Goal: Communication & Community: Answer question/provide support

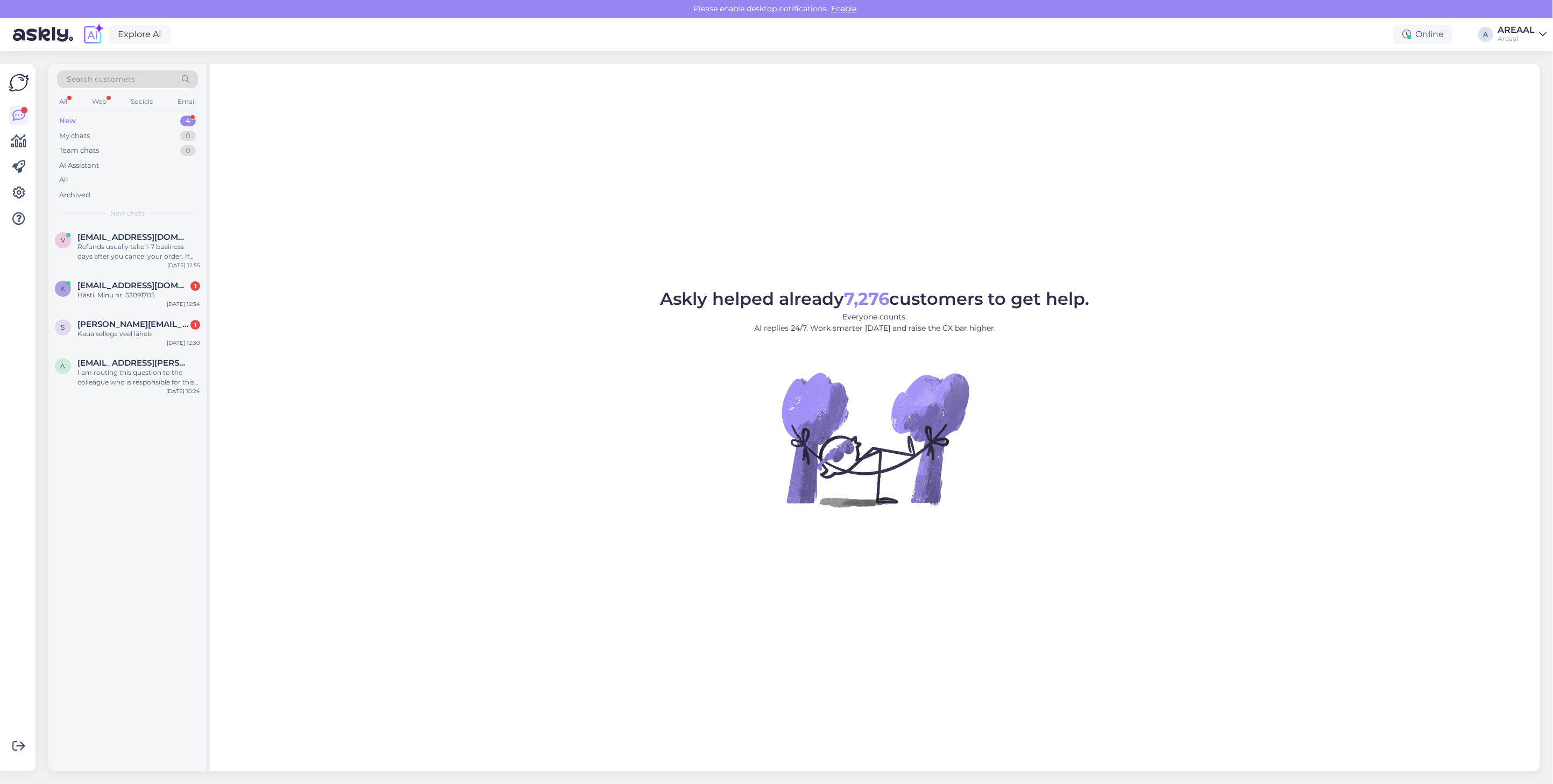
click at [239, 184] on div "Askly helped already 7,276 customers to get help. Everyone counts. AI replies 2…" at bounding box center [874, 417] width 1330 height 707
click at [164, 332] on div "Kaua sellega veel lãheb" at bounding box center [139, 333] width 123 height 10
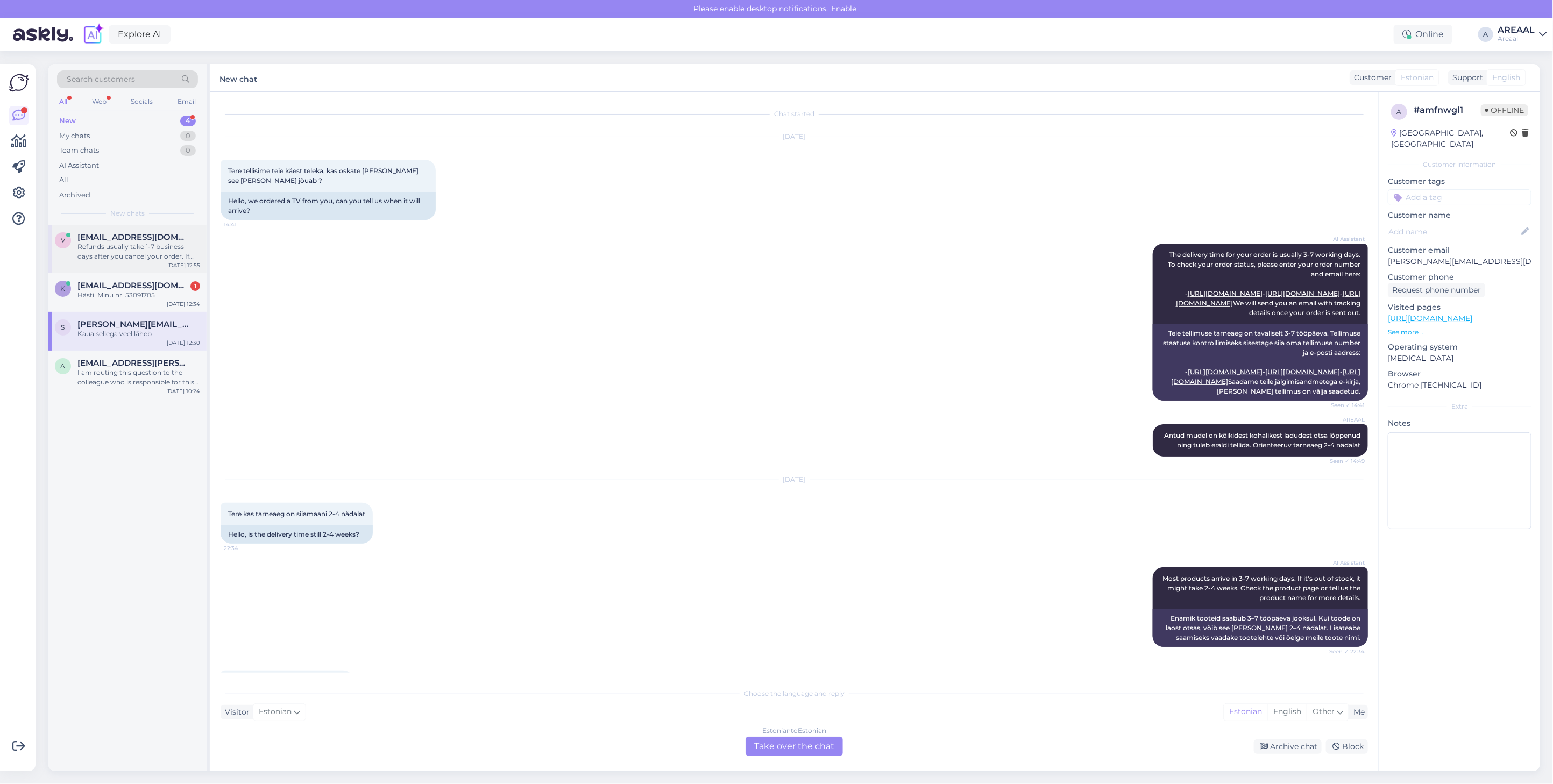
click at [129, 265] on div "v valtersaaar@gmail.com Refunds usually take 1-7 business days after you cancel…" at bounding box center [127, 249] width 158 height 48
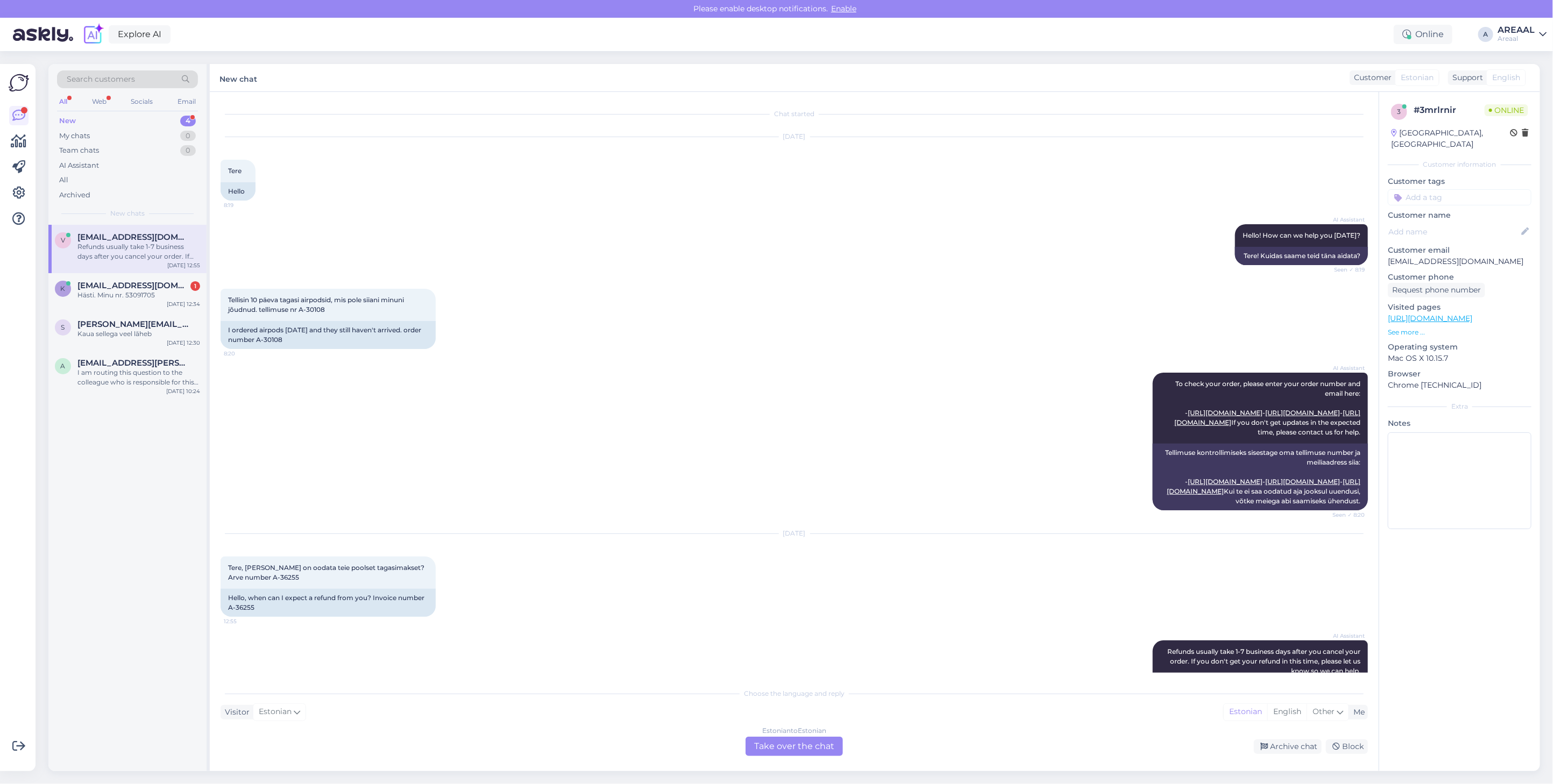
scroll to position [125, 0]
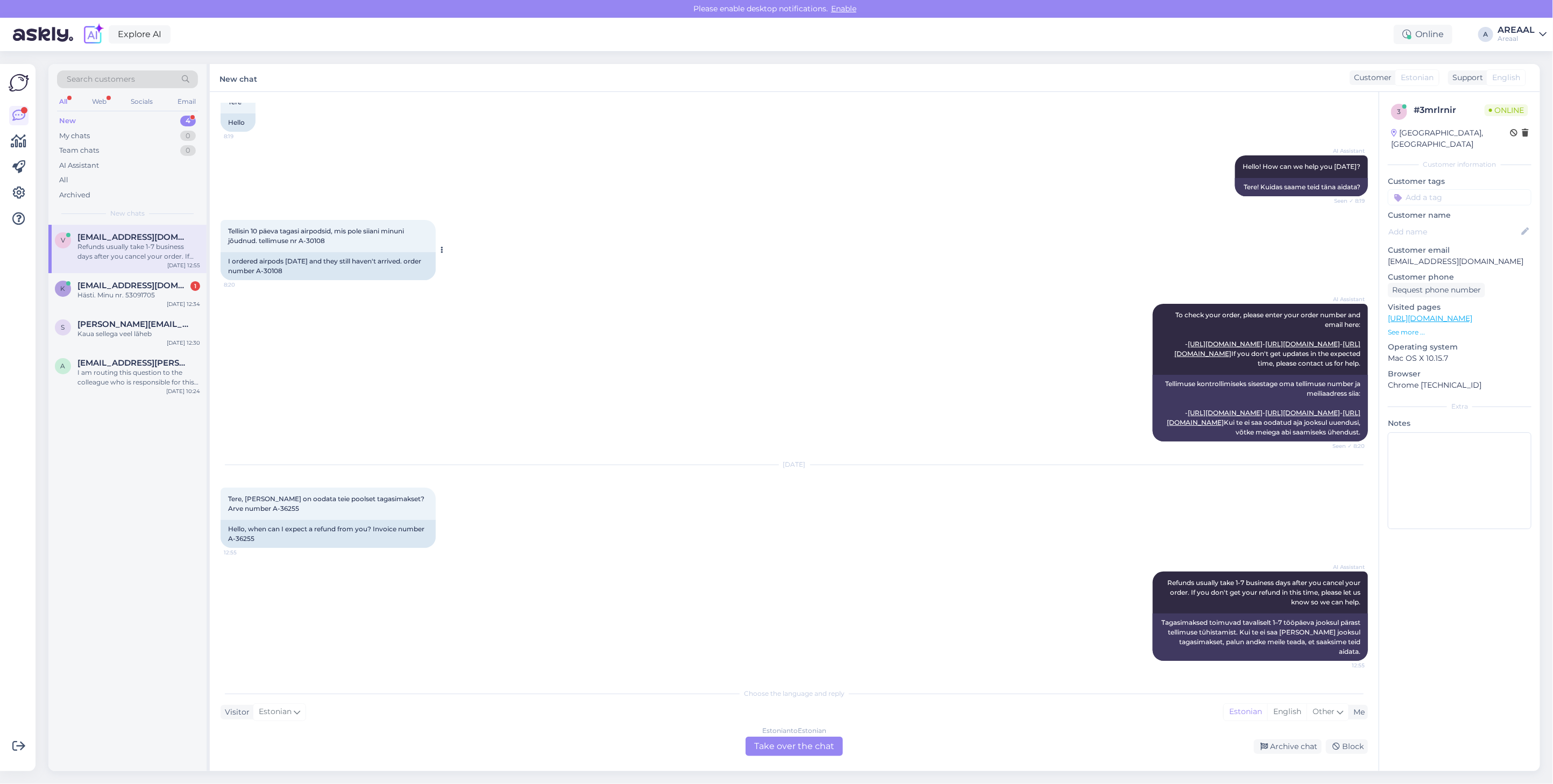
drag, startPoint x: 321, startPoint y: 213, endPoint x: 299, endPoint y: 214, distance: 22.0
click at [299, 252] on div "I ordered airpods 10 days ago and they still haven't arrived. order number A-30…" at bounding box center [328, 265] width 215 height 28
drag, startPoint x: 309, startPoint y: 513, endPoint x: 257, endPoint y: 511, distance: 52.0
click at [257, 511] on div "Tere, millal on oodata teie poolset tagasimakset? Arve number A-36255 12:55" at bounding box center [328, 503] width 215 height 32
copy span "A-36255"
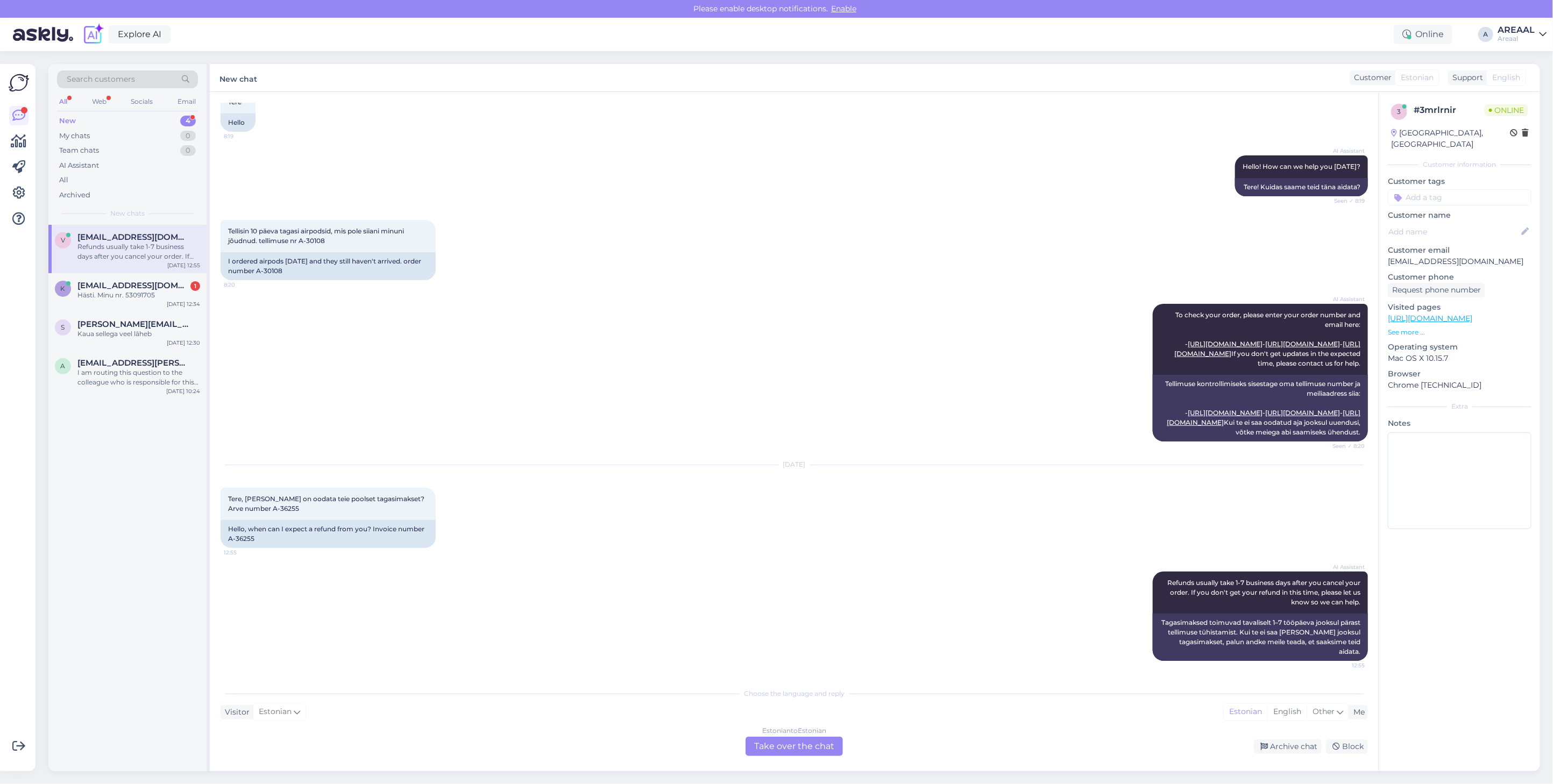
click at [821, 761] on div "Chat started Dec 9 2024 Tere 8:19 Hello AI Assistant Hello! How can we help you…" at bounding box center [793, 432] width 1168 height 679
click at [813, 745] on div "Estonian to Estonian Take over the chat" at bounding box center [794, 746] width 98 height 20
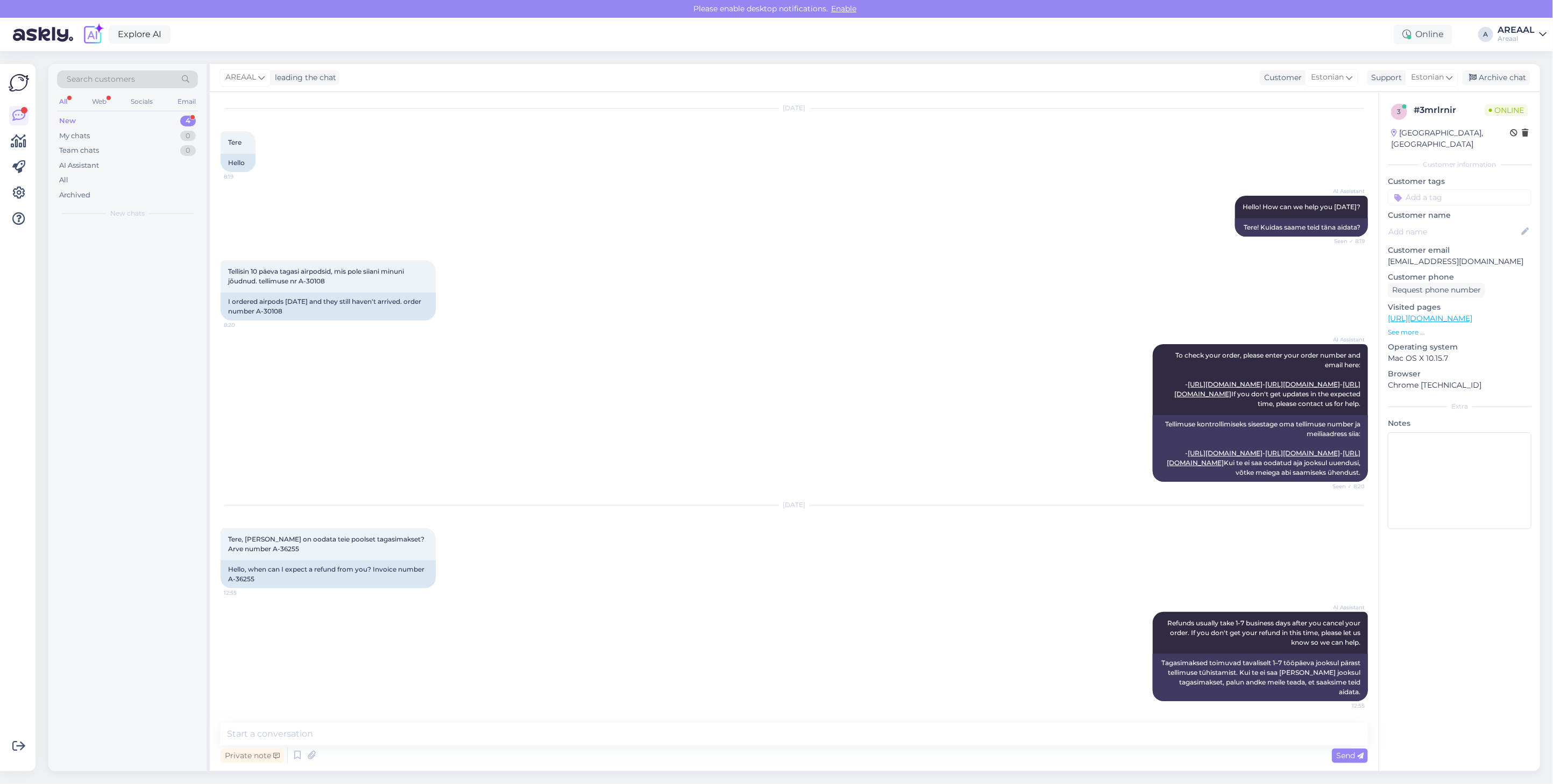
scroll to position [85, 0]
click at [813, 740] on textarea at bounding box center [793, 733] width 1147 height 22
type textarea "T"
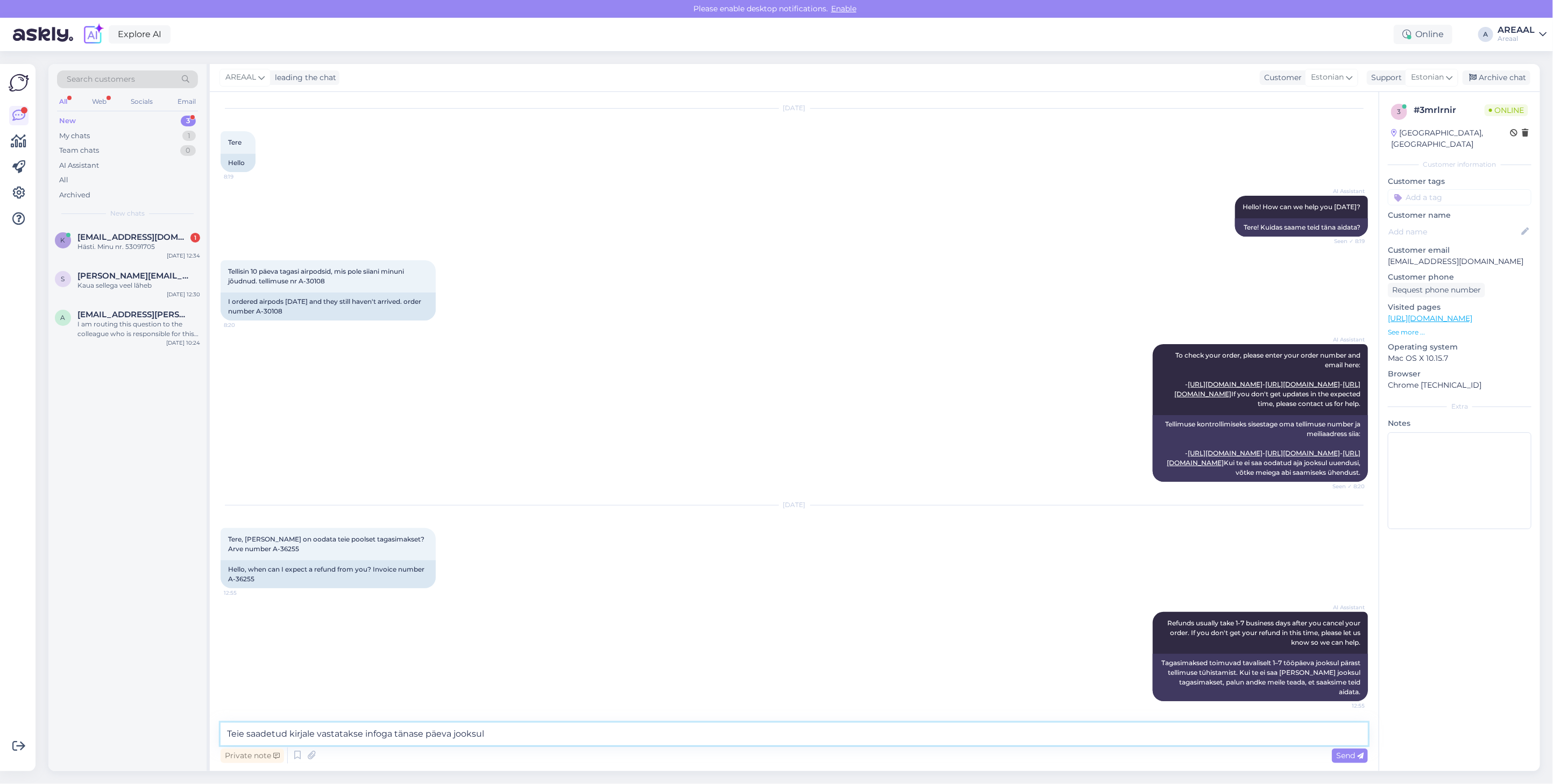
type textarea "Teie saadetud kirjale vastatakse infoga tänase päeva jooksul."
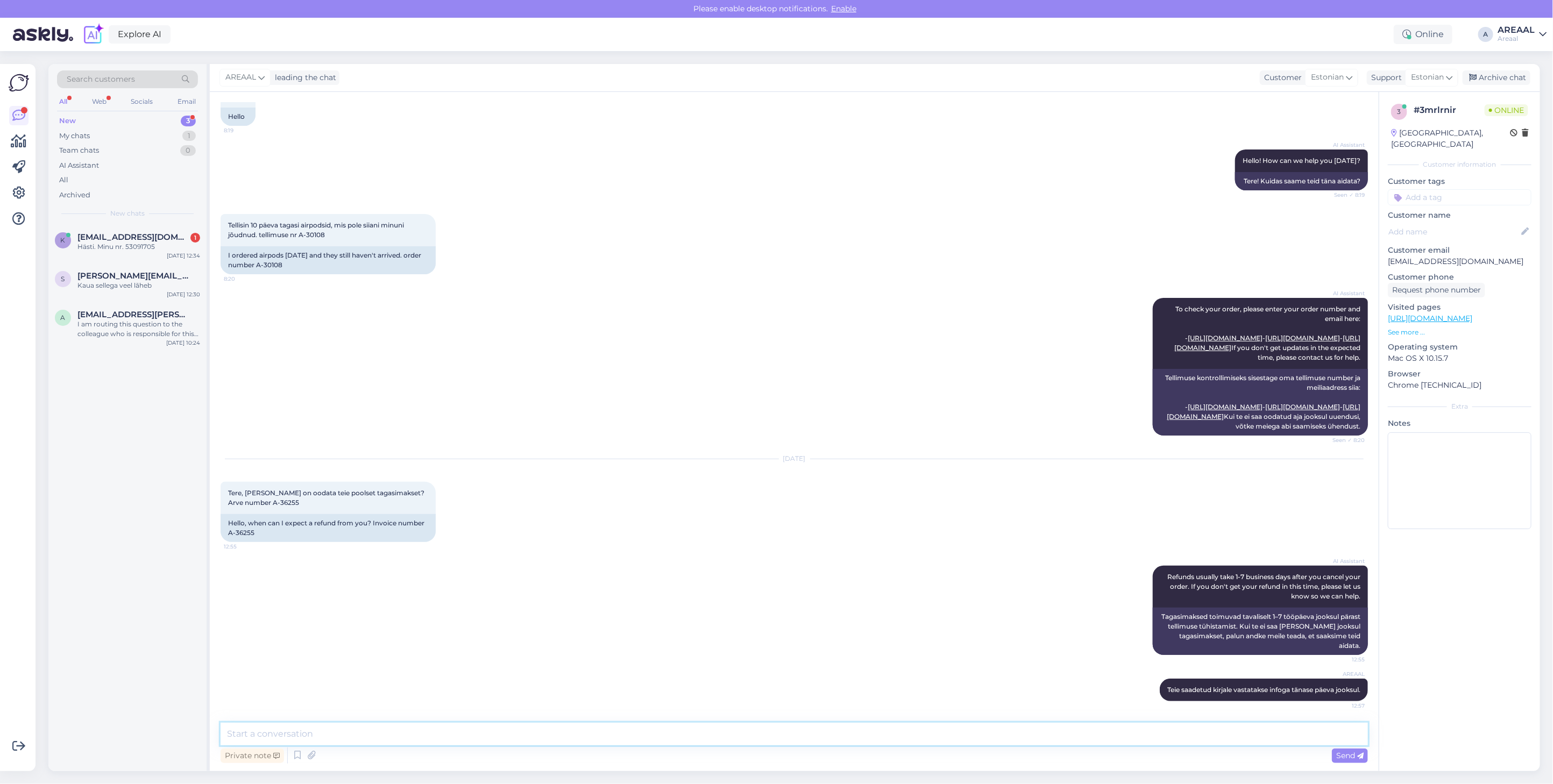
scroll to position [131, 0]
click at [1490, 75] on div "Archive chat" at bounding box center [1496, 77] width 68 height 14
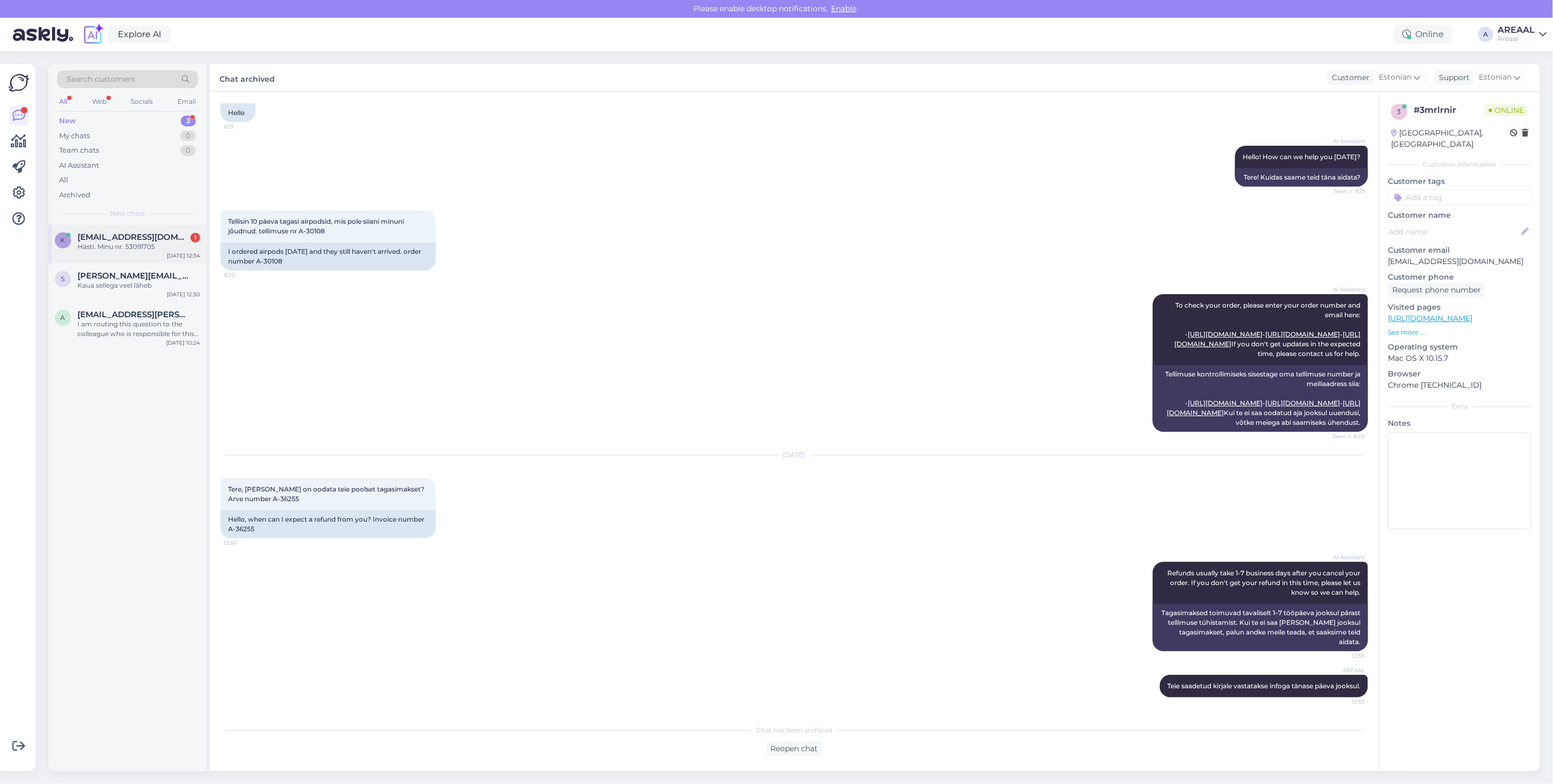
click at [121, 234] on span "kairi.saar@tartu.ee" at bounding box center [133, 237] width 112 height 10
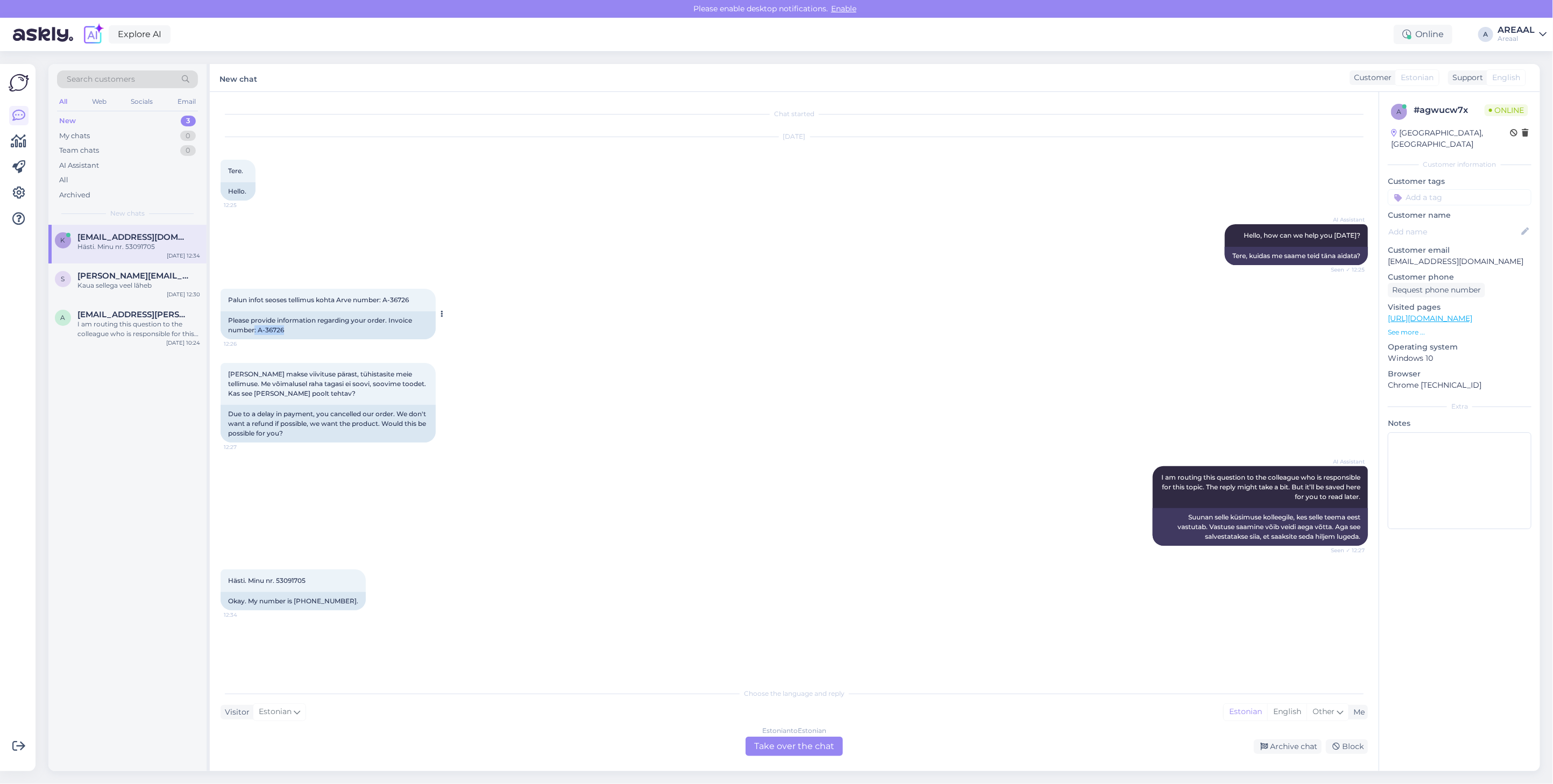
copy div ": A-36726"
copy div "A-36726"
drag, startPoint x: 299, startPoint y: 337, endPoint x: 257, endPoint y: 332, distance: 42.3
click at [257, 332] on div "Please provide information regarding your order. Invoice number: A-36726" at bounding box center [328, 324] width 215 height 28
copy div "A-36726"
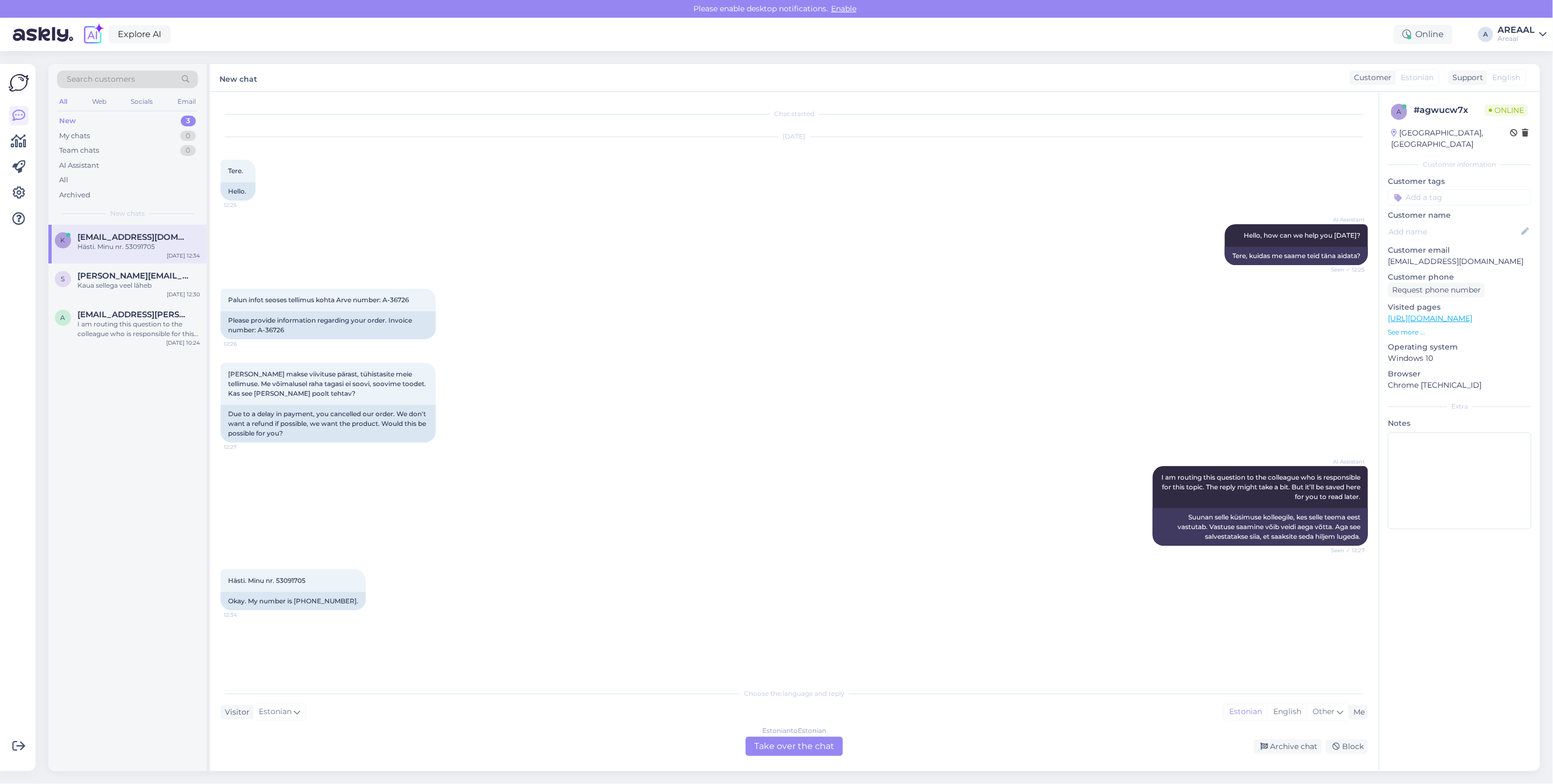
click at [796, 739] on div "Estonian to Estonian Take over the chat" at bounding box center [794, 746] width 98 height 20
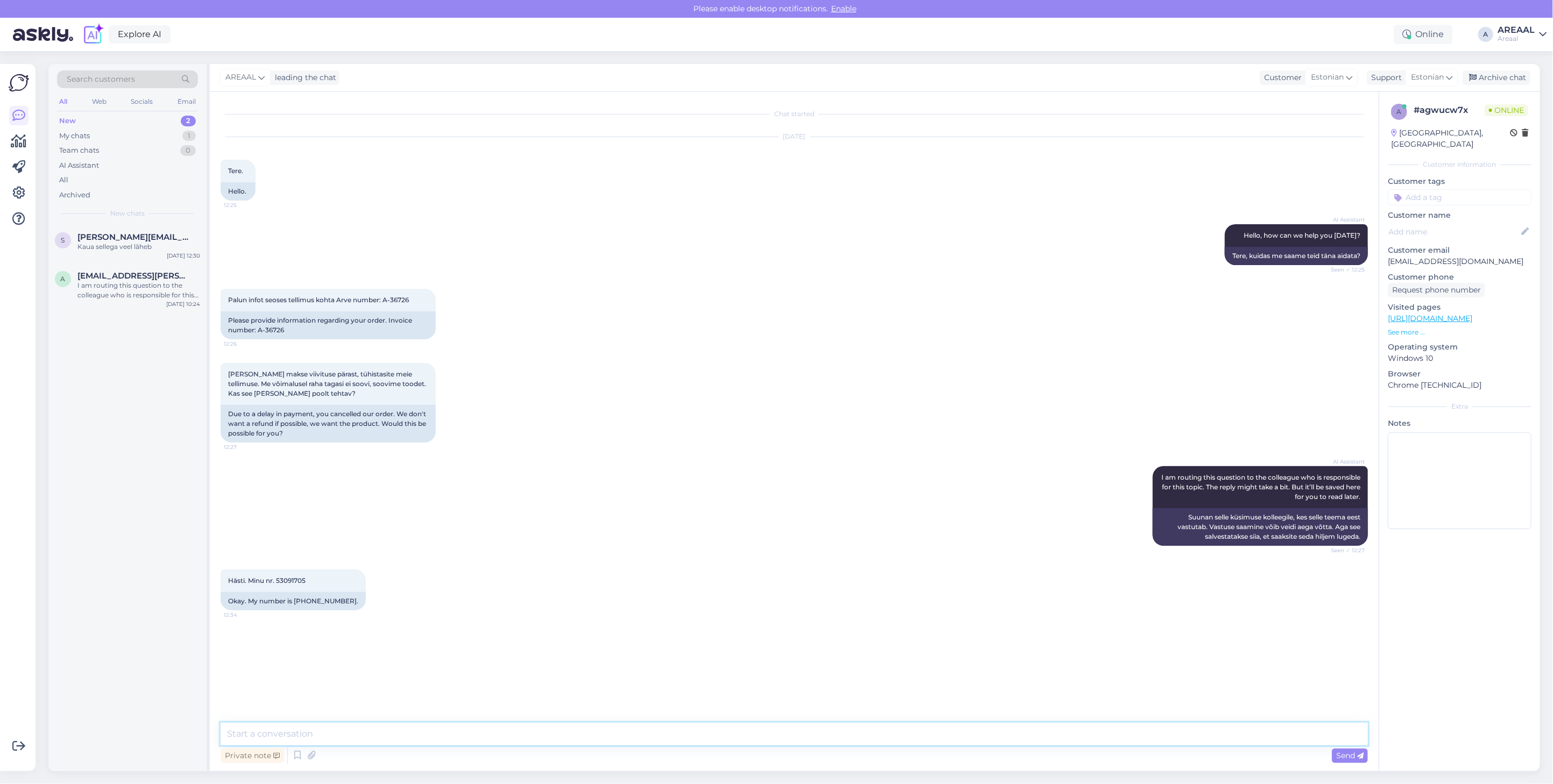
click at [792, 733] on textarea at bounding box center [793, 733] width 1147 height 22
type textarea "Meil ei ole kahjuks võimalik antud tellimust täita. Tagasimakse sooritamiseks v…"
click at [432, 731] on textarea "Meil ei ole kahjuks võimalik antud tellimust täita. Tagasimakse sooritamiseks v…" at bounding box center [793, 733] width 1147 height 22
click at [1486, 81] on div "Archive chat" at bounding box center [1496, 77] width 68 height 14
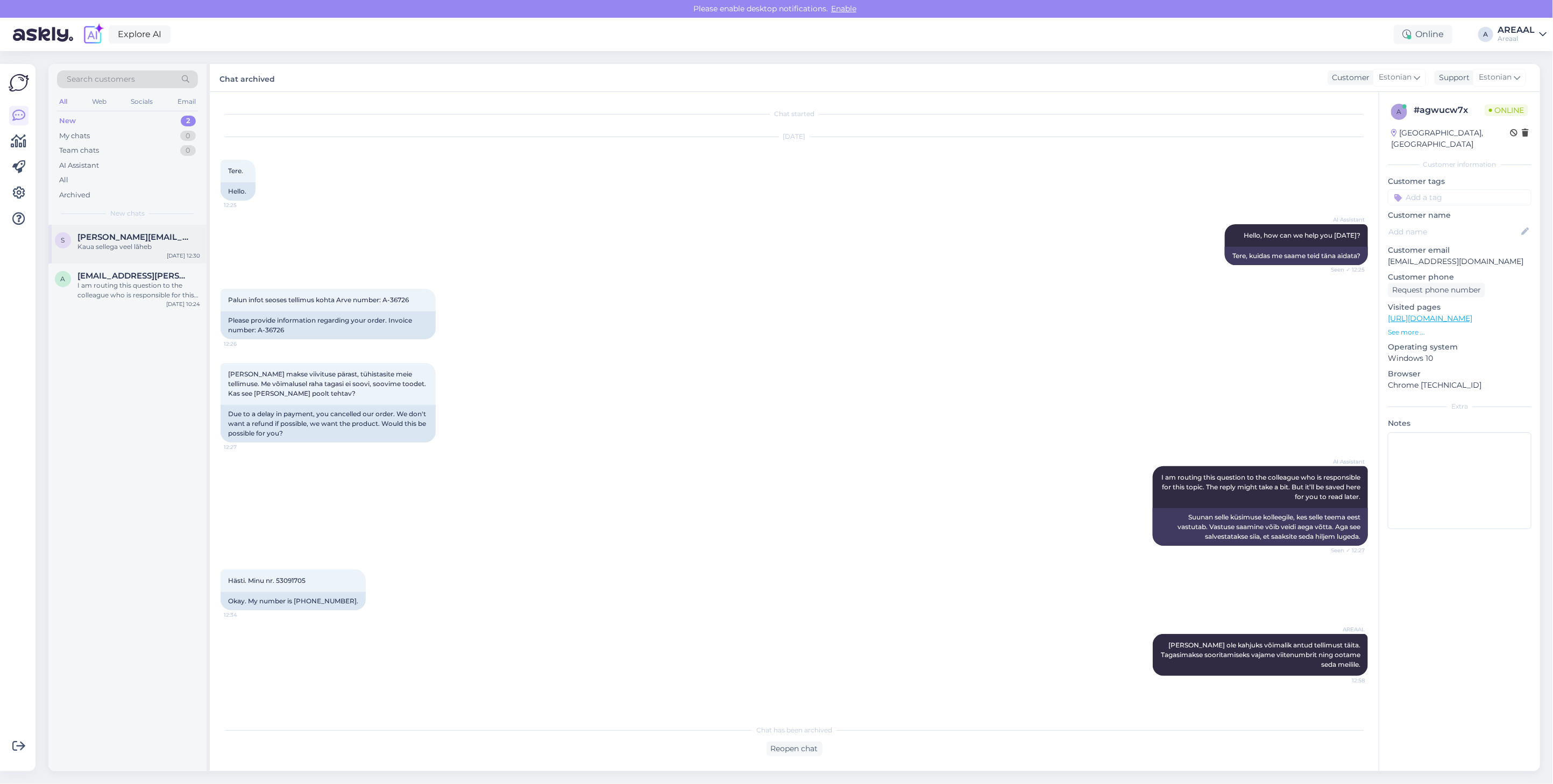
click at [163, 240] on span "Sander.kaasik@kad.sisekaitse.ee" at bounding box center [133, 237] width 112 height 10
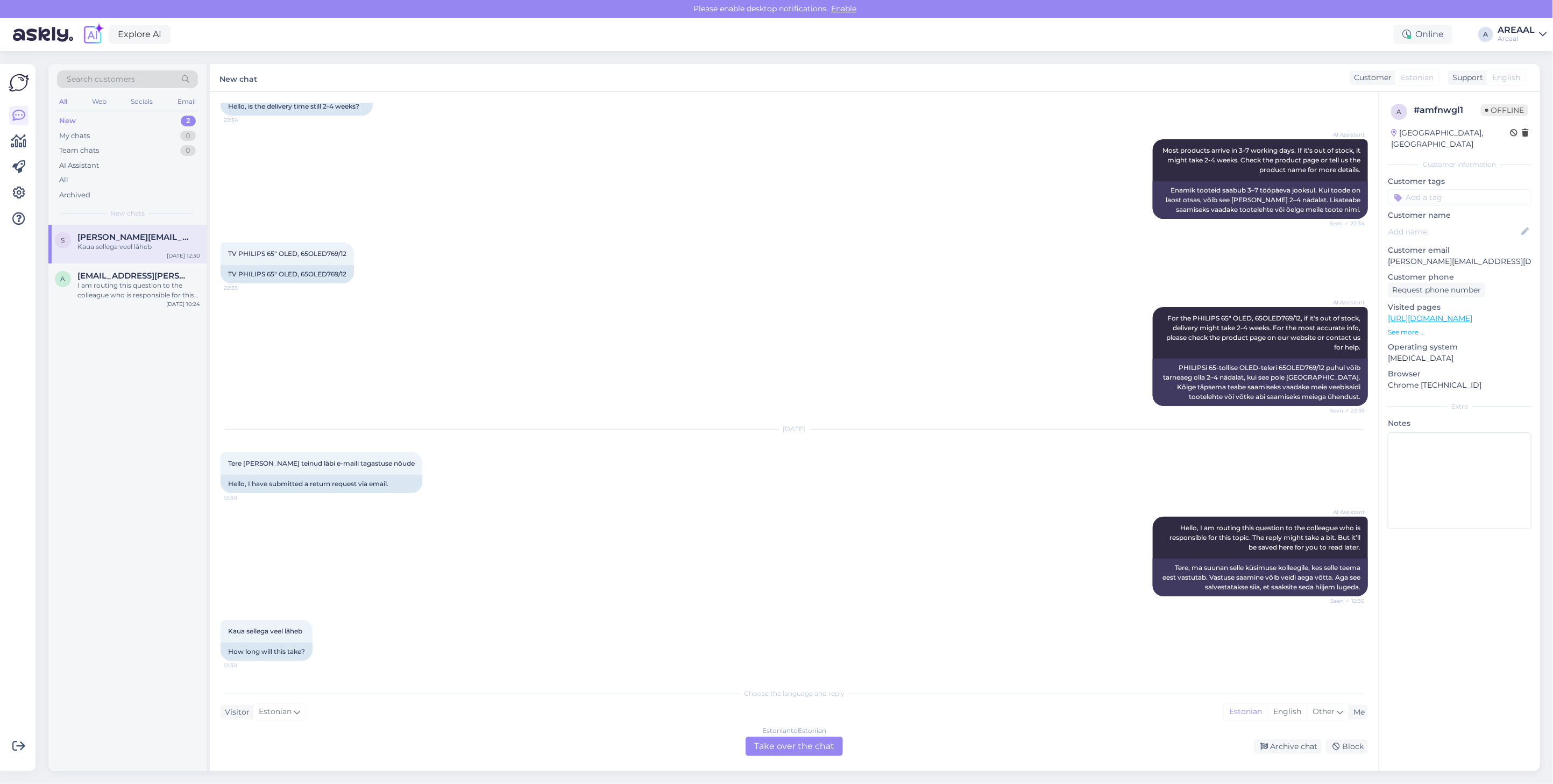
click at [793, 742] on div "Estonian to Estonian Take over the chat" at bounding box center [794, 746] width 98 height 20
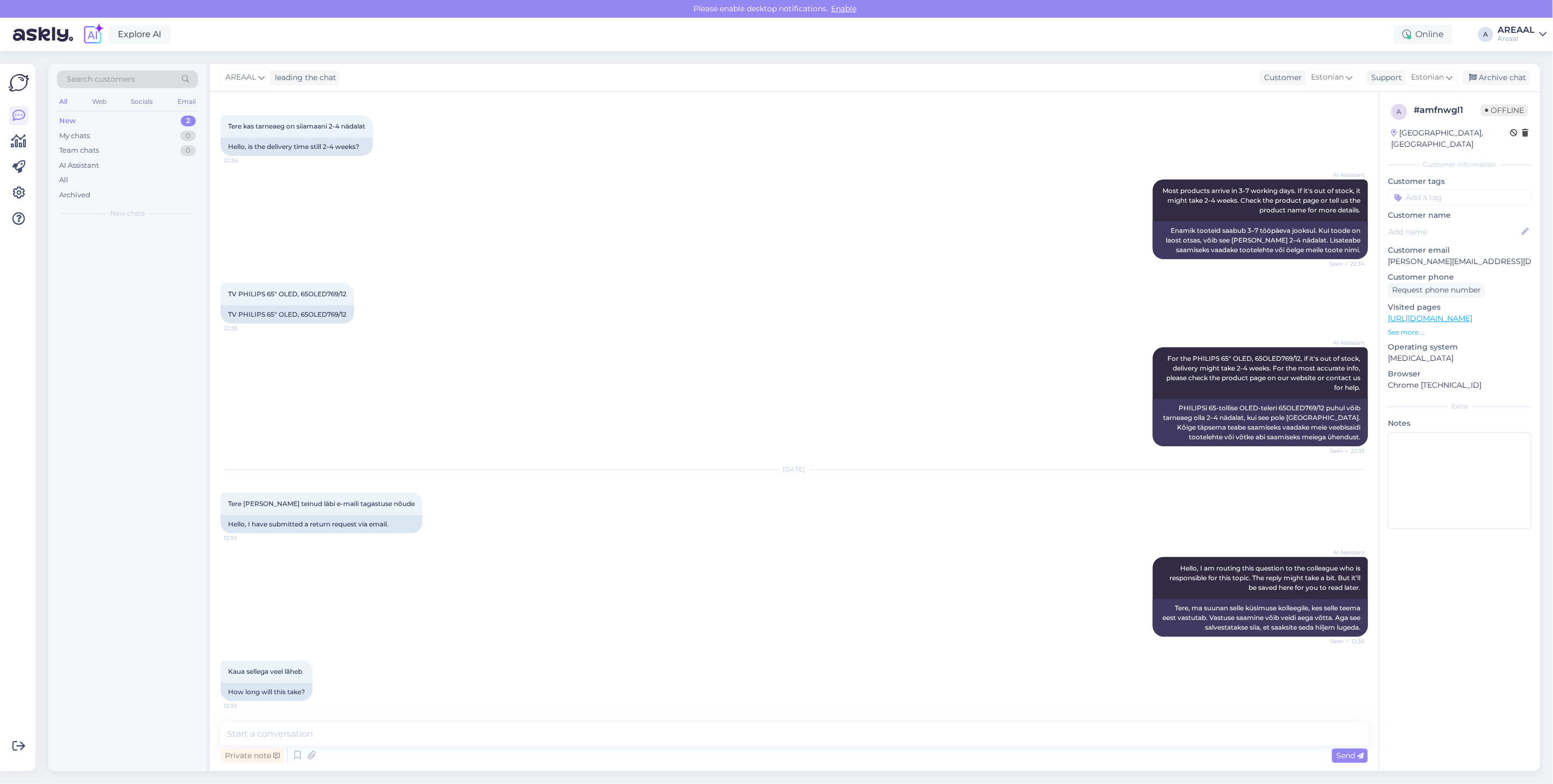
scroll to position [455, 0]
click at [793, 742] on textarea at bounding box center [793, 733] width 1147 height 22
type textarea "Laekub lähima paari päeva jooksul."
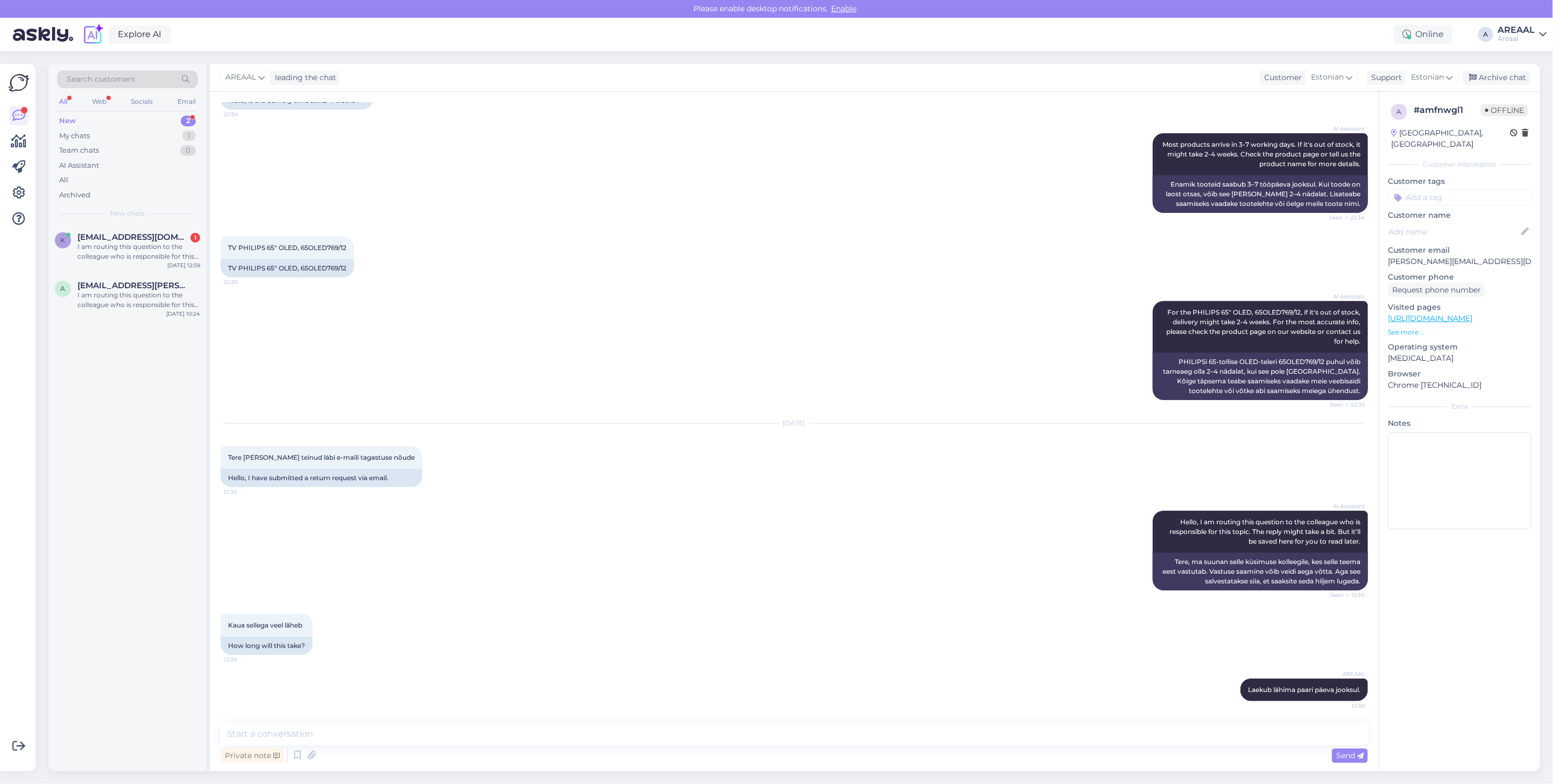
click at [404, 377] on div "AI Assistant For the PHILIPS 65" OLED, 65OLED769/12, if it's out of stock, deli…" at bounding box center [793, 351] width 1147 height 123
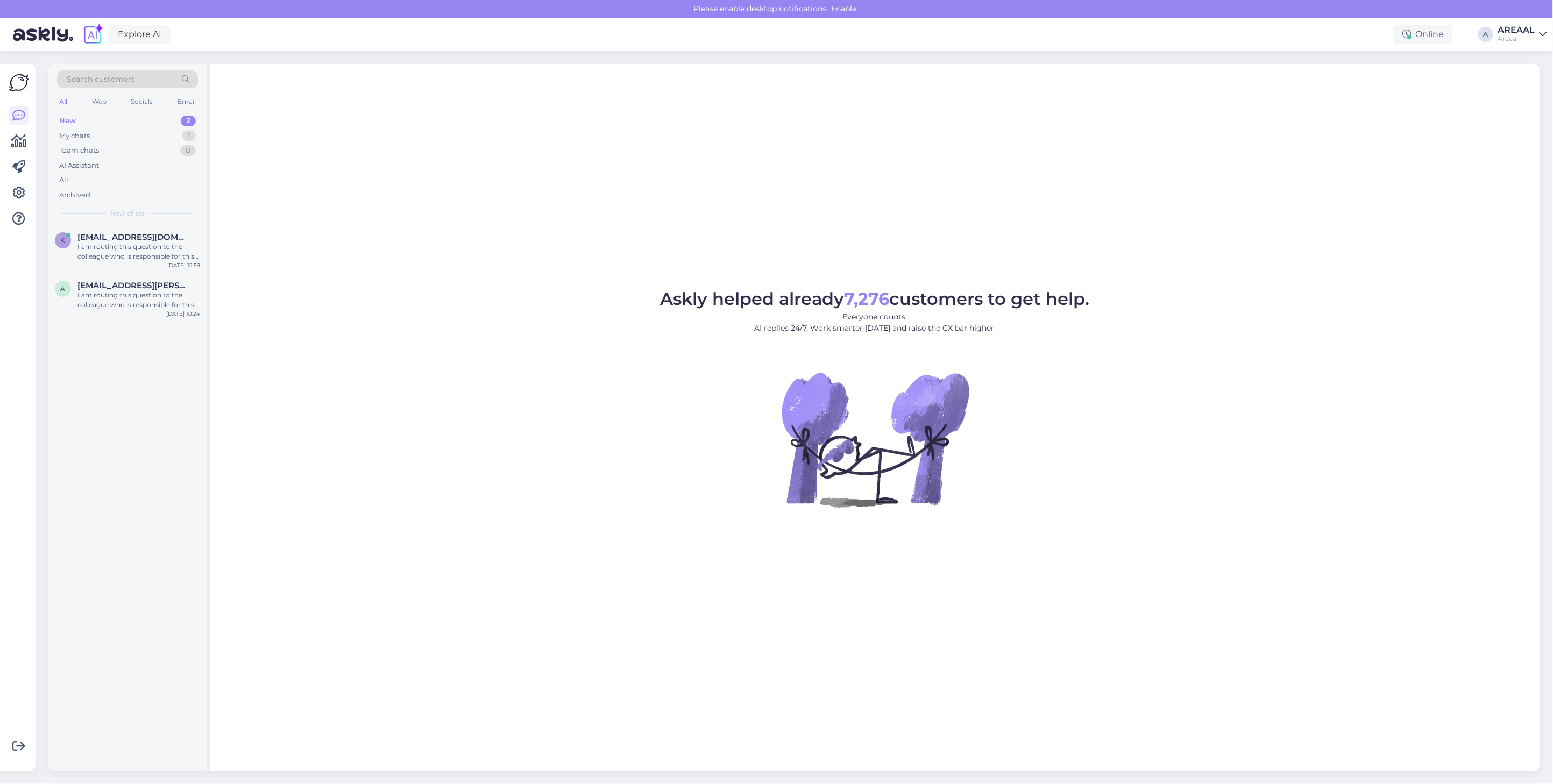
click at [746, 205] on div "Askly helped already 7,276 customers to get help. Everyone counts. AI replies 2…" at bounding box center [874, 417] width 1330 height 707
click at [1103, 152] on div "Askly helped already 7,276 customers to get help. Everyone counts. AI replies 2…" at bounding box center [874, 417] width 1330 height 707
click at [170, 132] on div "My chats 1" at bounding box center [127, 136] width 141 height 15
click at [167, 253] on div "S Sander.kaasik@kad.sisekaitse.ee Laekub lähima paari päeva jooksul. Oct 13 12:…" at bounding box center [127, 244] width 158 height 39
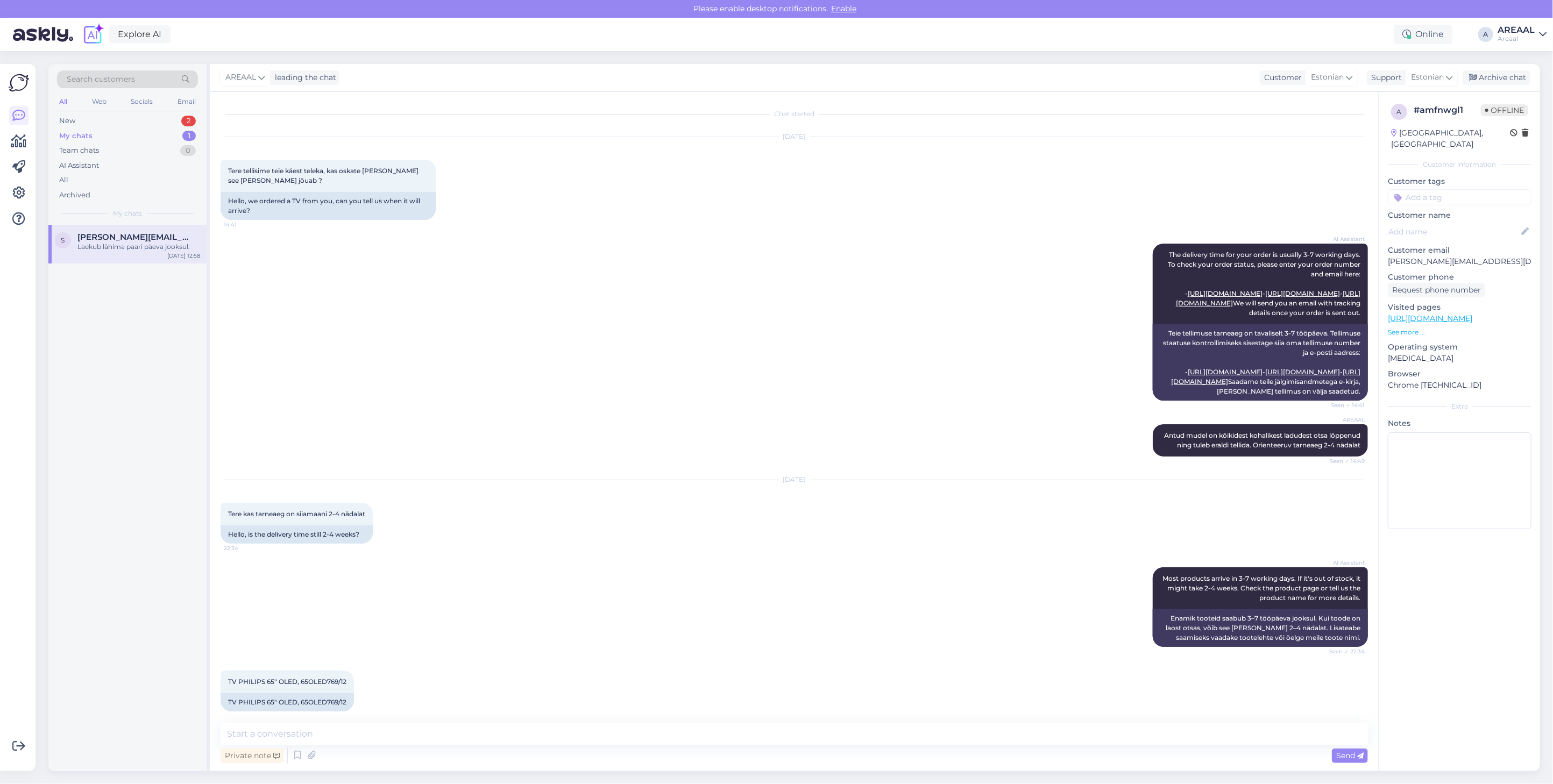
scroll to position [500, 0]
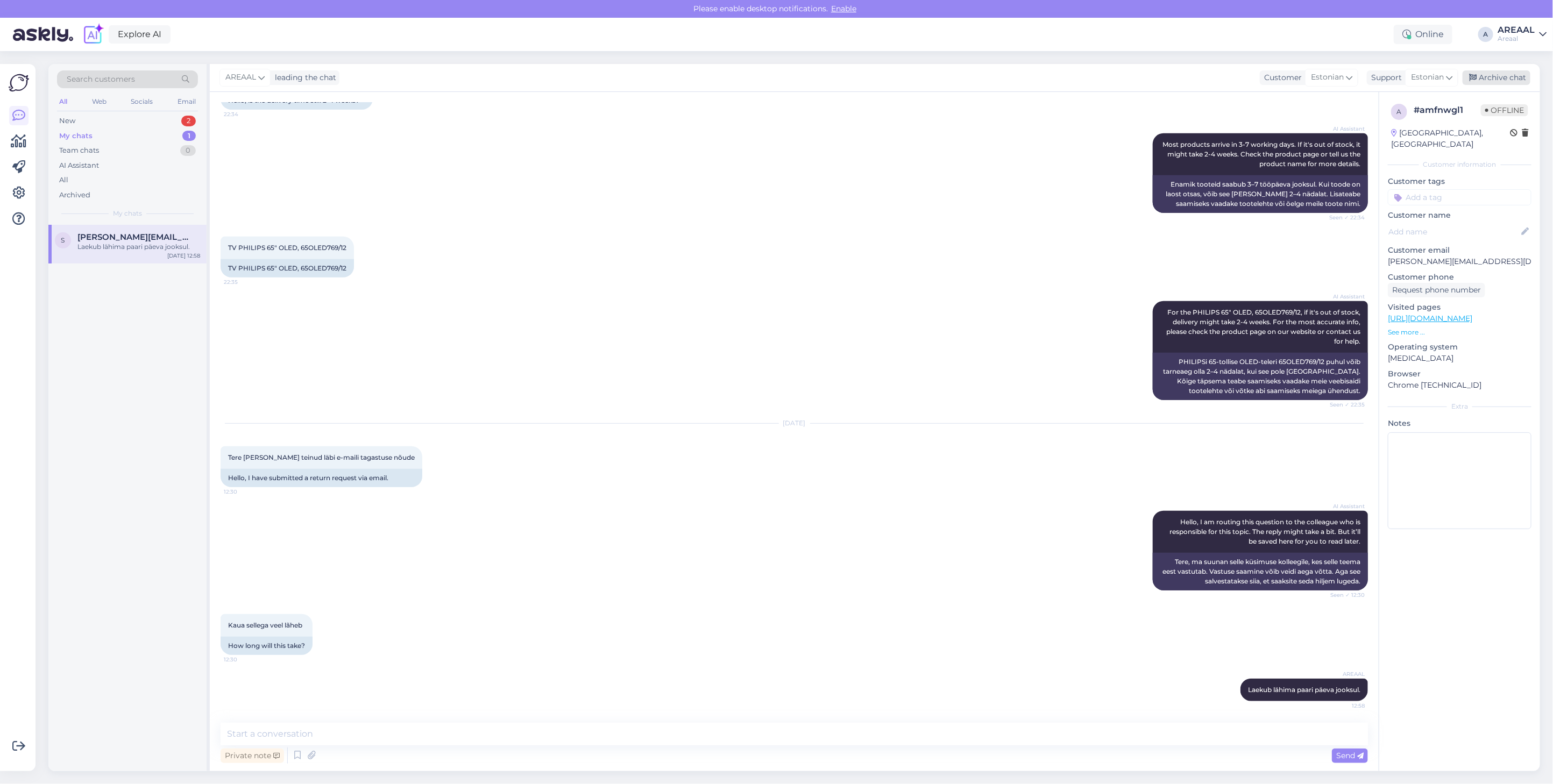
click at [1493, 76] on div "Archive chat" at bounding box center [1496, 77] width 68 height 14
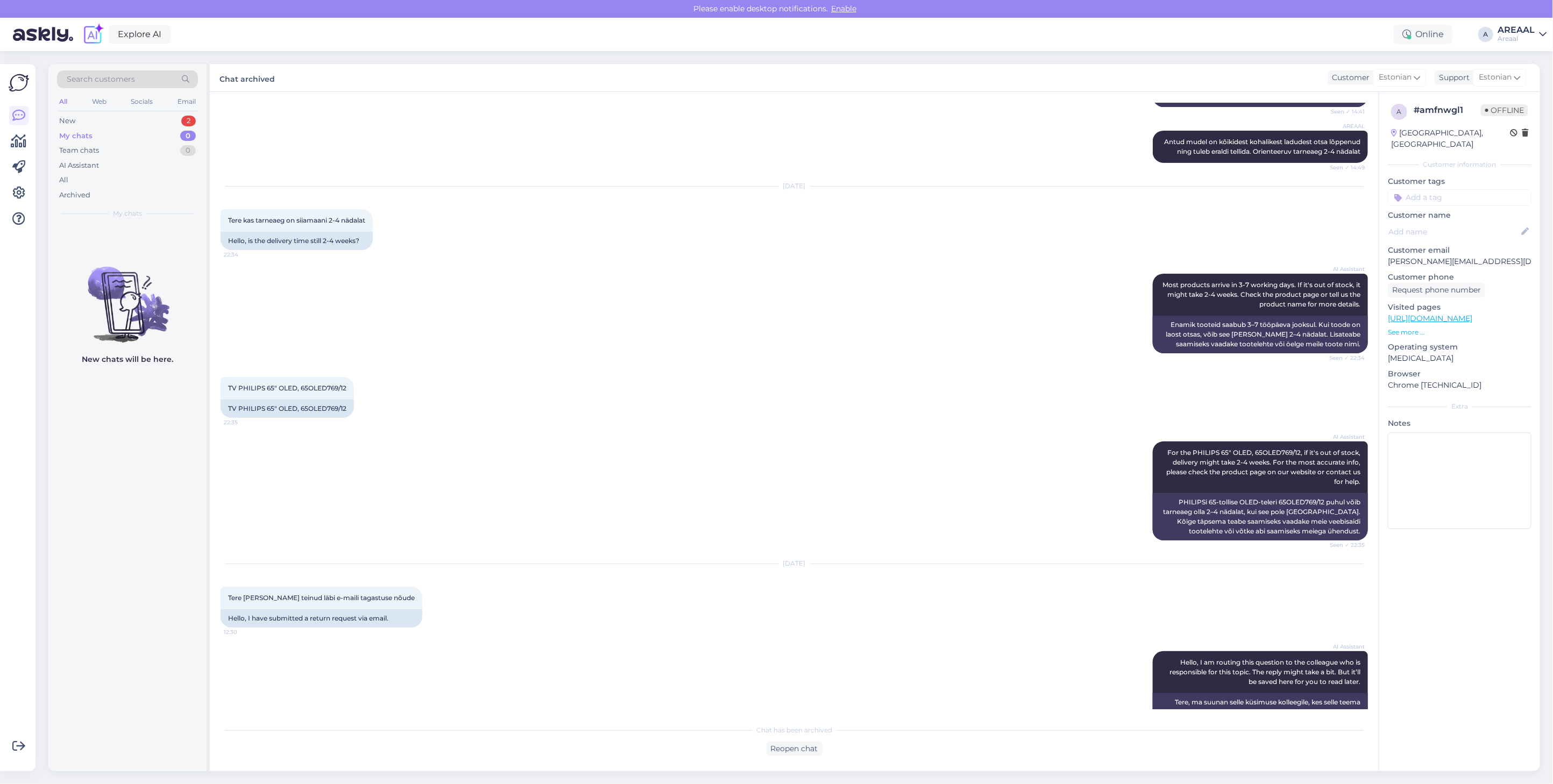
scroll to position [503, 0]
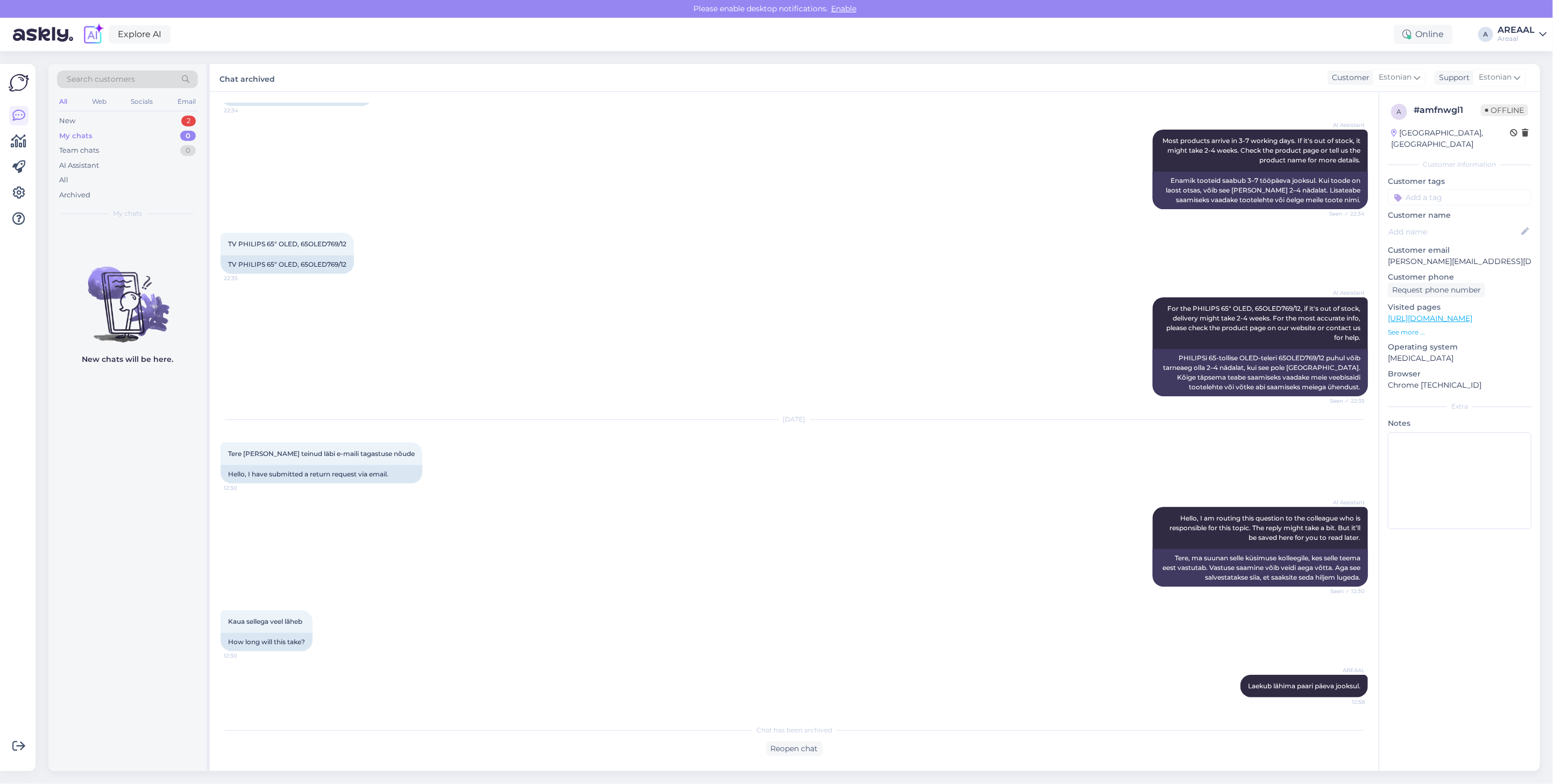
click at [958, 239] on div "TV PHILIPS 65″ OLED, 65OLED769/12 22:35 TV PHILIPS 65″ OLED, 65OLED769/12" at bounding box center [793, 253] width 1147 height 65
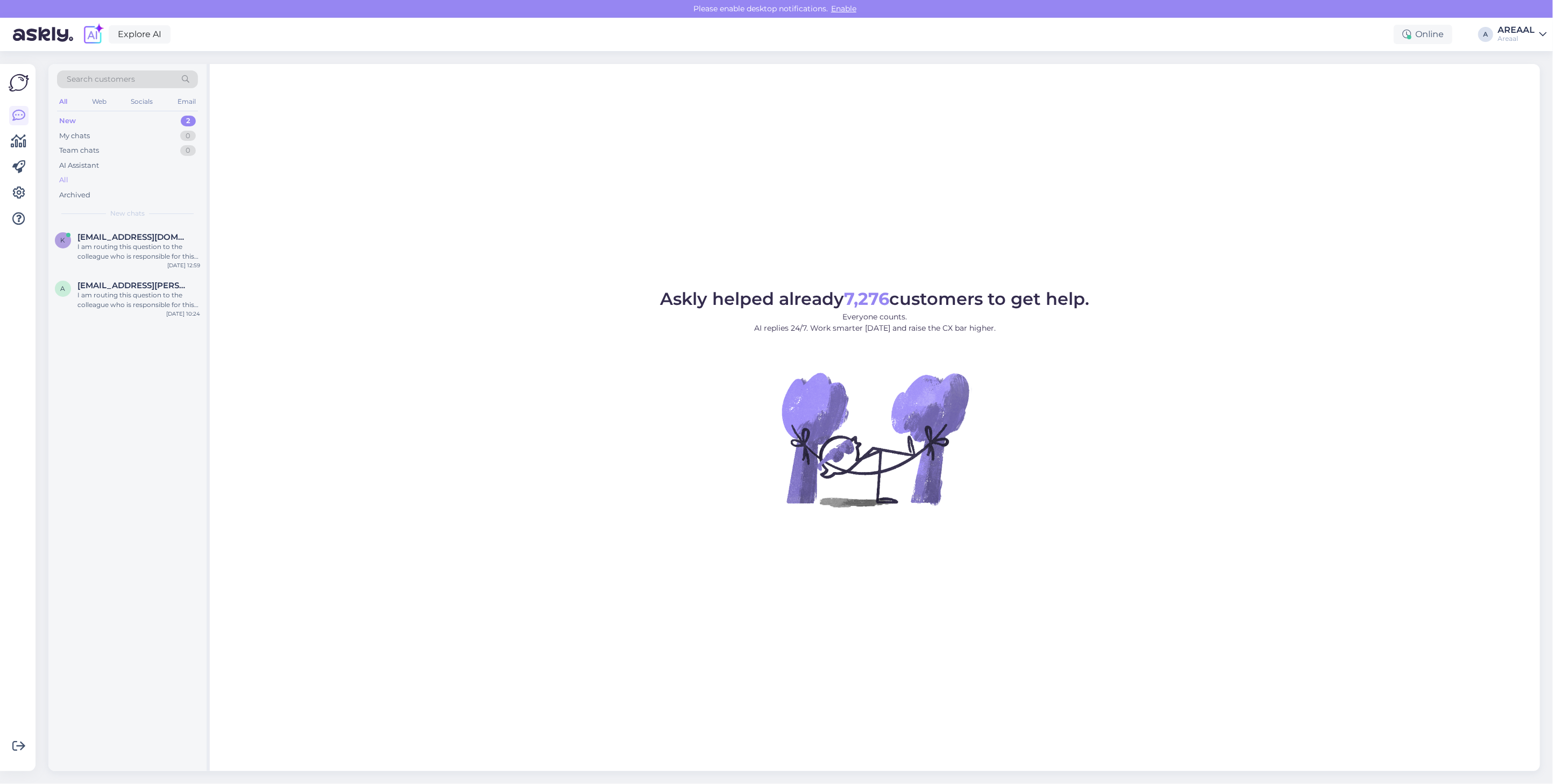
click at [100, 185] on div "All" at bounding box center [127, 179] width 141 height 15
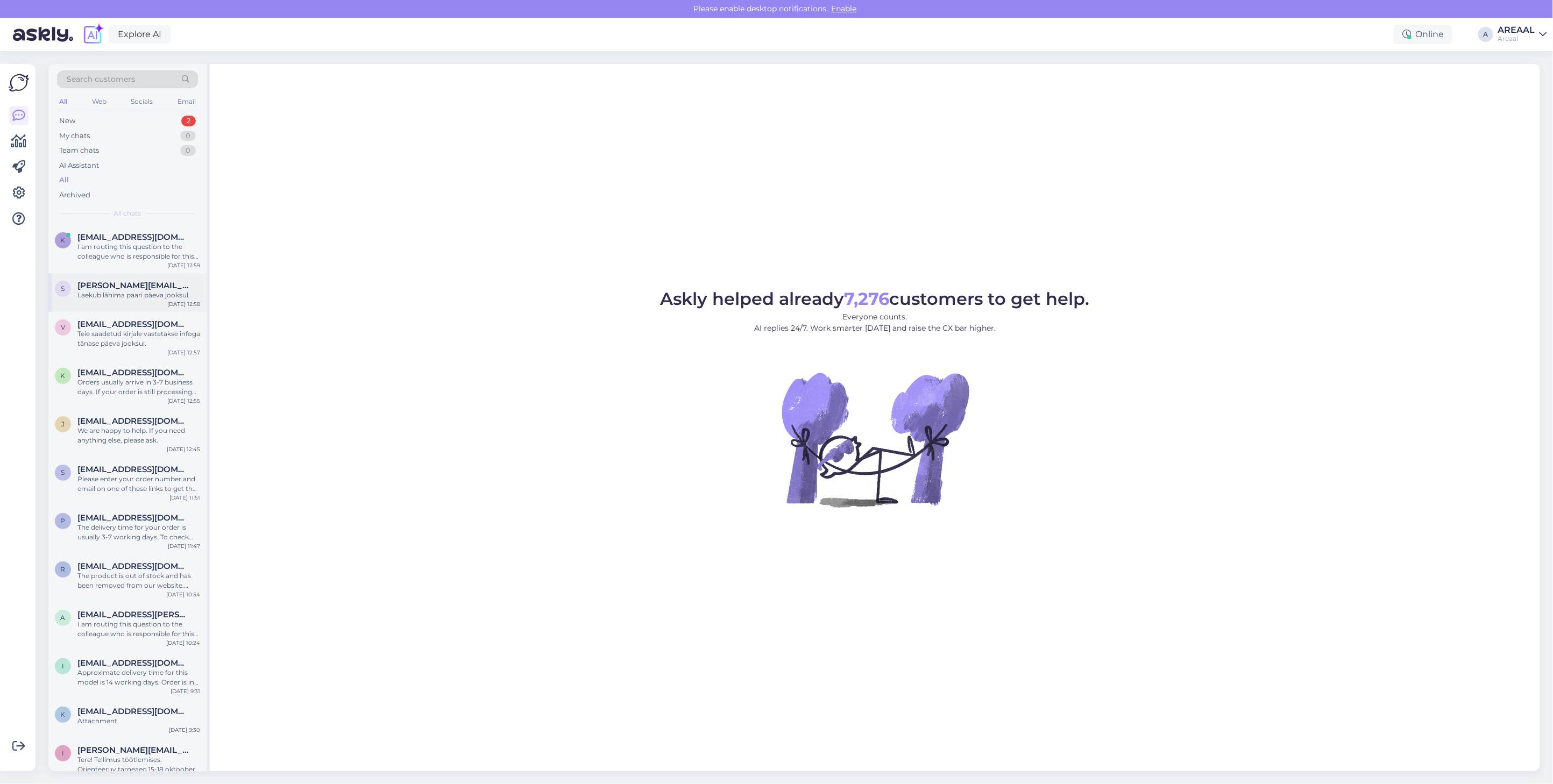
click at [101, 274] on div "S [PERSON_NAME][EMAIL_ADDRESS][DOMAIN_NAME] Laekub lähima paari päeva jooksul. …" at bounding box center [127, 293] width 158 height 39
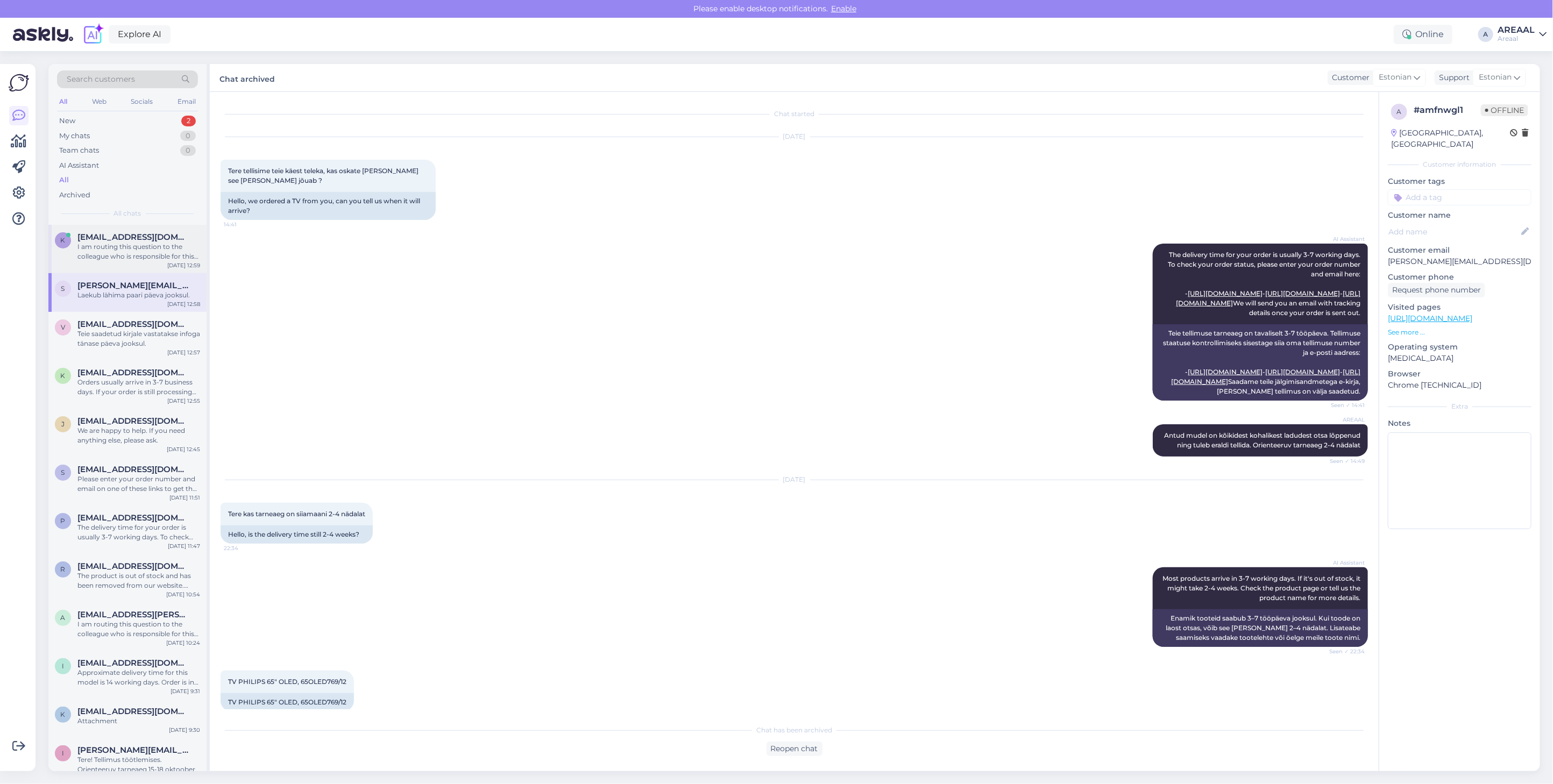
click at [106, 264] on div "k kairi.saar@tartu.ee I am routing this question to the colleague who is respon…" at bounding box center [127, 249] width 158 height 48
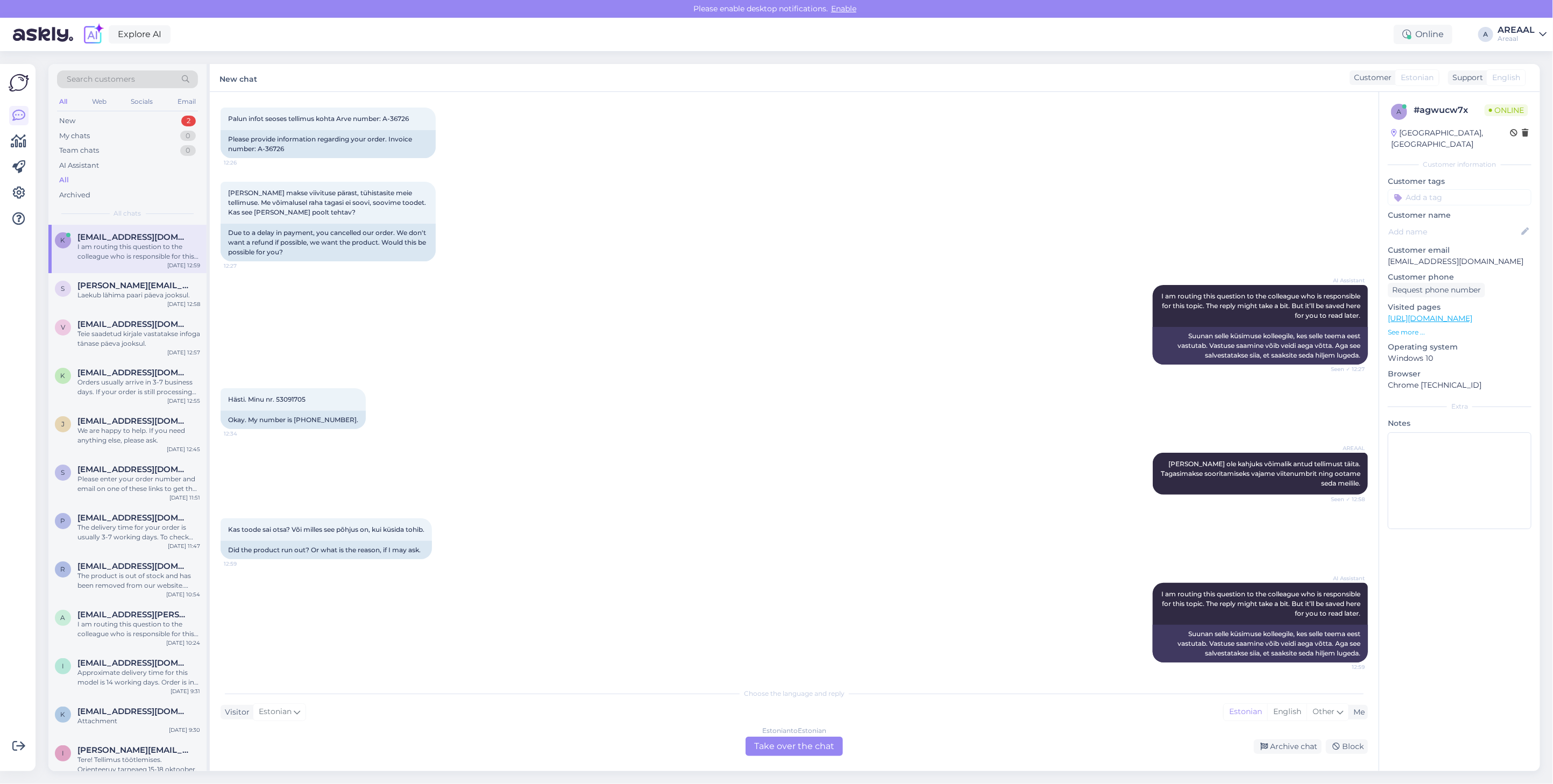
click at [793, 753] on div "Estonian to Estonian Take over the chat" at bounding box center [794, 746] width 98 height 20
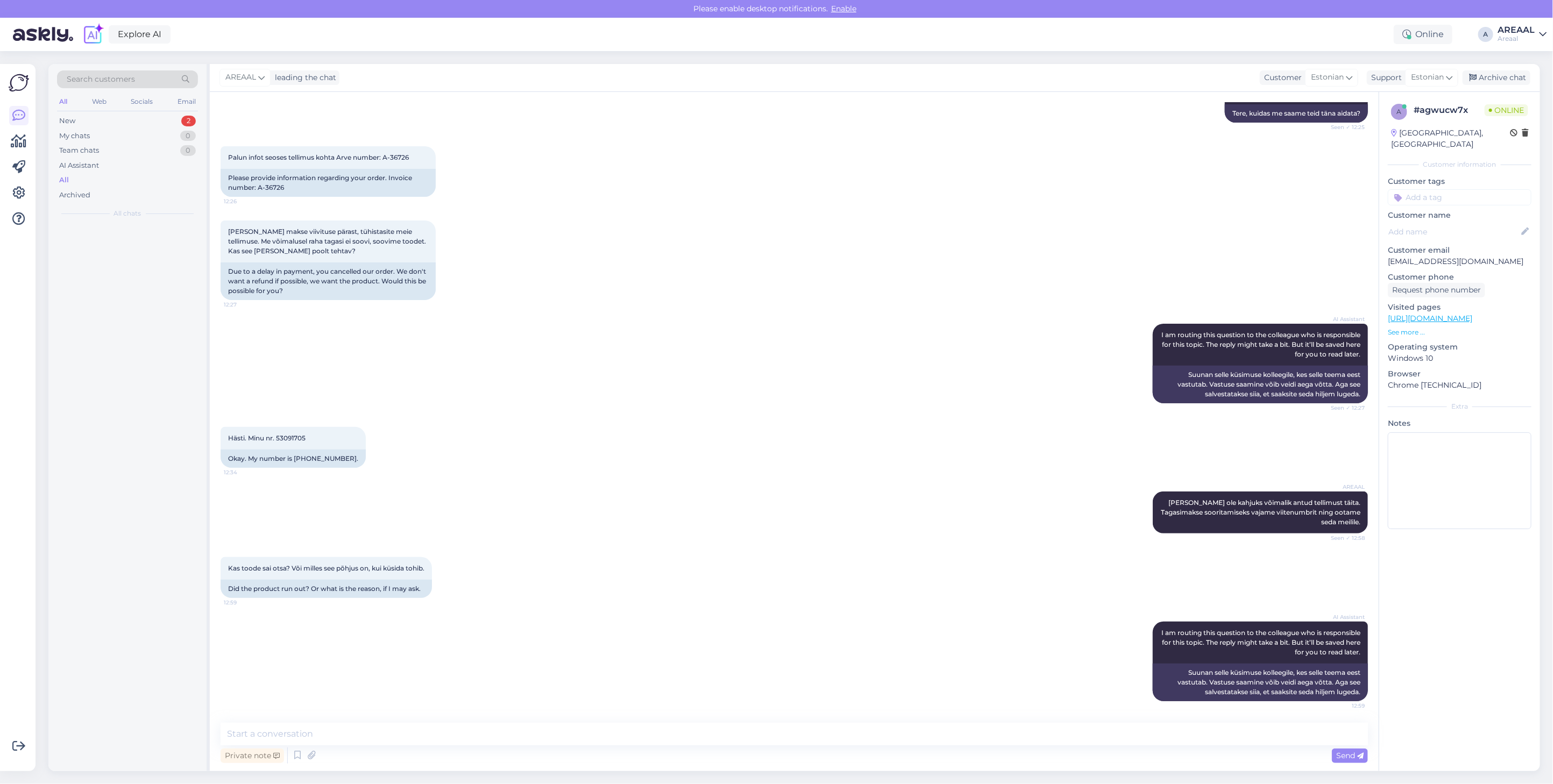
scroll to position [141, 0]
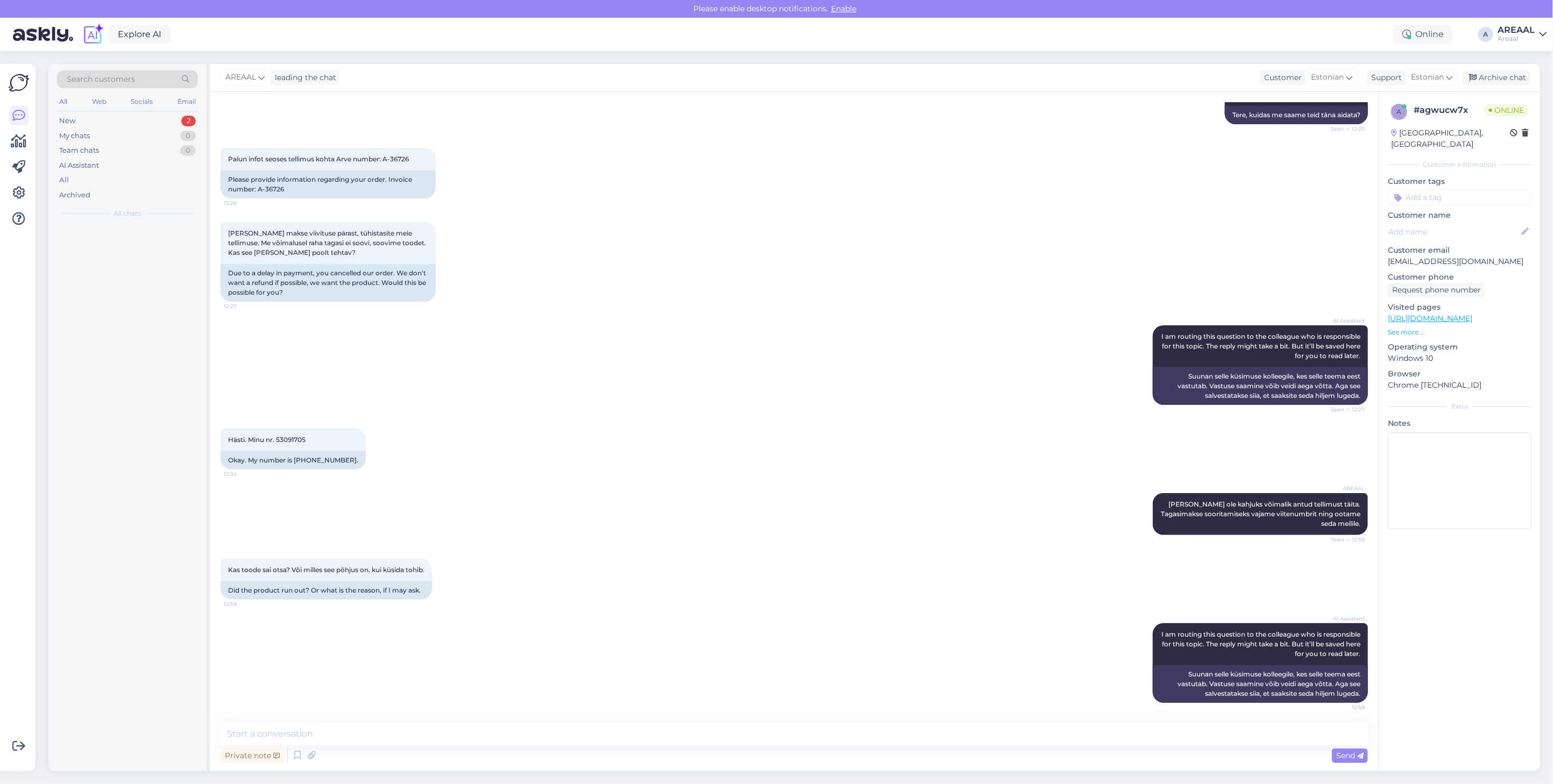
click at [790, 746] on div "Private note Send" at bounding box center [793, 755] width 1147 height 20
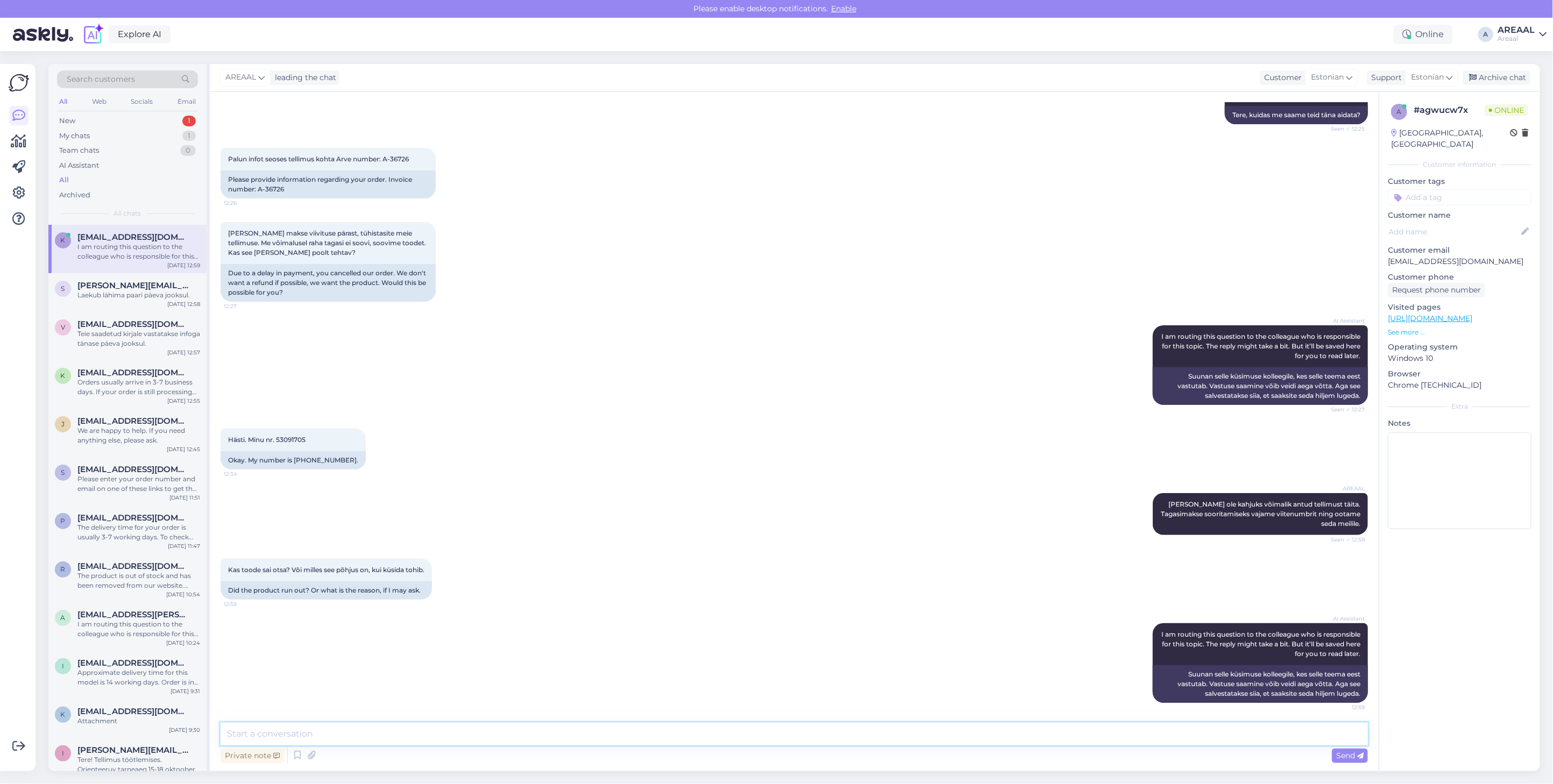
click at [782, 738] on textarea at bounding box center [793, 733] width 1147 height 22
type textarea "[PERSON_NAME] tühistada enne makse laekumist"
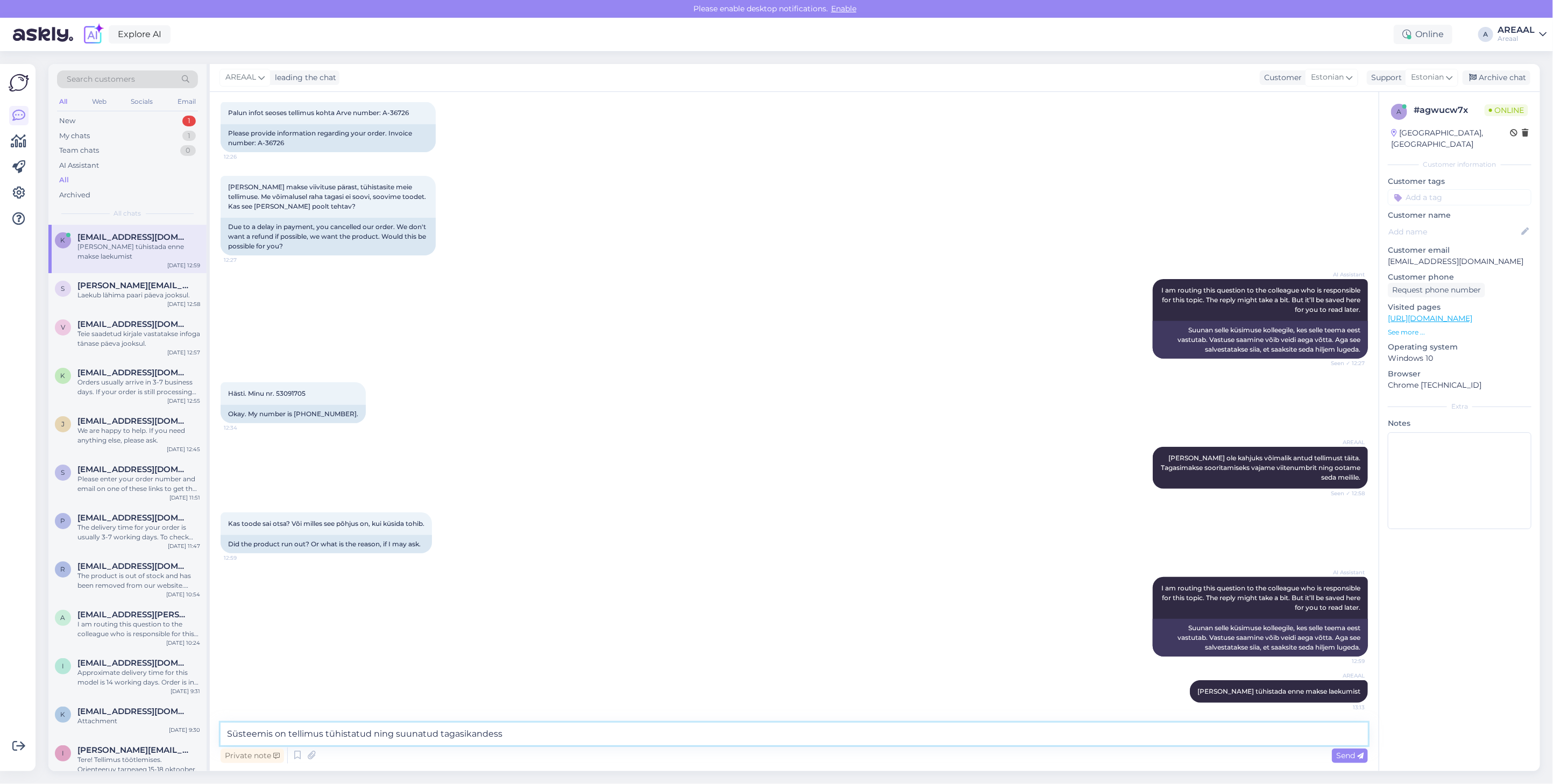
type textarea "Süsteemis on tellimus tühistatud ning suunatud tagasikandesse"
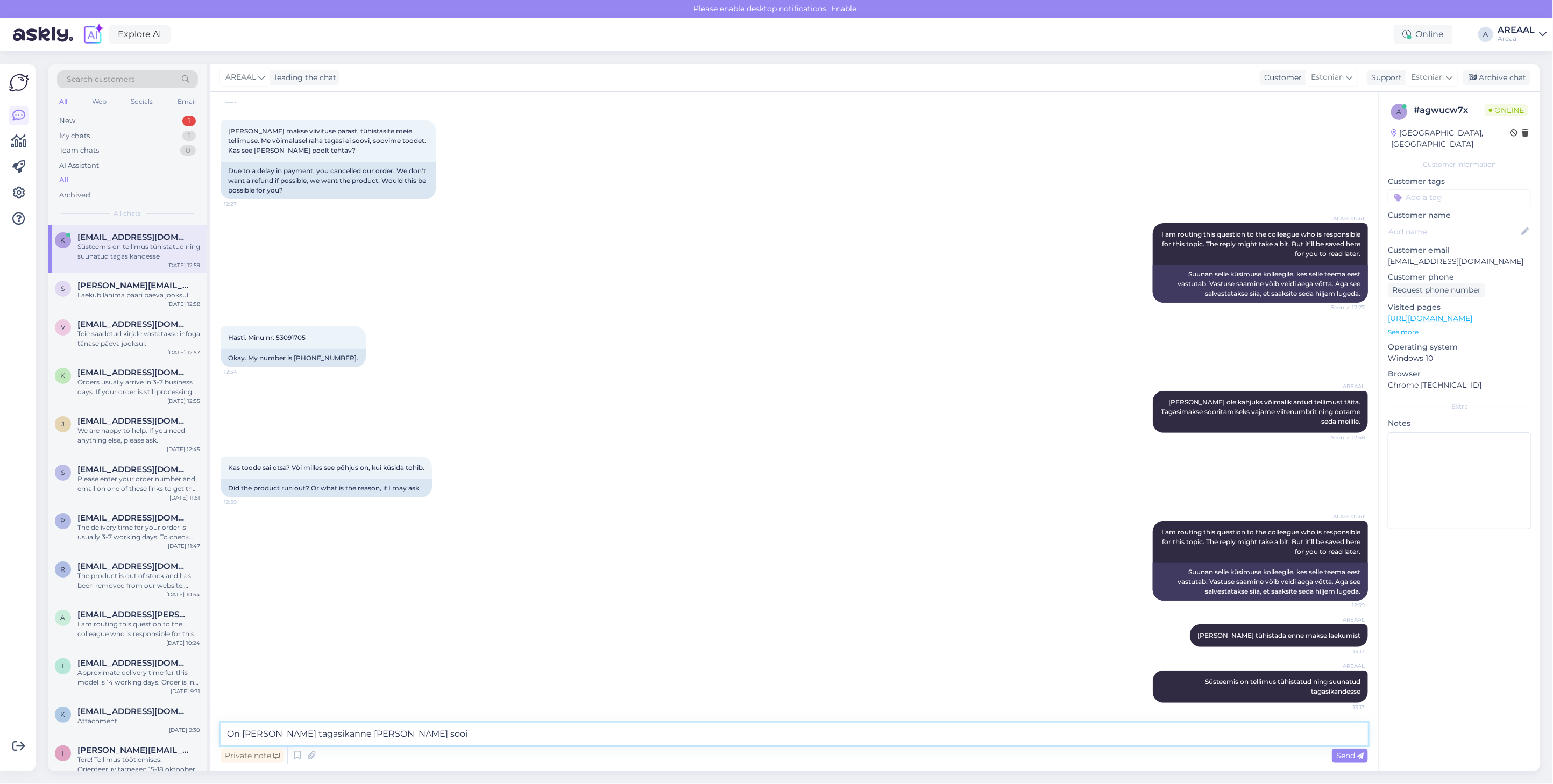
type textarea "On vaja teha tagasikanne ja kui soo"
type textarea "K"
type textarea "S"
type textarea "Kahjuks ei ole võimalik seda enam ümber pöörata"
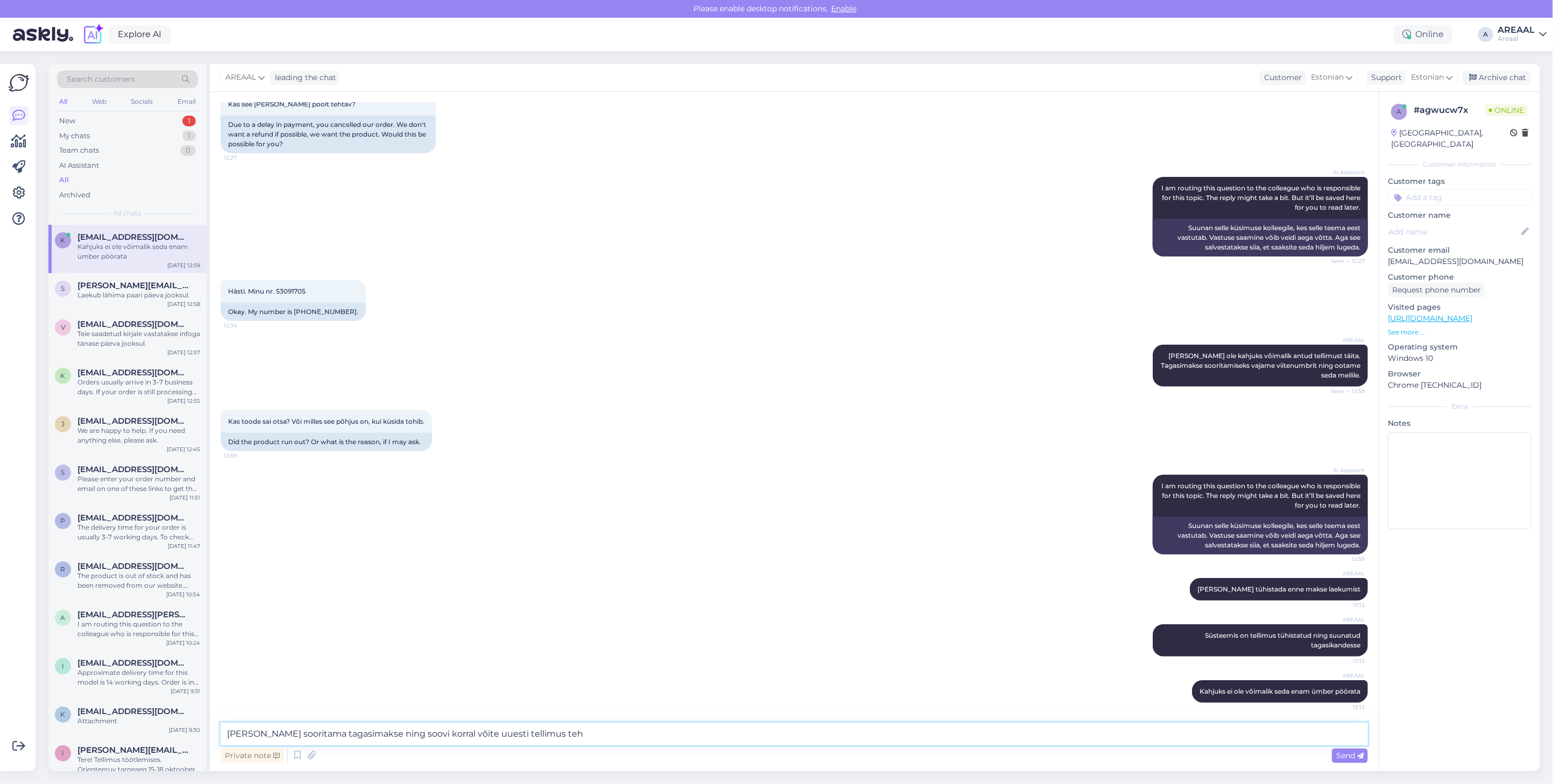
type textarea "Peame sooritama tagasimakse ning soovi korral võite uuesti tellimus teha"
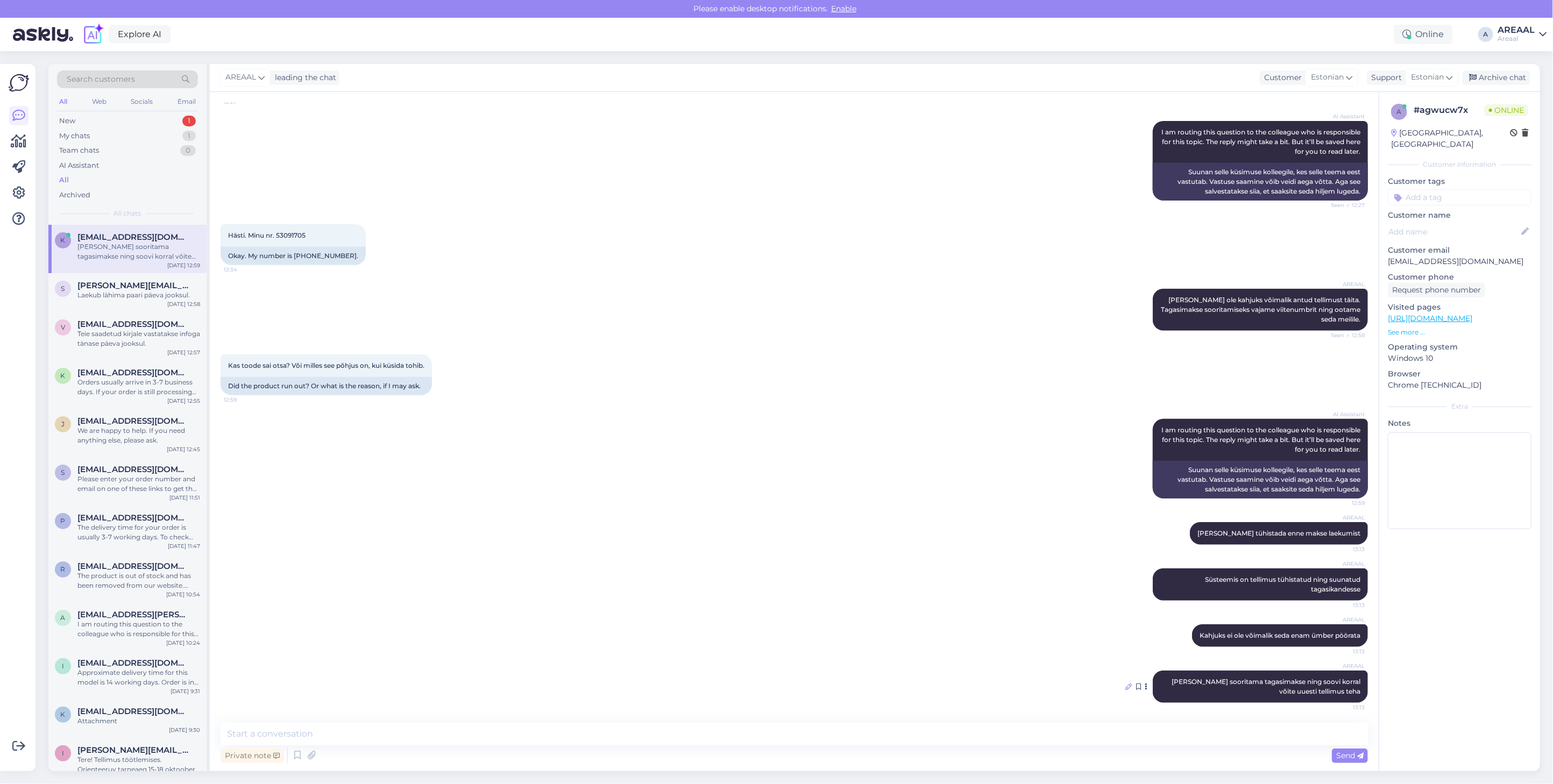
click at [1125, 685] on icon at bounding box center [1127, 685] width 6 height 6
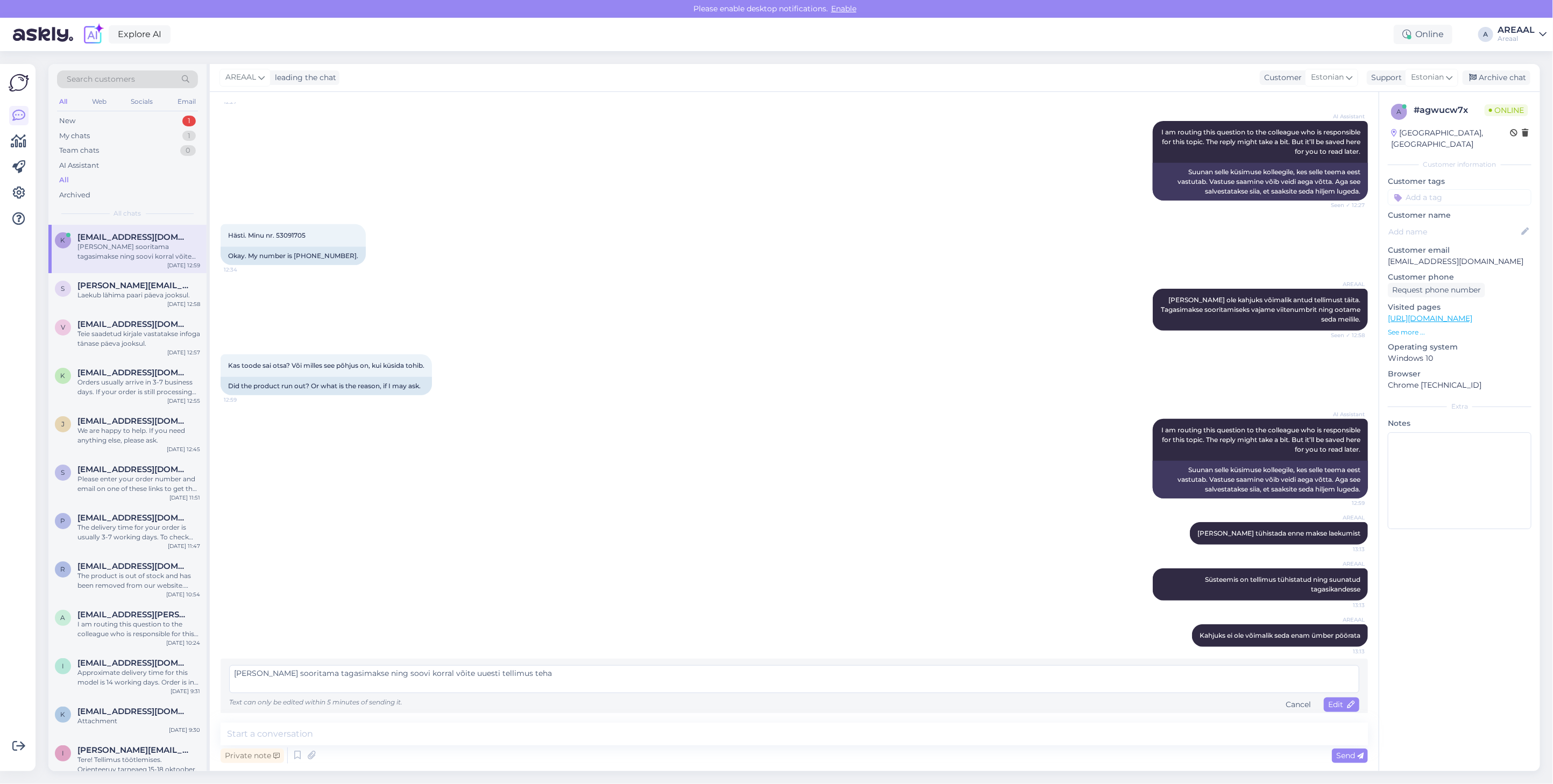
drag, startPoint x: 482, startPoint y: 670, endPoint x: 491, endPoint y: 670, distance: 9.0
click at [484, 670] on textarea "Peame sooritama tagasimakse ning soovi korral võite uuesti tellimus teha" at bounding box center [794, 678] width 1130 height 28
click at [491, 670] on textarea "Peame sooritama tagasimakse ning soovi korral võite uuesti tellimus teha" at bounding box center [794, 678] width 1130 height 28
type textarea "Peame sooritama tagasimakse ning soovi korral võite uuesti tellimuse teha"
click at [1341, 697] on div "Edit" at bounding box center [1342, 704] width 36 height 14
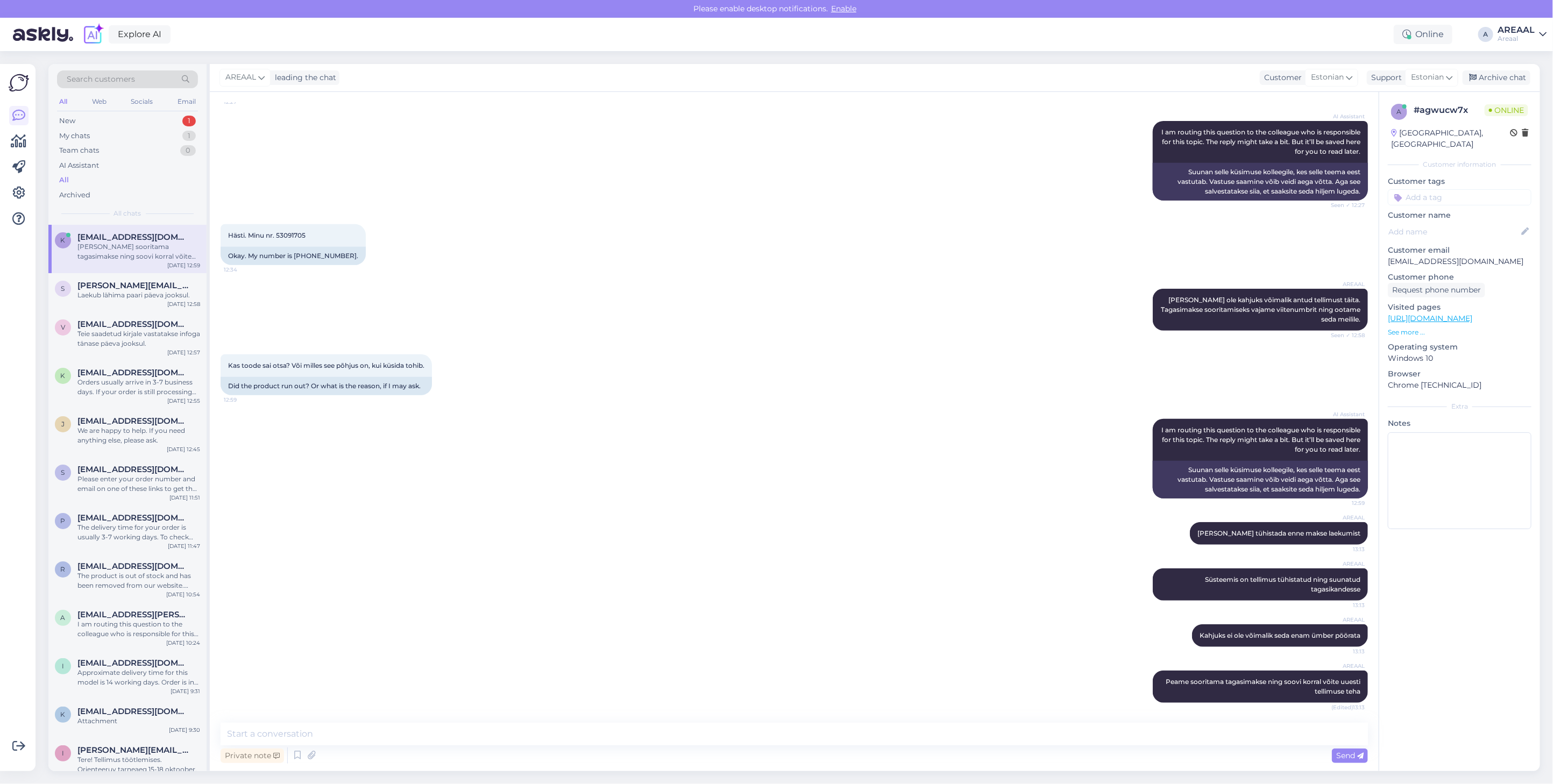
click at [968, 606] on div "AREAAL Süsteemis on tellimus tühistatud ning suunatud tagasikandesse 13:13" at bounding box center [793, 584] width 1147 height 56
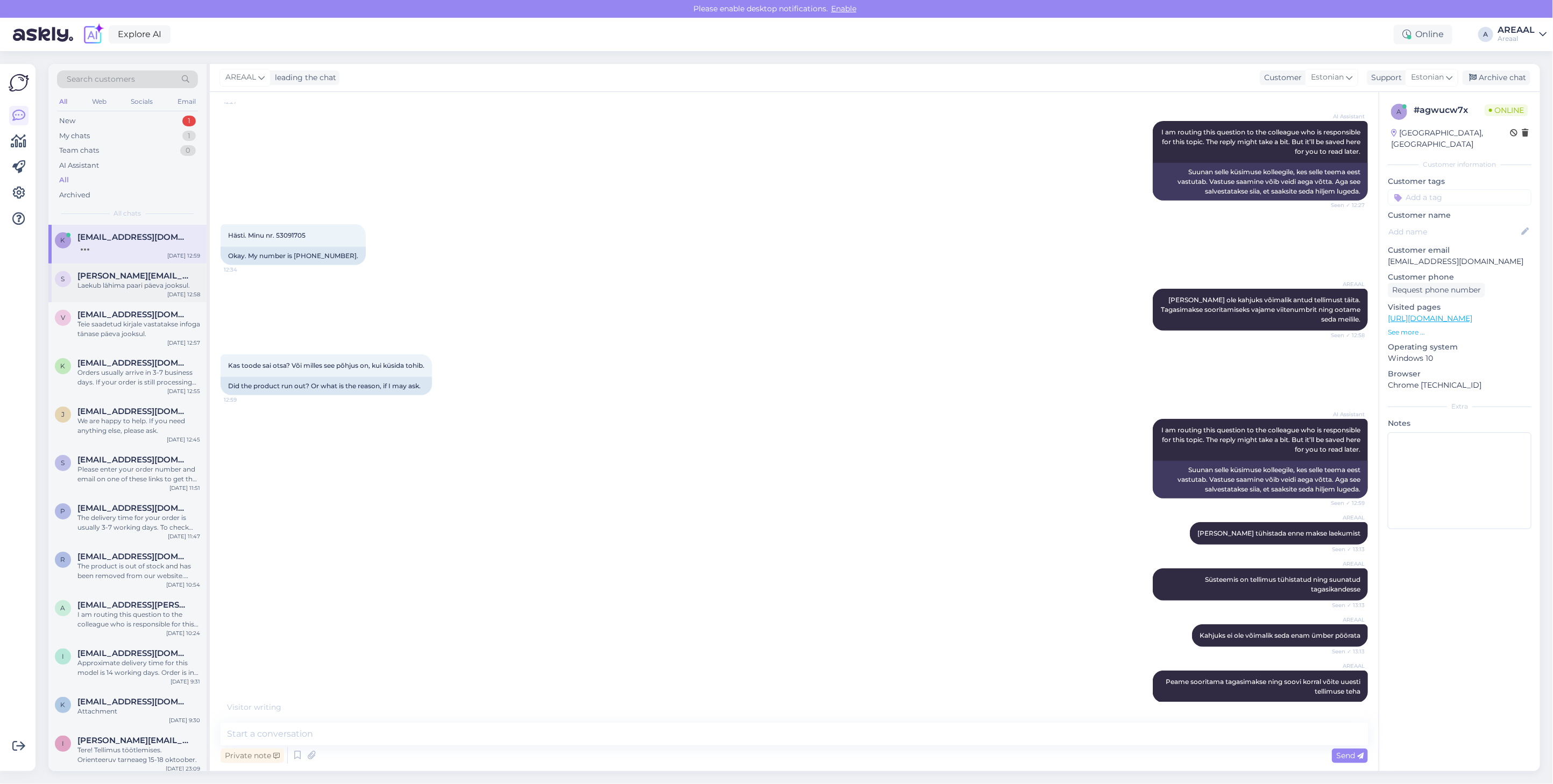
click at [131, 280] on span "Sander.kaasik@kad.sisekaitse.ee" at bounding box center [133, 275] width 112 height 10
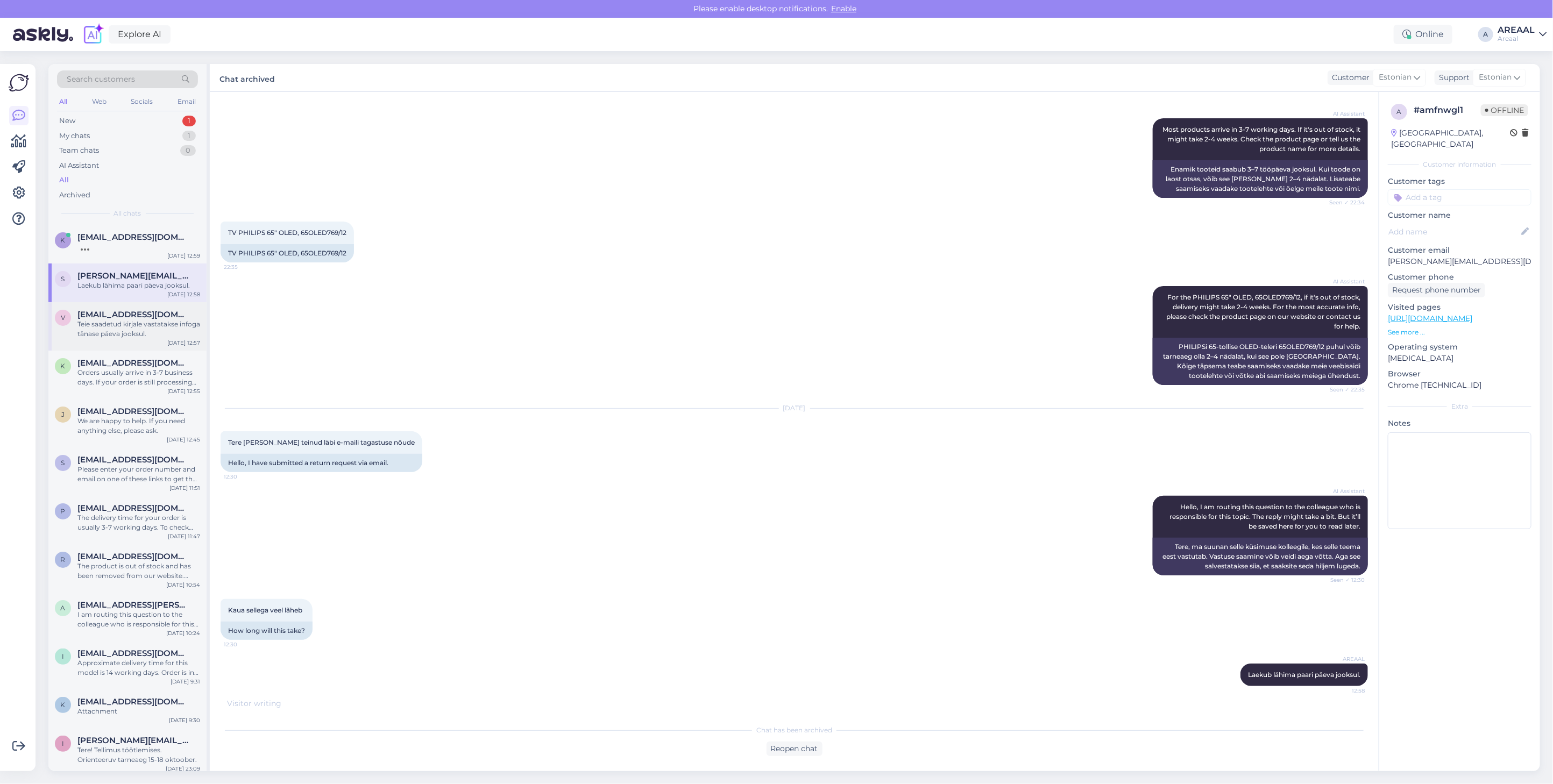
click at [138, 340] on div "v valtersaaar@gmail.com Teie saadetud kirjale vastatakse infoga tänase päeva jo…" at bounding box center [127, 326] width 158 height 48
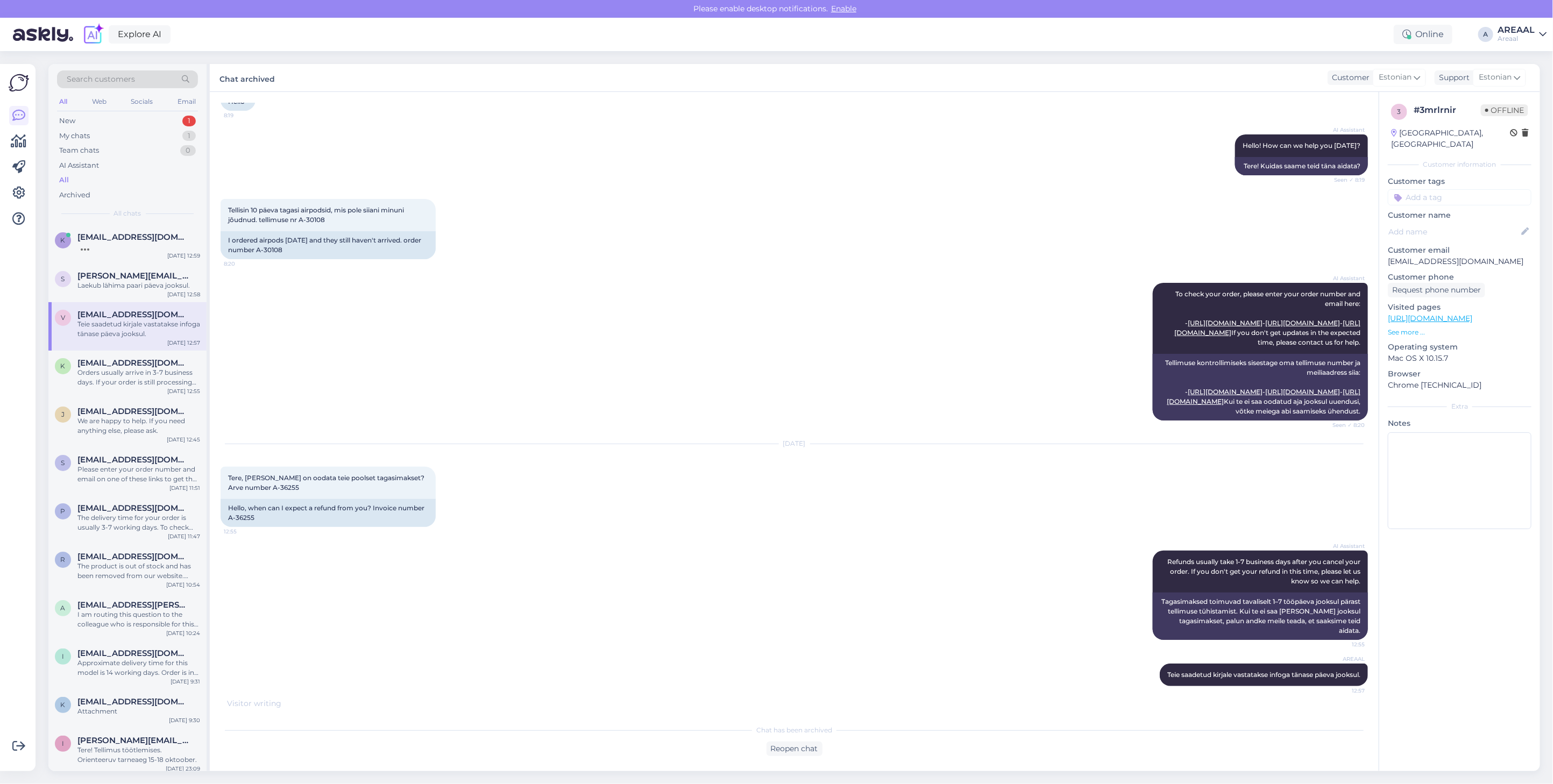
click at [456, 353] on div "AI Assistant To check your order, please enter your order number and email here…" at bounding box center [793, 352] width 1147 height 162
copy div "A-36255"
drag, startPoint x: 253, startPoint y: 517, endPoint x: 213, endPoint y: 521, distance: 40.2
click at [213, 521] on div "Chat started Dec 9 2024 Tere 8:19 Hello AI Assistant Hello! How can we help you…" at bounding box center [793, 432] width 1168 height 679
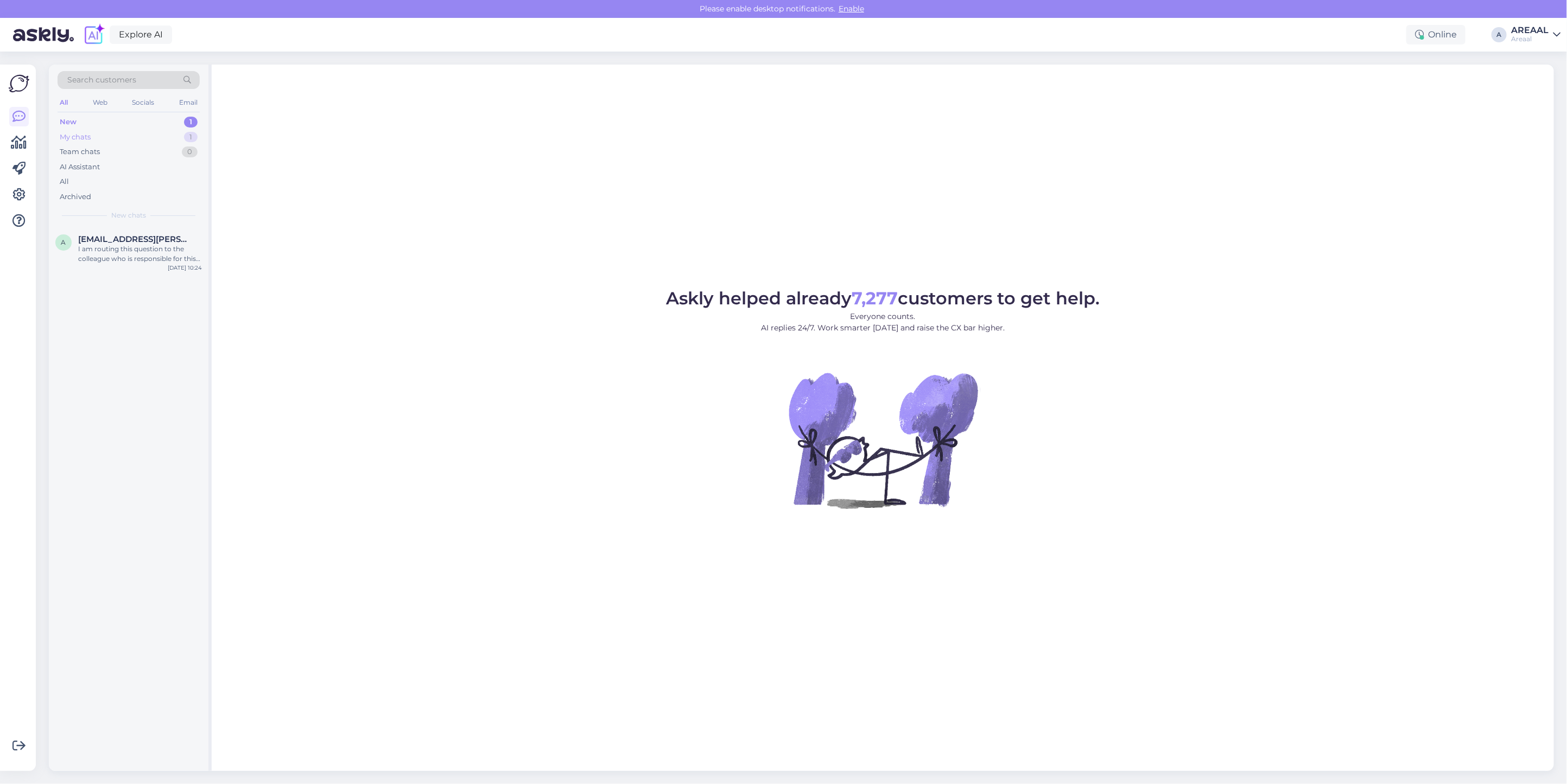
click at [179, 139] on div "My chats 1" at bounding box center [128, 137] width 143 height 15
click at [143, 253] on div "Peame sooritama tagasimakse ning soovi korral võite uuesti tellimuse teha" at bounding box center [140, 254] width 124 height 20
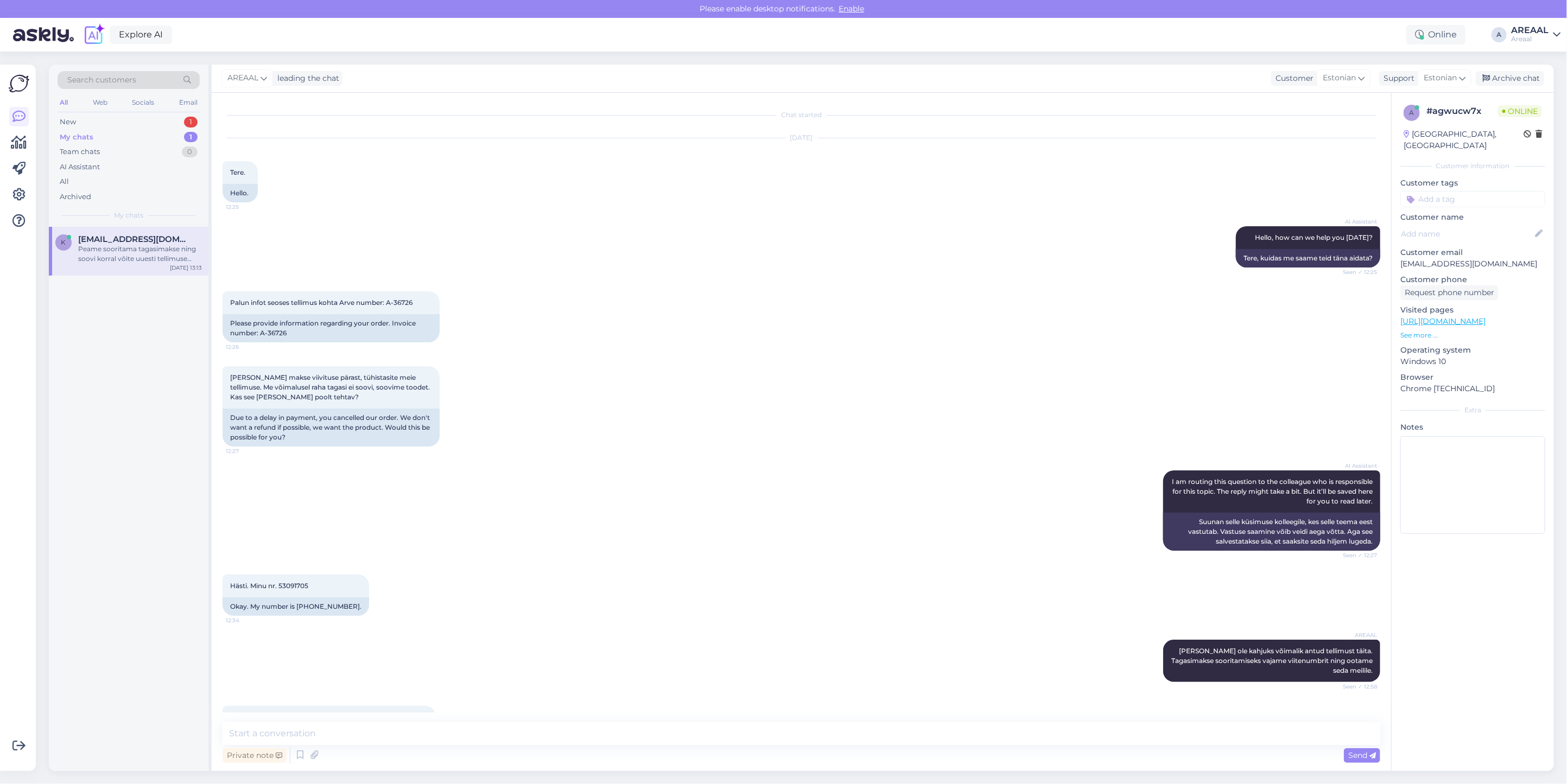
scroll to position [356, 0]
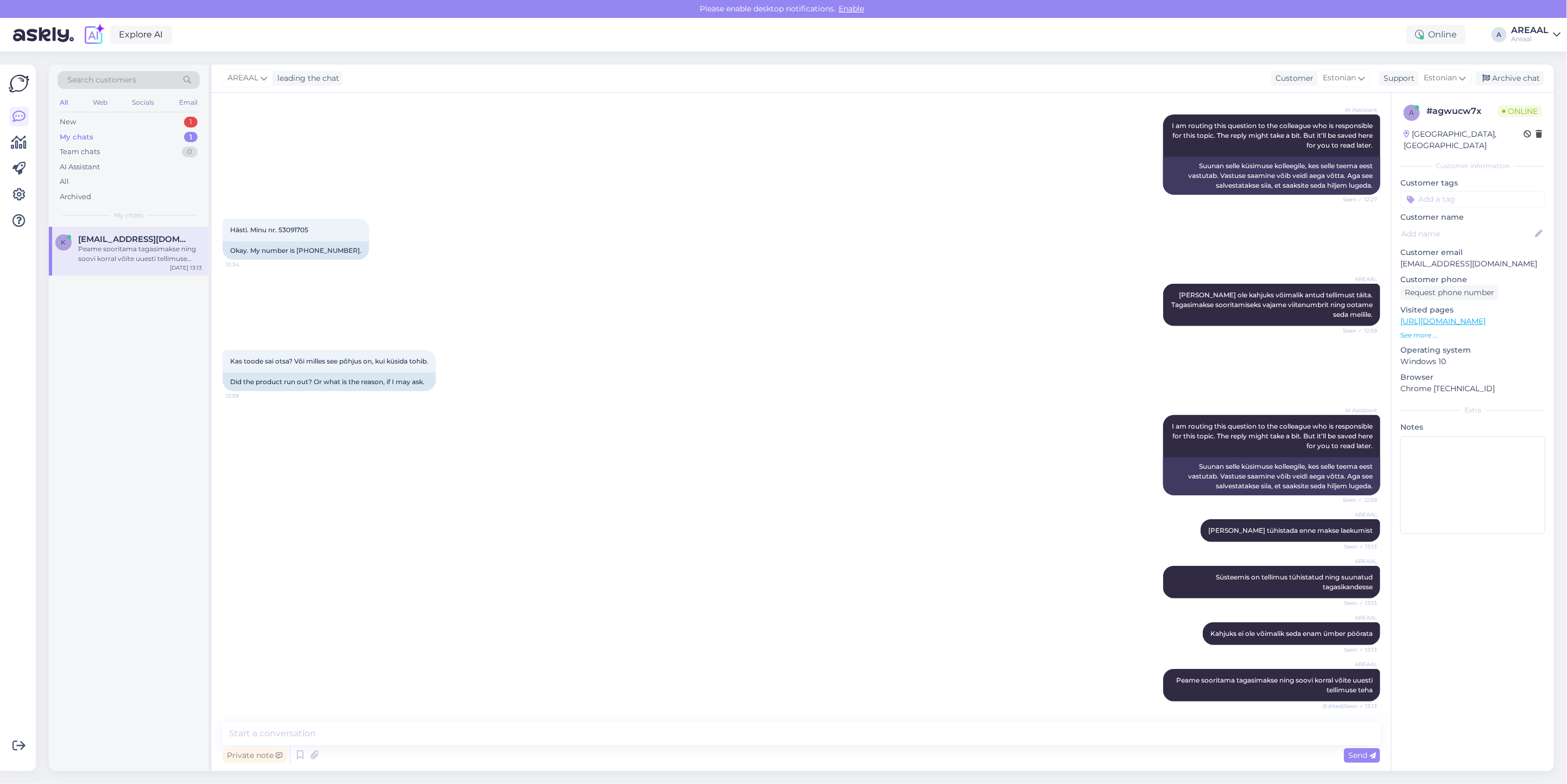
click at [869, 285] on div "AREAAL [PERSON_NAME] ole kahjuks võimalik antud tellimust täita. Tagasimakse so…" at bounding box center [801, 305] width 1157 height 66
click at [1542, 80] on div "Archive chat" at bounding box center [1510, 78] width 68 height 14
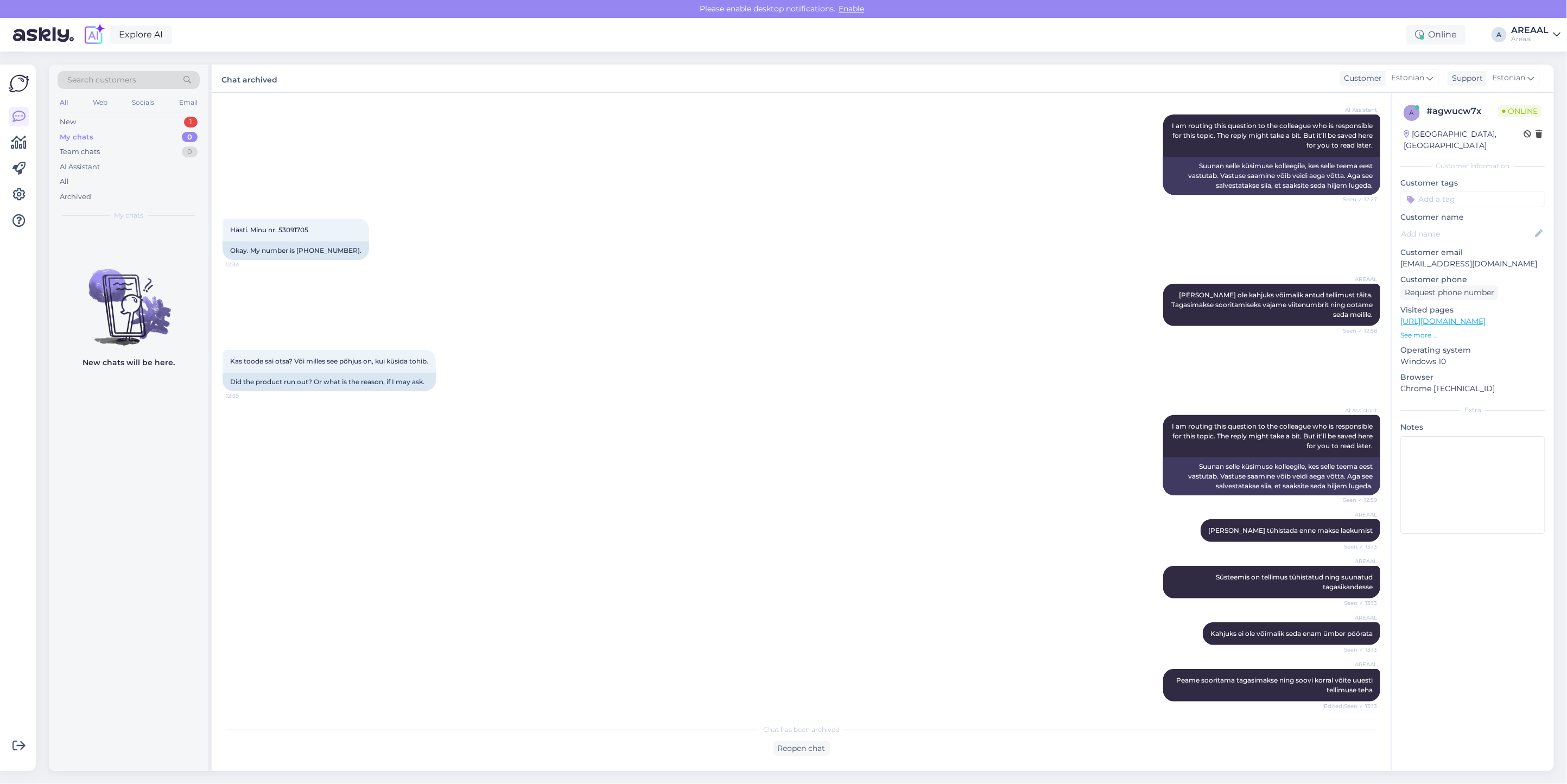
drag, startPoint x: 189, startPoint y: 118, endPoint x: 182, endPoint y: 134, distance: 17.5
click at [188, 118] on div "1" at bounding box center [190, 122] width 13 height 11
drag, startPoint x: 1554, startPoint y: 47, endPoint x: 1537, endPoint y: 31, distance: 23.3
click at [1550, 44] on div "Explore AI Online A AREAAL Areaal" at bounding box center [784, 35] width 1567 height 34
click at [1537, 31] on div "AREAAL" at bounding box center [1529, 30] width 38 height 9
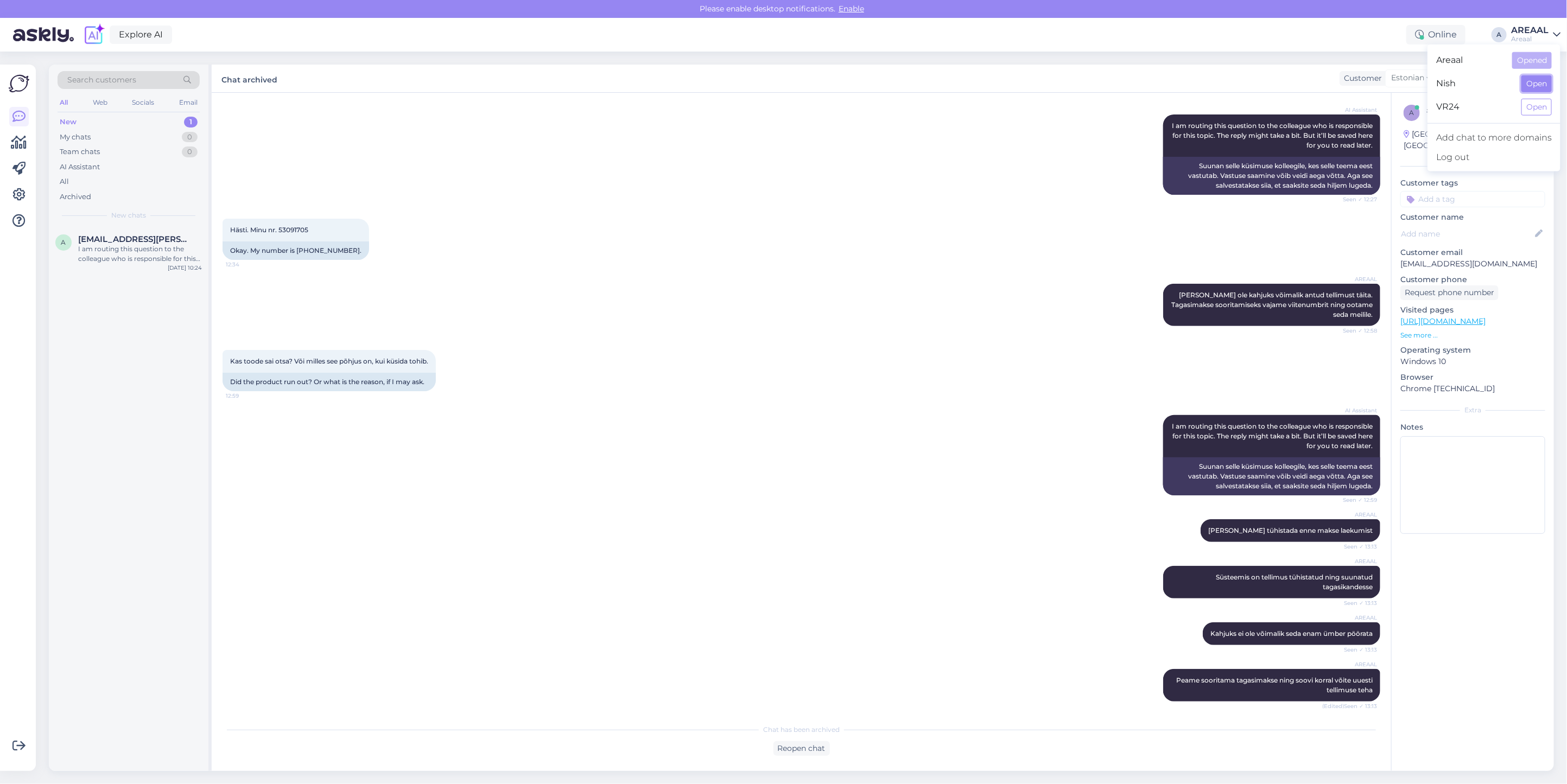
click at [1537, 82] on button "Open" at bounding box center [1537, 83] width 30 height 17
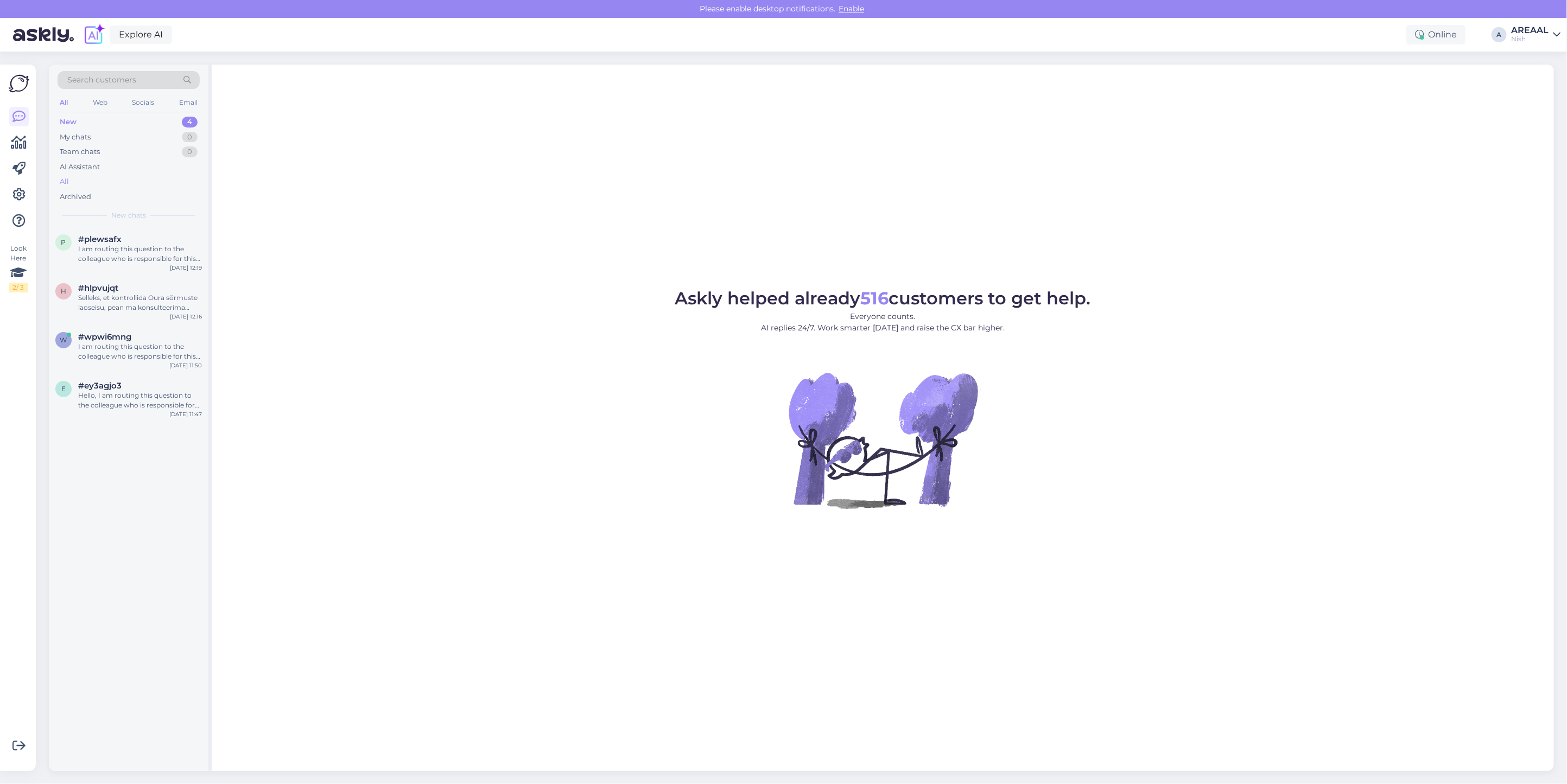
click at [100, 181] on div "All" at bounding box center [128, 181] width 143 height 15
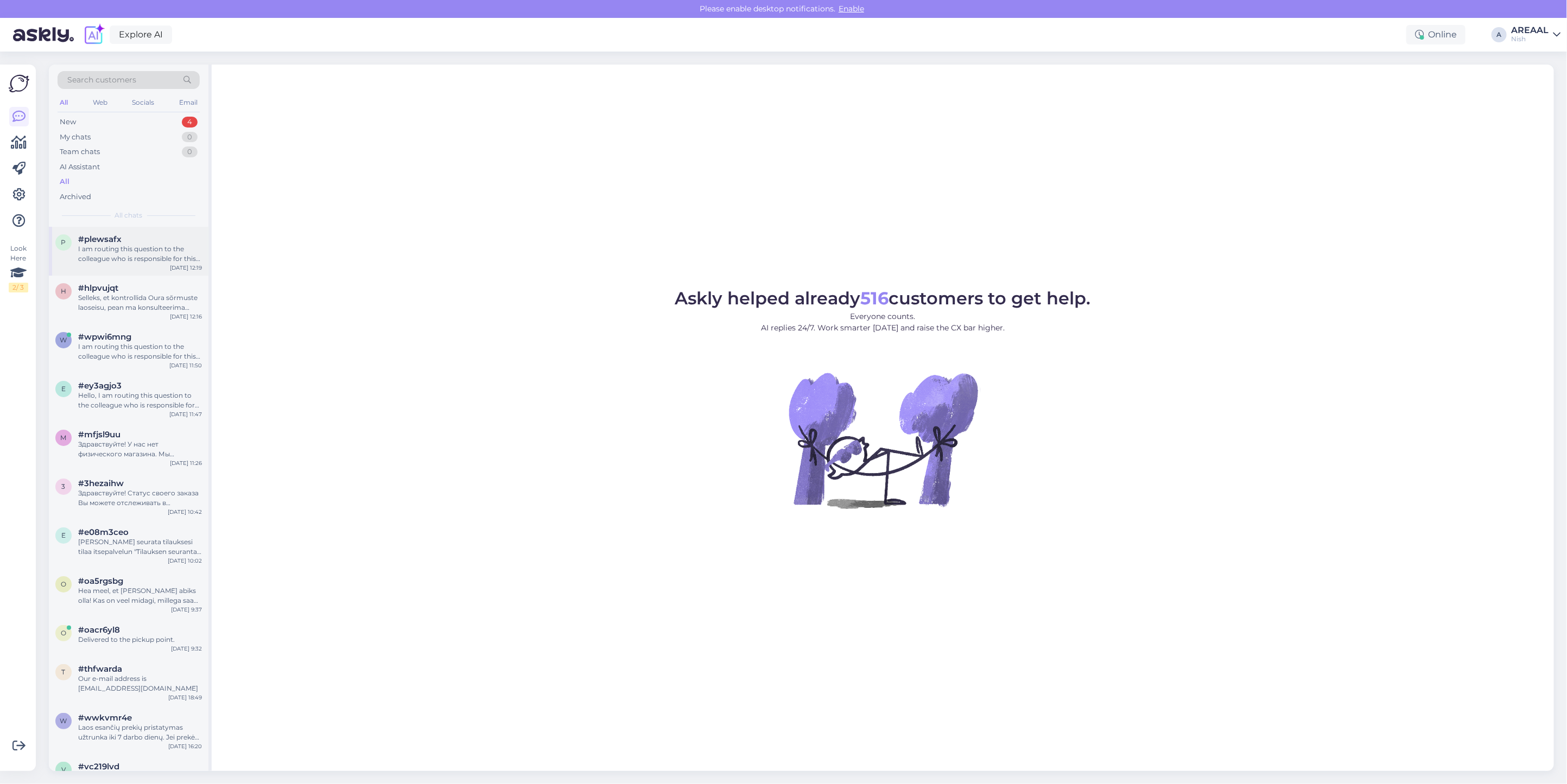
click at [128, 271] on div "p #plewsafx I am routing this question to the colleague who is responsible for …" at bounding box center [128, 251] width 160 height 48
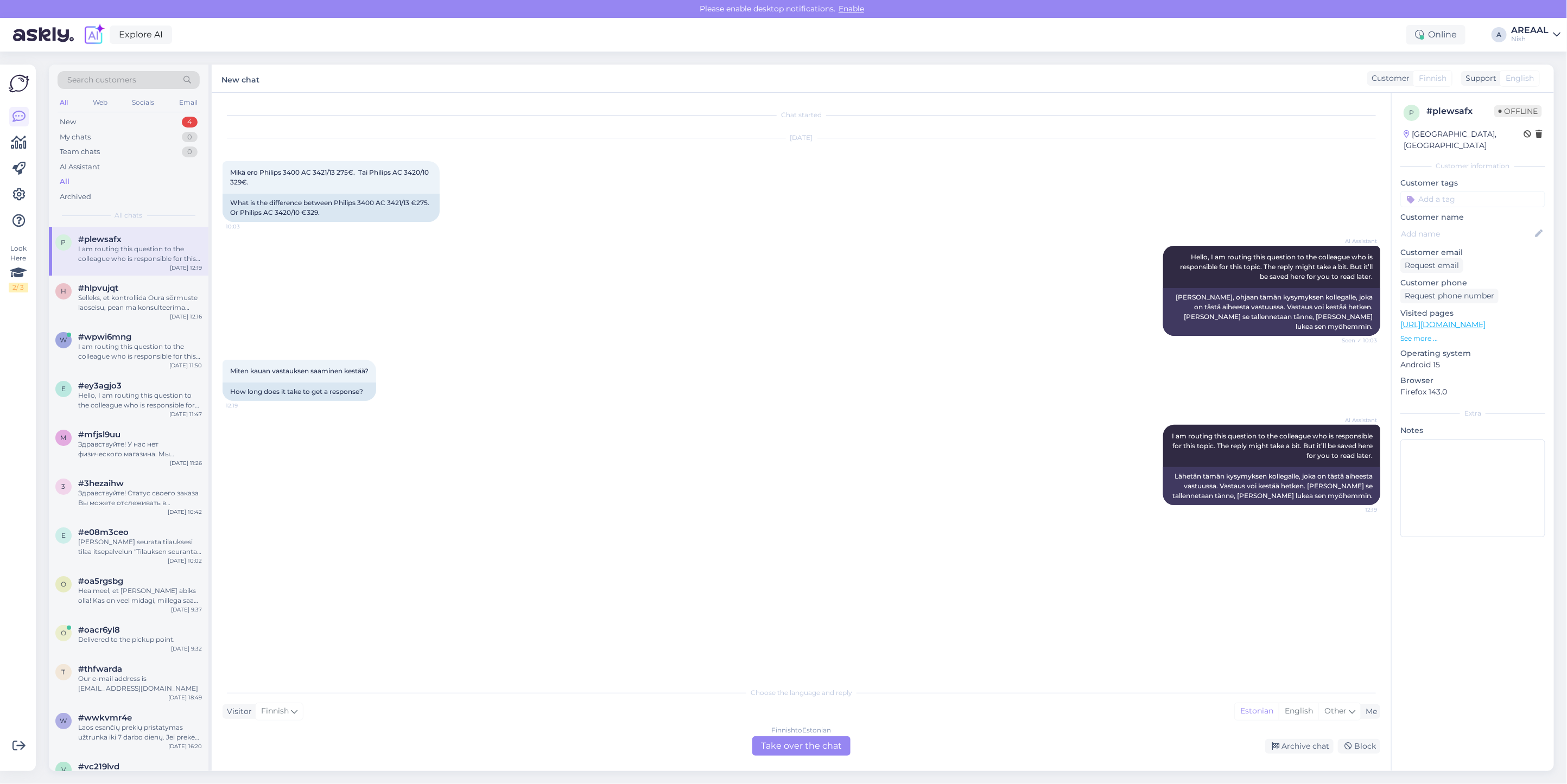
click at [782, 757] on div "Chat started Oct 13 2025 Mikä ero Philips 3400 AC 3421/13 275€. Tai Philips AC …" at bounding box center [801, 432] width 1179 height 678
click at [782, 743] on div "Finnish to Estonian Take over the chat" at bounding box center [801, 745] width 99 height 20
click at [787, 735] on div "Finnish to Estonian" at bounding box center [801, 729] width 60 height 10
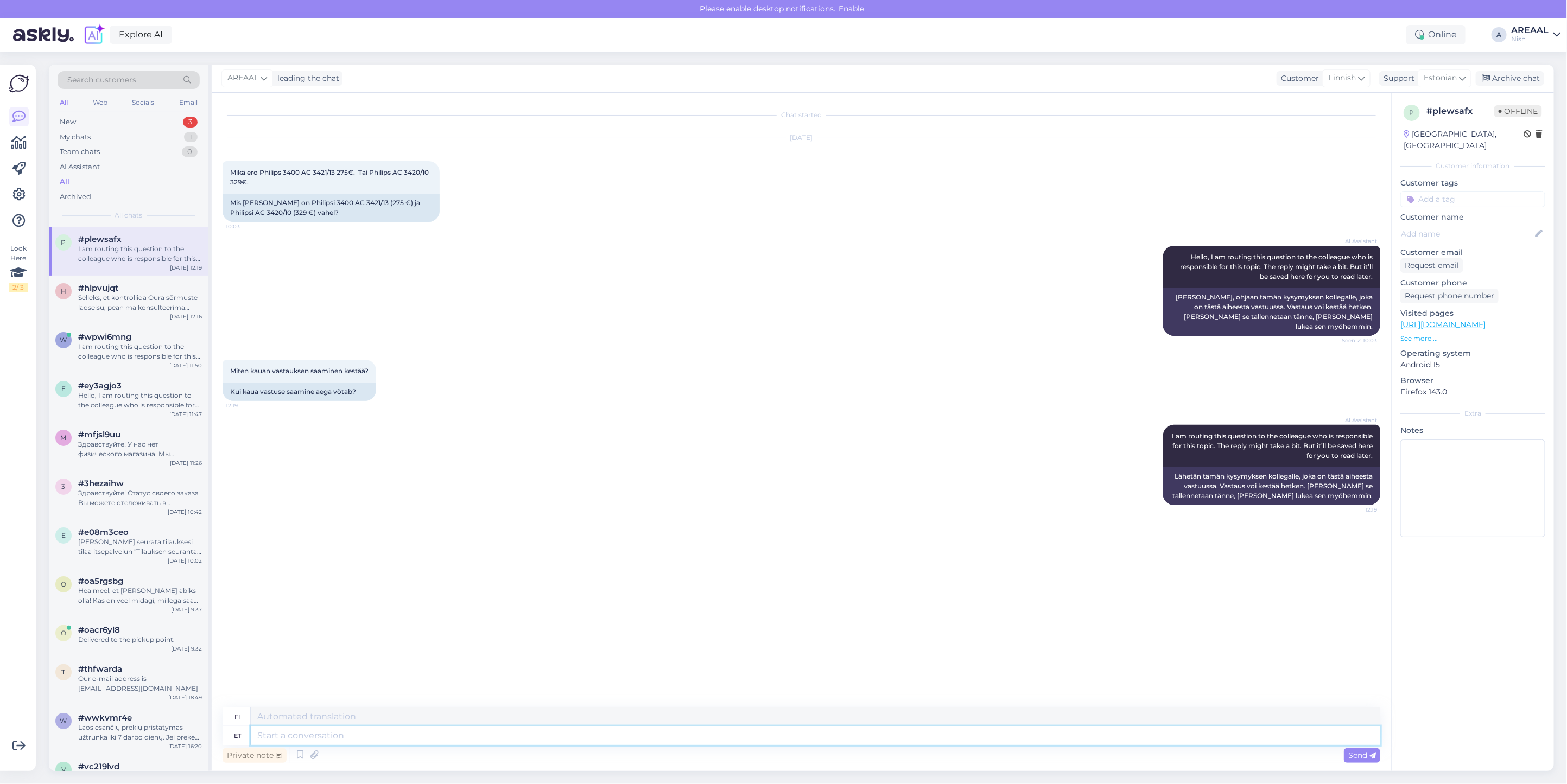
click at [790, 738] on textarea at bounding box center [816, 736] width 1130 height 19
type textarea "The d"
type textarea "The"
type textarea "The difference is"
type textarea "Ero"
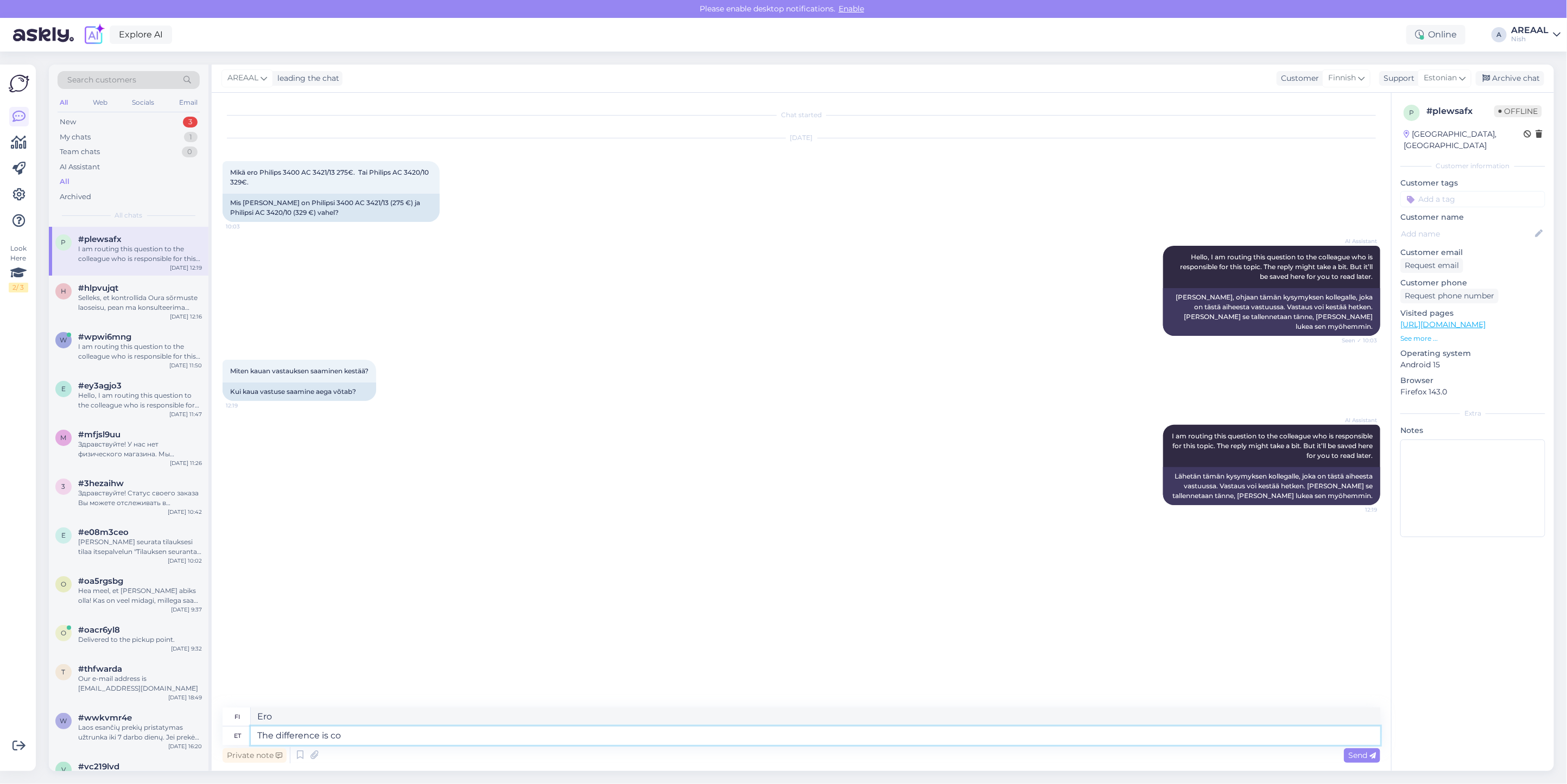
type textarea "The difference is col"
type textarea "Ero on"
type textarea "The difference is color"
type textarea "Ero on väri."
type textarea "The difference is color"
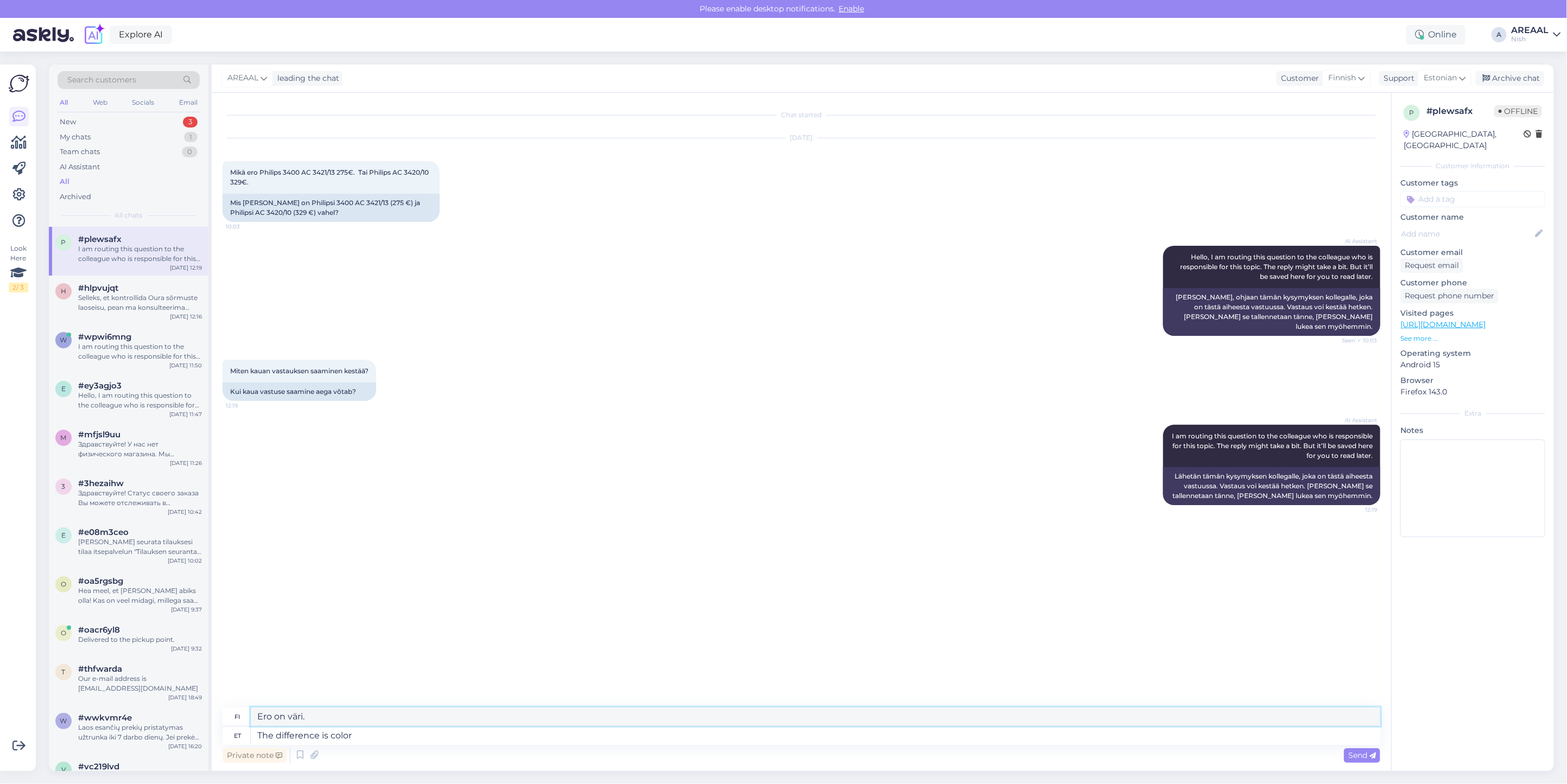
click at [462, 718] on textarea "Ero on väri." at bounding box center [816, 716] width 1130 height 19
click at [610, 717] on textarea "Ero on väri." at bounding box center [816, 716] width 1130 height 19
click at [602, 734] on textarea "The difference is color" at bounding box center [816, 736] width 1130 height 19
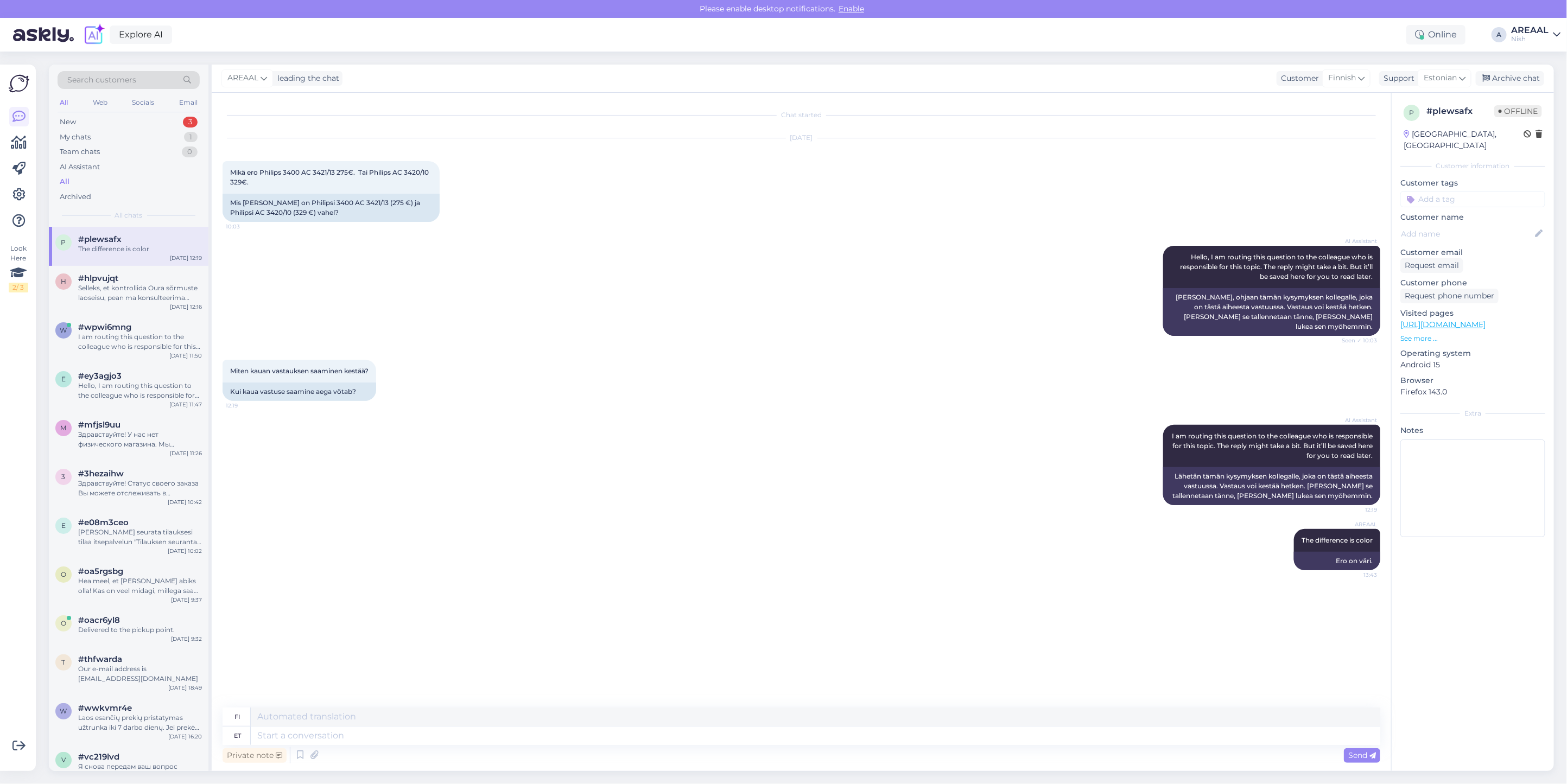
click at [1526, 69] on div "AREAAL leading the chat Customer Finnish Support Estonian Archive chat" at bounding box center [882, 78] width 1342 height 28
click at [1511, 82] on div "Archive chat" at bounding box center [1510, 78] width 68 height 14
click at [87, 298] on div "Selleks, et kontrollida Oura sõrmuste laoseisu, pean ma konsulteerima kolleegig…" at bounding box center [140, 293] width 124 height 20
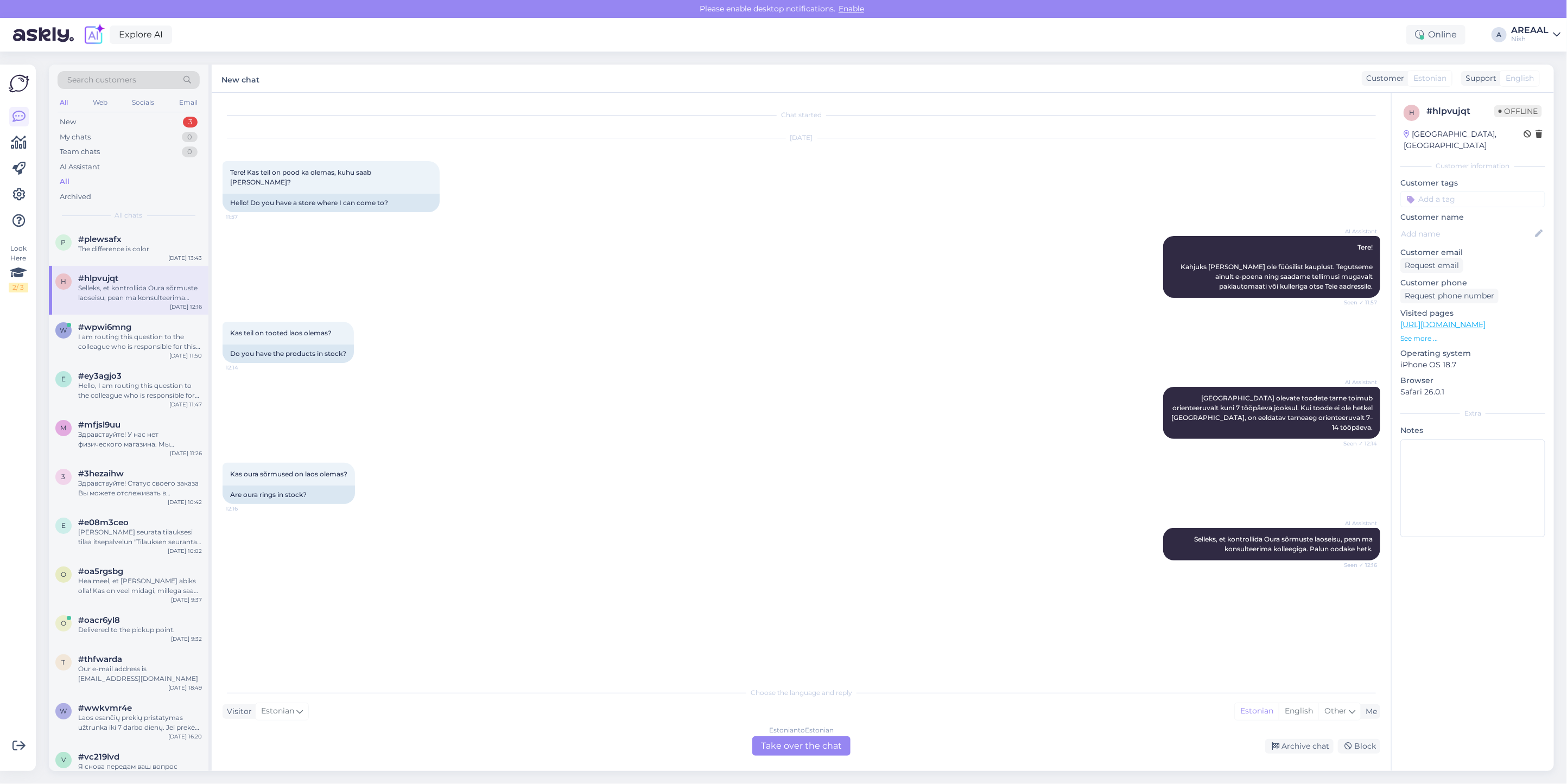
click at [810, 747] on div "Estonian to Estonian Take over the chat" at bounding box center [801, 745] width 99 height 20
click at [812, 747] on div "Private note Send" at bounding box center [801, 754] width 1157 height 21
click at [814, 736] on textarea at bounding box center [801, 733] width 1157 height 22
type textarea "K"
type textarea "Tellime kauba hulgimüüja käest"
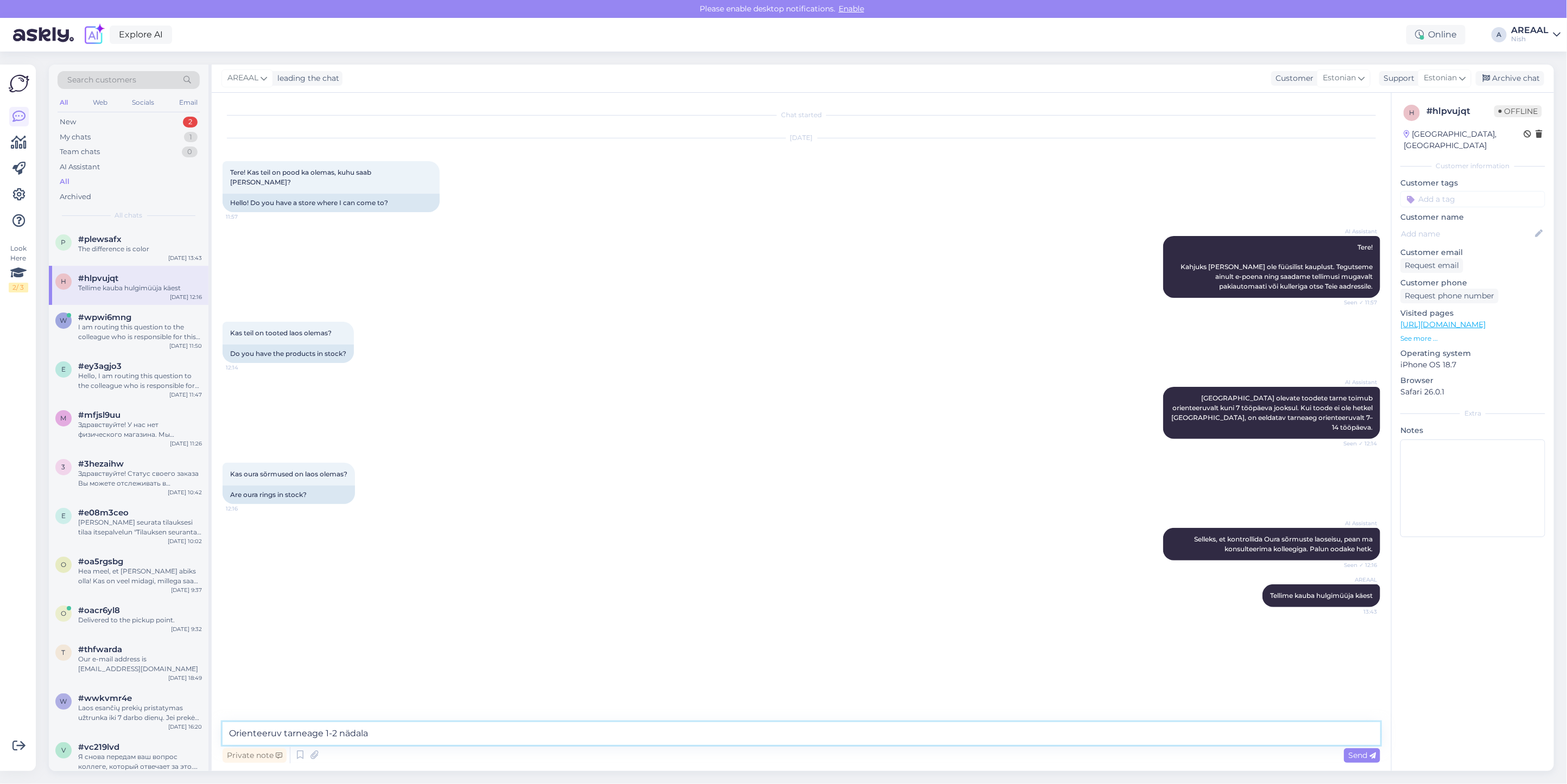
type textarea "Orienteeruv tarneage 1-2 nädalat"
type textarea "Oura sõrmustele orienteeruv tarneaeg 7-14 tööpäeva"
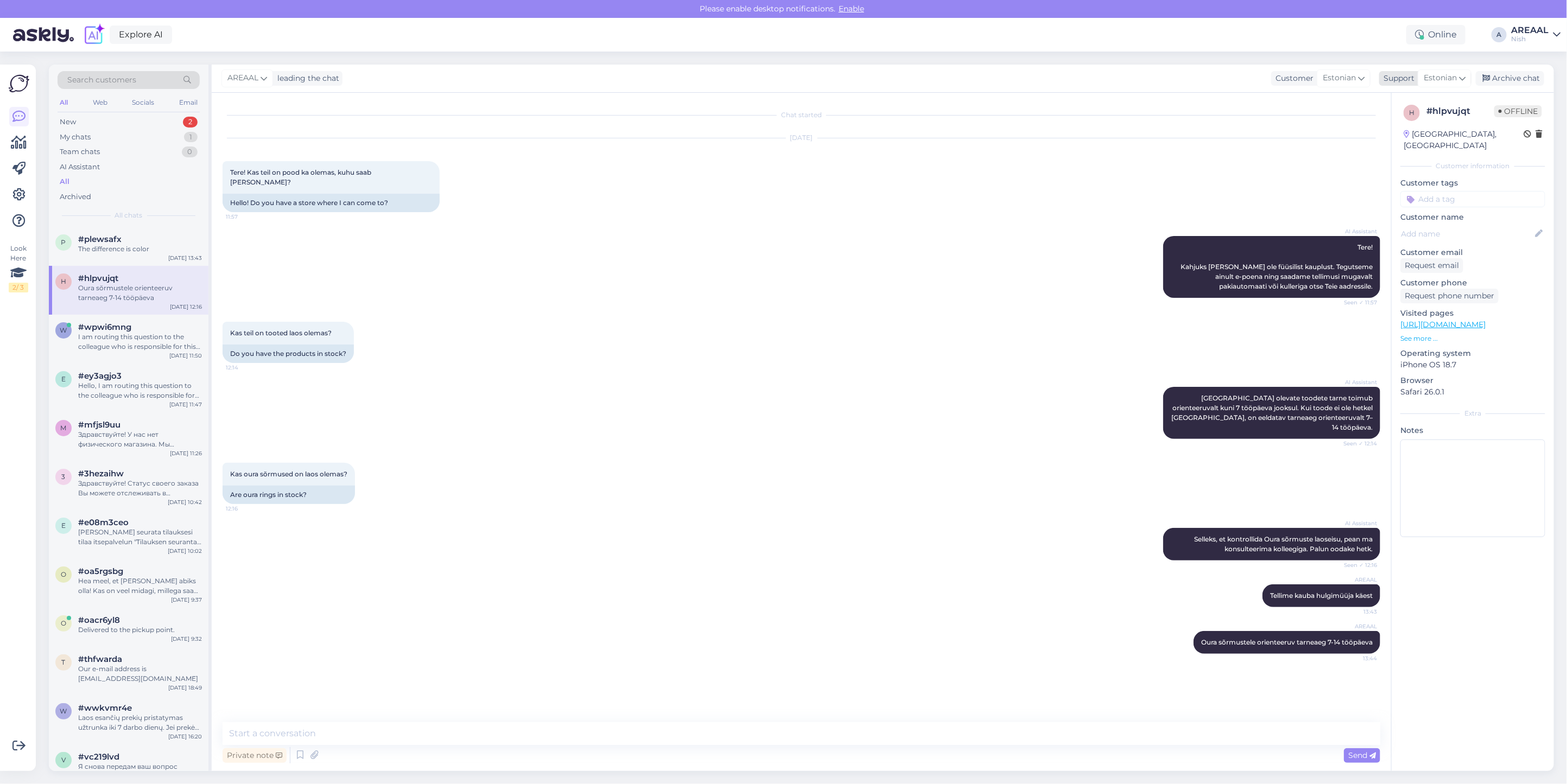
click at [1500, 82] on div "Archive chat" at bounding box center [1510, 78] width 68 height 14
click at [140, 339] on div "I am routing this question to the colleague who is responsible for this topic. …" at bounding box center [140, 341] width 124 height 20
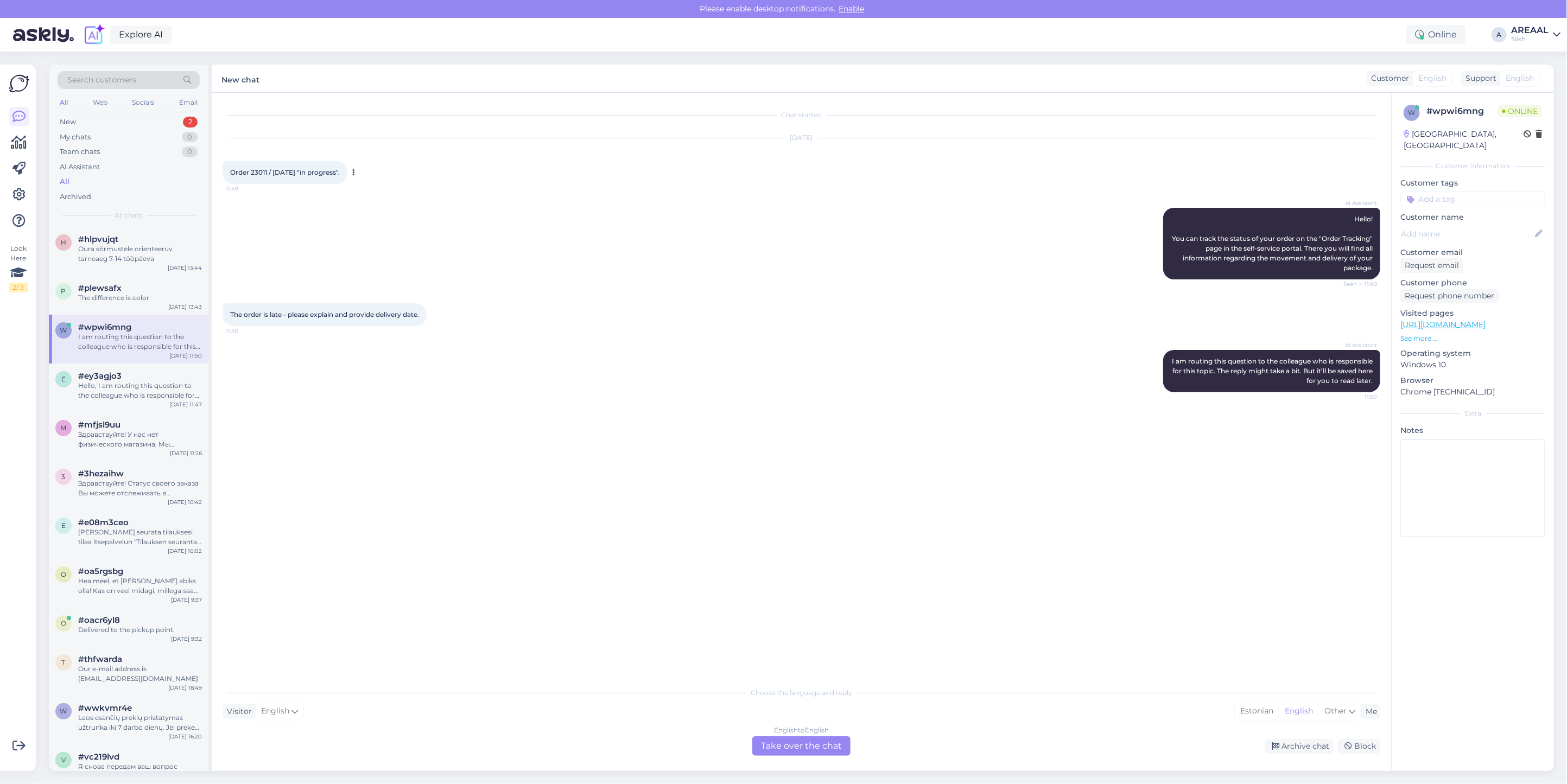
click at [262, 177] on div "Order 23011 / 1 October 2025 "in progress". 11:49" at bounding box center [284, 172] width 125 height 22
copy span "23011"
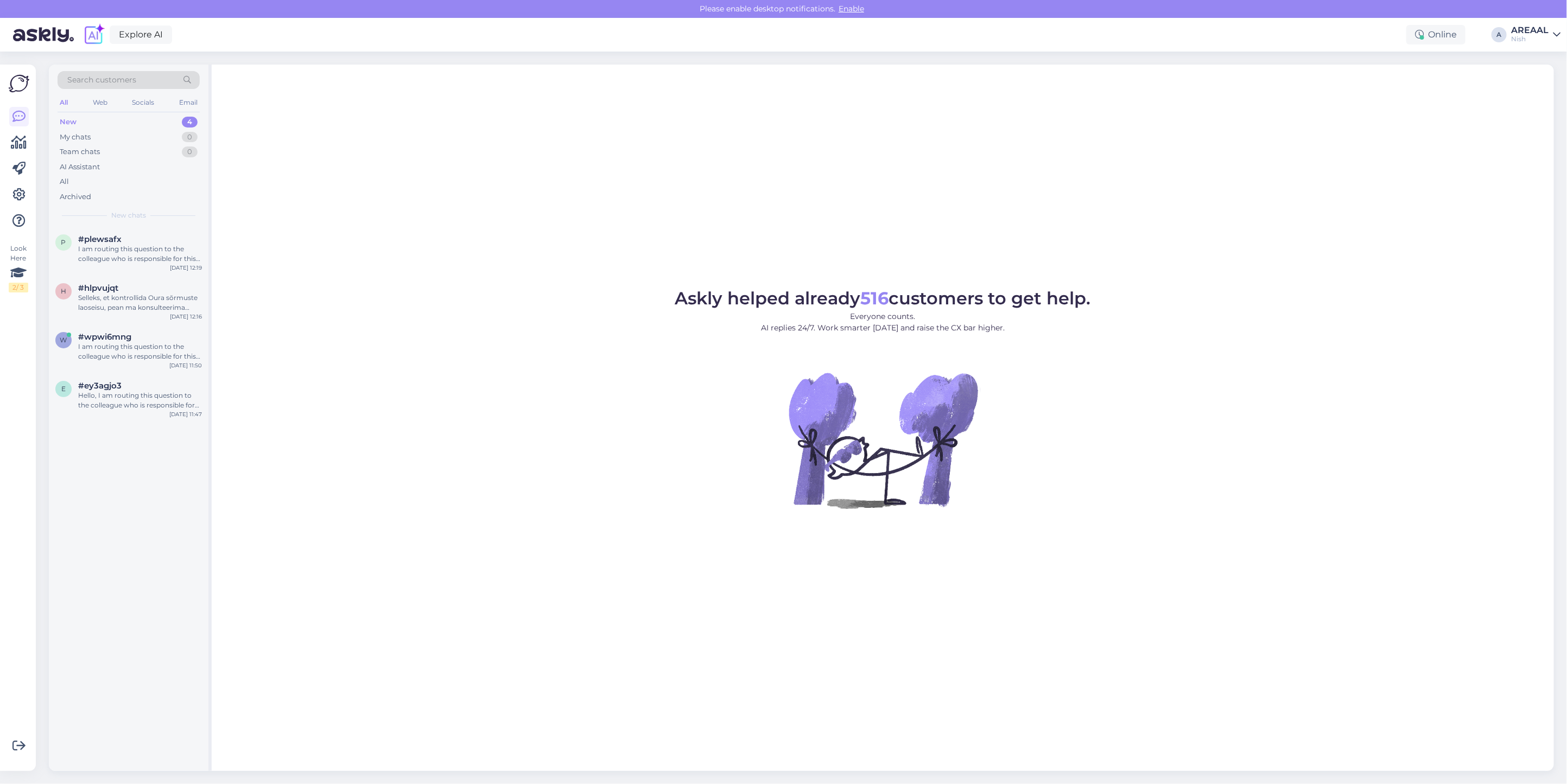
drag, startPoint x: 361, startPoint y: 483, endPoint x: 318, endPoint y: 436, distance: 63.7
click at [361, 483] on figure "Askly helped already 516 customers to get help. Everyone counts. AI replies 24/…" at bounding box center [882, 413] width 1322 height 248
click at [167, 267] on div "p #plewsafx I am routing this question to the colleague who is responsible for …" at bounding box center [128, 251] width 160 height 48
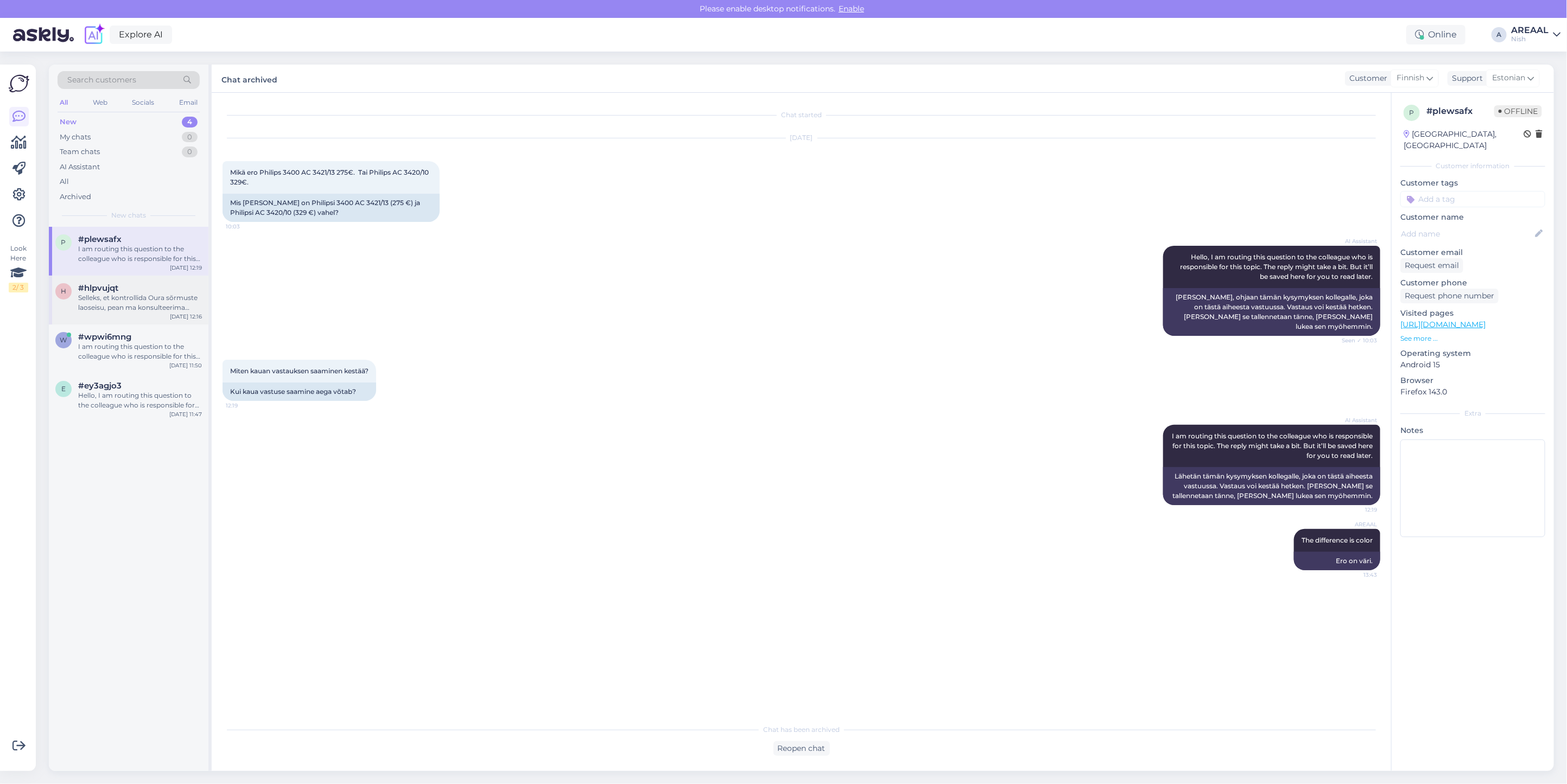
click at [153, 292] on div "#hlpvujqt" at bounding box center [140, 288] width 124 height 10
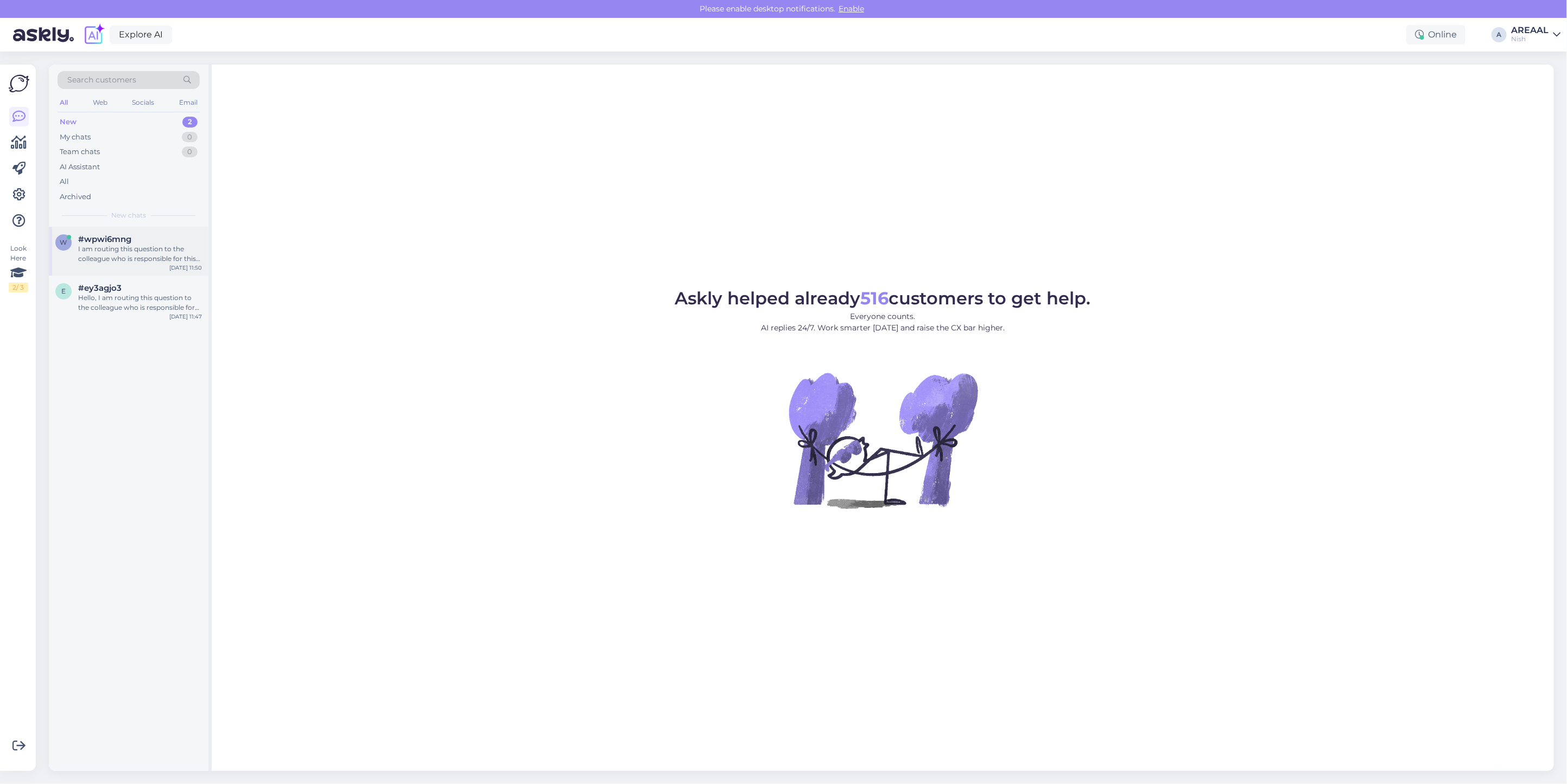
click at [159, 240] on div "#wpwi6mng" at bounding box center [140, 239] width 124 height 10
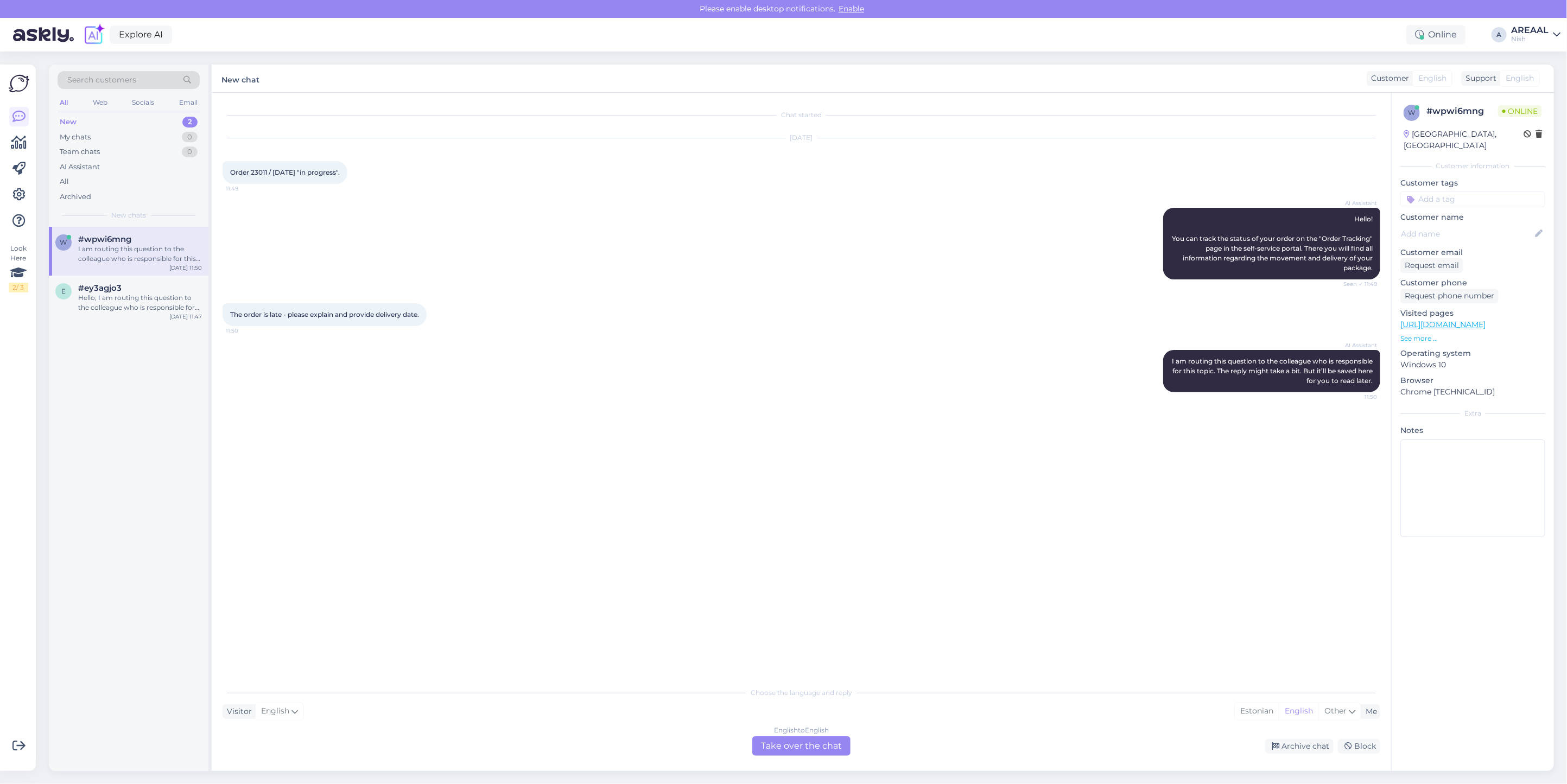
click at [764, 750] on div "English to English Take over the chat" at bounding box center [801, 745] width 99 height 20
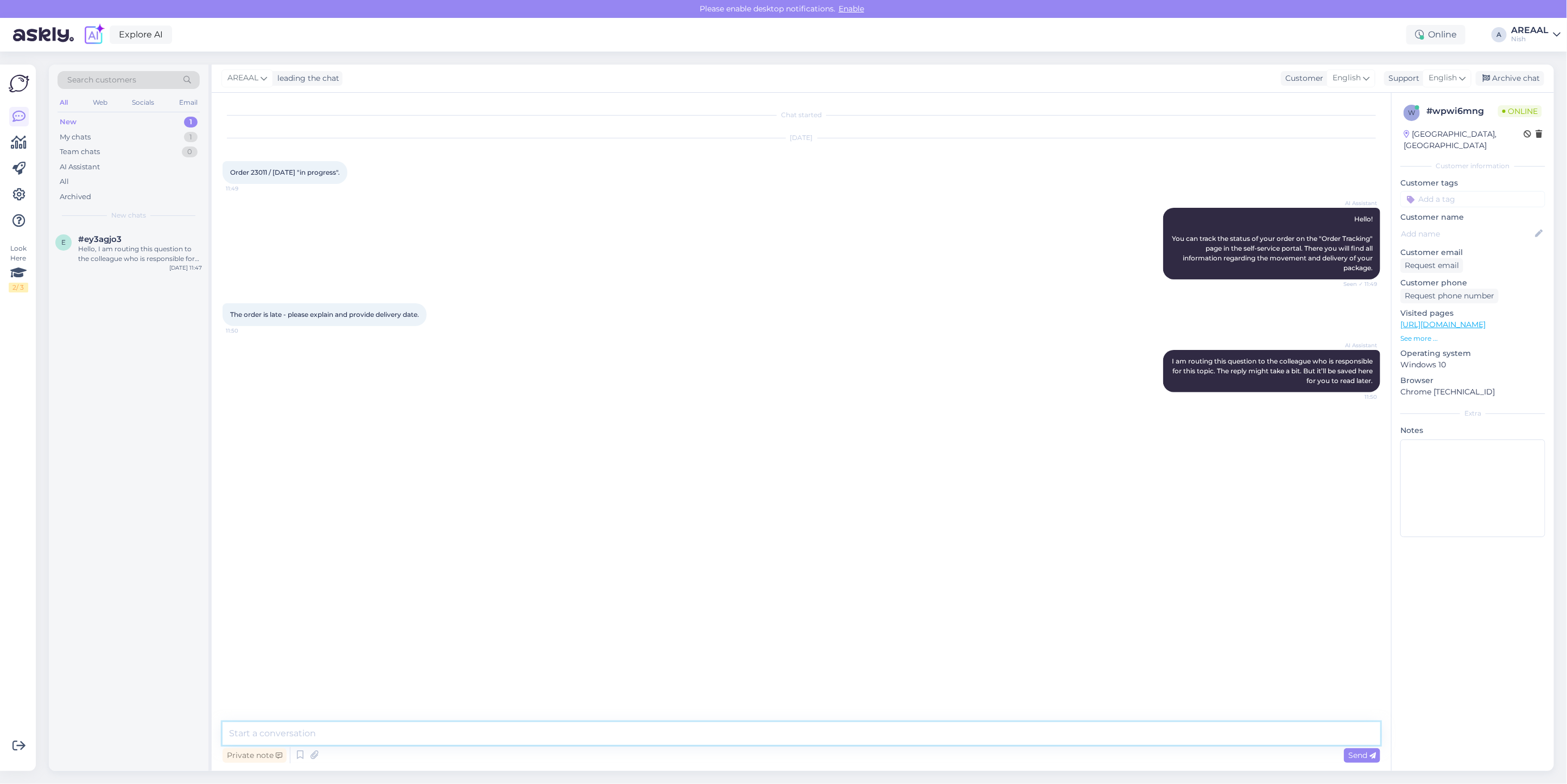
click at [768, 735] on textarea at bounding box center [801, 733] width 1157 height 22
type textarea "A"
click at [500, 725] on textarea "Approximt" at bounding box center [801, 733] width 1157 height 22
type textarea "Approximate delivery time 2 weeks"
click at [795, 518] on div "Chat started [DATE] Order 23011 / [DATE] "in progress". 11:49 AI Assistant Hell…" at bounding box center [806, 408] width 1167 height 608
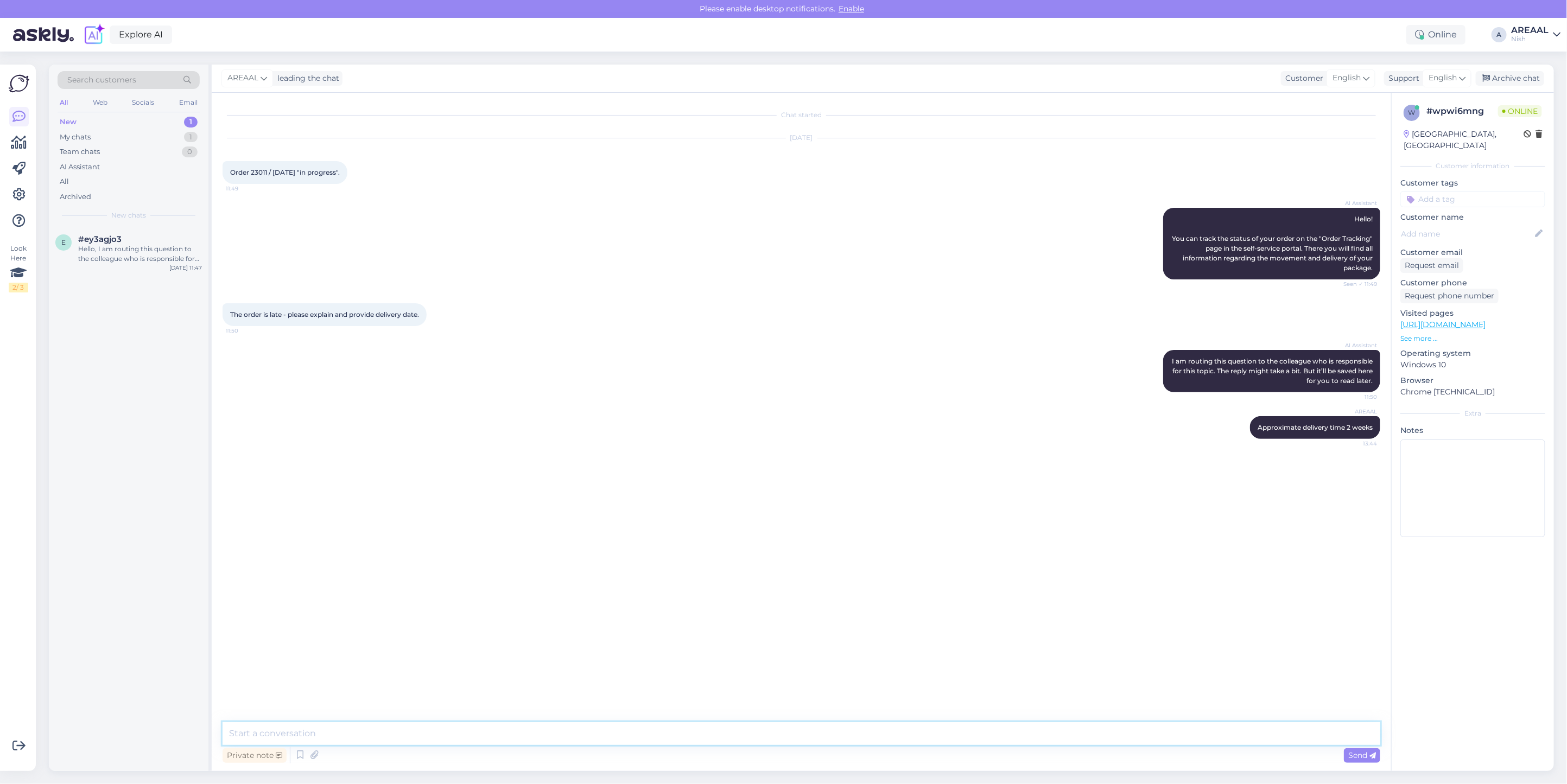
click at [680, 732] on textarea at bounding box center [801, 733] width 1157 height 22
type textarea "Delivery will take place during this weekl"
click at [1208, 472] on icon at bounding box center [1208, 473] width 6 height 6
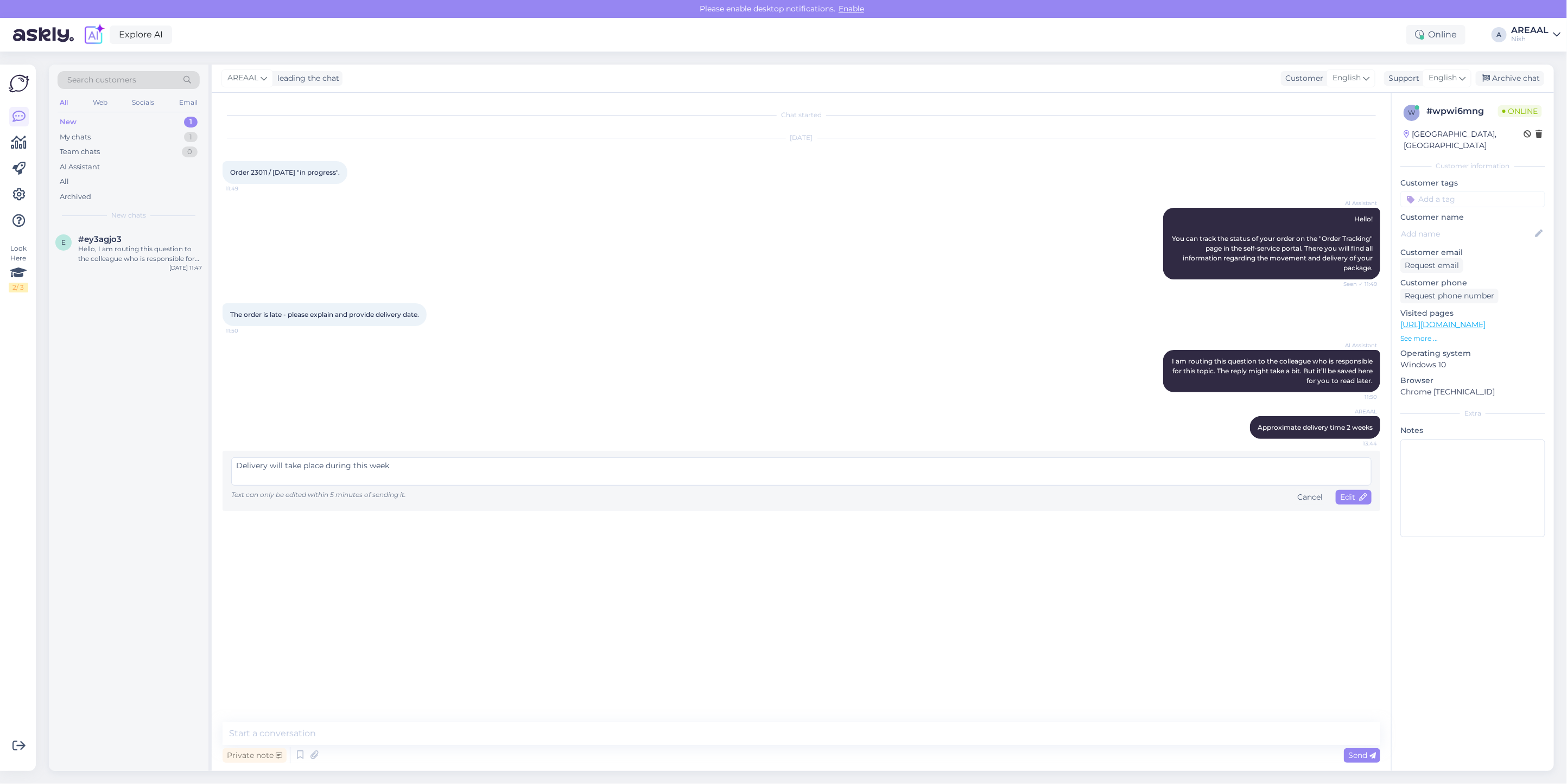
type textarea "Delivery will take place during this week"
click at [1345, 509] on div "Delivery will take place during this week Text can only be edited within 5 minu…" at bounding box center [801, 480] width 1157 height 60
click at [1348, 499] on span "Edit" at bounding box center [1354, 496] width 27 height 10
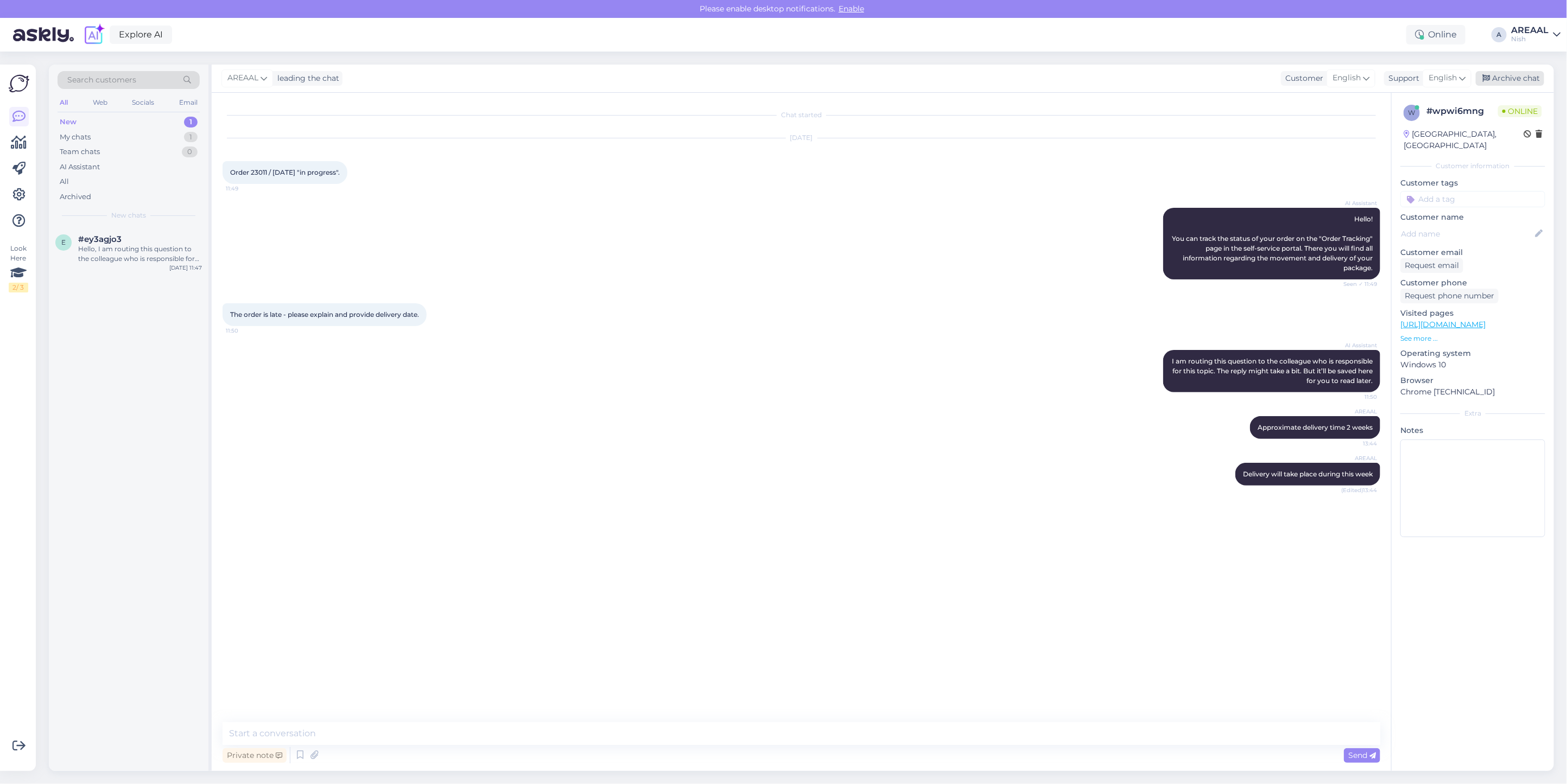
click at [1536, 76] on div "Archive chat" at bounding box center [1510, 78] width 68 height 14
click at [122, 247] on div "Hello, I am routing this question to the colleague who is responsible for this …" at bounding box center [140, 254] width 124 height 20
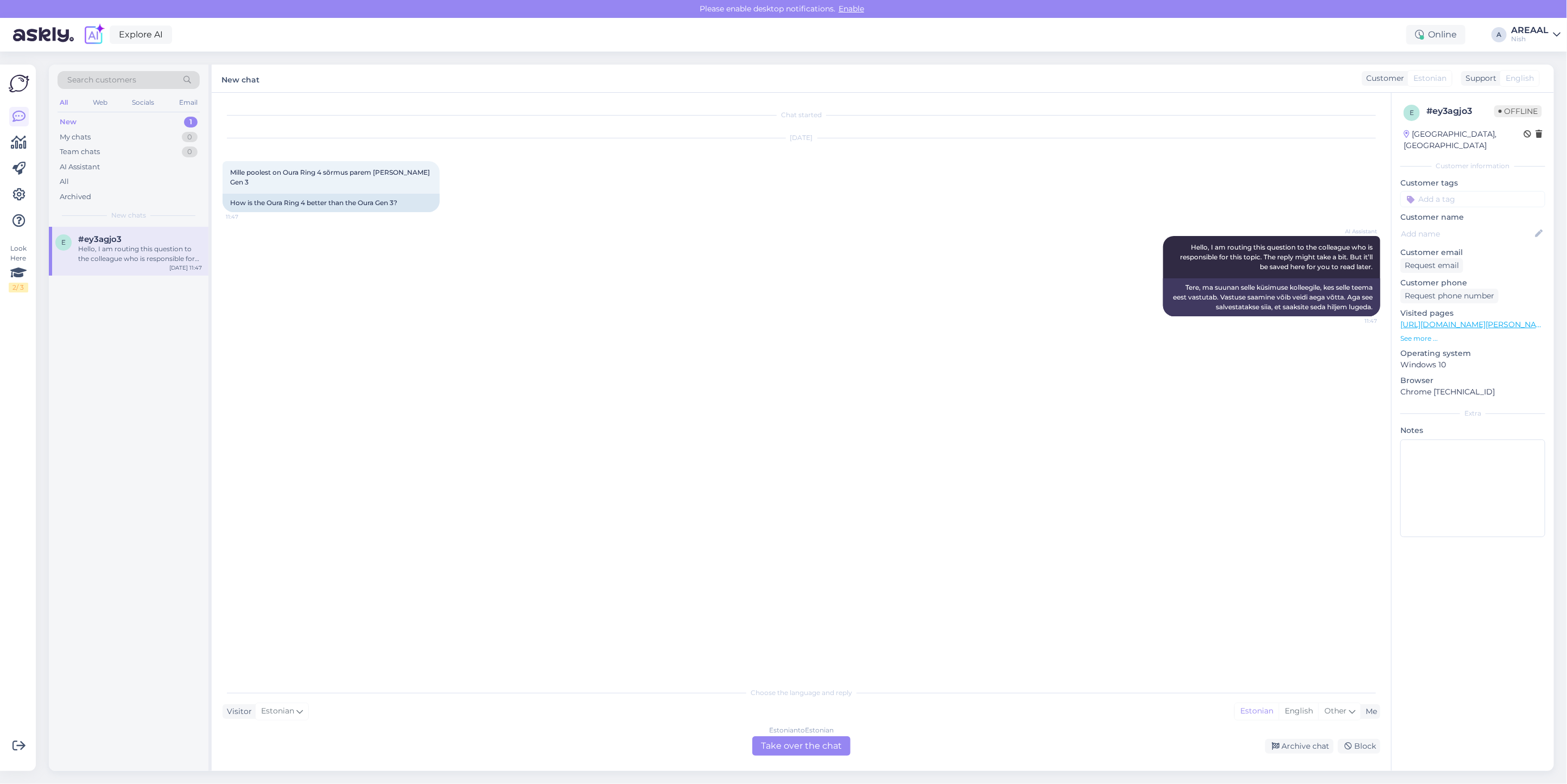
click at [484, 314] on div "AI Assistant Hello, I am routing this question to the colleague who is responsi…" at bounding box center [801, 276] width 1157 height 104
click at [370, 224] on div "AI Assistant Hello, I am routing this question to the colleague who is responsi…" at bounding box center [801, 276] width 1157 height 104
drag, startPoint x: 1526, startPoint y: 647, endPoint x: 1017, endPoint y: 696, distance: 511.4
click at [1525, 647] on div "e # ey3agjo3 Offline Estonia, Tallinn Customer information Customer tags Custom…" at bounding box center [1473, 432] width 163 height 678
click at [796, 745] on div "Estonian to Estonian Take over the chat" at bounding box center [801, 745] width 99 height 20
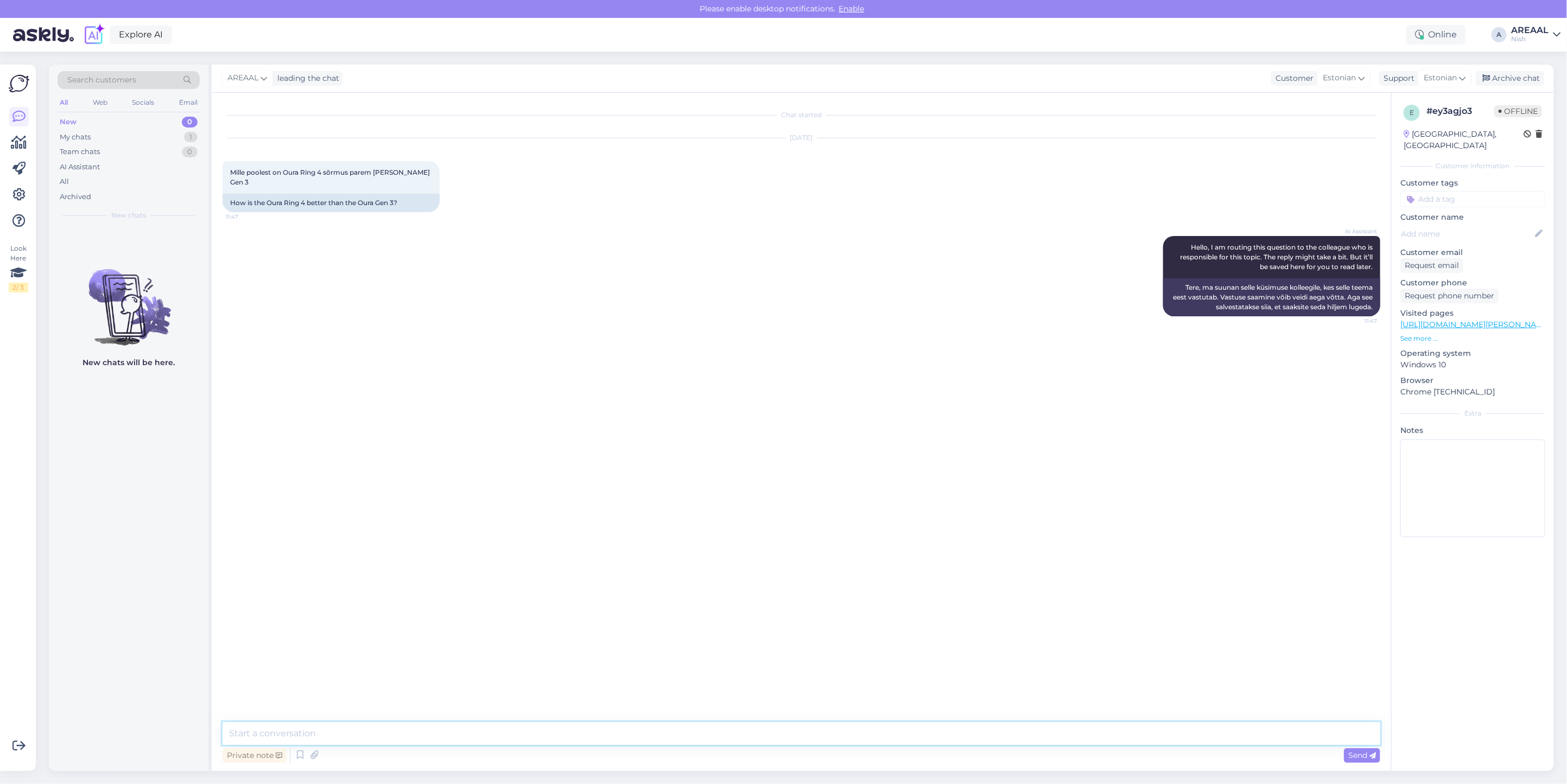
click at [687, 741] on textarea at bounding box center [801, 733] width 1157 height 22
paste textarea "Oura Ring Gen 4 erineb Gen 3 mudelist eelkõige täpsuse ja funktsioonide poolest."
type textarea "Oura Ring Gen 4 erineb Gen 3 mudelist eelkõige täpsuse ja funktsioonide poolest"
click at [460, 756] on div "Private note Send" at bounding box center [801, 754] width 1157 height 21
click at [460, 731] on textarea at bounding box center [801, 733] width 1157 height 22
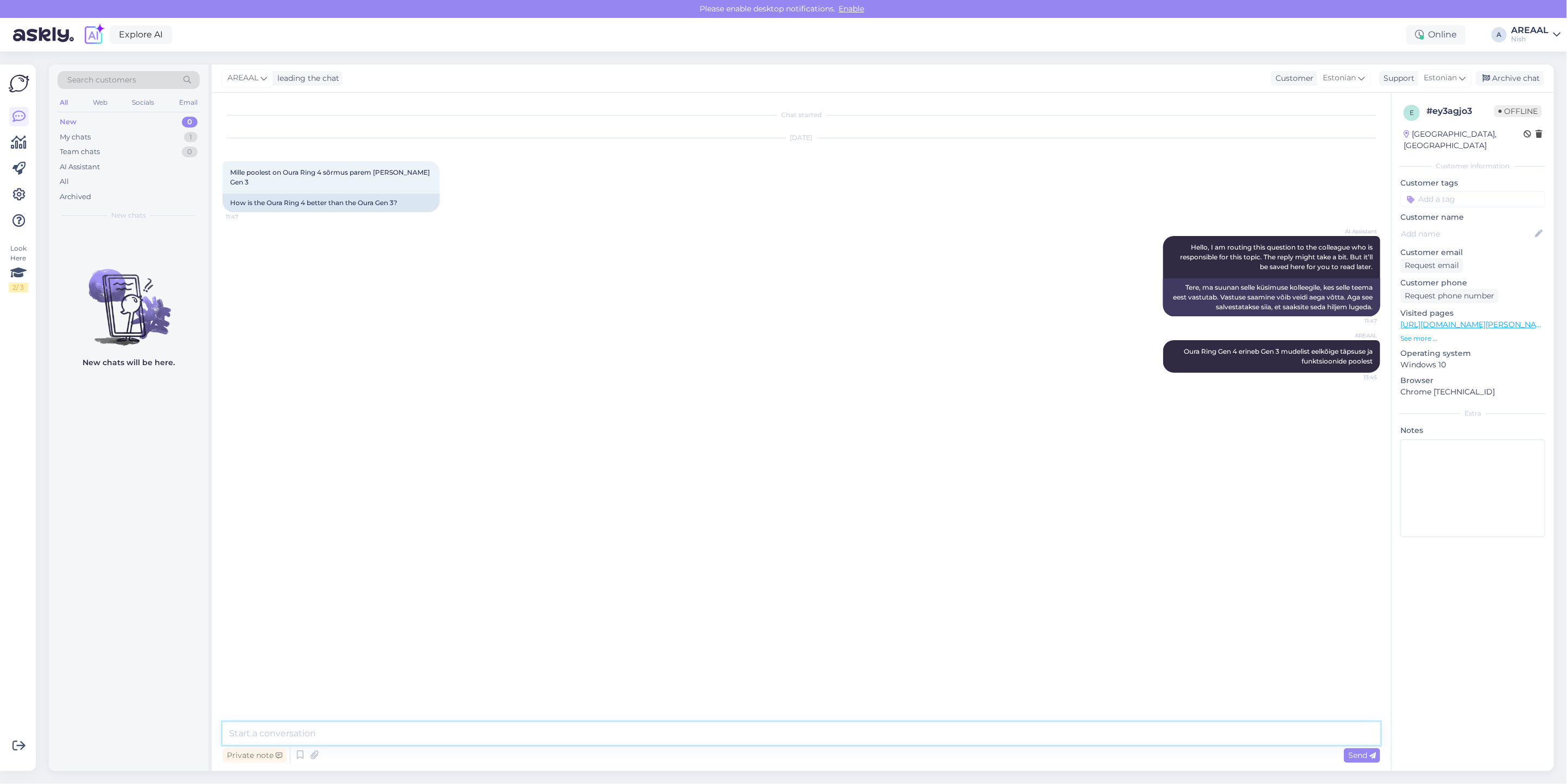
paste textarea "Uuel mudelil on täiustatud andurid (sh täpsem südametöö ja kehatemperatuuri jäl…"
type textarea "Uuel mudelil on täiustatud andurid (sh täpsem südametöö ja kehatemperatuuri jäl…"
click at [387, 737] on textarea at bounding box center [801, 733] width 1157 height 22
paste textarea "Lisaks on Gen 4 disain veidi kergem ja mugavam igapäevaseks kandmiseks. Soovime…"
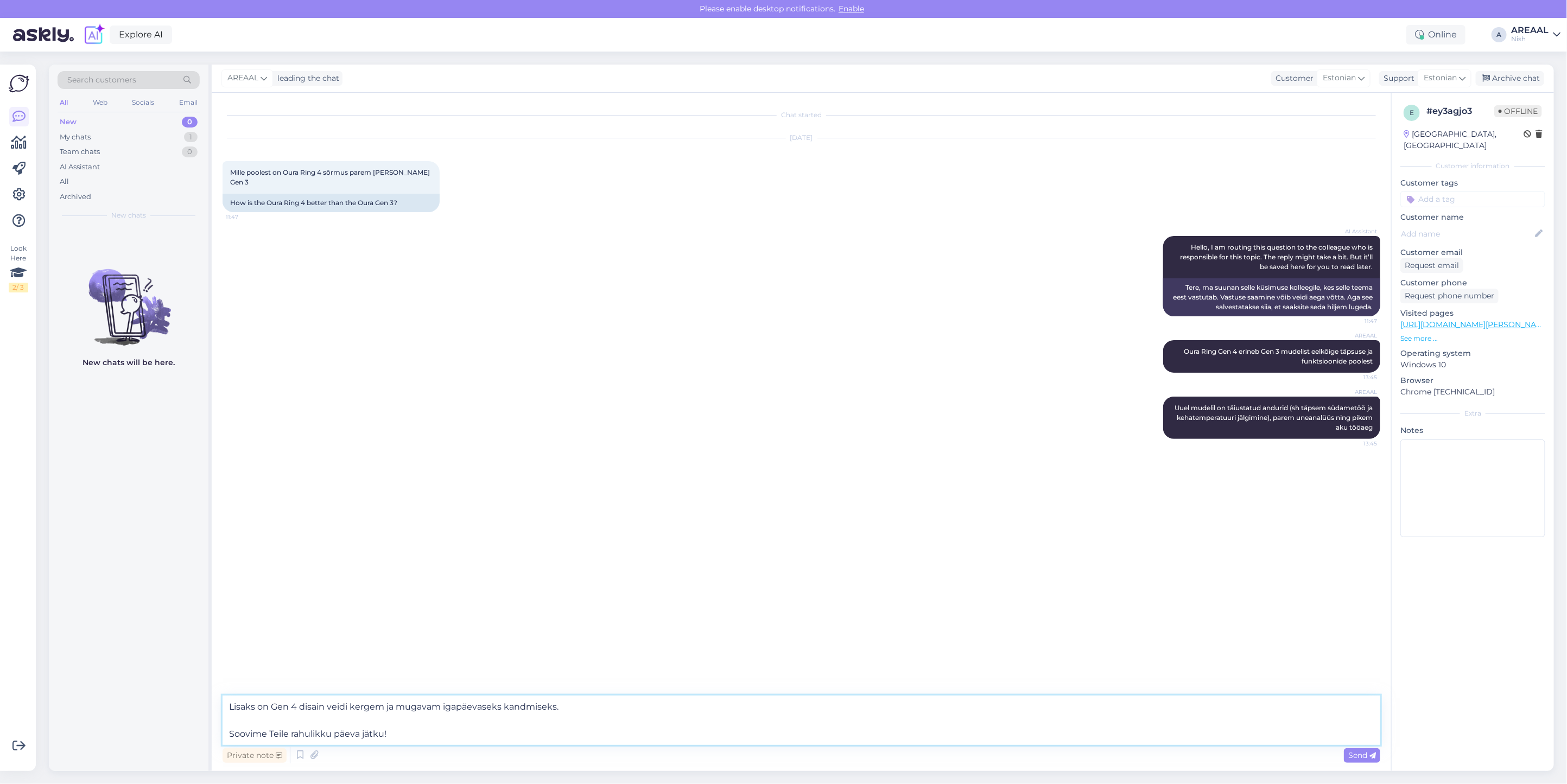
drag, startPoint x: 519, startPoint y: 741, endPoint x: 593, endPoint y: 709, distance: 80.6
click at [593, 709] on textarea "Lisaks on Gen 4 disain veidi kergem ja mugavam igapäevaseks kandmiseks. Soovime…" at bounding box center [801, 719] width 1157 height 49
type textarea "Lisaks on Gen 4 disain veidi kergem ja mugavam igapäevaseks kandmiseks"
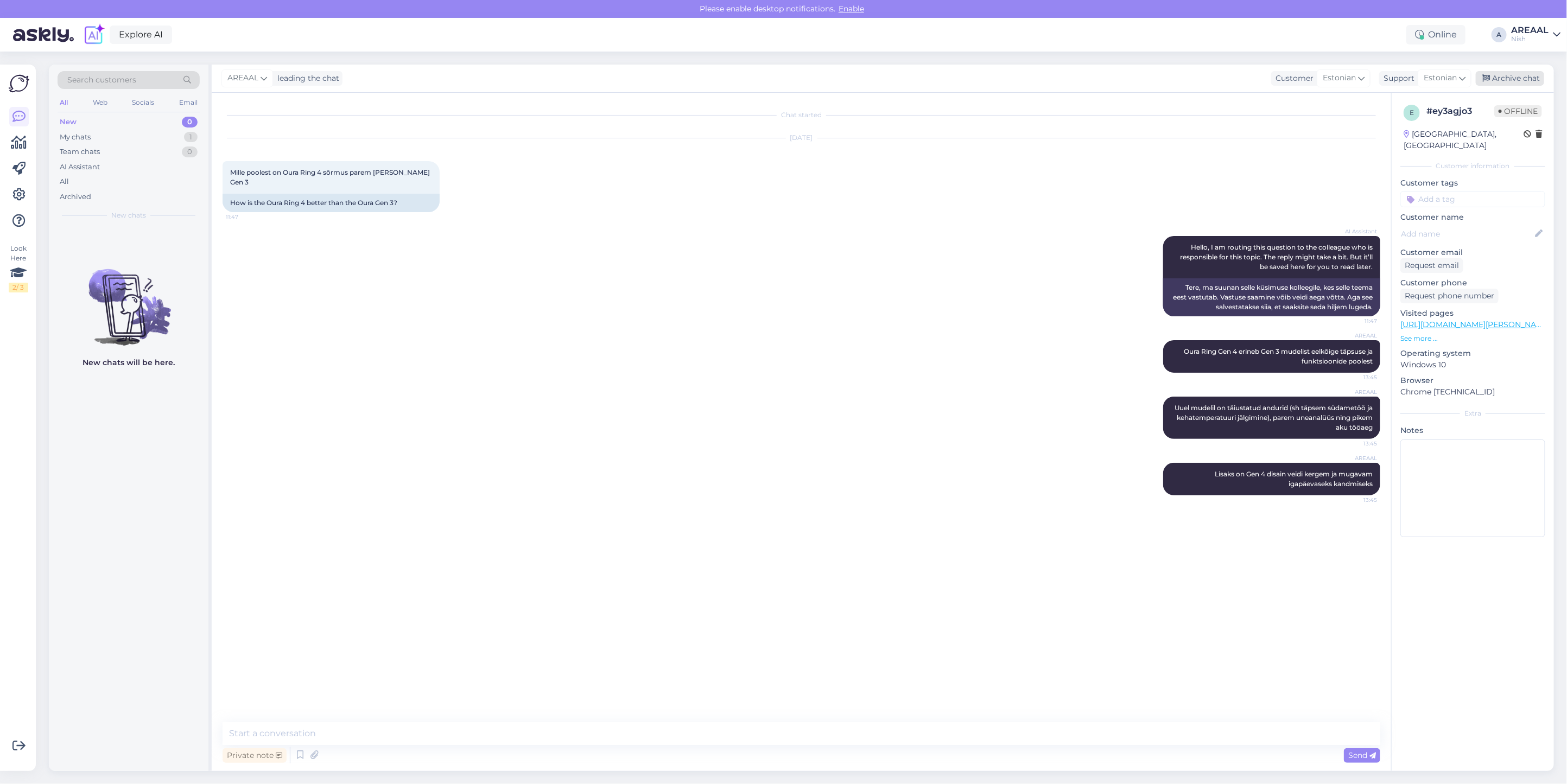
click at [1522, 72] on div "Archive chat" at bounding box center [1510, 78] width 68 height 14
click at [1522, 35] on div "Nish" at bounding box center [1529, 39] width 38 height 9
click at [1531, 61] on button "Open" at bounding box center [1537, 60] width 30 height 17
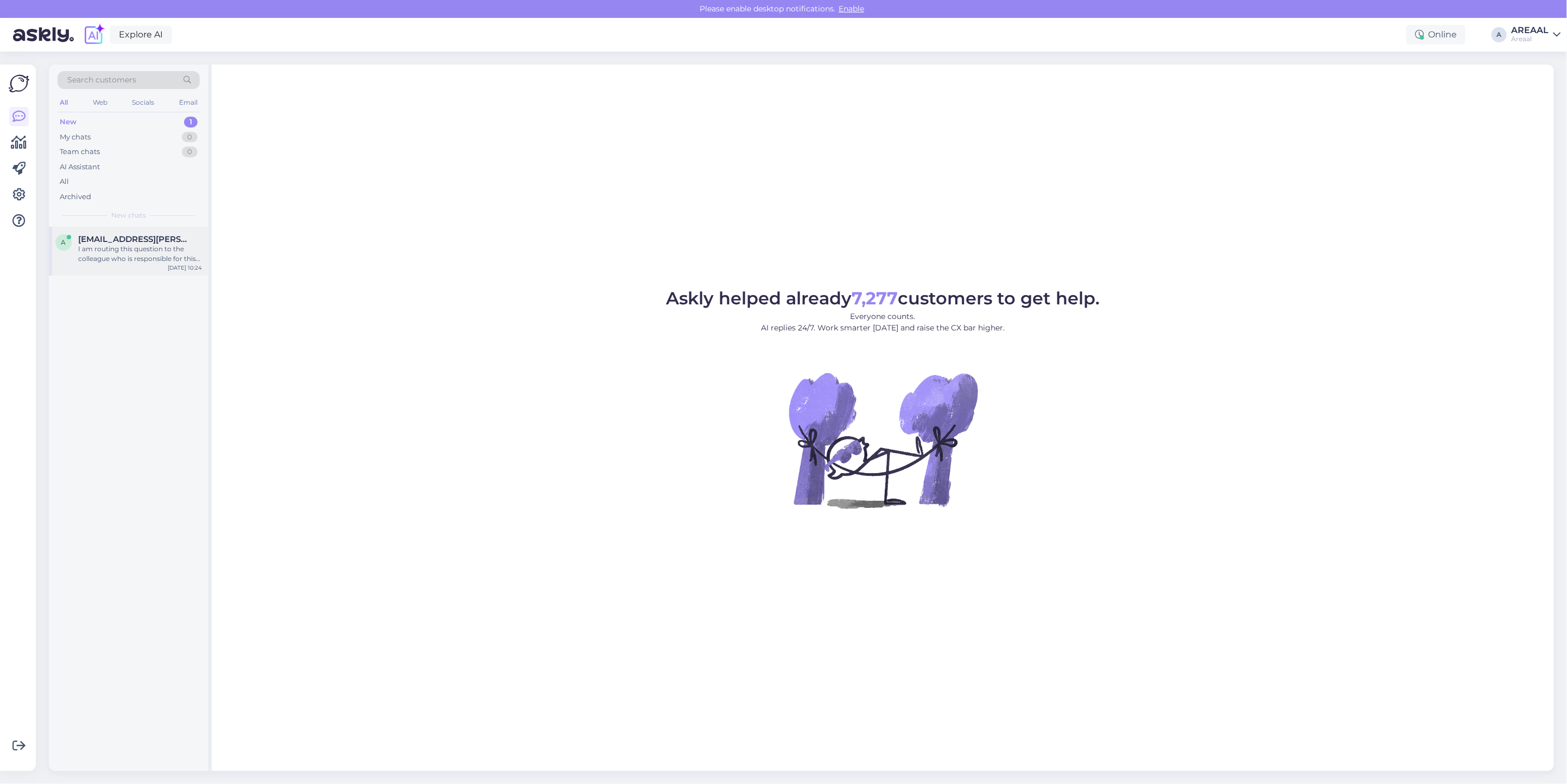
click at [104, 240] on span "[EMAIL_ADDRESS][PERSON_NAME][DOMAIN_NAME]" at bounding box center [134, 239] width 113 height 10
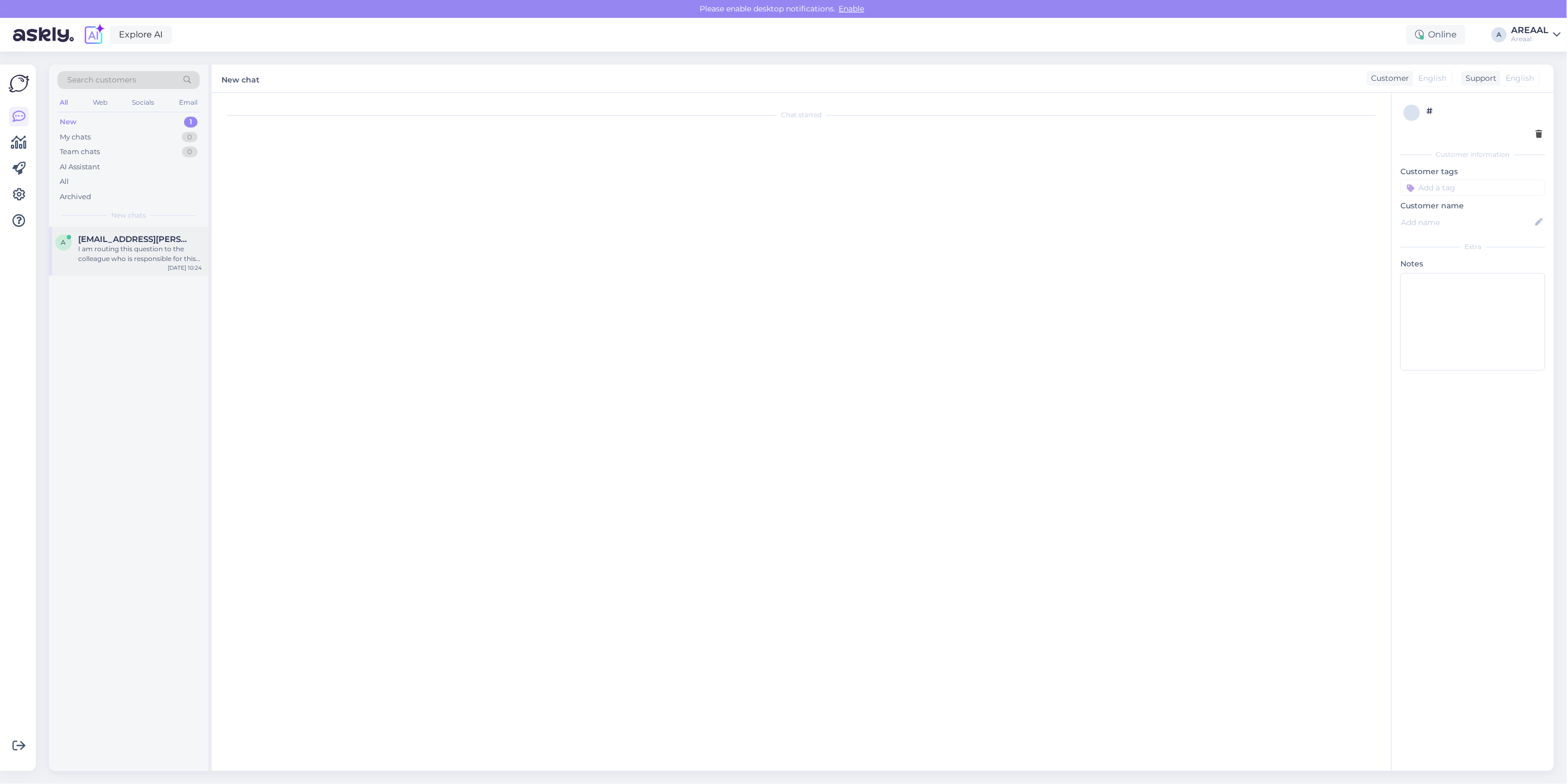
scroll to position [4026, 0]
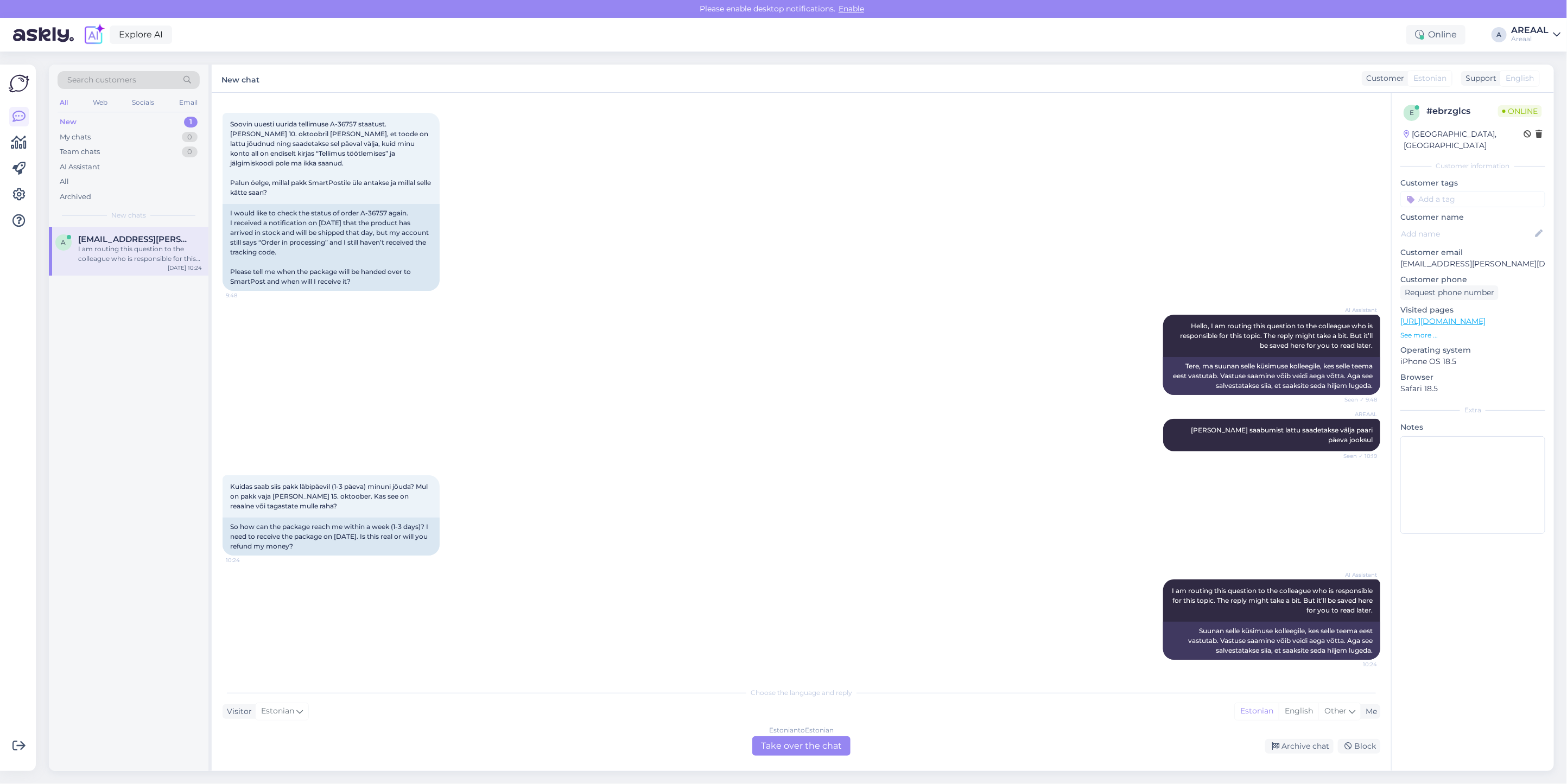
click at [525, 302] on div "Oct 13 2025 Soovin uuesti uurida tellimuse A-36757 staatust. Sain 10. oktoobril…" at bounding box center [801, 190] width 1157 height 225
click at [796, 155] on div "Oct 13 2025 Soovin uuesti uurida tellimuse A-36757 staatust. Sain 10. oktoobril…" at bounding box center [801, 190] width 1157 height 225
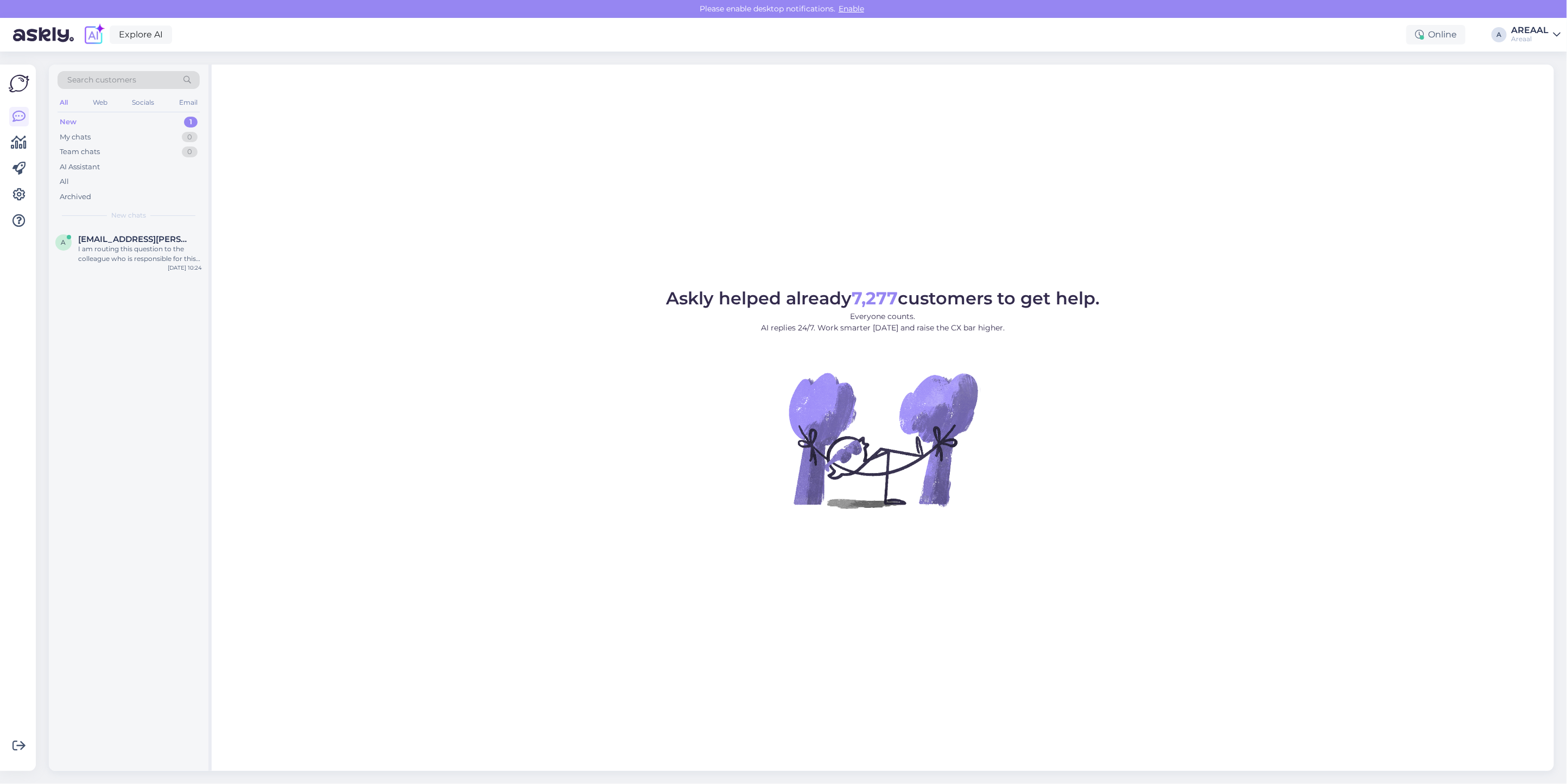
click at [142, 287] on div "a [EMAIL_ADDRESS][PERSON_NAME][DOMAIN_NAME] I am routing this question to the c…" at bounding box center [128, 498] width 160 height 544
click at [140, 252] on div "I am routing this question to the colleague who is responsible for this topic. …" at bounding box center [140, 254] width 124 height 20
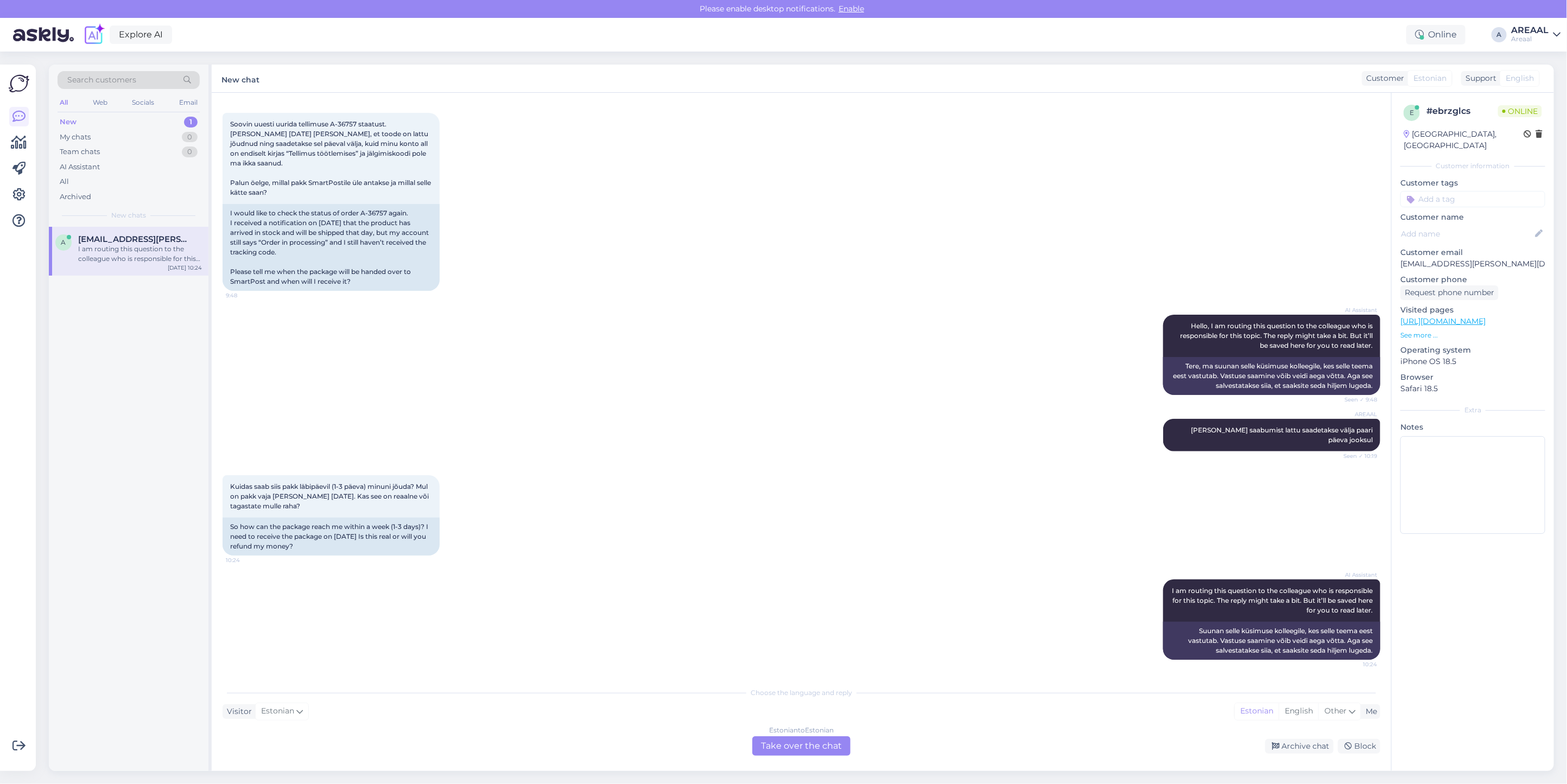
click at [812, 747] on div "Estonian to Estonian Take over the chat" at bounding box center [801, 745] width 99 height 20
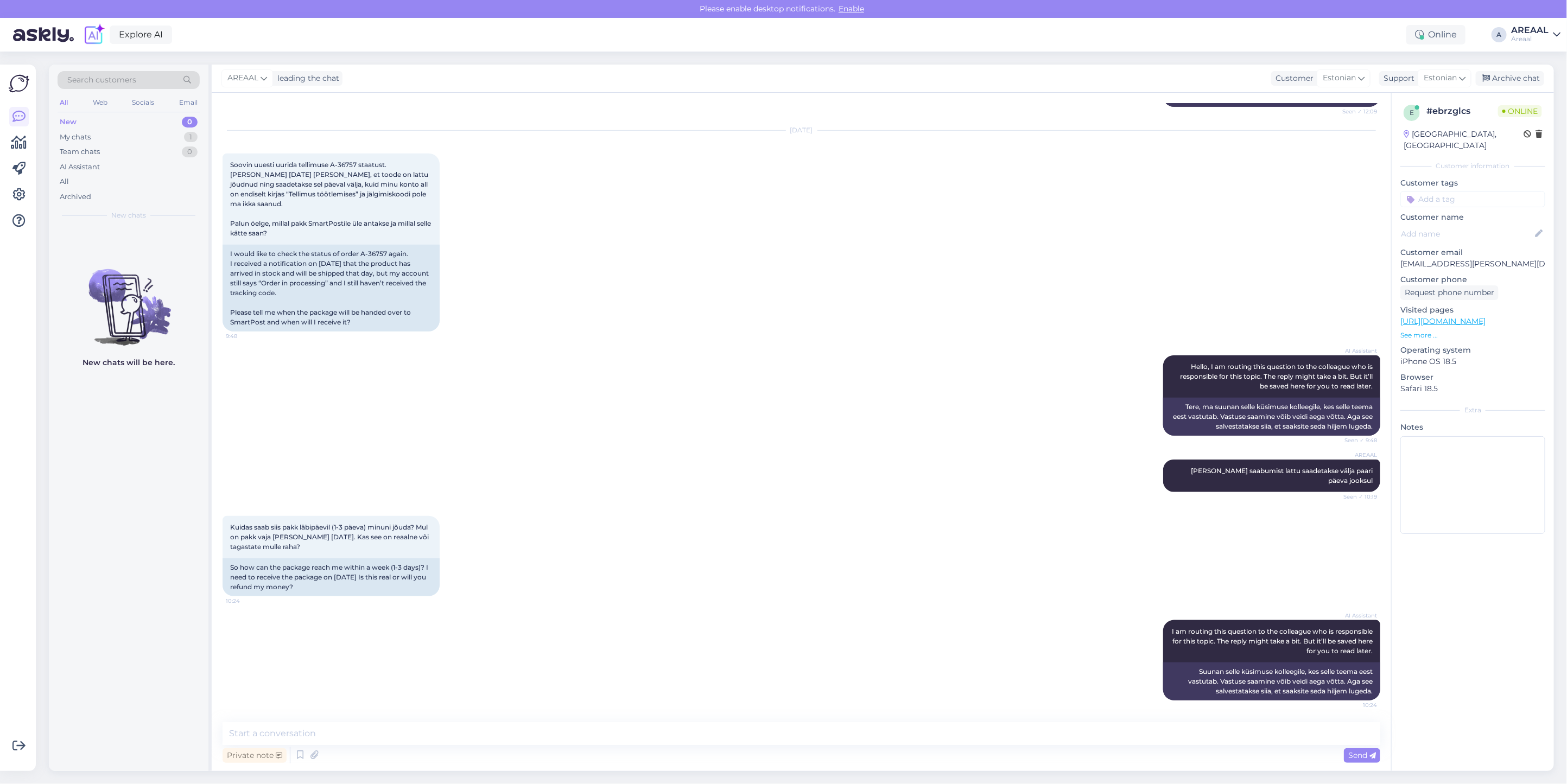
click at [799, 733] on textarea at bounding box center [801, 733] width 1157 height 22
type textarea "K"
type textarea "J"
type textarea "Kahjuks ei saa garanteerida jõudmist enne 15.10"
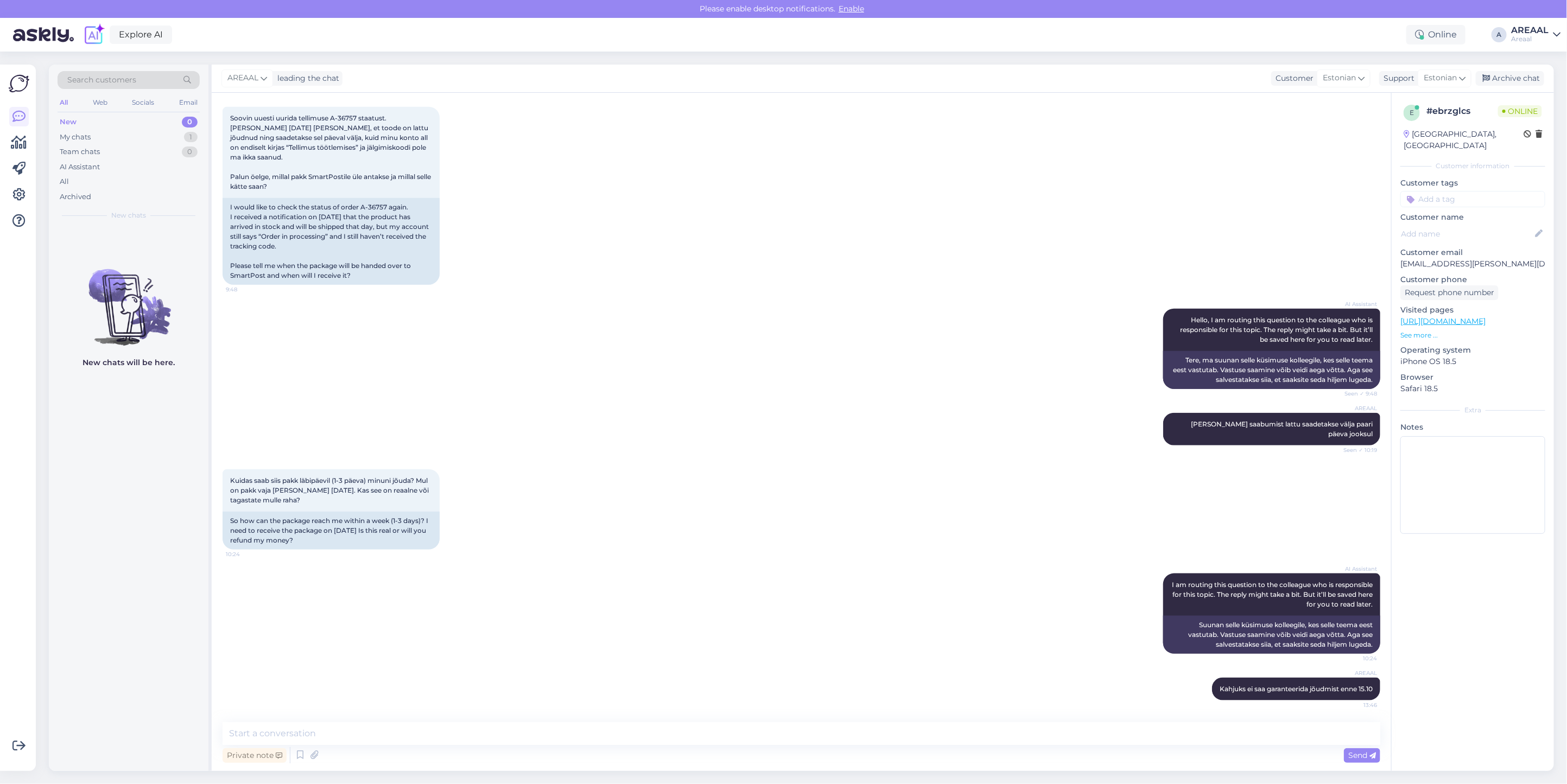
scroll to position [4032, 0]
type textarea "Kanname sellisel juhul kaardile raha tagasi"
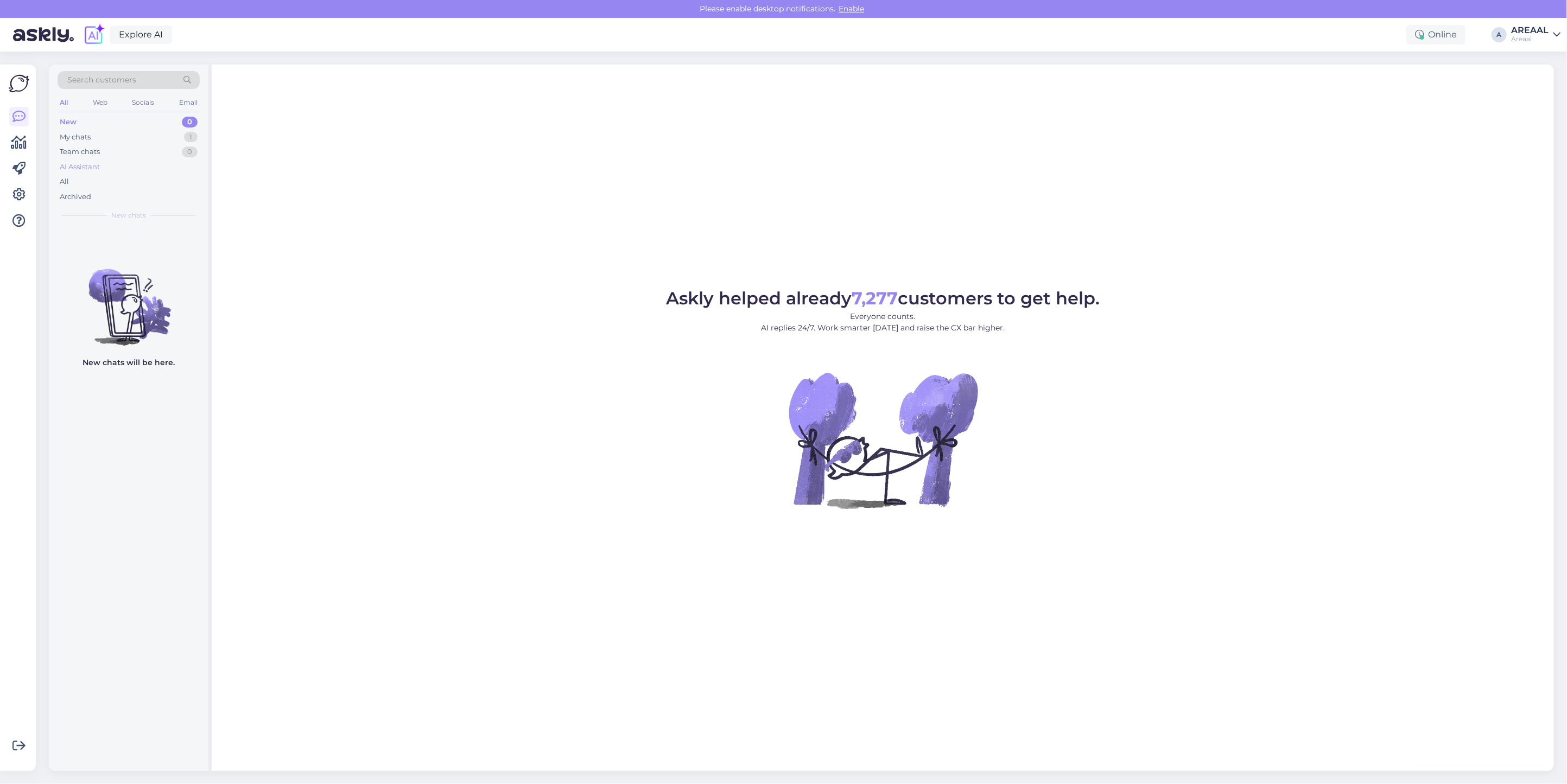
click at [179, 169] on div "AI Assistant" at bounding box center [128, 167] width 143 height 15
click at [164, 179] on div "All" at bounding box center [128, 181] width 143 height 15
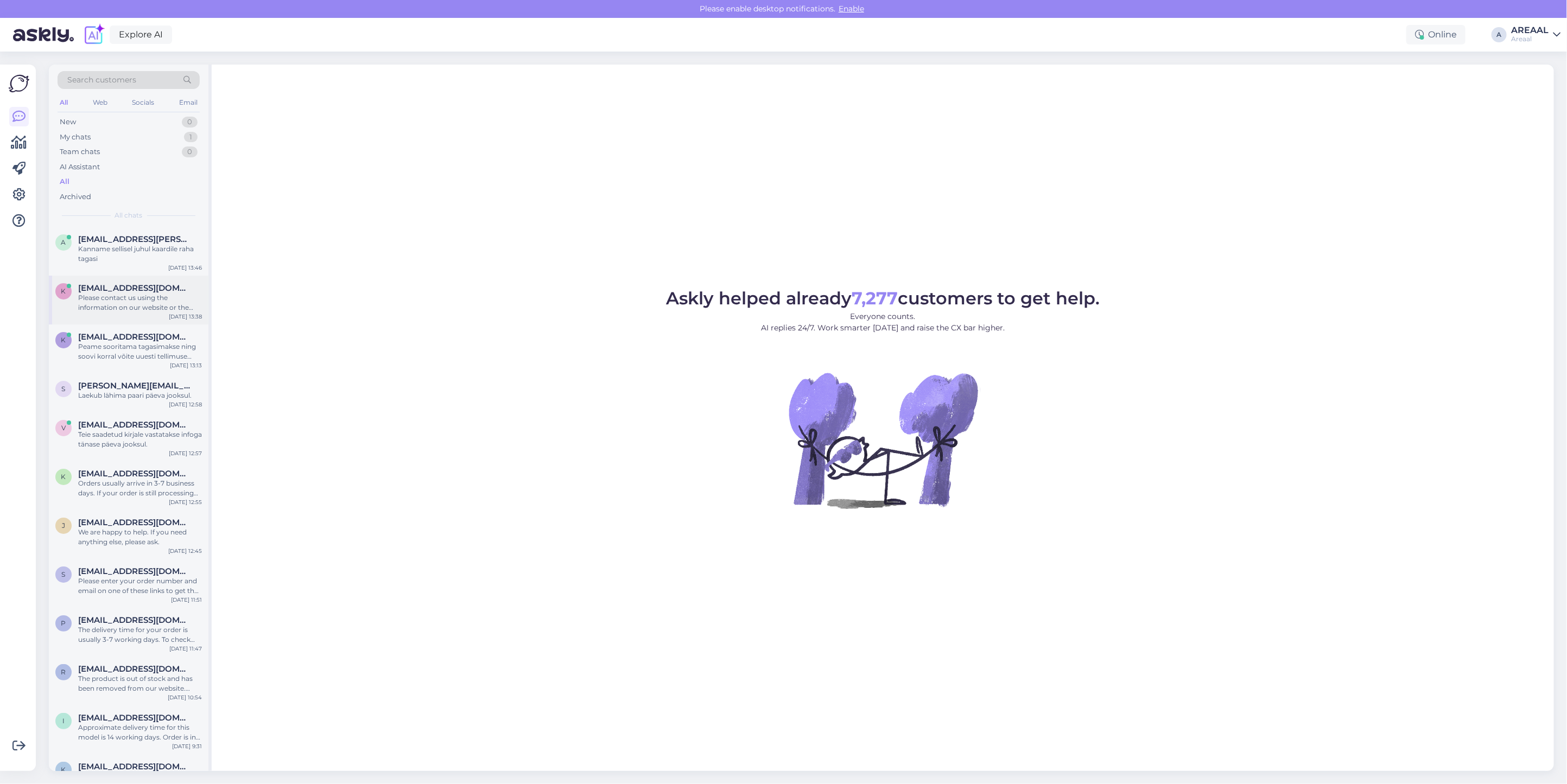
click at [171, 323] on div "k khasanboy.akbarov@gmail.com Please contact us using the information on our we…" at bounding box center [128, 300] width 160 height 48
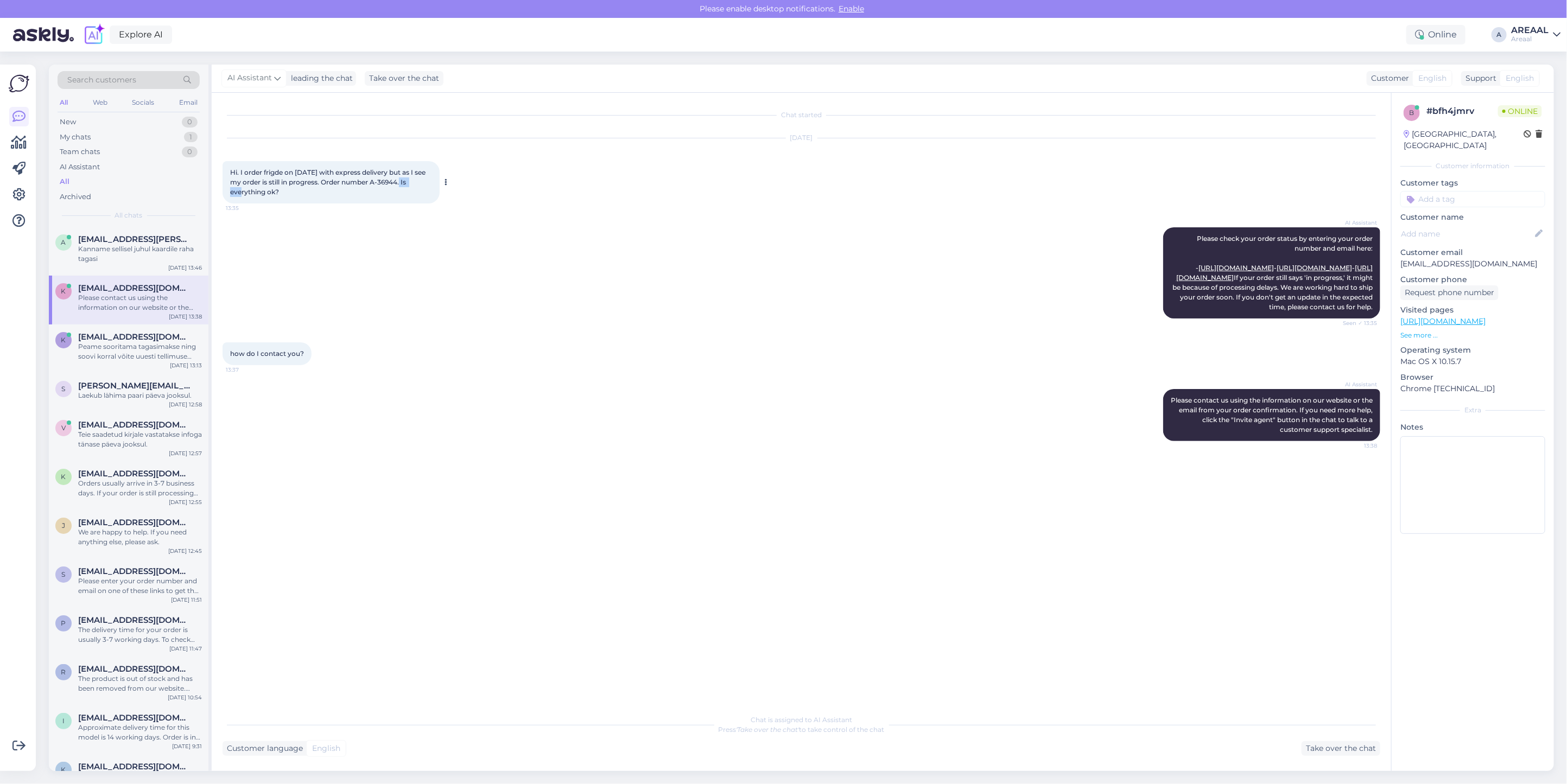
drag, startPoint x: 399, startPoint y: 183, endPoint x: 424, endPoint y: 185, distance: 25.1
click at [424, 185] on span "Hi. I order frigde on [DATE] with express delivery but as I see my order is sti…" at bounding box center [329, 182] width 197 height 28
copy span "A-36944"
click at [637, 377] on div "how do I contact you? 13:37" at bounding box center [801, 354] width 1157 height 47
click at [1361, 746] on div "Take over the chat" at bounding box center [1341, 748] width 79 height 14
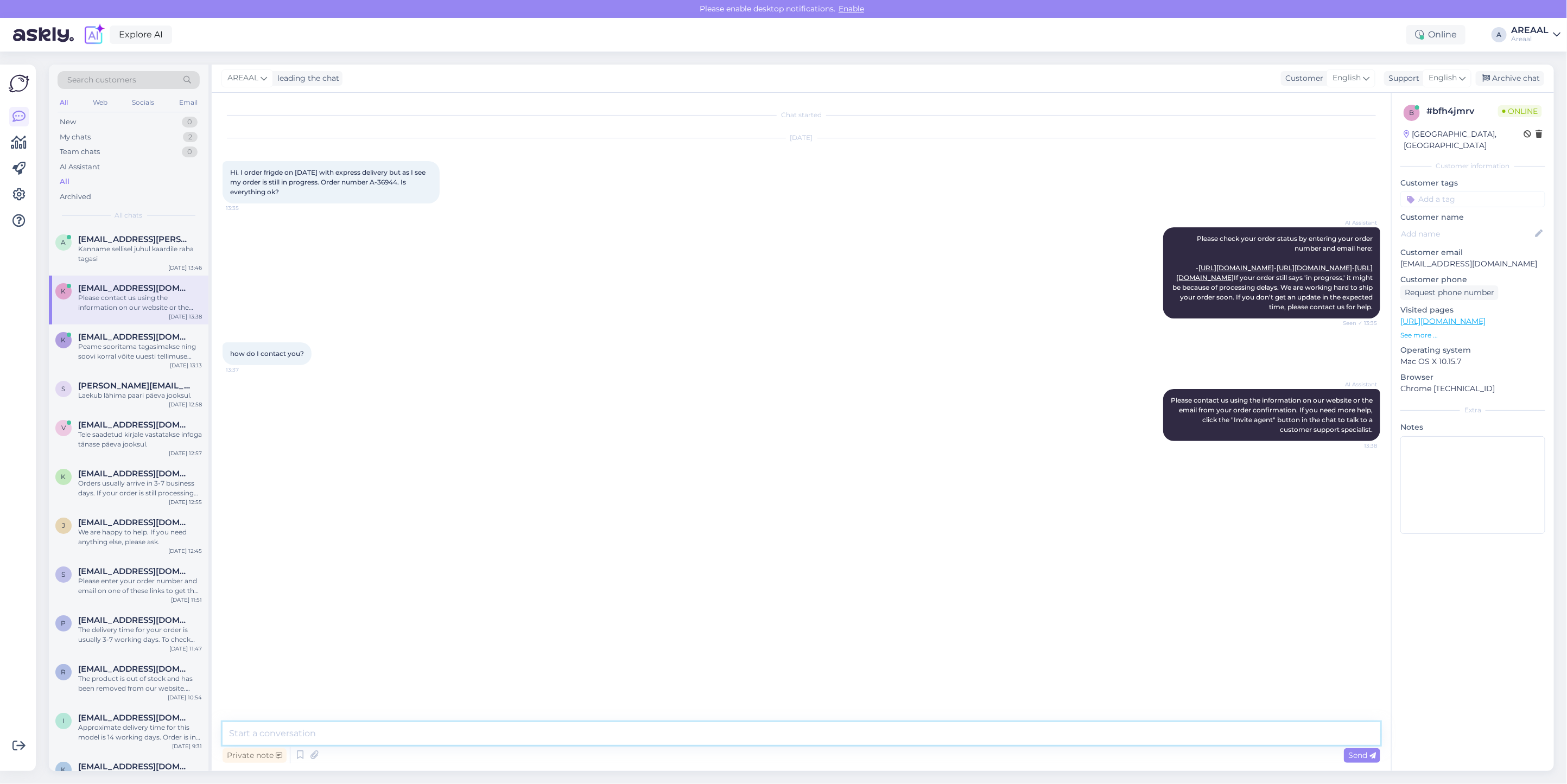
click at [464, 734] on textarea at bounding box center [801, 733] width 1157 height 22
click at [400, 738] on textarea at bounding box center [801, 733] width 1157 height 22
drag, startPoint x: 302, startPoint y: 692, endPoint x: 593, endPoint y: 728, distance: 293.2
click at [593, 728] on textarea at bounding box center [801, 733] width 1157 height 22
type textarea "There is no express delivery for this product, approximate delivery time 1-2 we…"
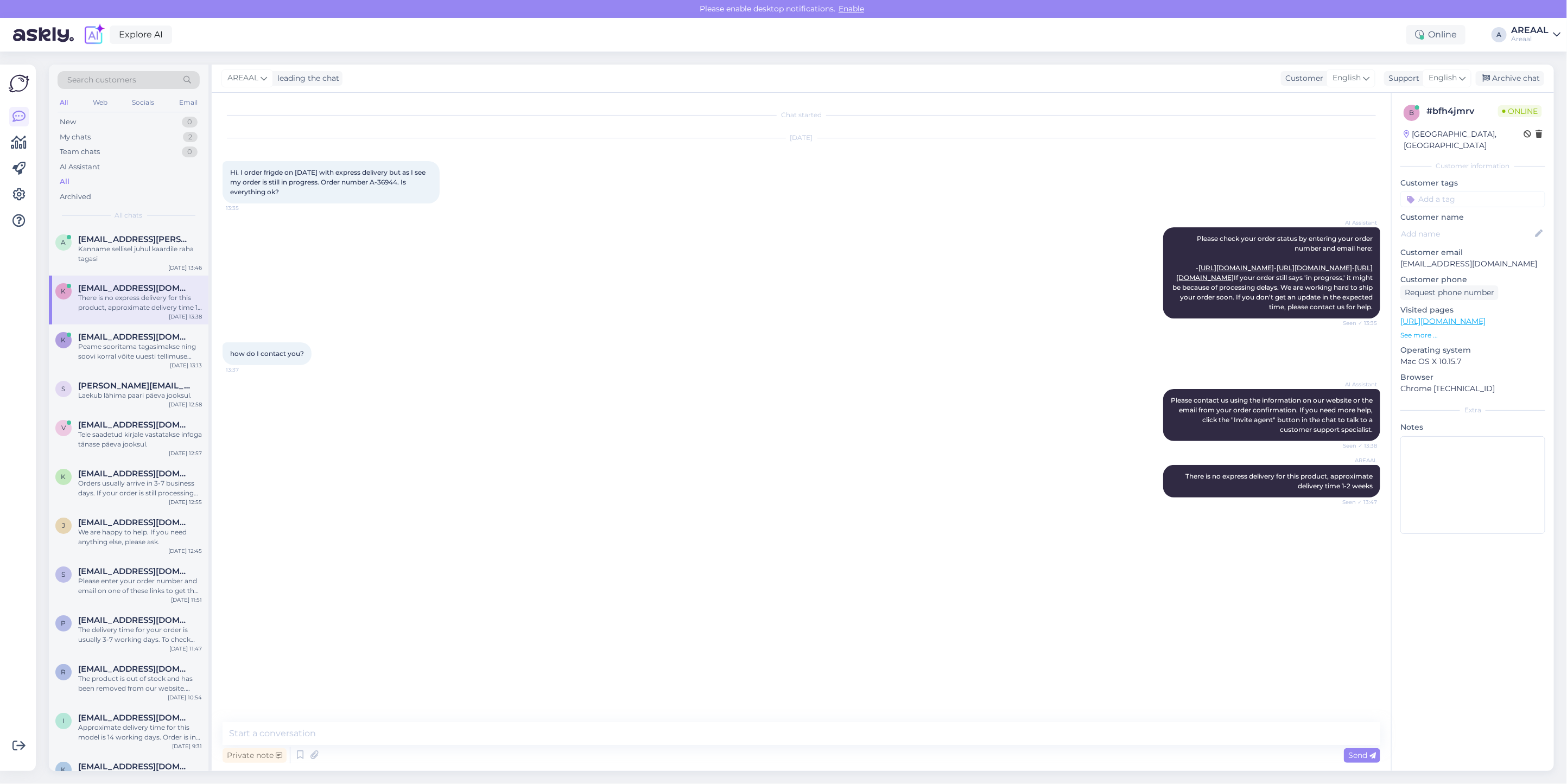
click at [659, 452] on div "AI Assistant Please contact us using the information on our website or the emai…" at bounding box center [801, 415] width 1157 height 76
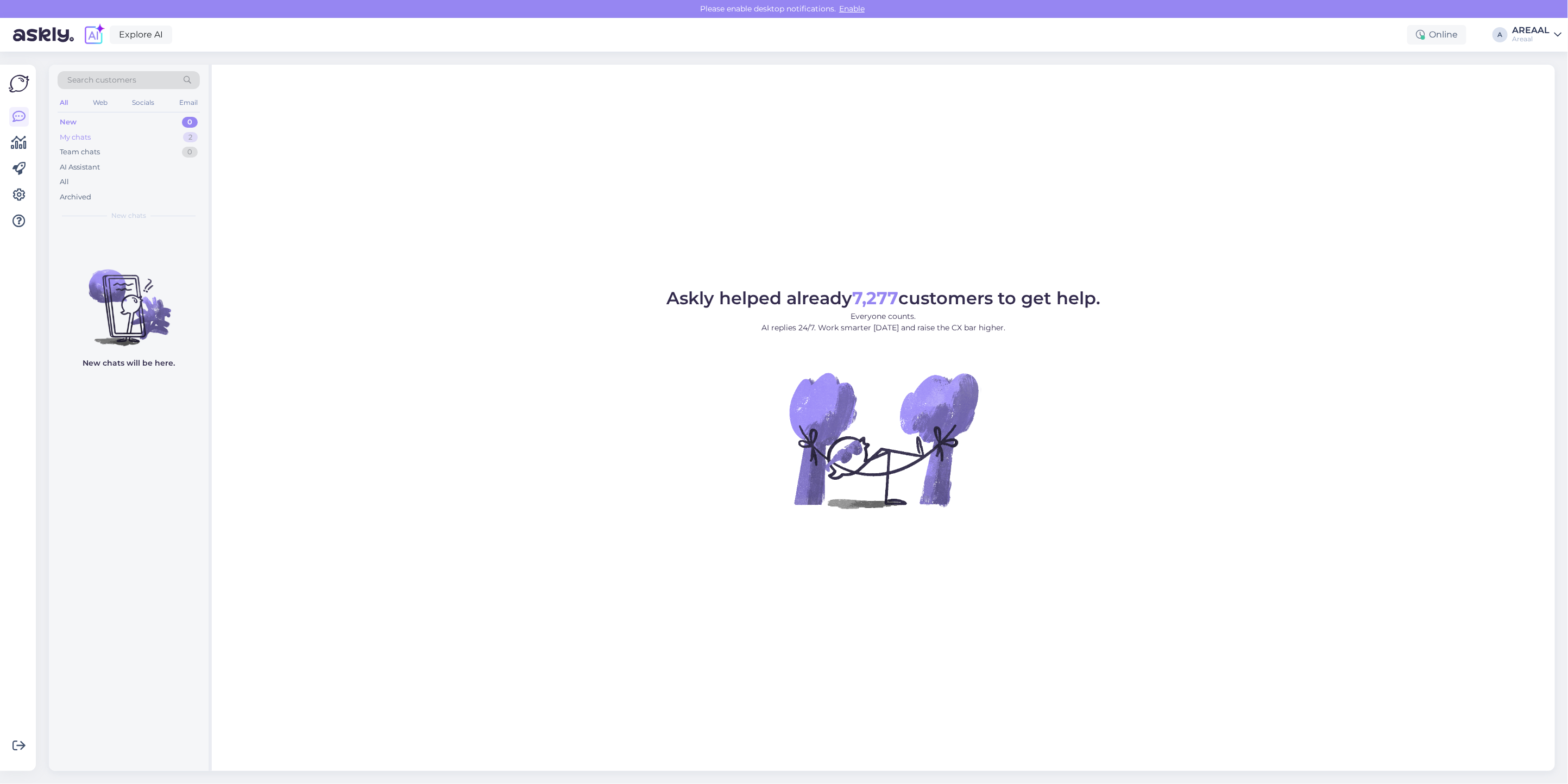
click at [177, 137] on div "My chats 2" at bounding box center [128, 137] width 143 height 15
click at [182, 224] on div "Search customers All Web Socials Email New 0 My chats 2 Team chats 0 AI Assista…" at bounding box center [128, 145] width 160 height 162
click at [184, 235] on span "[EMAIL_ADDRESS][DOMAIN_NAME]" at bounding box center [135, 240] width 113 height 10
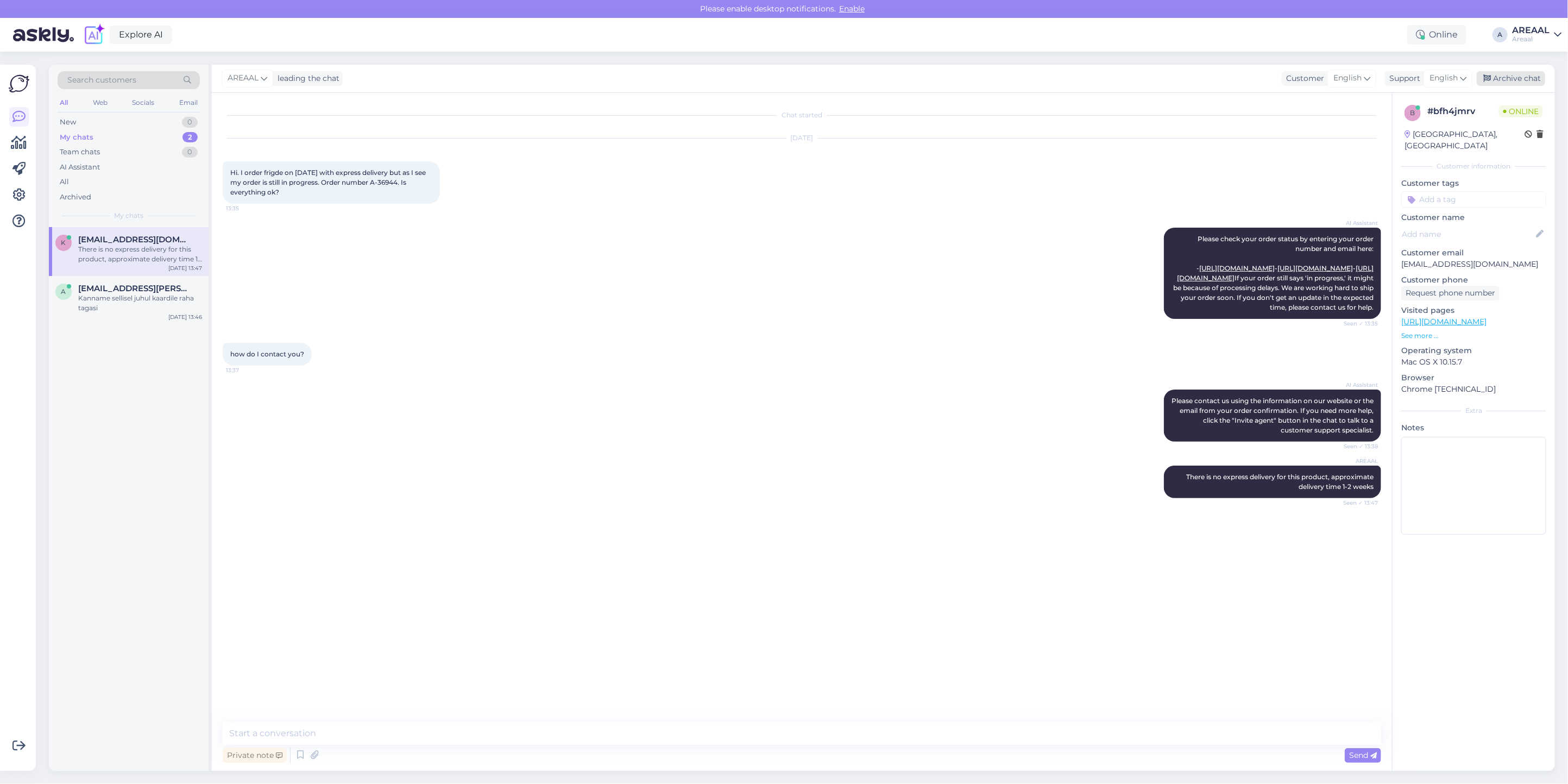
click at [1511, 78] on div "Archive chat" at bounding box center [1511, 78] width 68 height 14
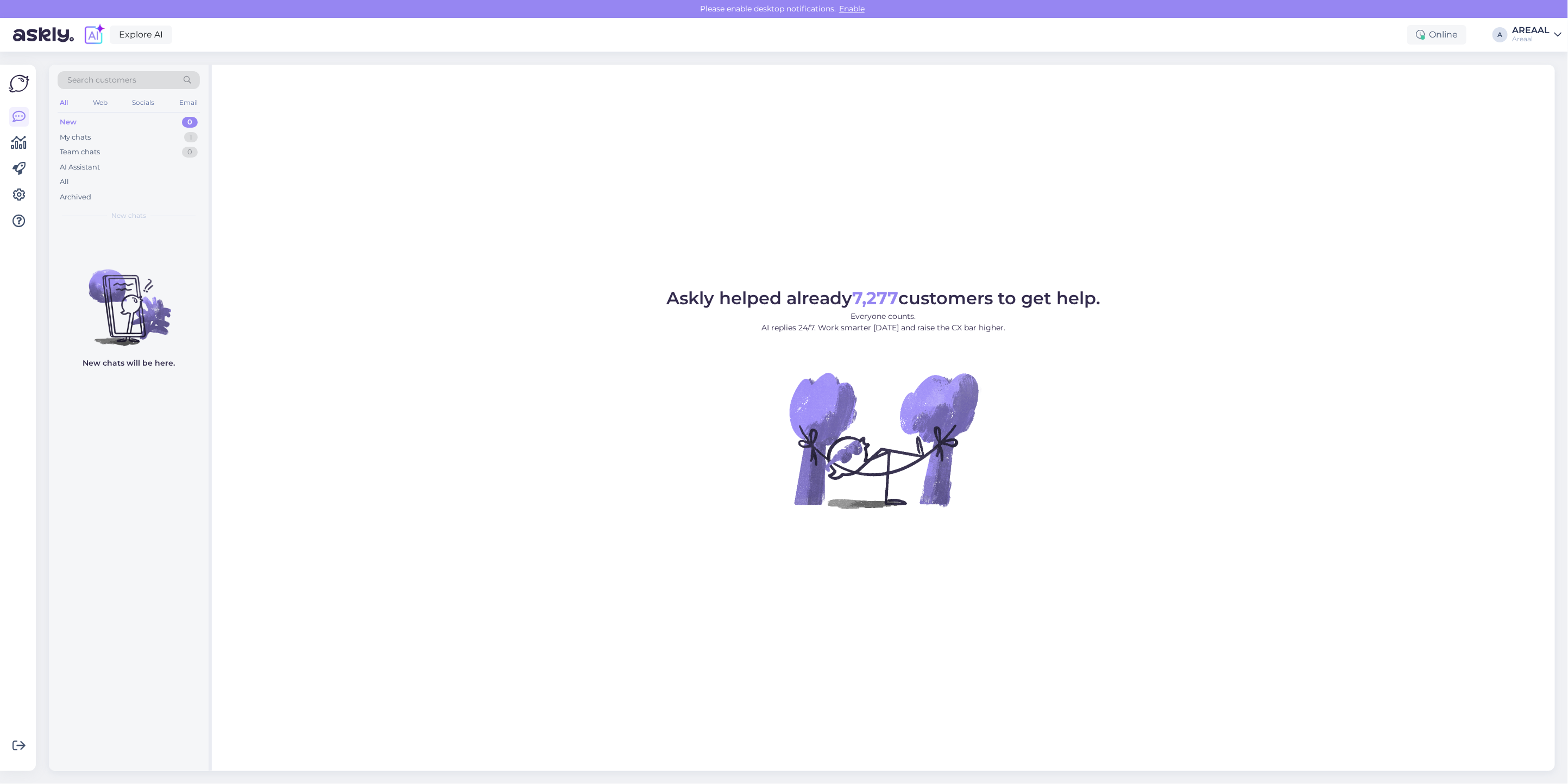
click at [166, 128] on div "New 0" at bounding box center [128, 122] width 143 height 15
click at [170, 132] on div "My chats 1" at bounding box center [128, 137] width 143 height 15
click at [158, 235] on span "[EMAIL_ADDRESS][PERSON_NAME][DOMAIN_NAME]" at bounding box center [135, 240] width 113 height 10
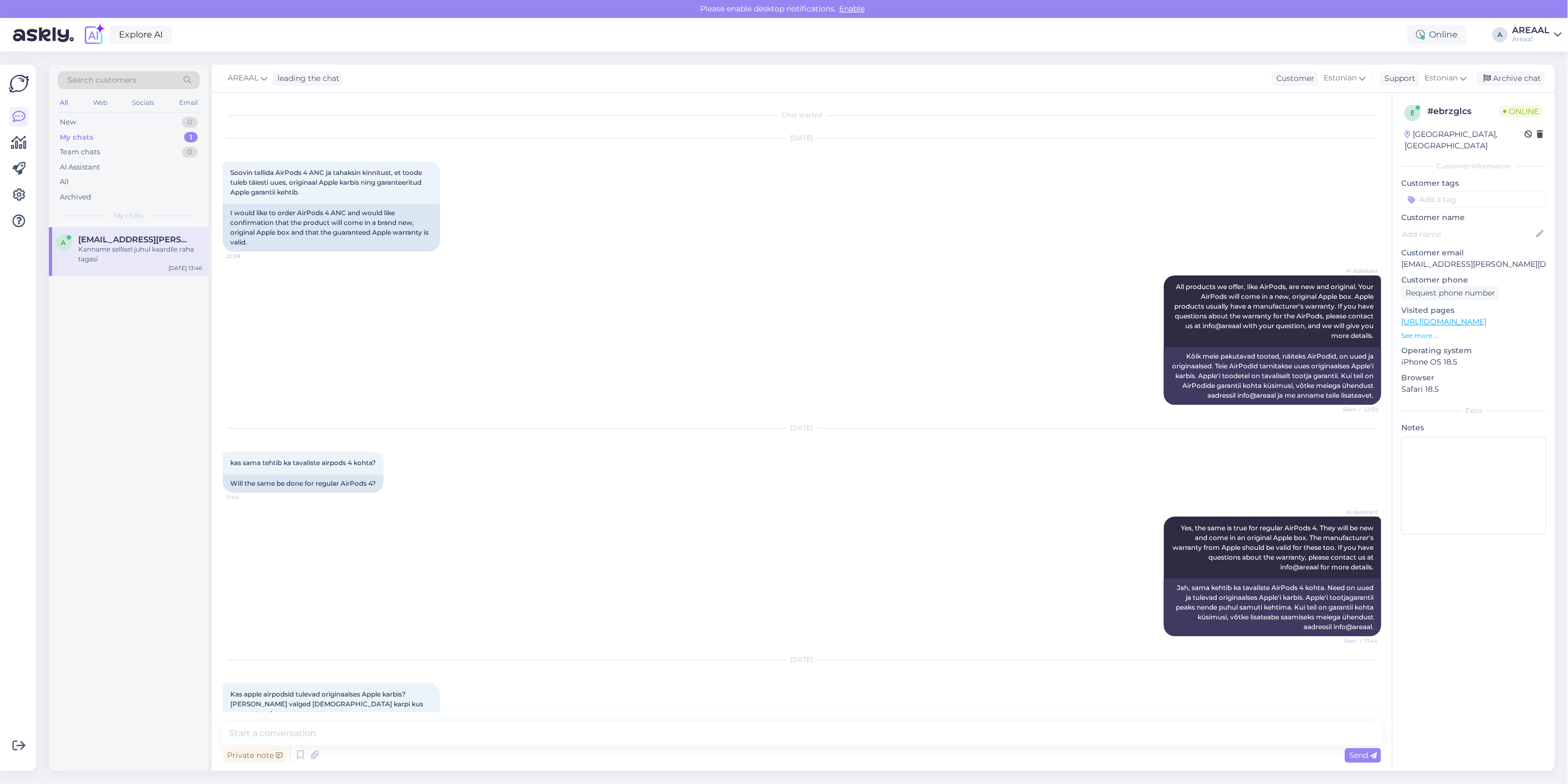
scroll to position [4084, 0]
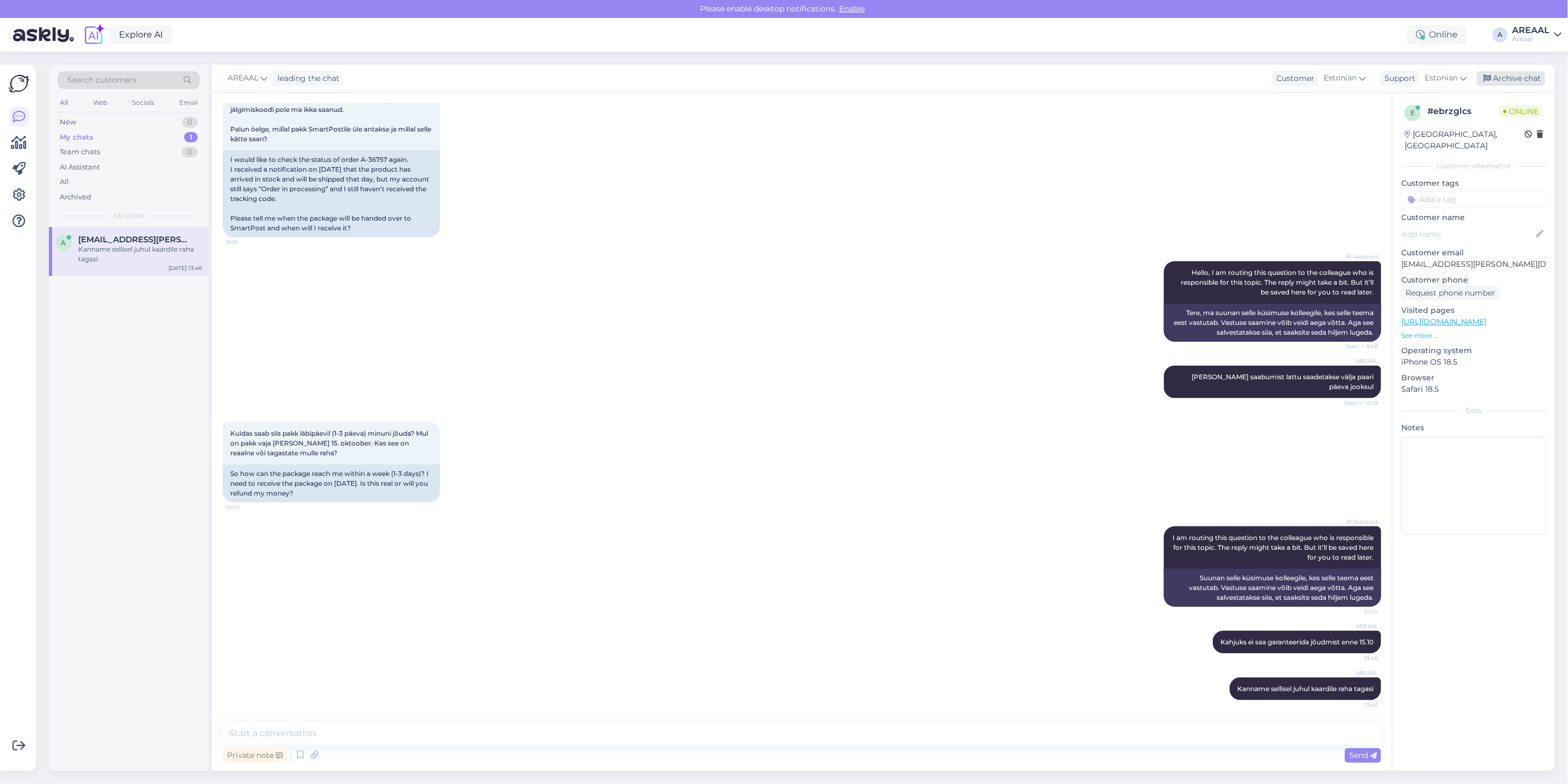
click at [1511, 80] on div "Archive chat" at bounding box center [1511, 78] width 68 height 14
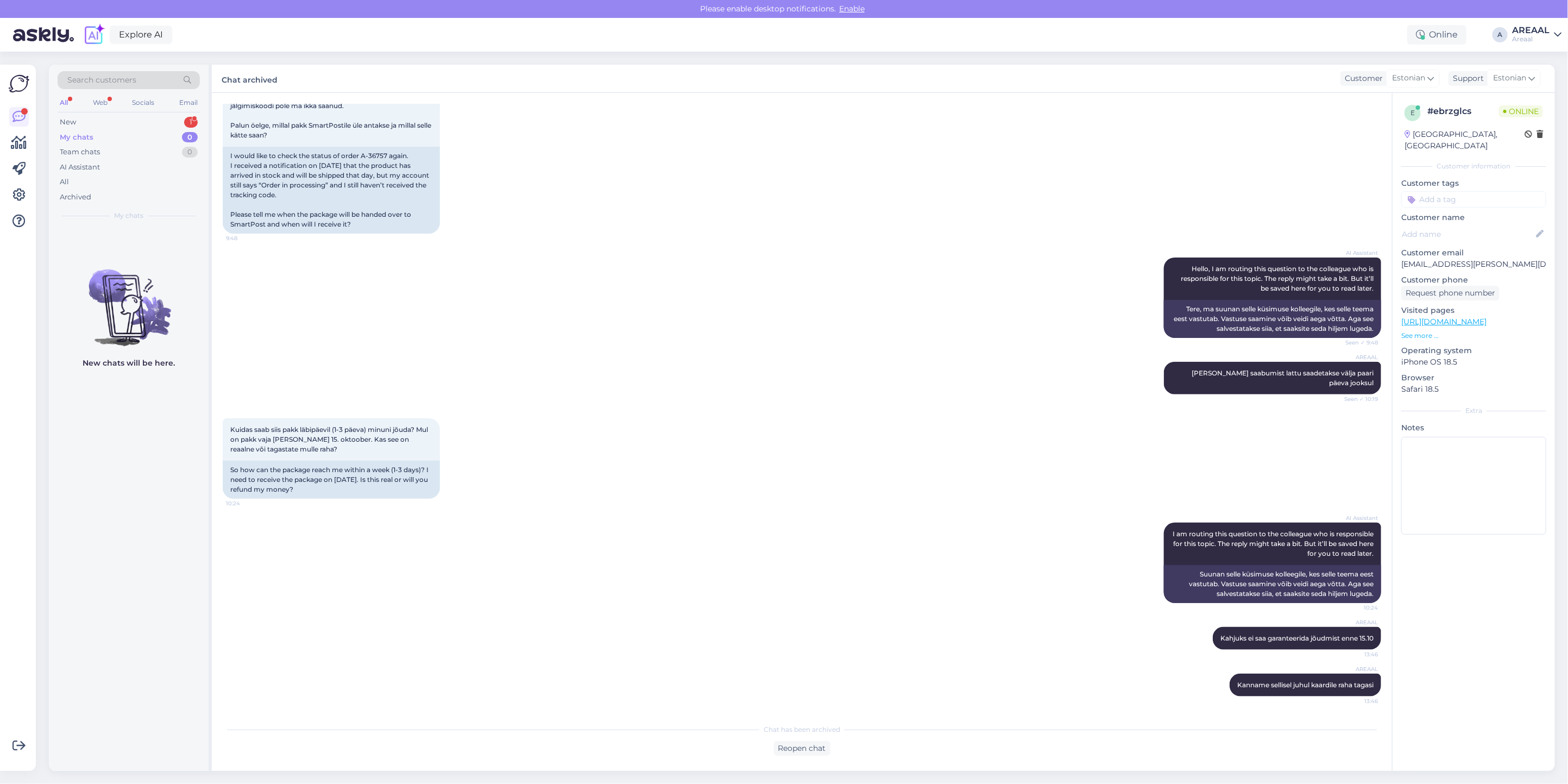
click at [187, 132] on div "0" at bounding box center [190, 137] width 16 height 11
click at [187, 124] on div "1" at bounding box center [190, 122] width 13 height 11
click at [167, 238] on span "khasanboy.akbarov@gmail.com" at bounding box center [135, 240] width 113 height 10
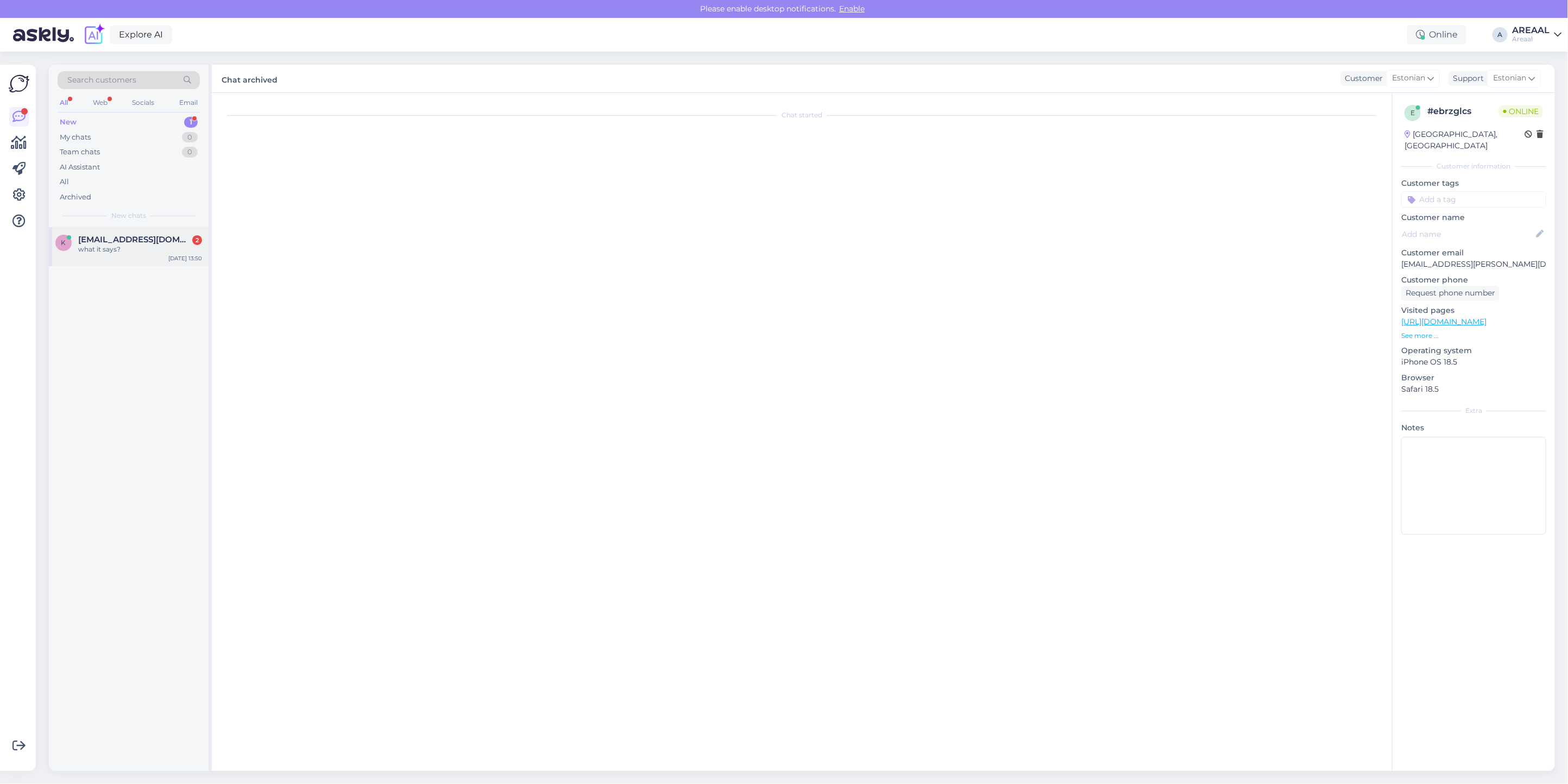
scroll to position [29, 0]
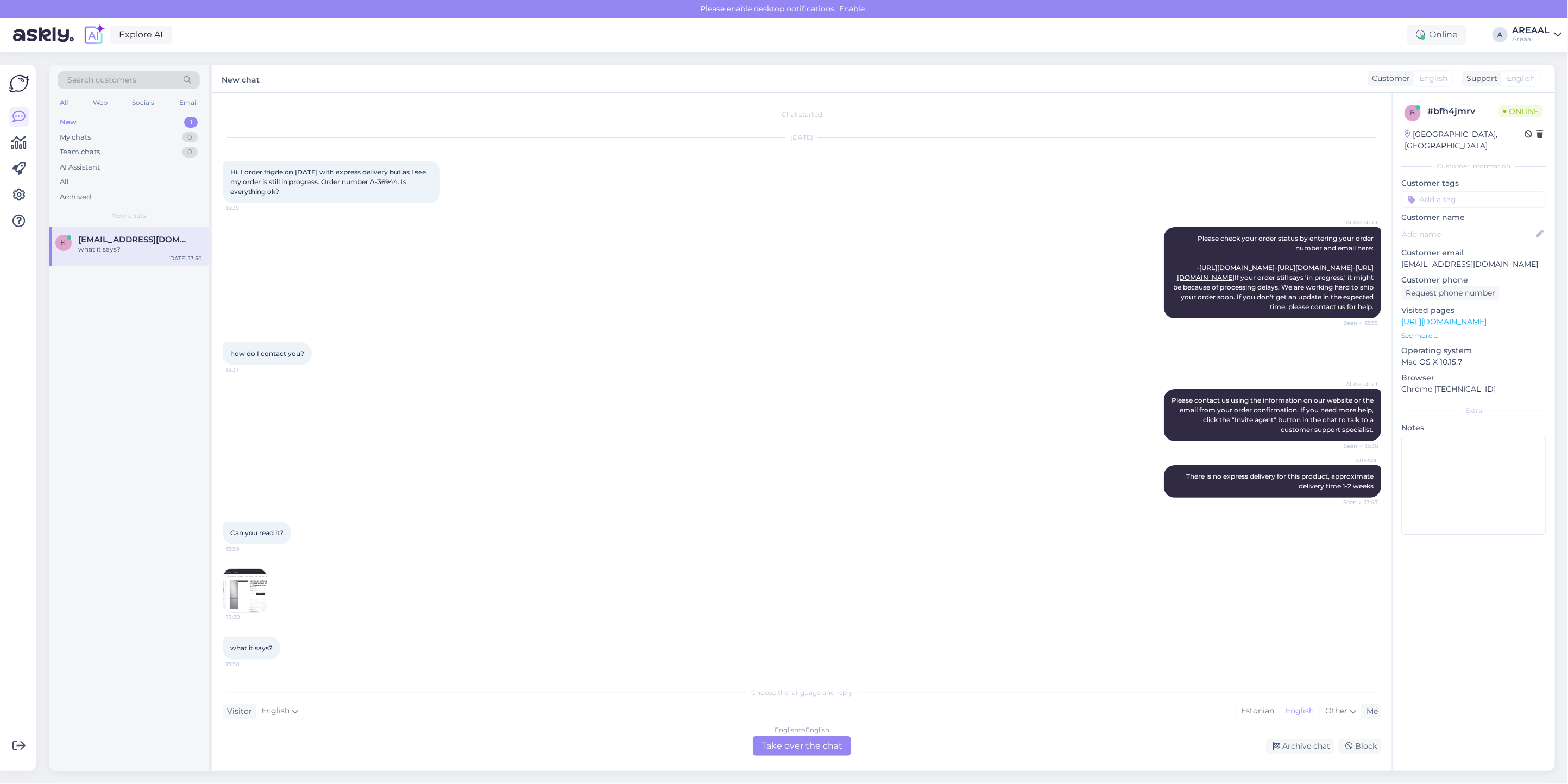
click at [258, 587] on img at bounding box center [245, 590] width 43 height 43
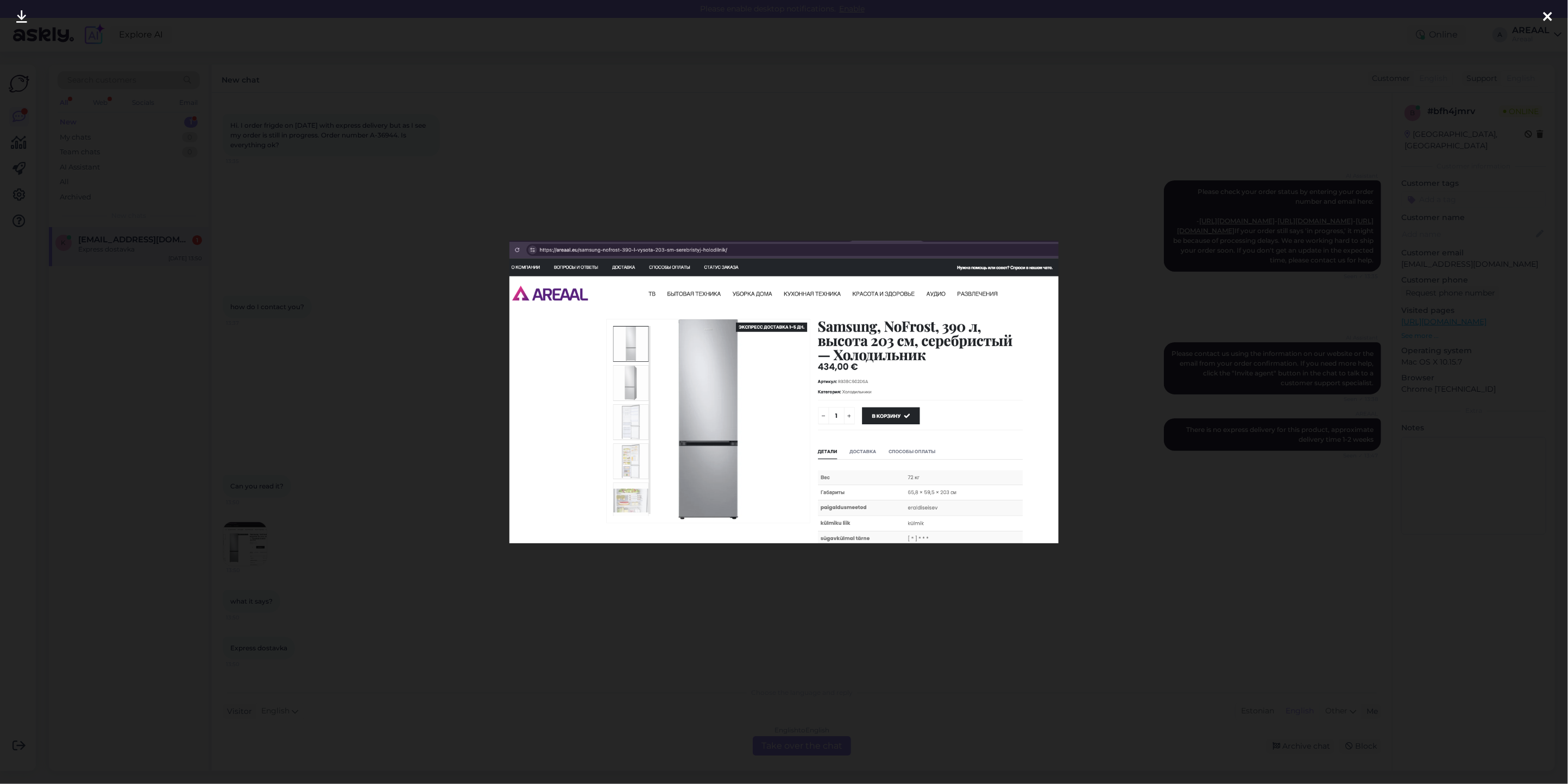
click at [684, 647] on div at bounding box center [784, 392] width 1568 height 784
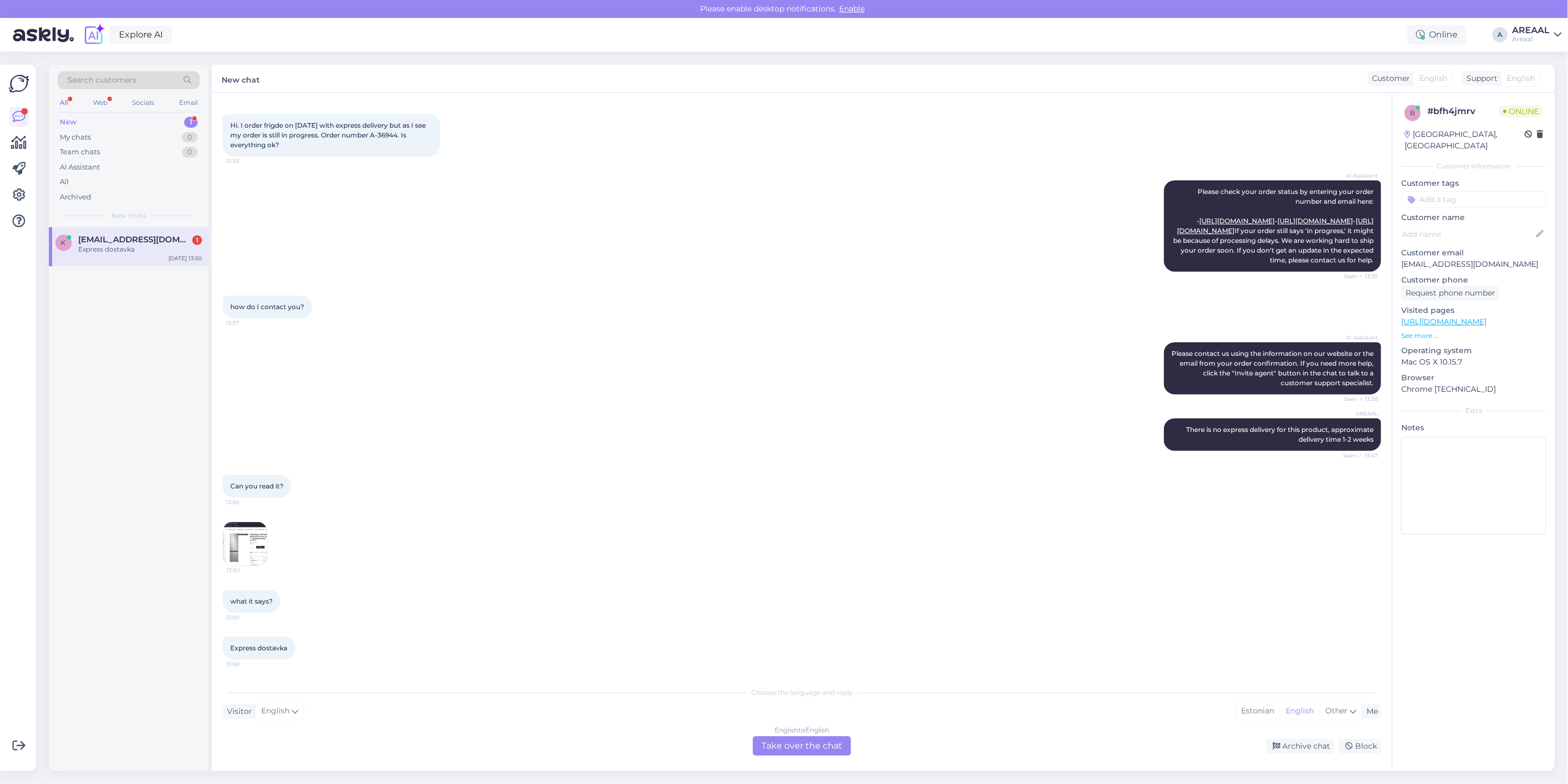
click at [826, 748] on div "English to English Take over the chat" at bounding box center [802, 745] width 99 height 20
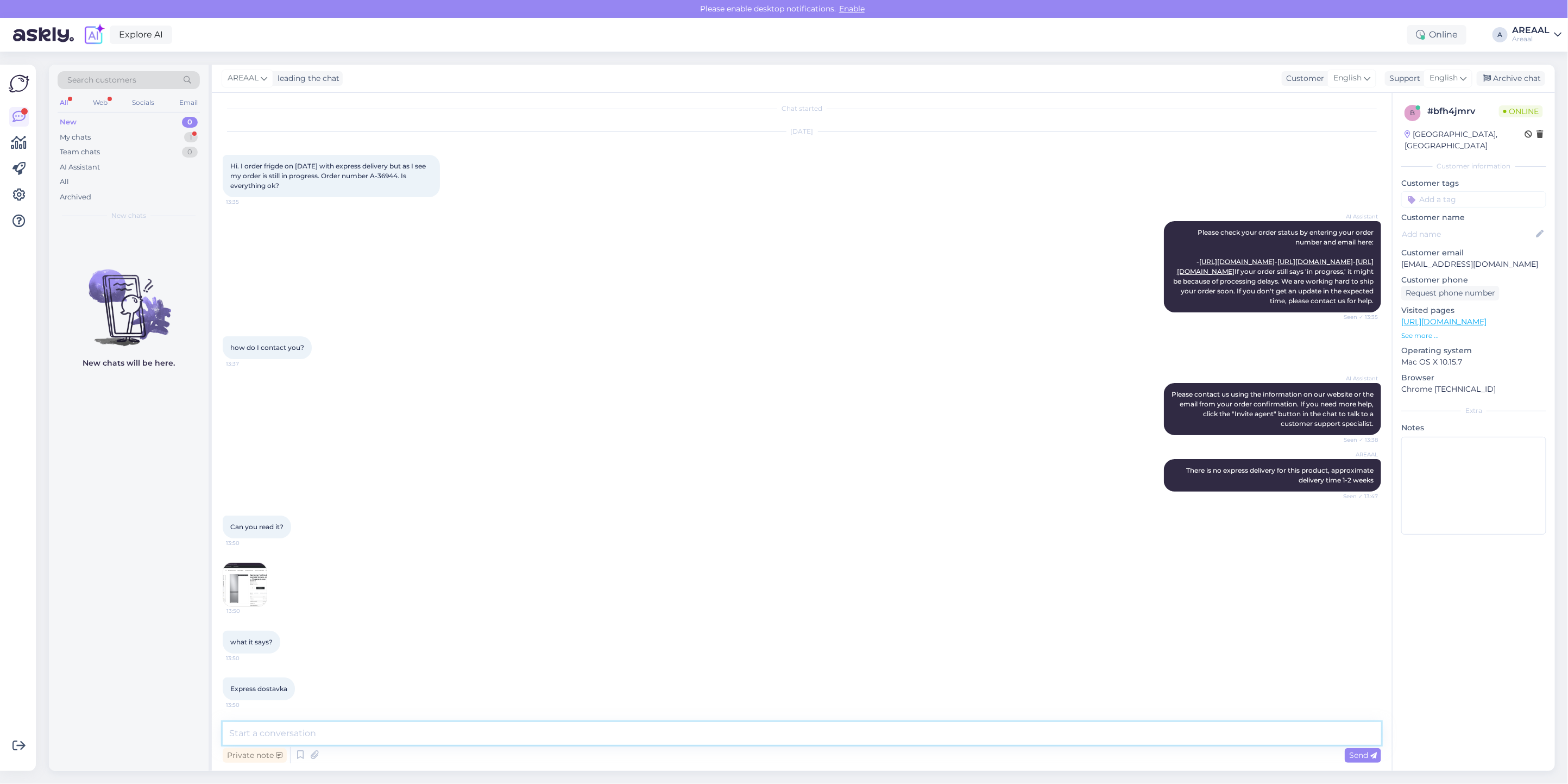
click at [820, 728] on textarea at bounding box center [801, 733] width 1158 height 22
click at [1277, 388] on div "AI Assistant Please contact us using the information on our website or the emai…" at bounding box center [1272, 409] width 217 height 52
copy span "A-3694"
copy span "A-36944"
drag, startPoint x: 397, startPoint y: 148, endPoint x: 424, endPoint y: 151, distance: 27.2
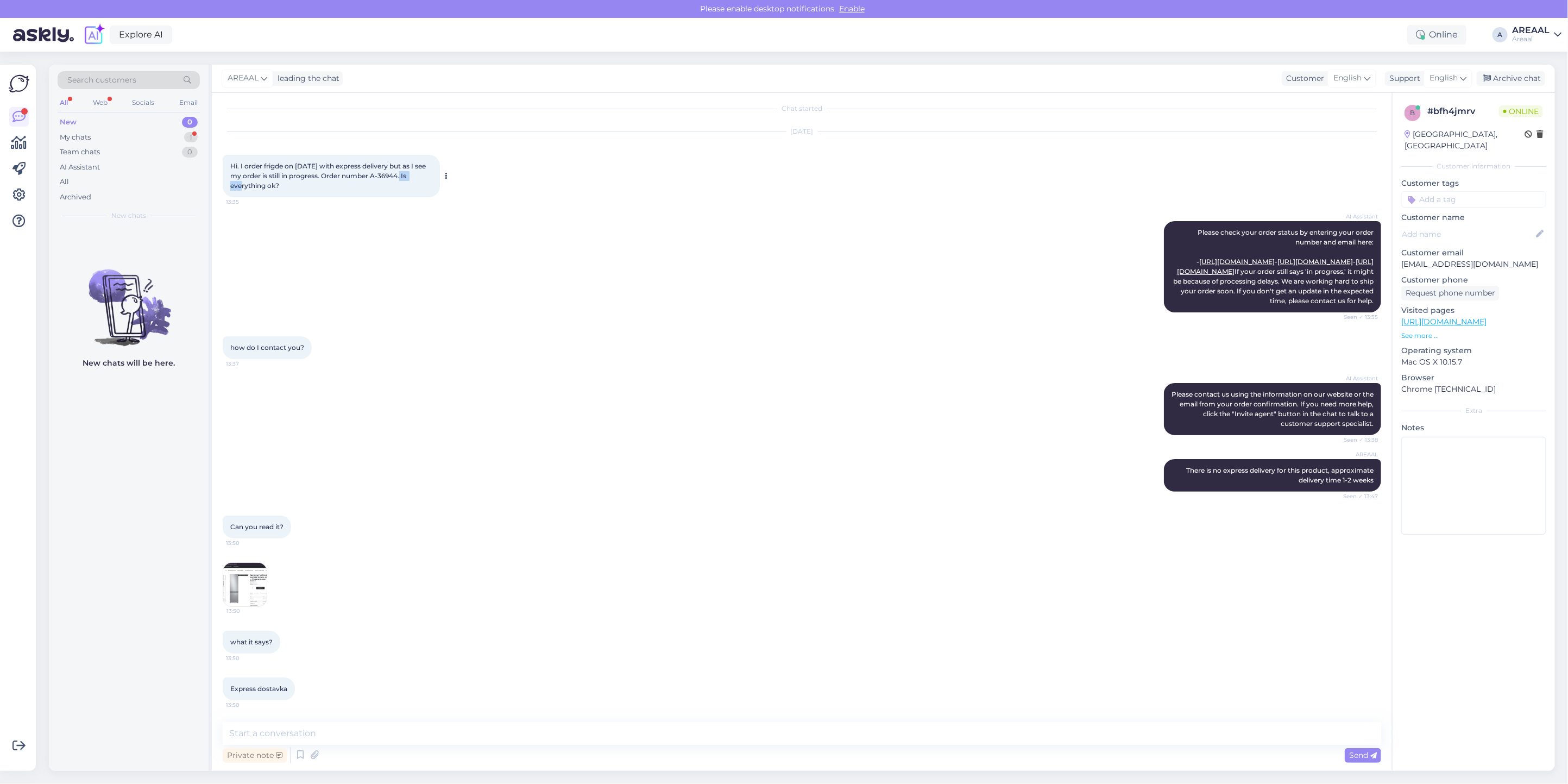
click at [424, 155] on div "Hi. I order frigde on 7th of October with express delivery but as I see my orde…" at bounding box center [331, 176] width 217 height 42
click at [709, 760] on div "Private note Send" at bounding box center [801, 754] width 1158 height 21
click at [700, 739] on textarea at bounding box center [801, 733] width 1158 height 22
drag, startPoint x: 873, startPoint y: 728, endPoint x: 881, endPoint y: 724, distance: 8.9
click at [877, 728] on textarea "It seems the information has been unchanged on Russian page" at bounding box center [801, 733] width 1158 height 22
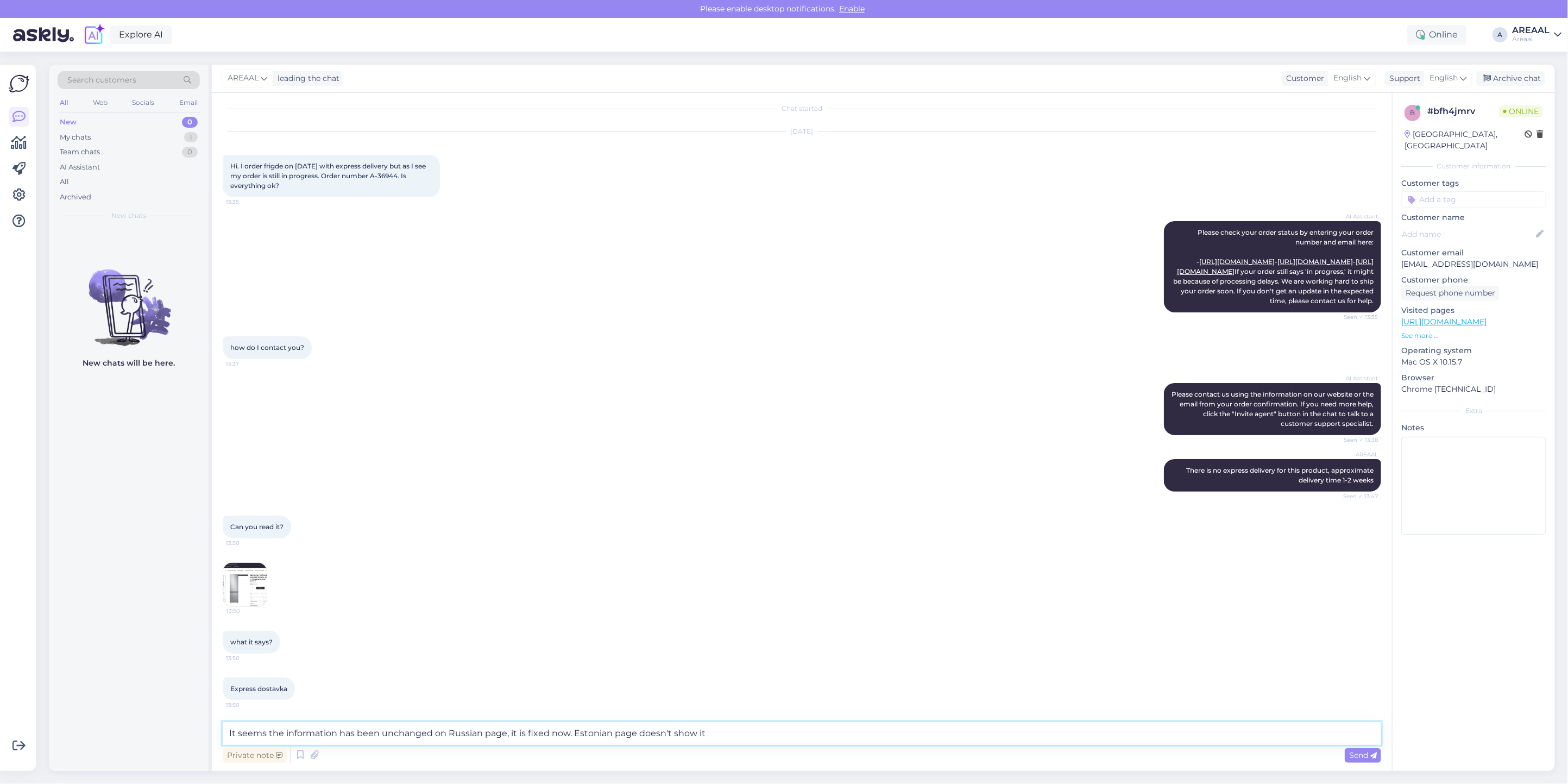
type textarea "It seems the information has been unchanged on Russian page, it is fixed now. E…"
click at [312, 756] on icon at bounding box center [314, 754] width 15 height 16
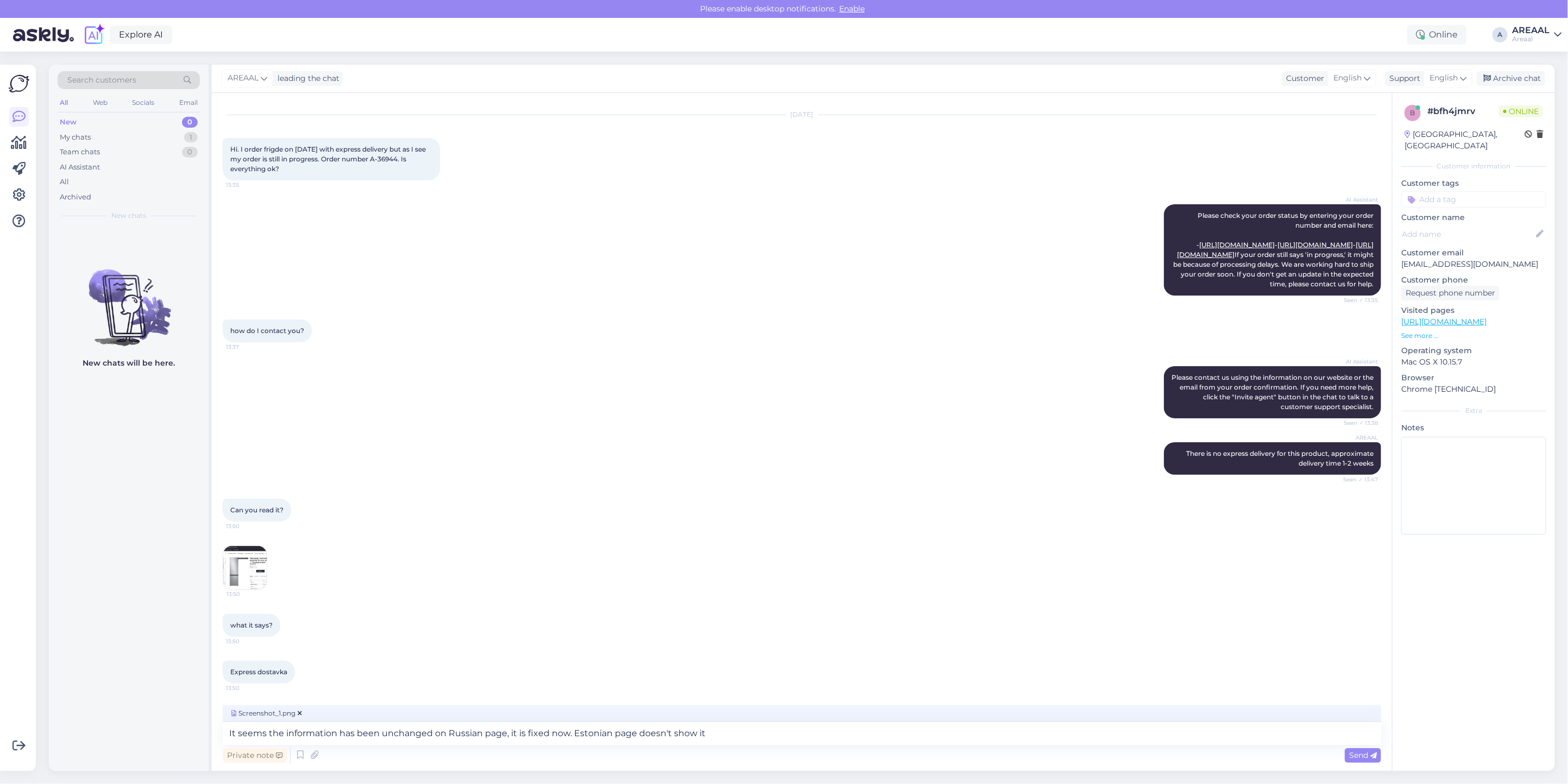
scroll to position [52, 0]
click at [722, 729] on textarea "It seems the information has been unchanged on Russian page, it is fixed now. E…" at bounding box center [801, 733] width 1158 height 22
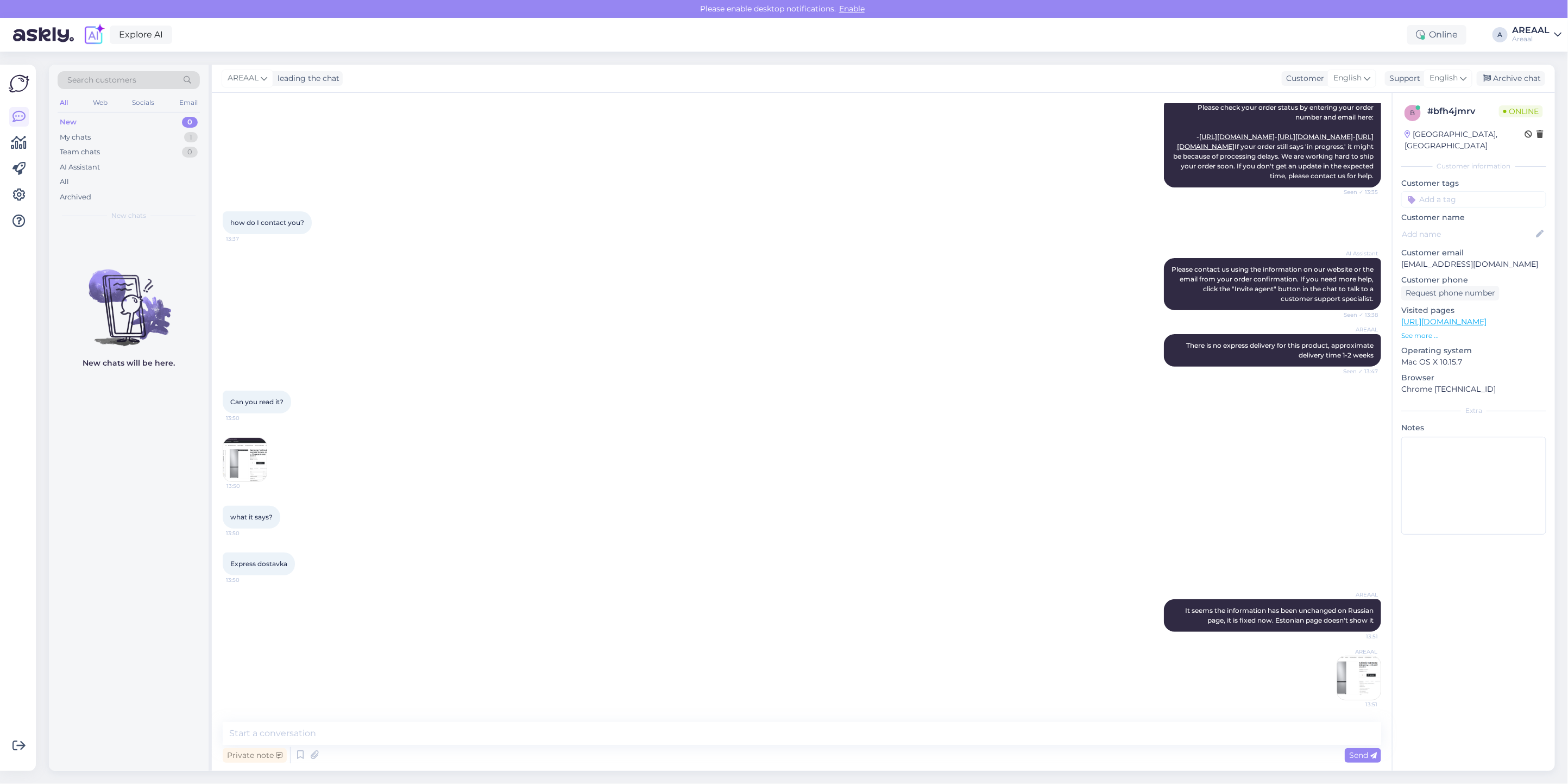
click at [1365, 688] on img at bounding box center [1358, 677] width 43 height 43
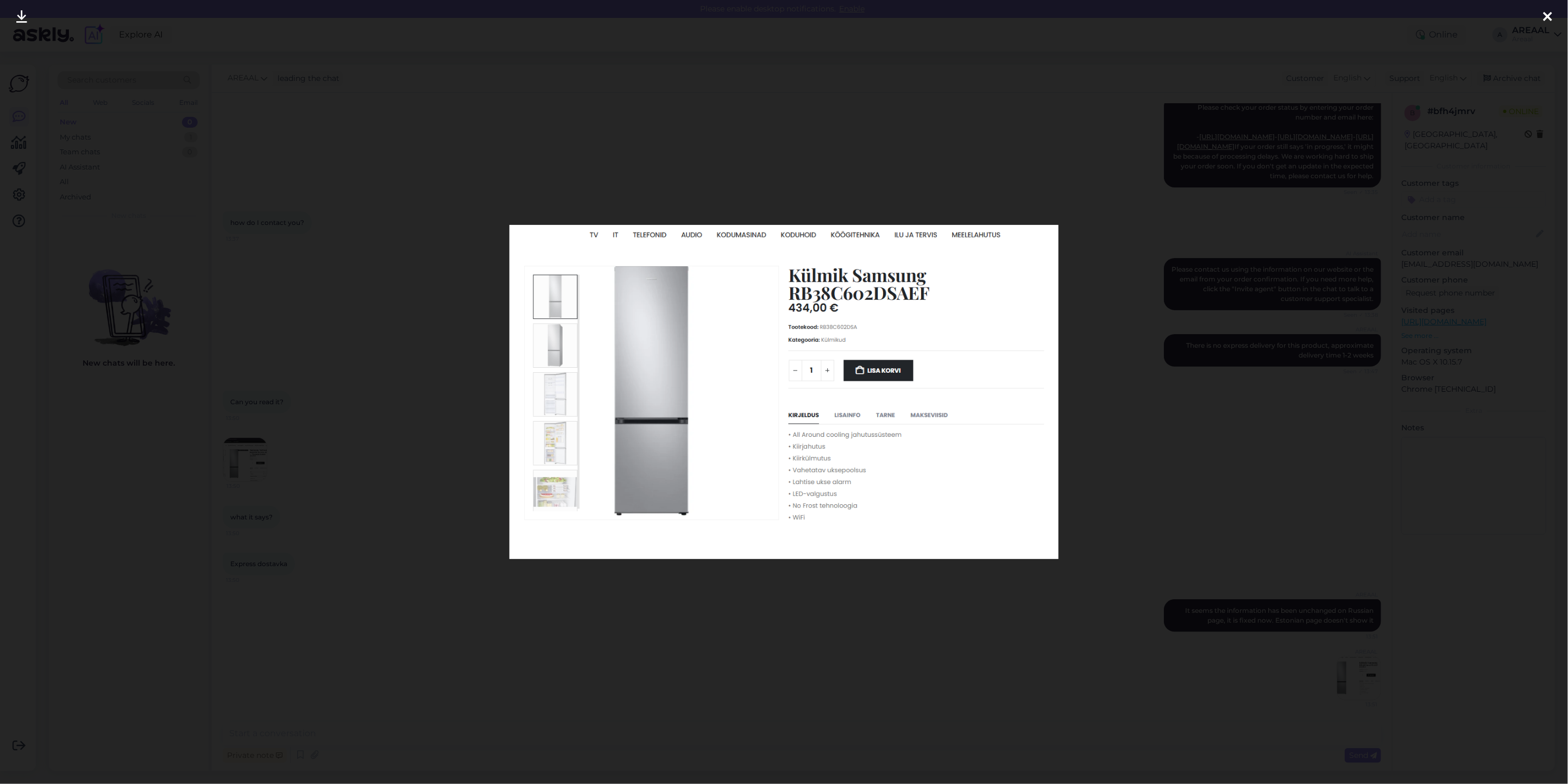
click at [1249, 580] on div at bounding box center [784, 392] width 1568 height 784
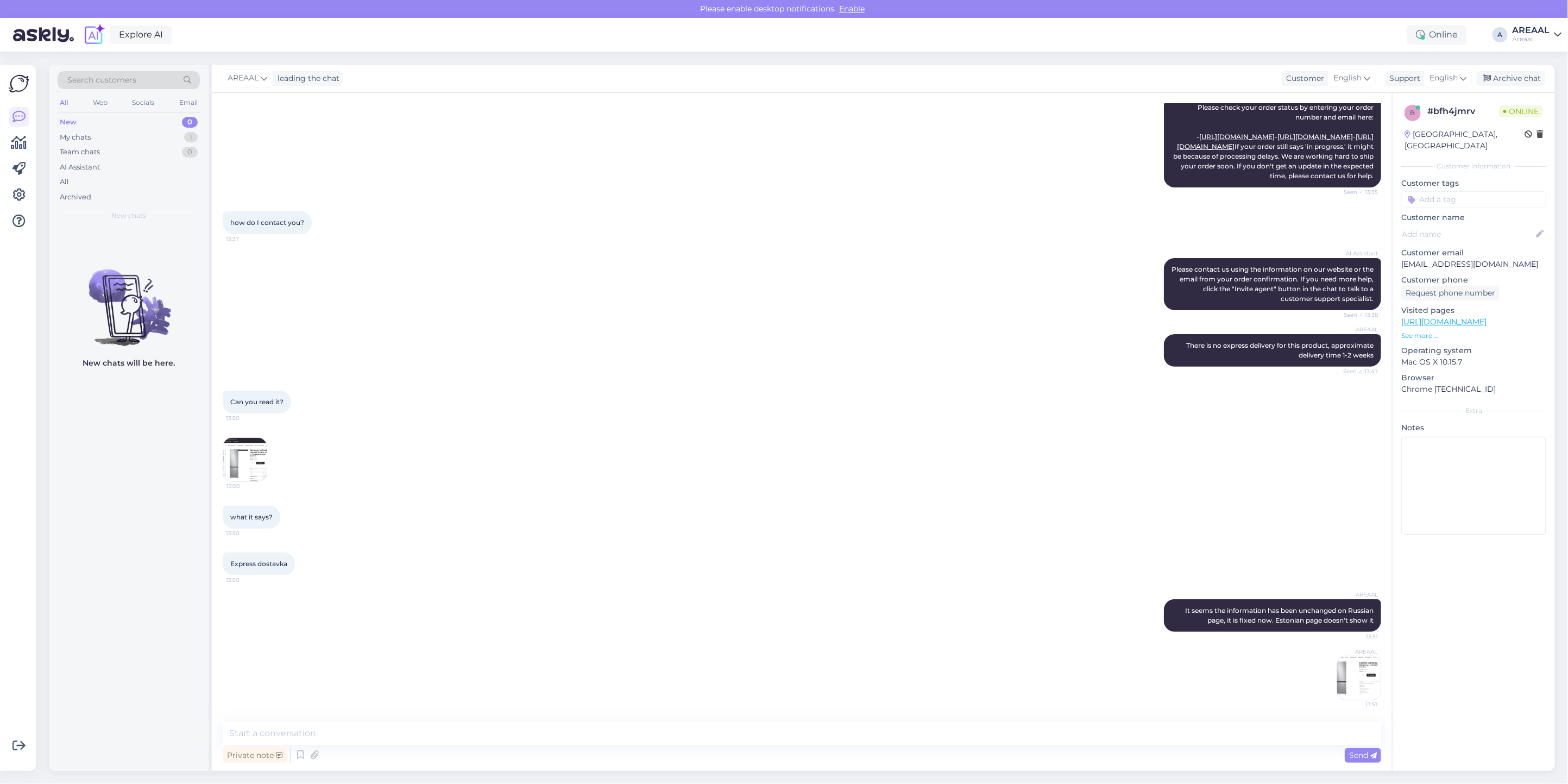
click at [1103, 375] on div "AREAAL There is no express delivery for this product, approximate delivery time…" at bounding box center [801, 350] width 1158 height 57
click at [246, 452] on img at bounding box center [245, 459] width 43 height 43
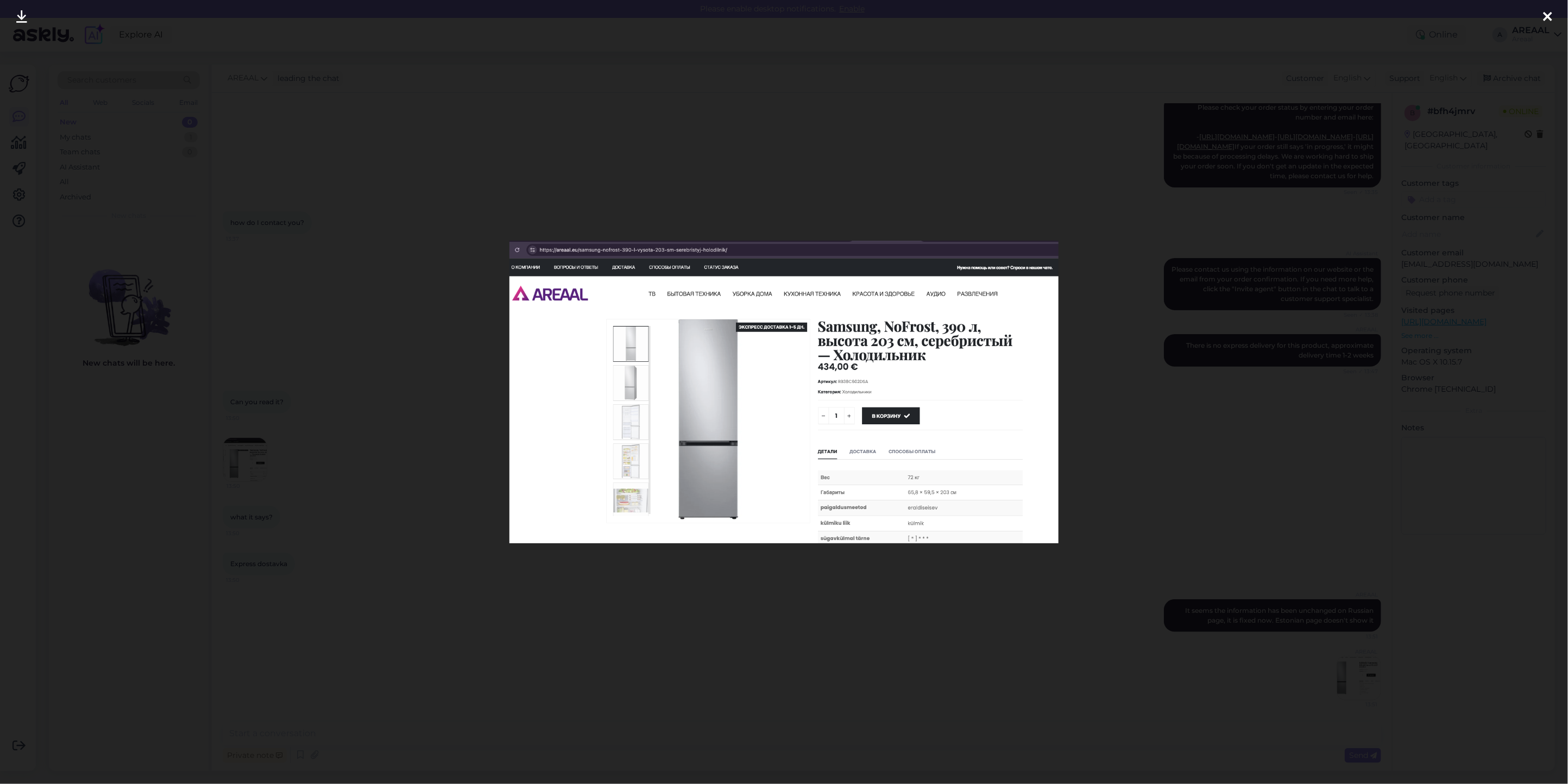
click at [321, 484] on div at bounding box center [784, 392] width 1568 height 784
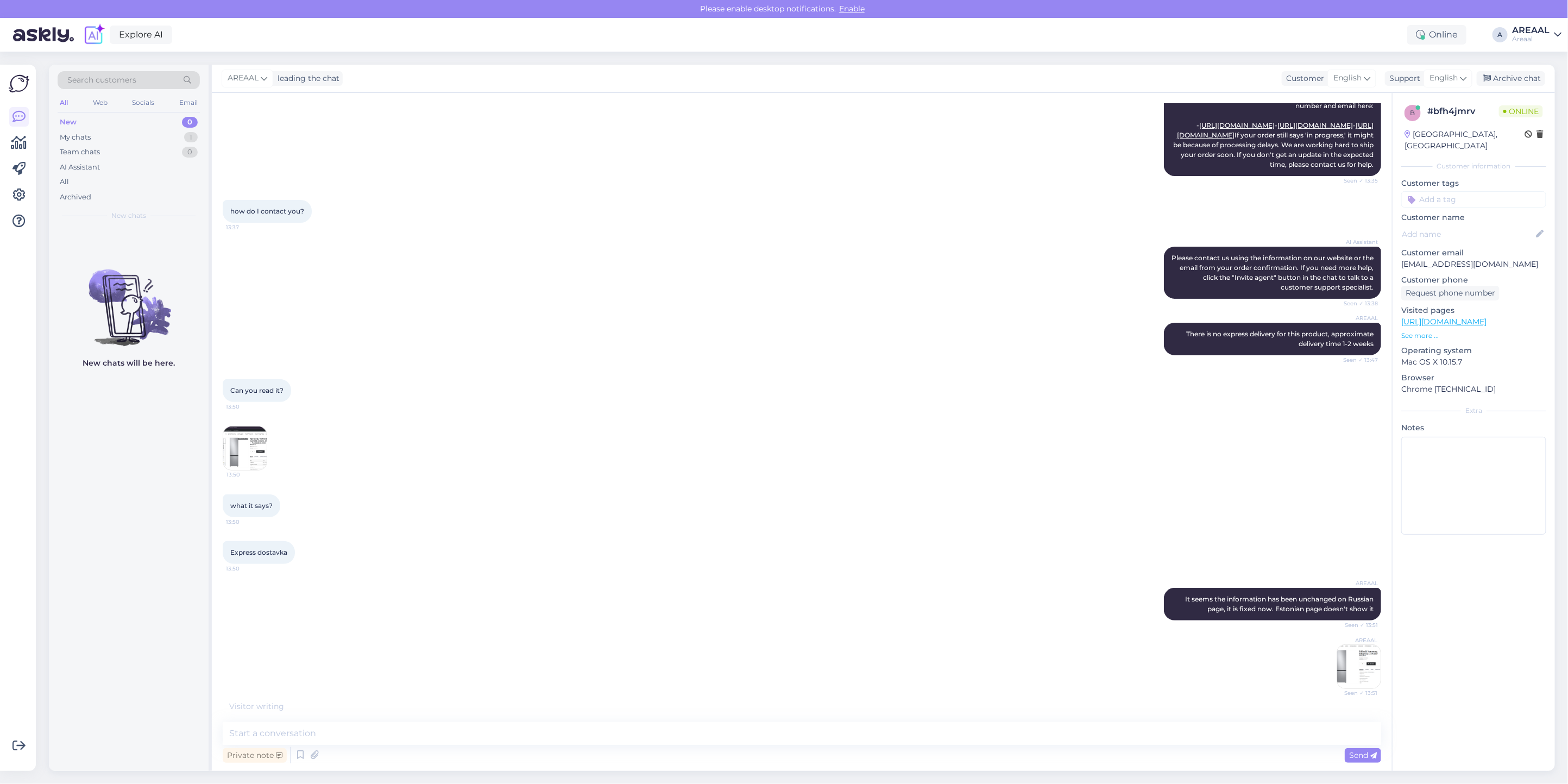
click at [991, 519] on div "what it says? 13:50" at bounding box center [801, 506] width 1158 height 47
click at [1014, 499] on div "what it says? 13:50" at bounding box center [801, 506] width 1158 height 47
click at [1382, 679] on div "Chat started Oct 13 2025 Hi. I order frigde on 7th of October with express deli…" at bounding box center [806, 402] width 1168 height 597
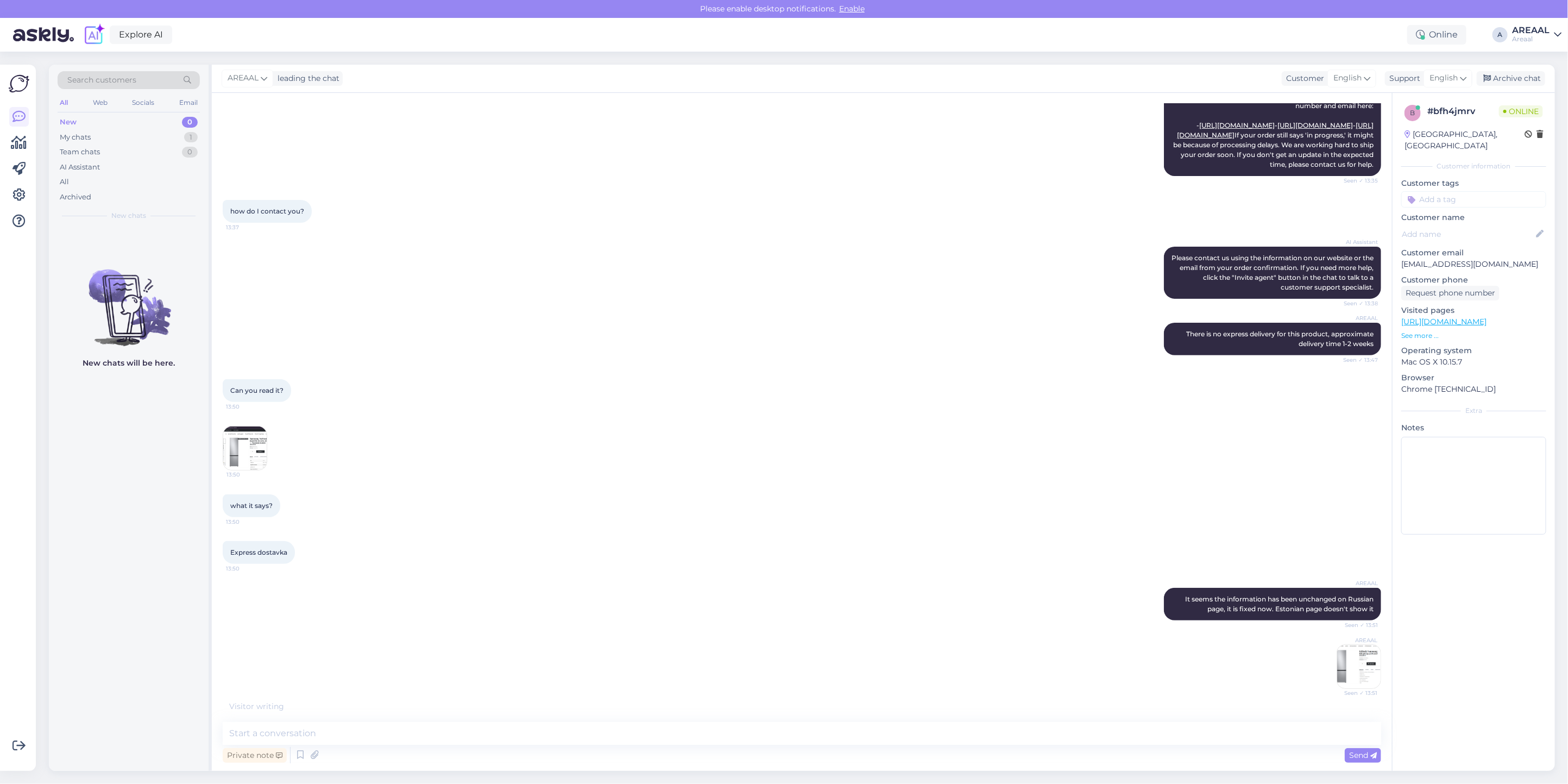
click at [1357, 674] on img at bounding box center [1358, 666] width 43 height 43
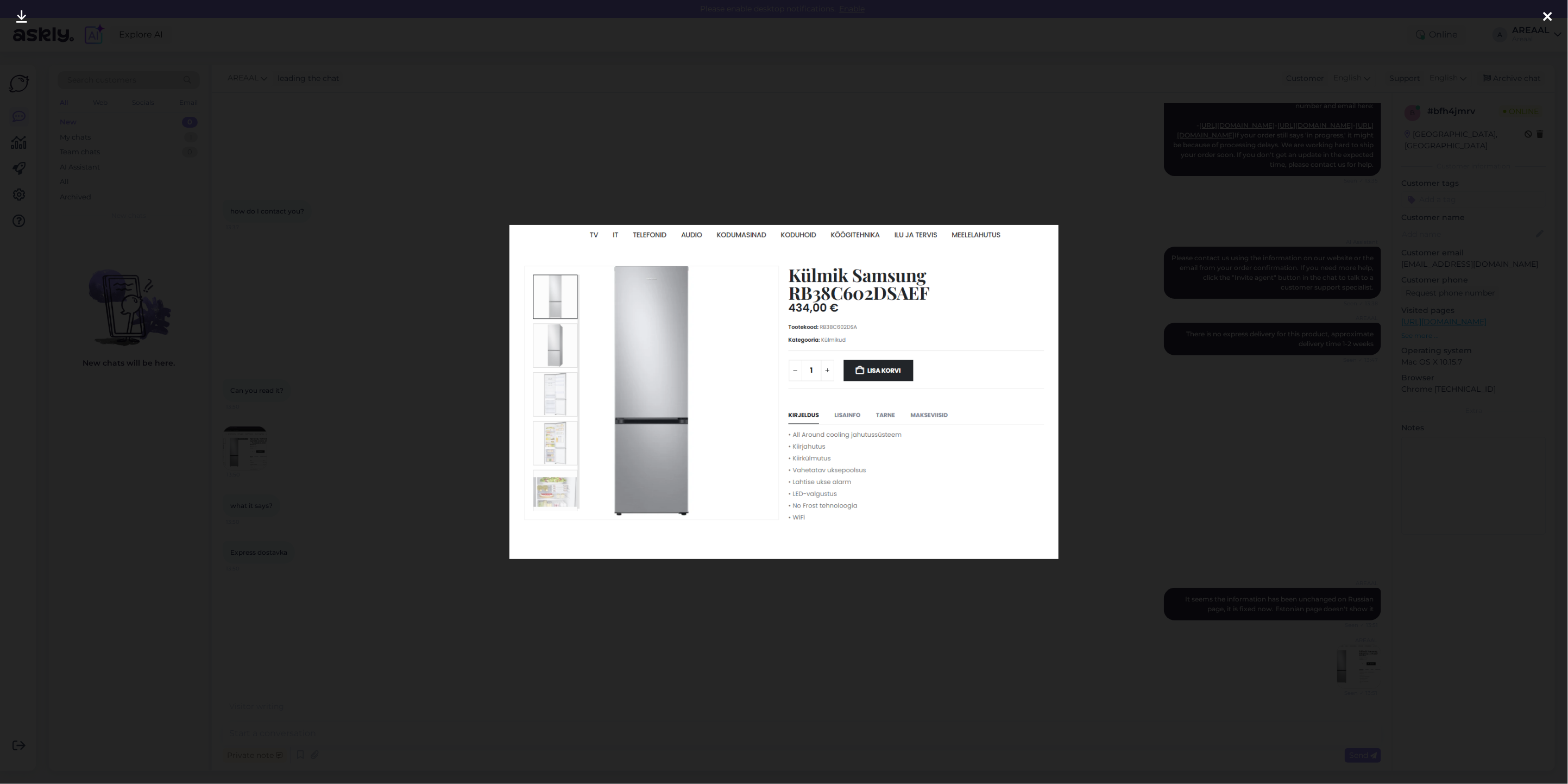
click at [1089, 653] on div at bounding box center [784, 392] width 1568 height 784
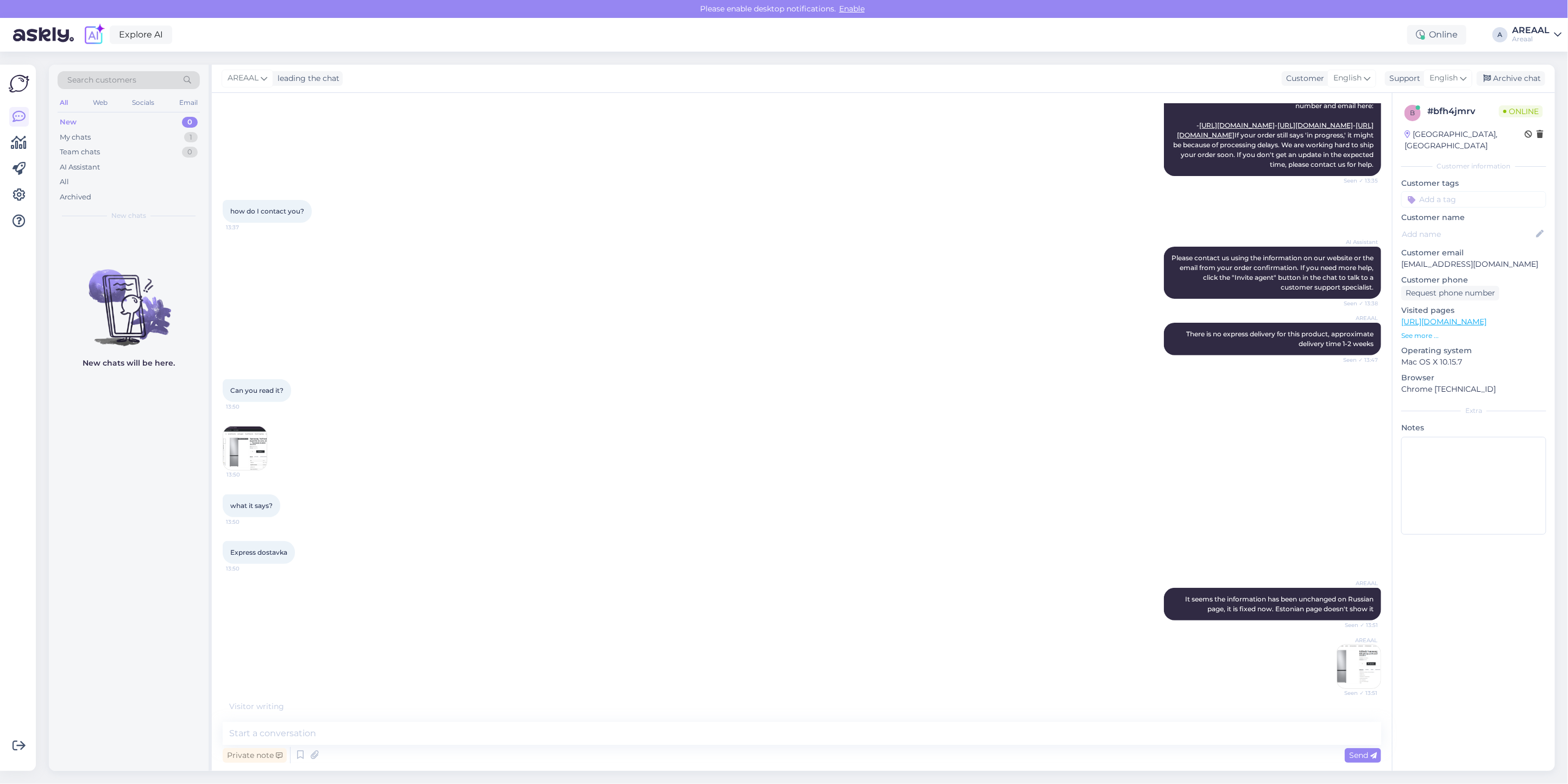
click at [999, 370] on div "Can you read it? 13:50 13:50" at bounding box center [801, 424] width 1158 height 115
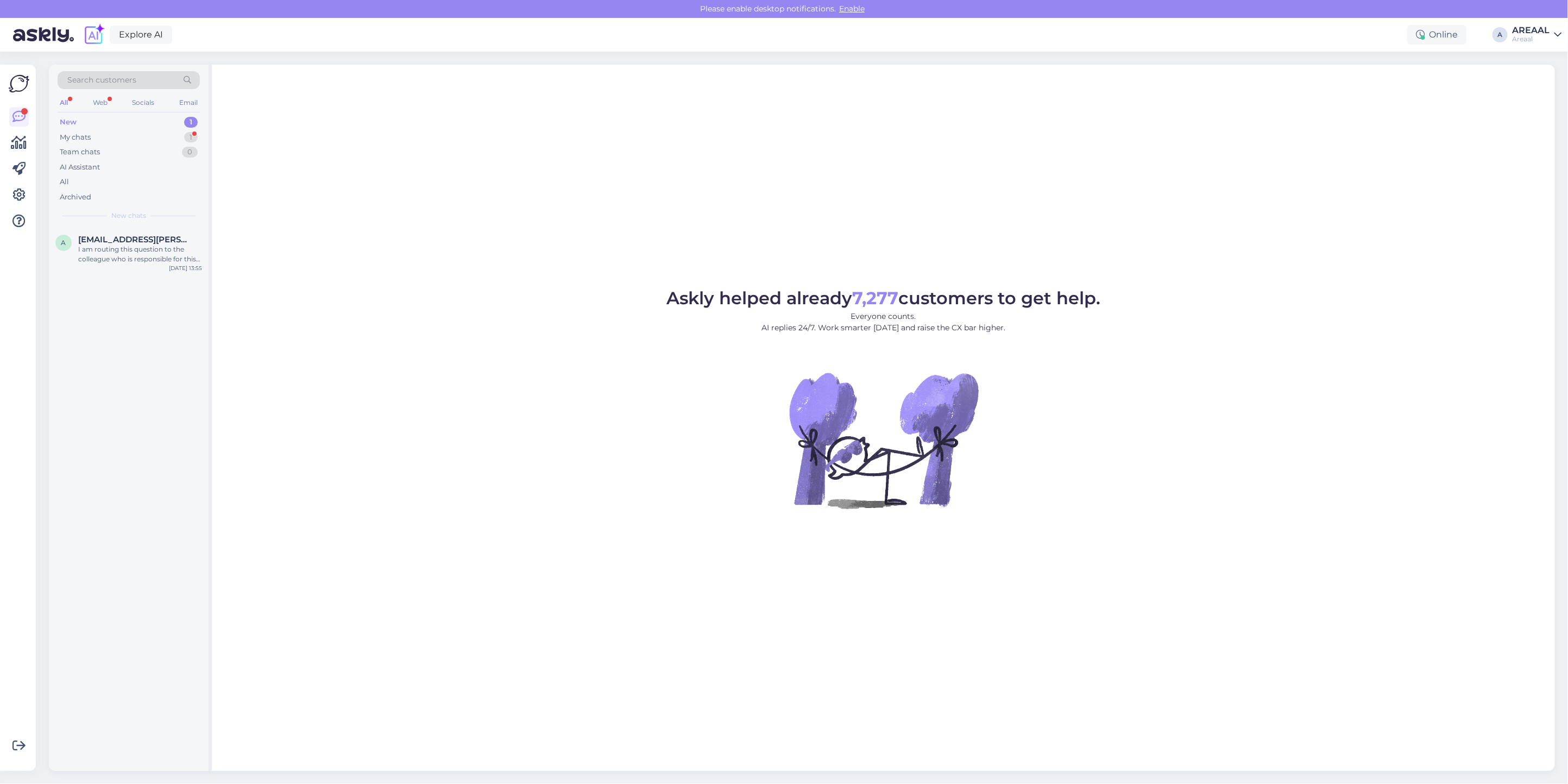
click at [548, 266] on div "Askly helped already 7,277 customers to get help. Everyone counts. AI replies 2…" at bounding box center [883, 417] width 1343 height 706
click at [161, 231] on div "a [EMAIL_ADDRESS][PERSON_NAME][DOMAIN_NAME] I am routing this question to the c…" at bounding box center [128, 251] width 160 height 48
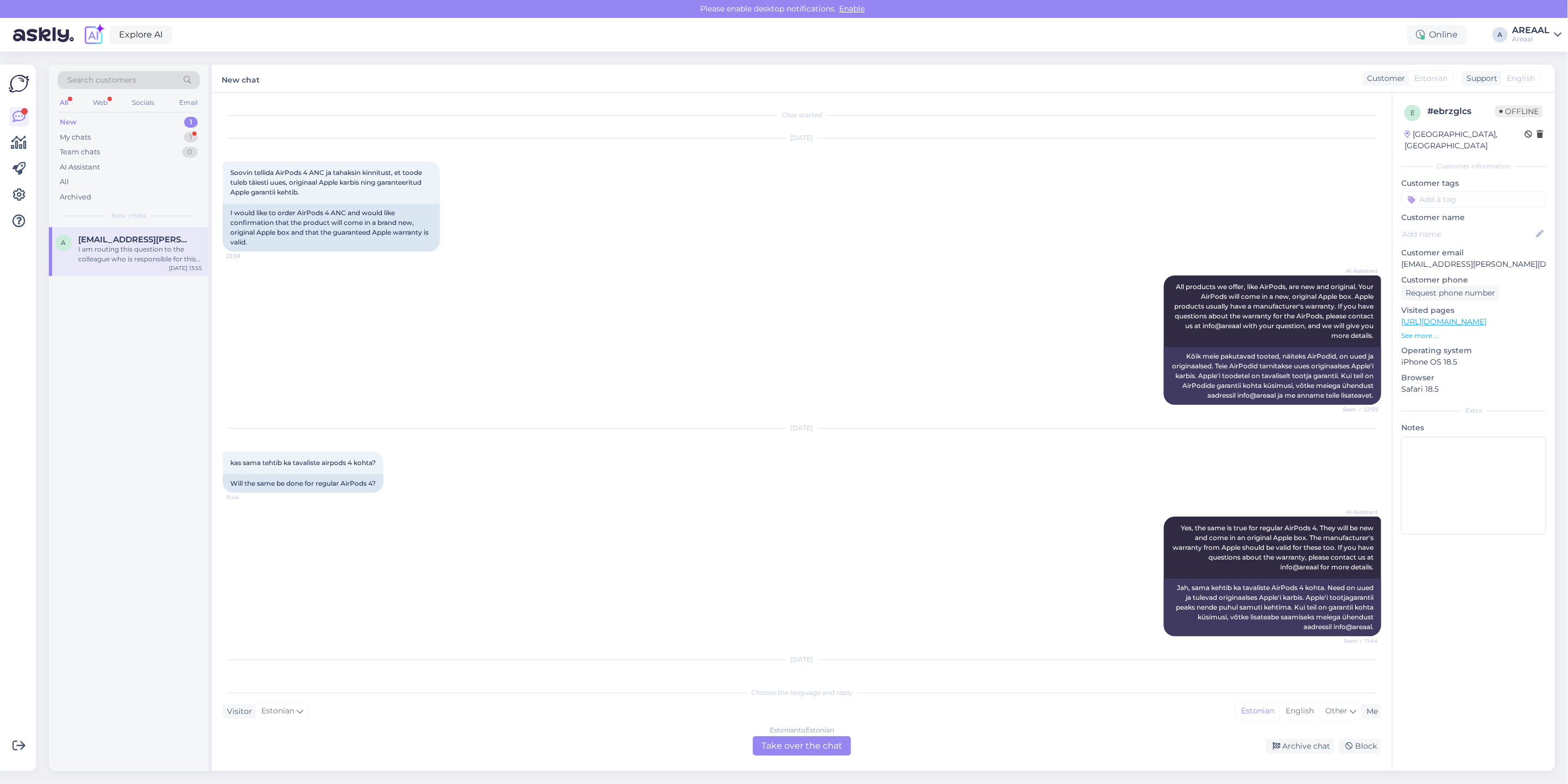
scroll to position [4293, 0]
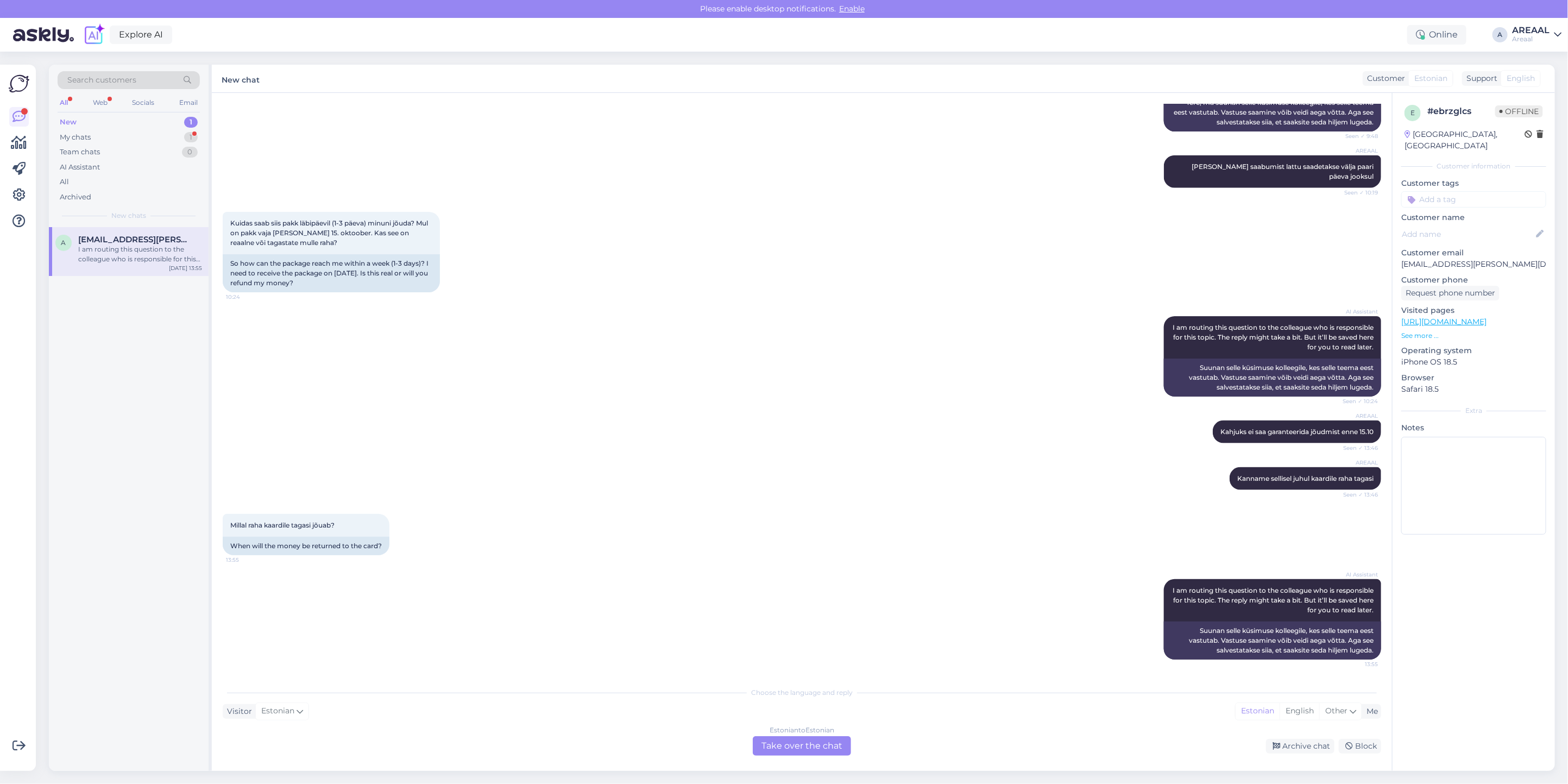
click at [832, 745] on div "Estonian to Estonian Take over the chat" at bounding box center [802, 745] width 99 height 20
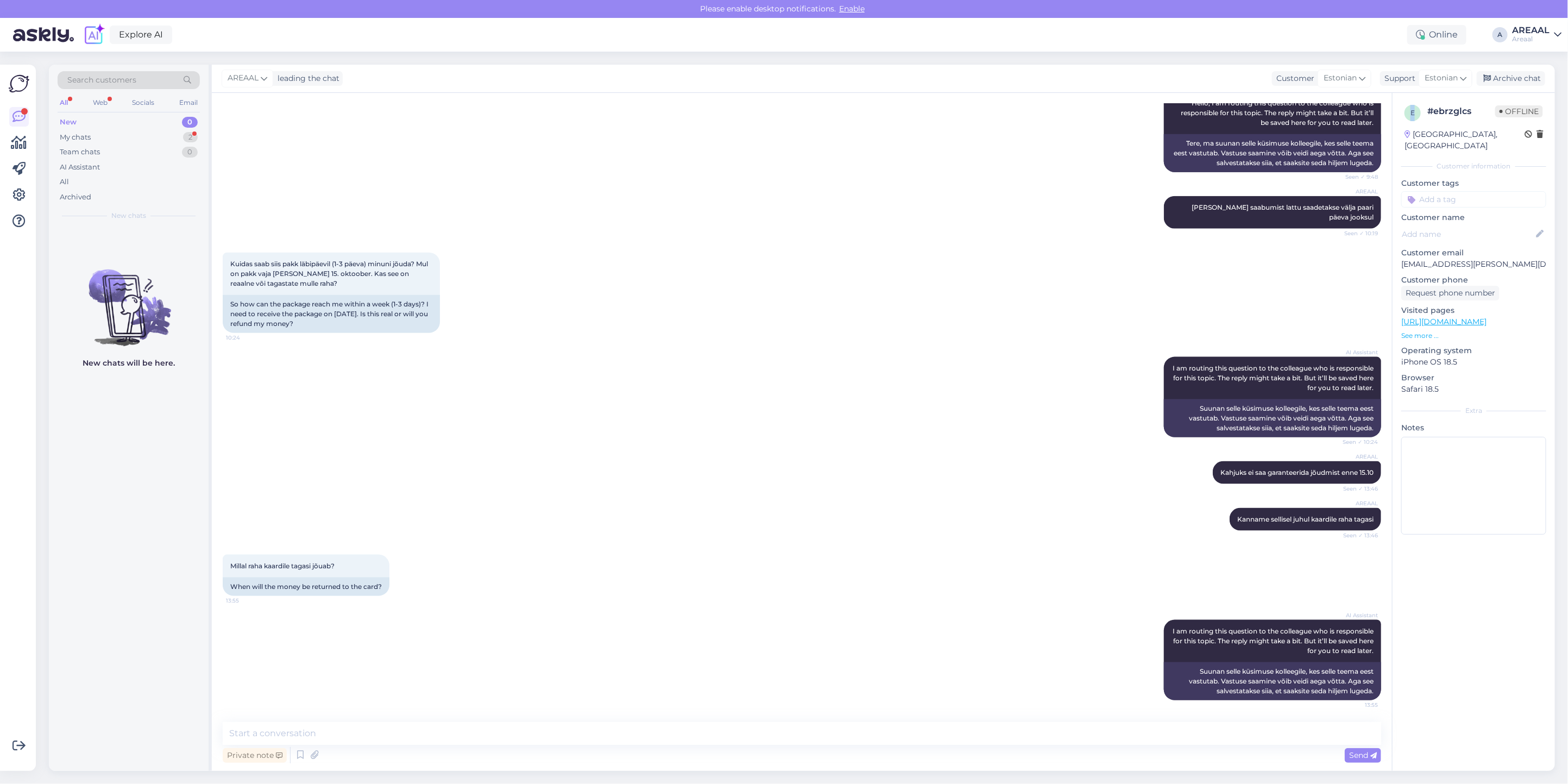
click at [832, 745] on div "Private note Send" at bounding box center [801, 754] width 1158 height 21
click at [835, 739] on textarea at bounding box center [801, 733] width 1158 height 22
type textarea "Tavaliselt paari tööpäeva jooksul"
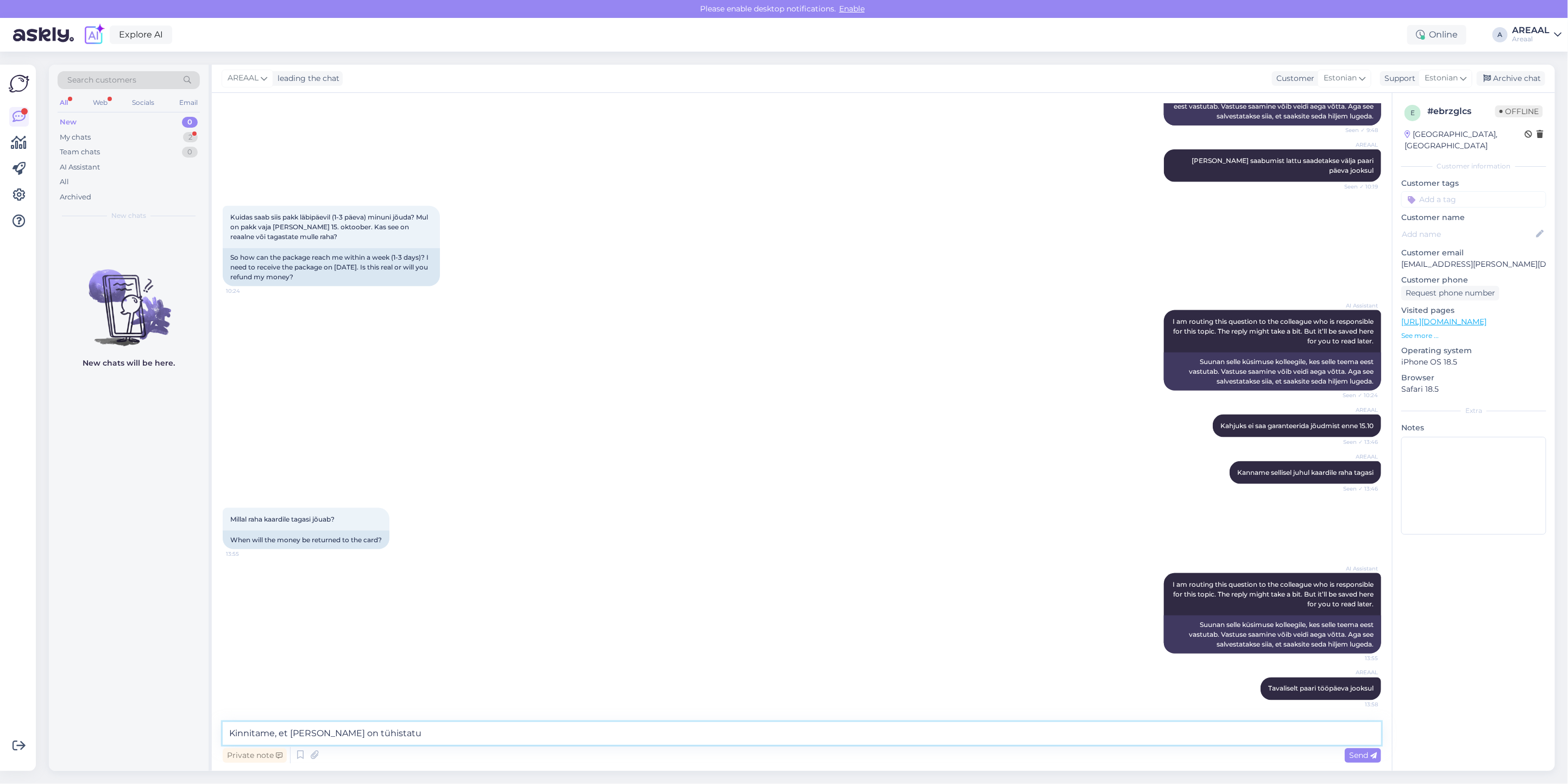
type textarea "Kinnitame, et tellimus on tühistatud"
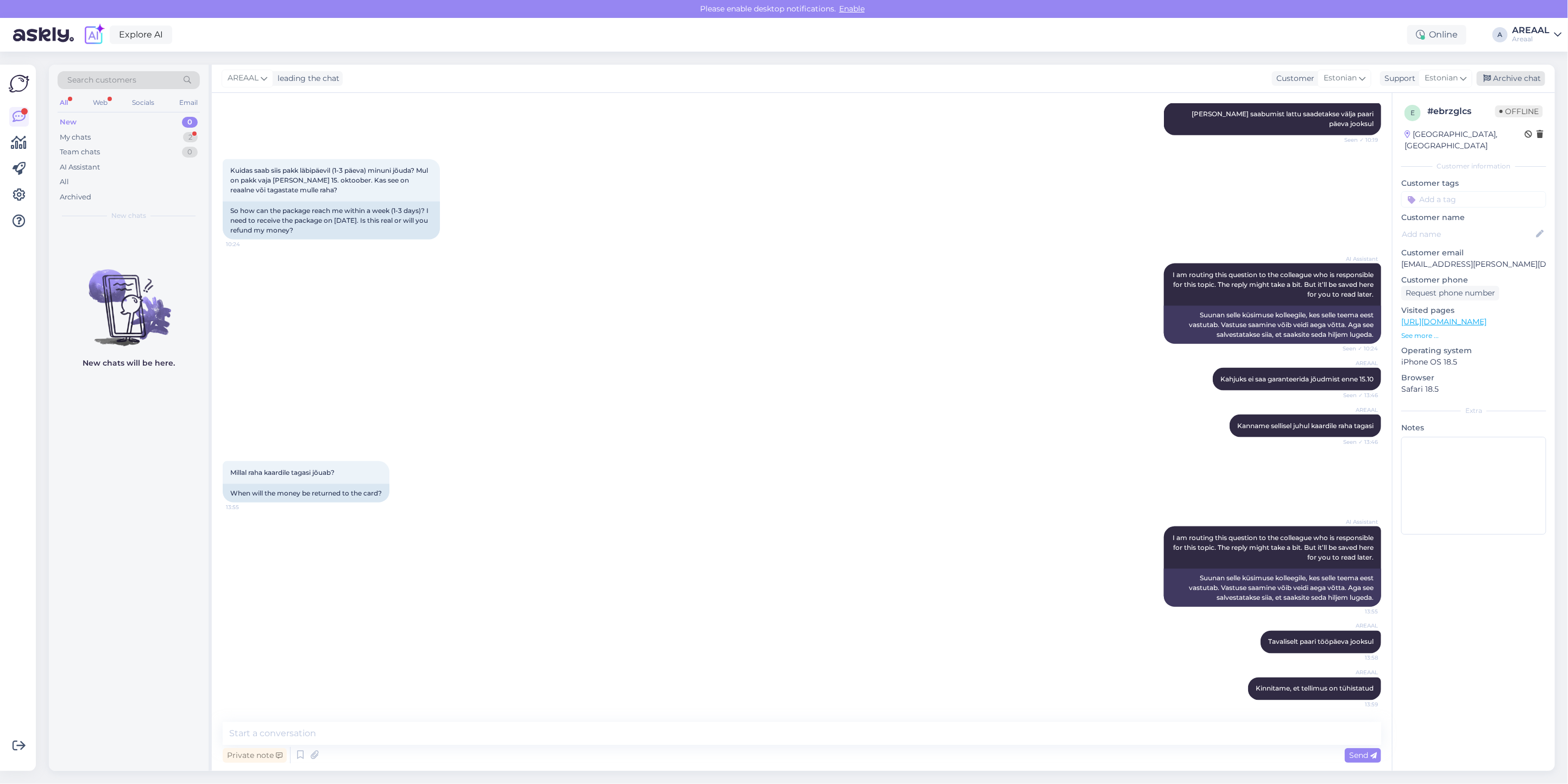
click at [1521, 76] on div "Archive chat" at bounding box center [1511, 78] width 68 height 14
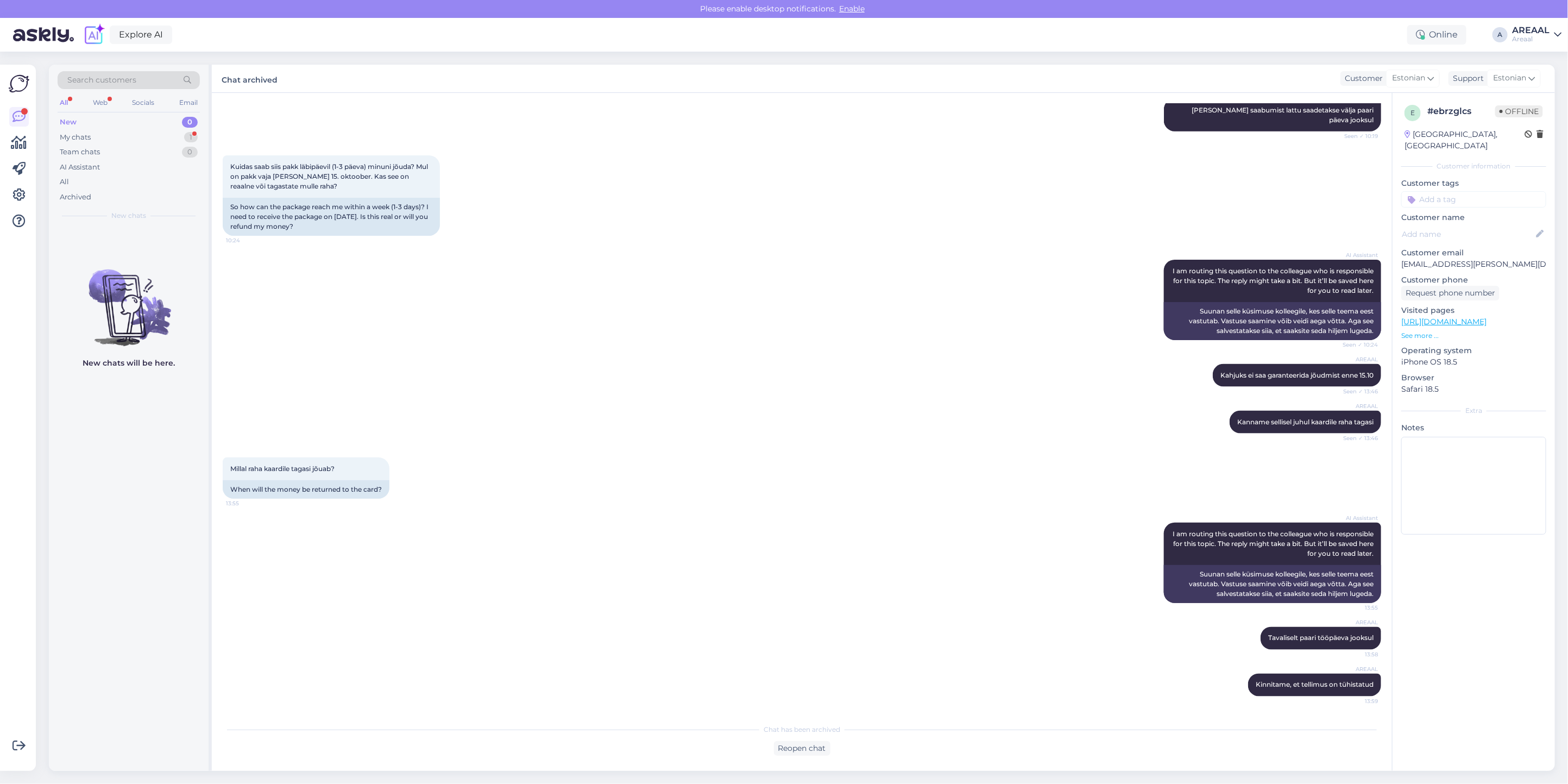
click at [204, 135] on div "Search customers All Web Socials Email New 0 My chats 1 Team chats 0 AI Assista…" at bounding box center [128, 145] width 160 height 162
click at [192, 137] on div "1" at bounding box center [190, 137] width 13 height 11
click at [184, 272] on div "Oct 13 13:57" at bounding box center [185, 267] width 33 height 8
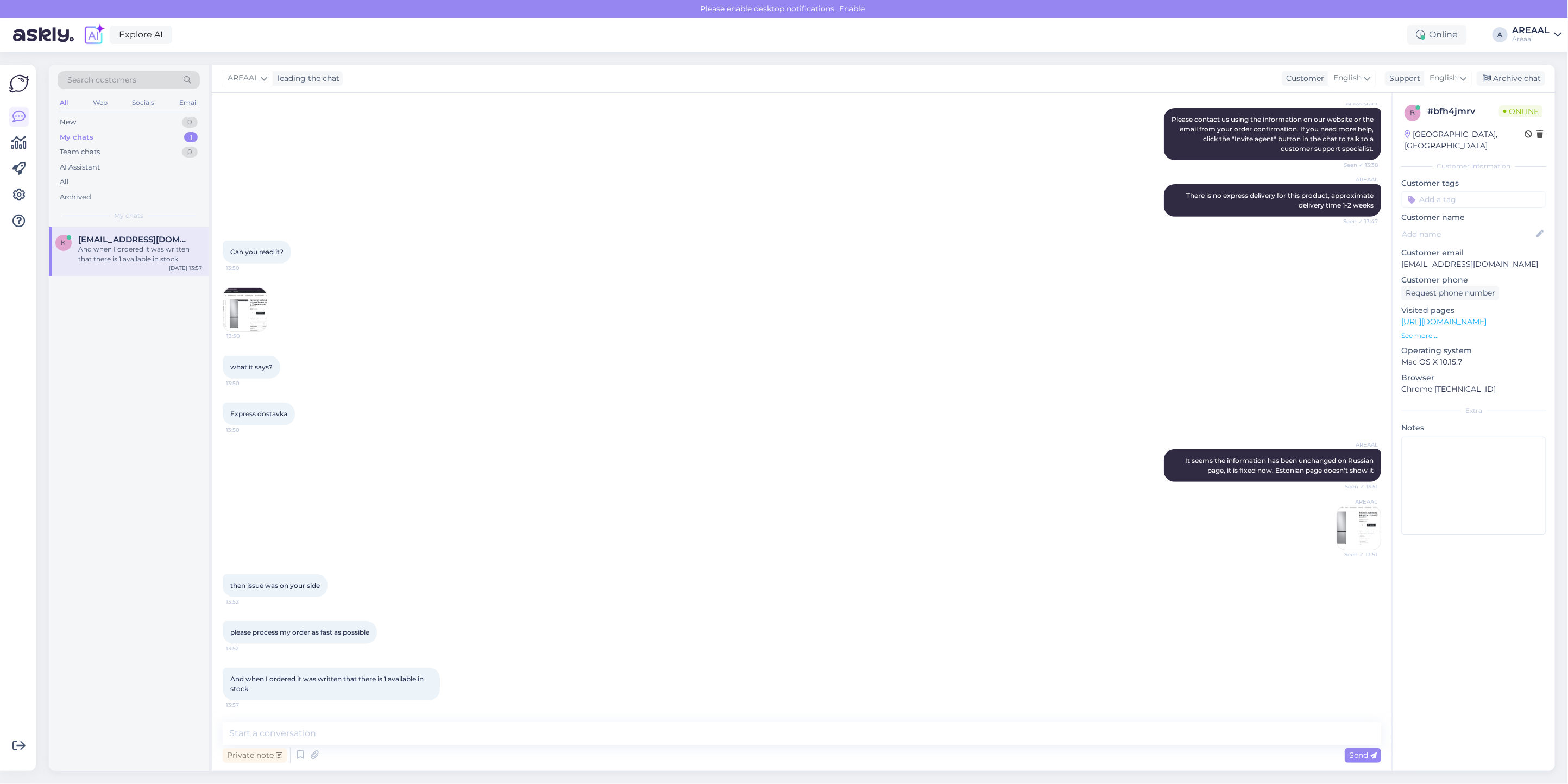
click at [661, 272] on div "Can you read it? 13:50 13:50" at bounding box center [801, 286] width 1158 height 115
click at [759, 230] on div "Can you read it? 13:50 13:50" at bounding box center [801, 286] width 1158 height 115
drag, startPoint x: 368, startPoint y: 404, endPoint x: 279, endPoint y: 359, distance: 99.7
click at [367, 404] on div "Express dostavka 13:50" at bounding box center [801, 414] width 1158 height 47
click at [109, 179] on div "All" at bounding box center [128, 181] width 143 height 15
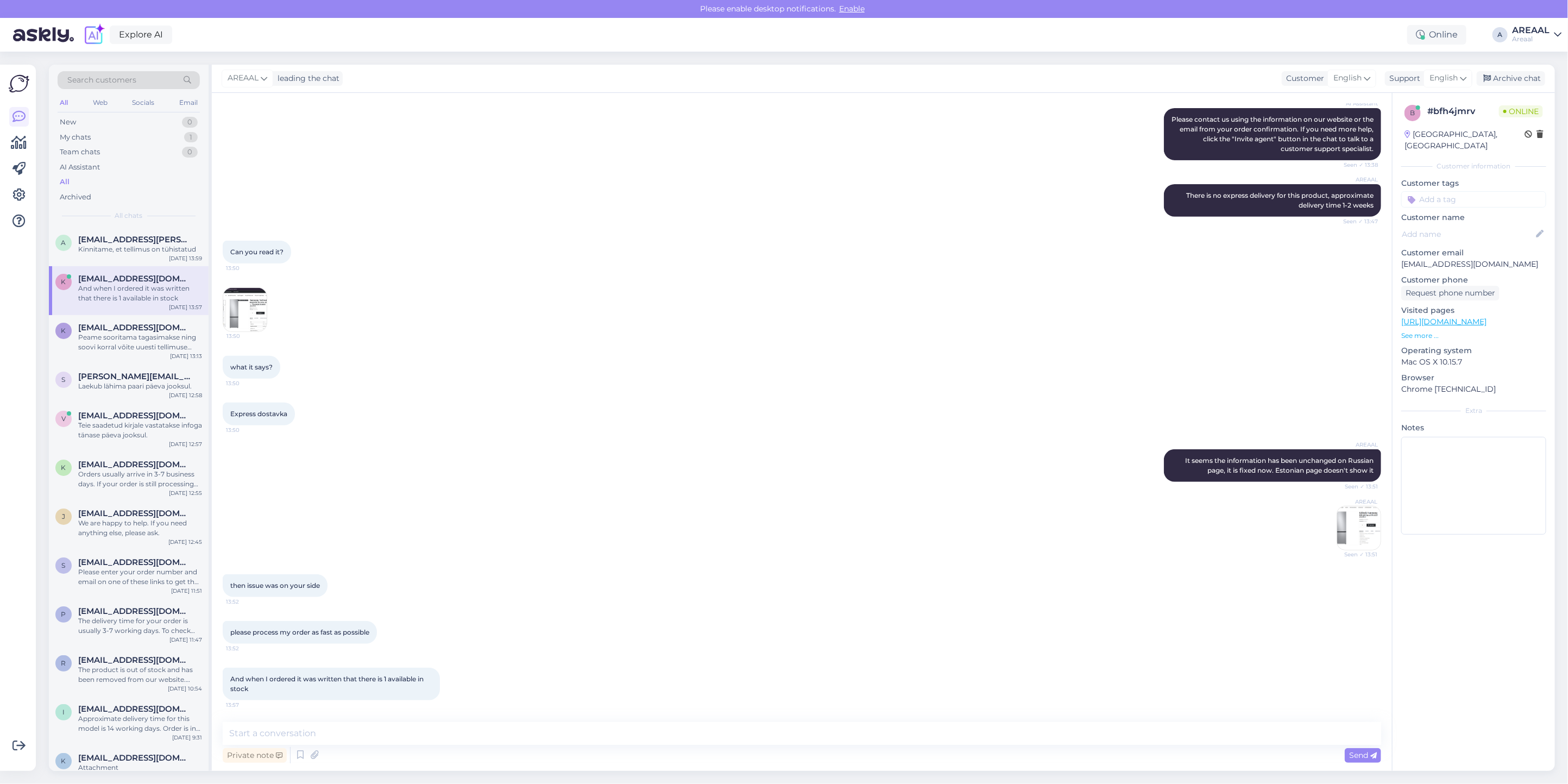
click at [123, 267] on div "k khasanboy.akbarov@gmail.com And when I ordered it was written that there is 1…" at bounding box center [128, 291] width 160 height 48
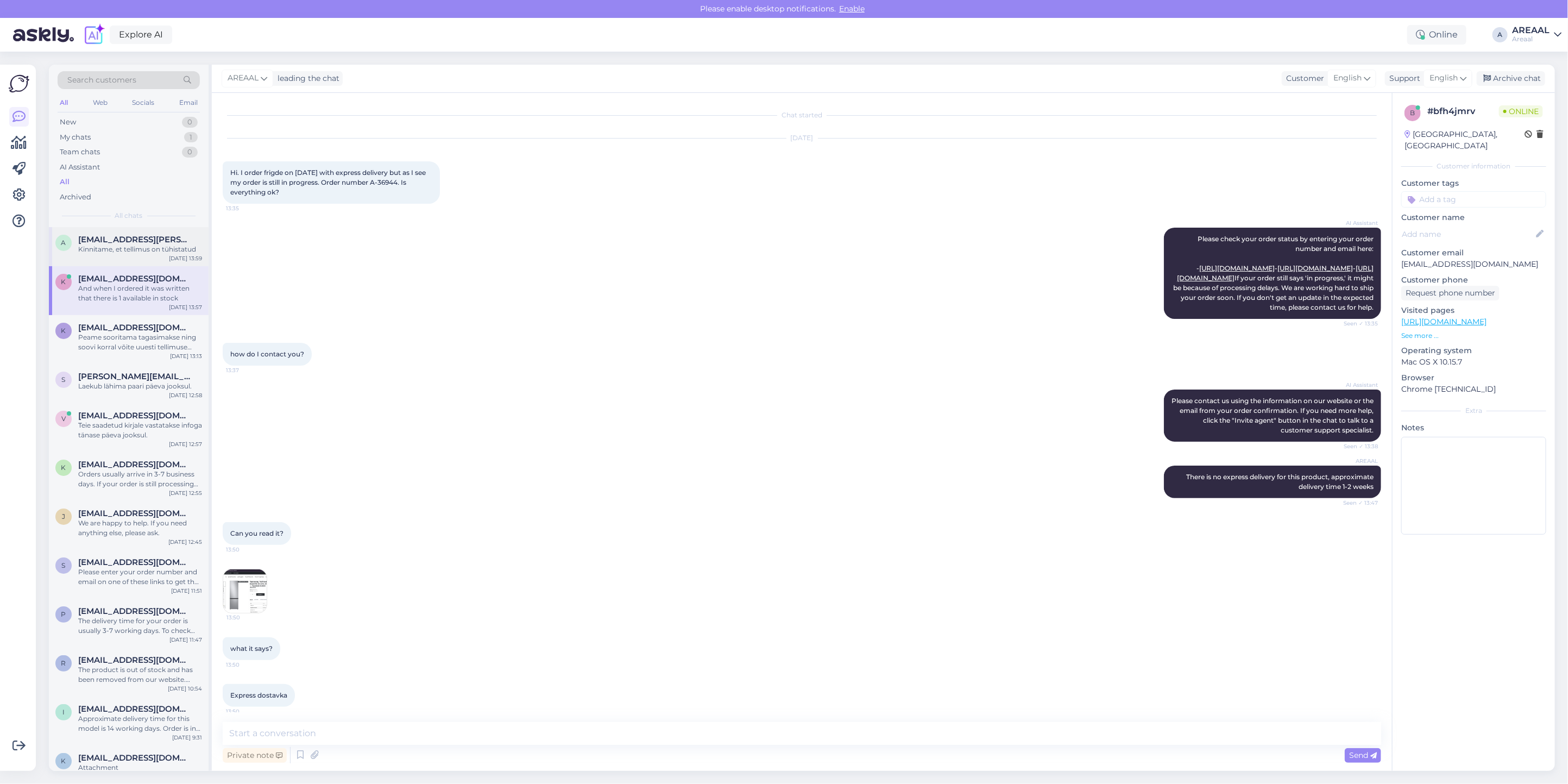
click at [123, 244] on div "Kinnitame, et tellimus on tühistatud" at bounding box center [140, 248] width 124 height 10
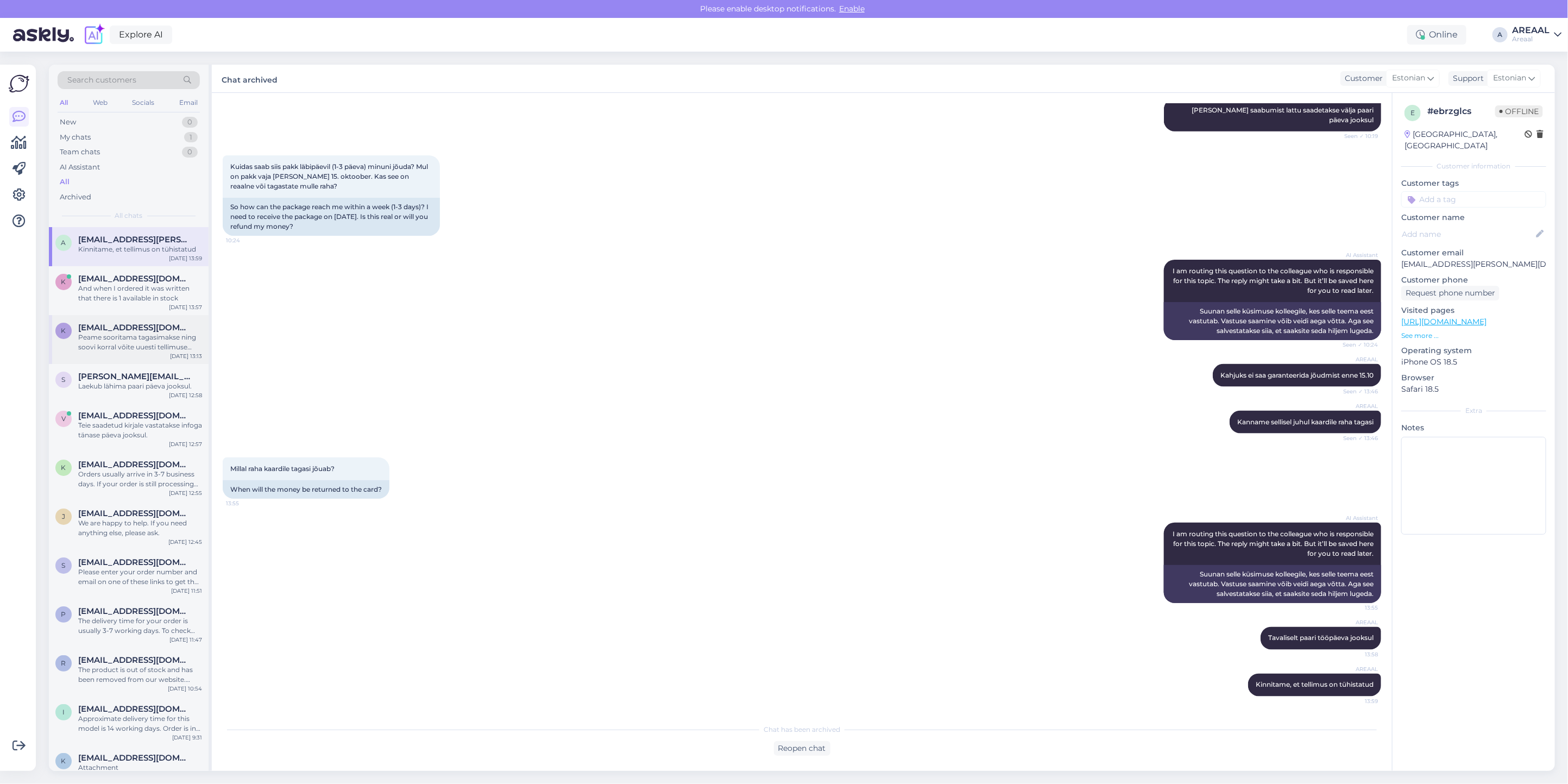
click at [98, 338] on div "Peame sooritama tagasimakse ning soovi korral võite uuesti tellimuse teha" at bounding box center [140, 342] width 124 height 20
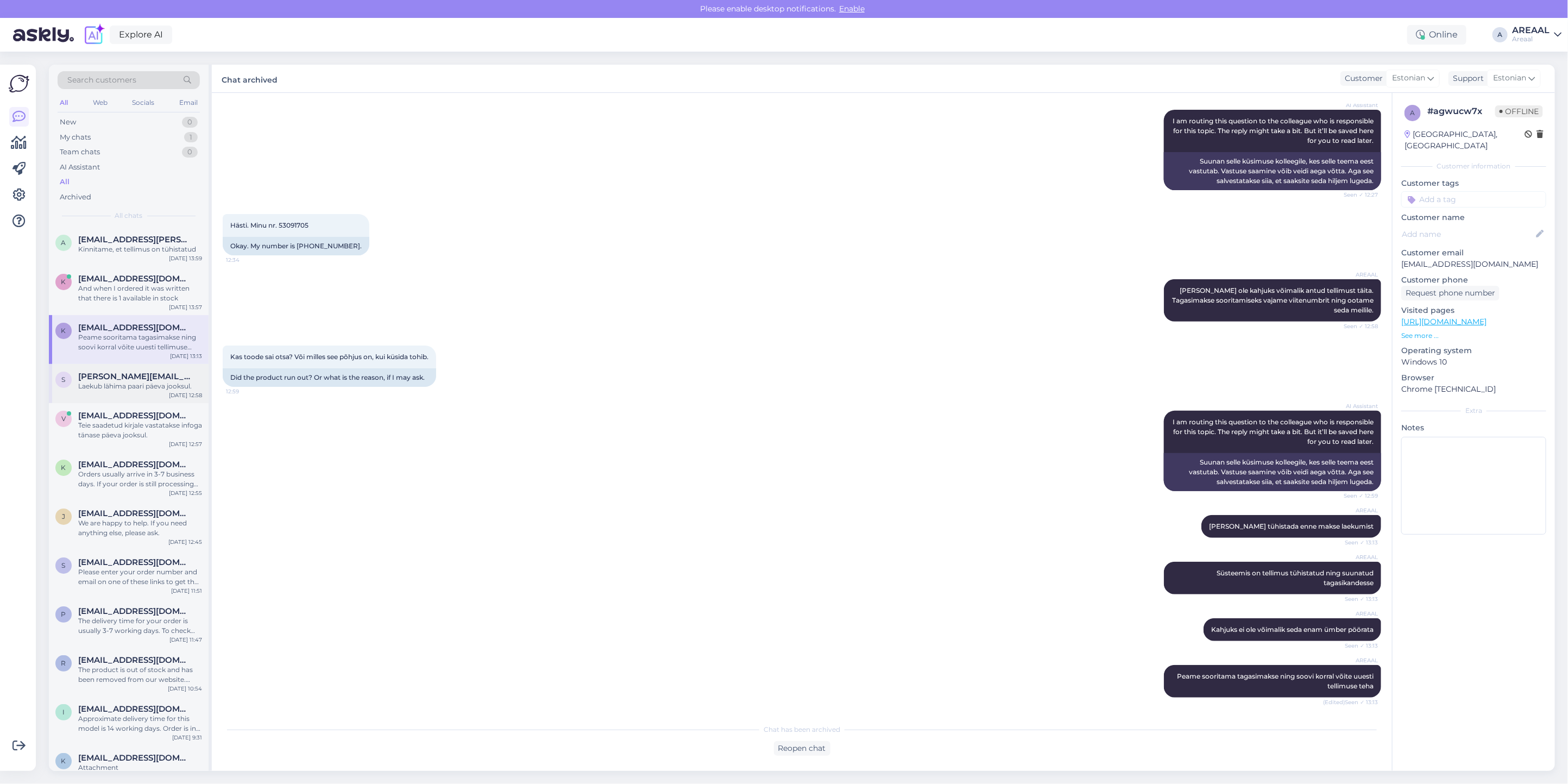
click at [123, 381] on div "Laekub lähima paari päeva jooksul." at bounding box center [140, 386] width 124 height 10
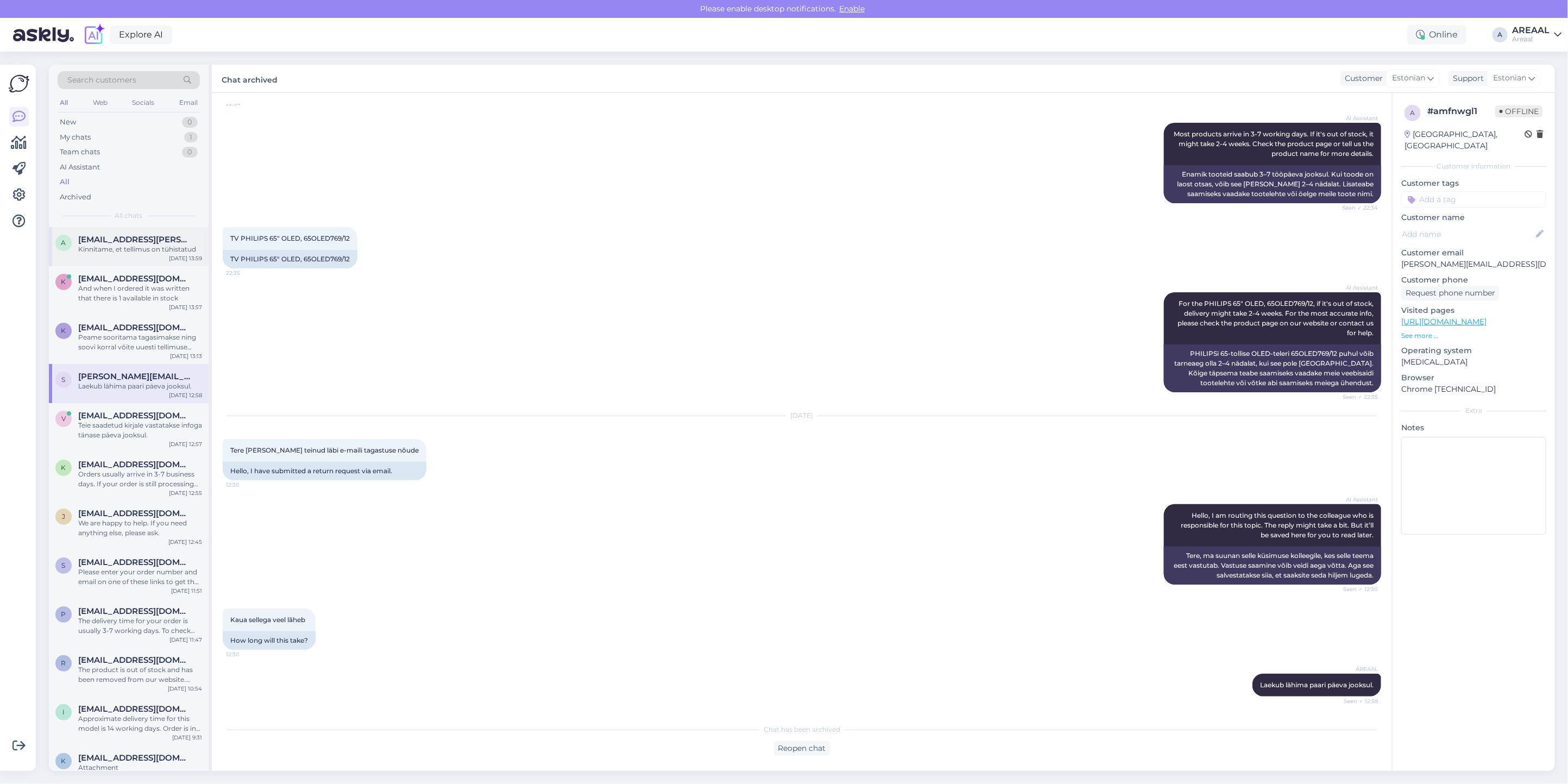
click at [123, 240] on span "[EMAIL_ADDRESS][PERSON_NAME][DOMAIN_NAME]" at bounding box center [135, 240] width 113 height 10
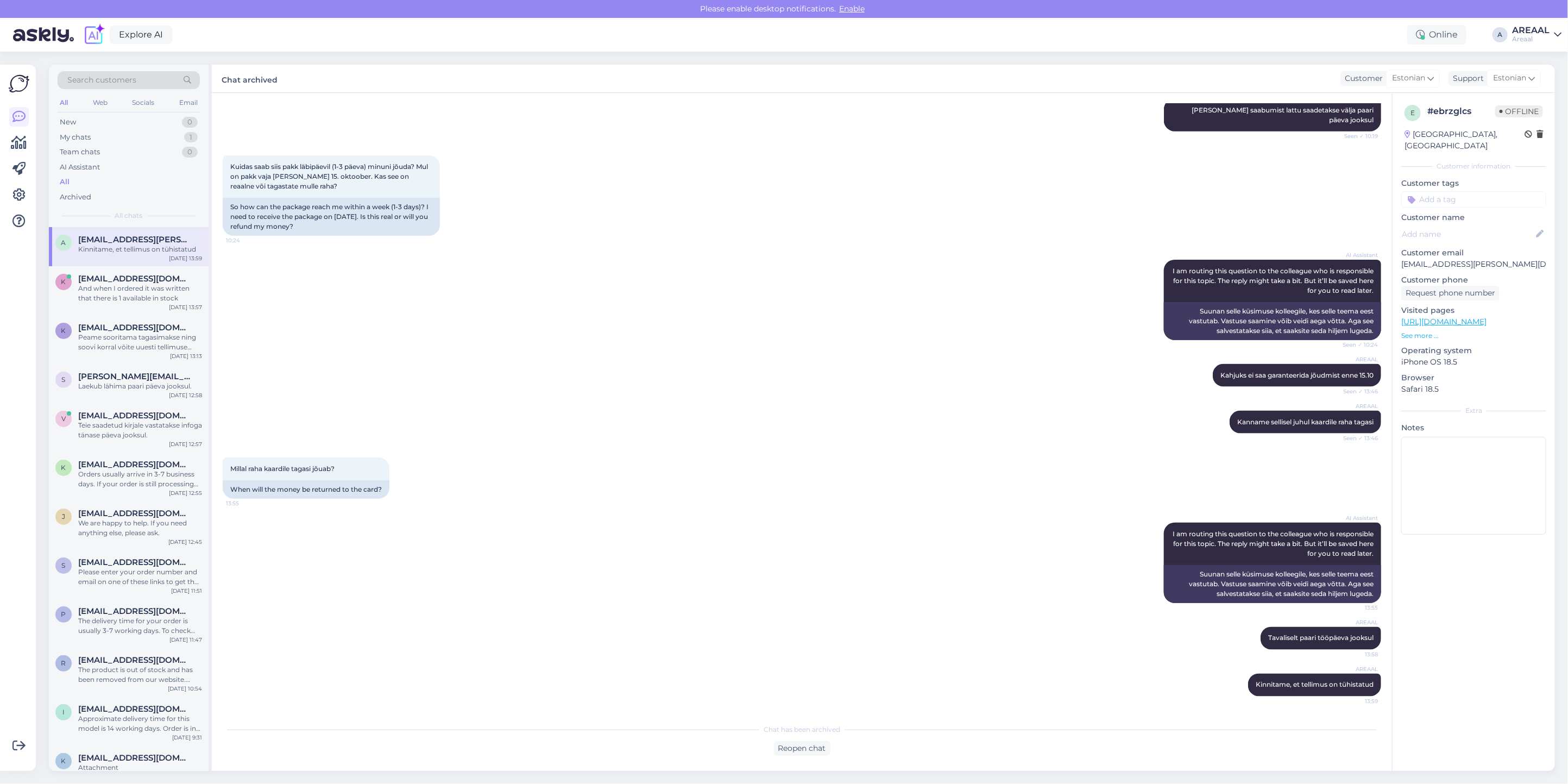
drag, startPoint x: 1543, startPoint y: 29, endPoint x: 1544, endPoint y: 36, distance: 7.1
click at [1543, 29] on div "AREAAL" at bounding box center [1530, 30] width 38 height 9
click at [1552, 83] on button "Open" at bounding box center [1538, 83] width 30 height 17
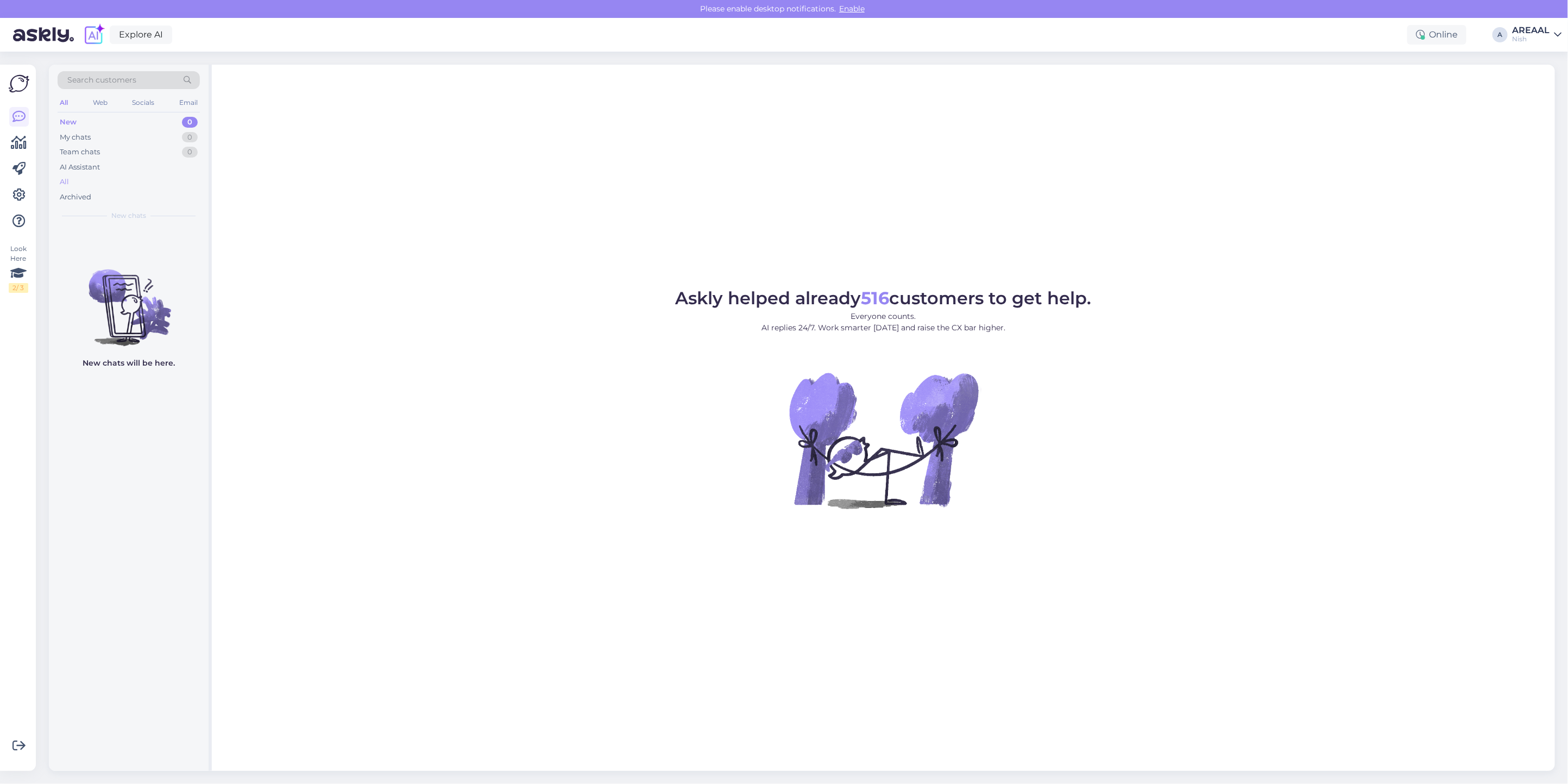
click at [121, 179] on div "All" at bounding box center [128, 181] width 143 height 15
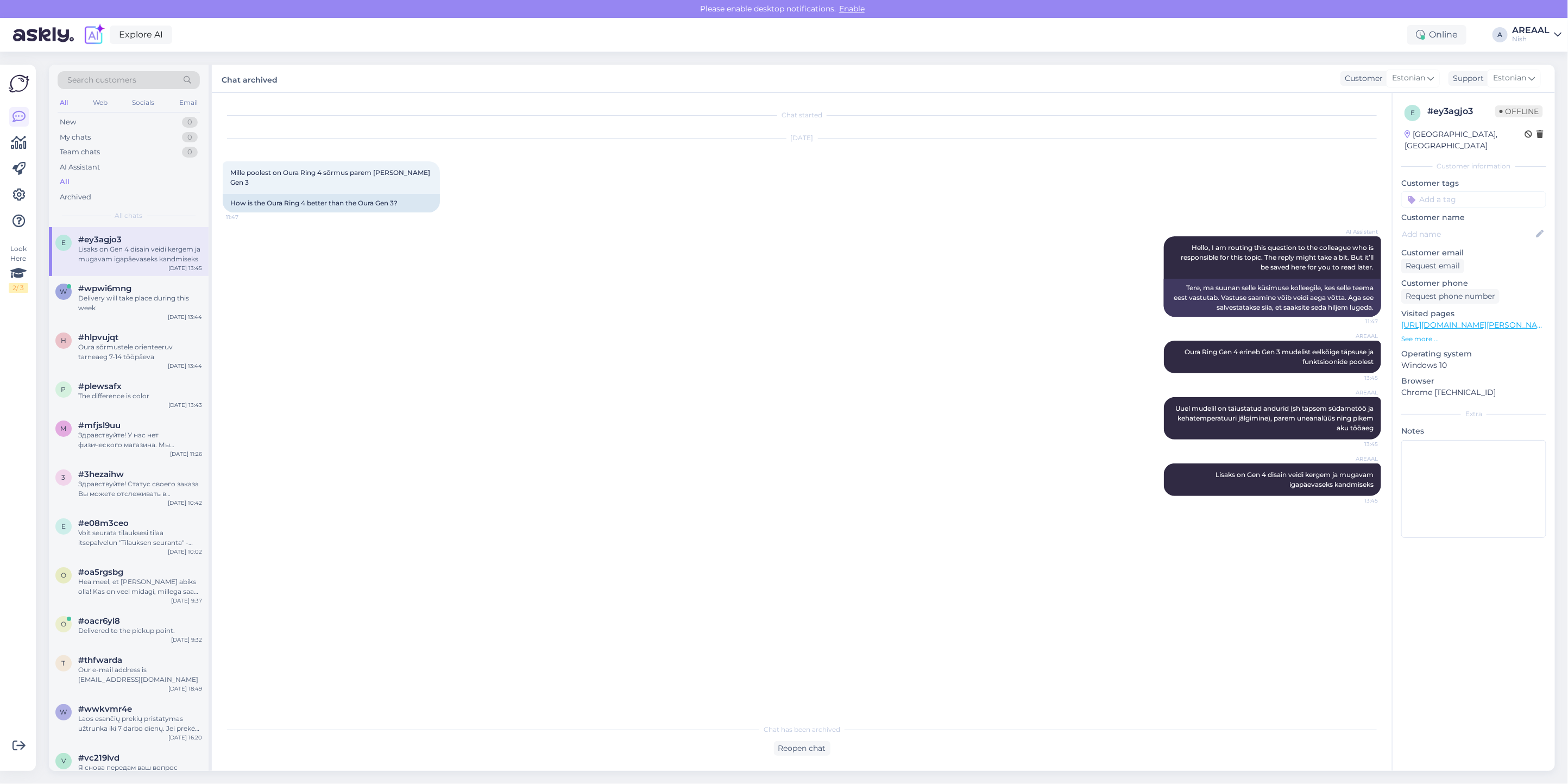
click at [1524, 43] on div "Explore AI Online A AREAAL Nish" at bounding box center [784, 35] width 1568 height 34
click at [1525, 28] on div "AREAAL" at bounding box center [1530, 30] width 38 height 9
click at [1535, 58] on button "Open" at bounding box center [1538, 60] width 30 height 17
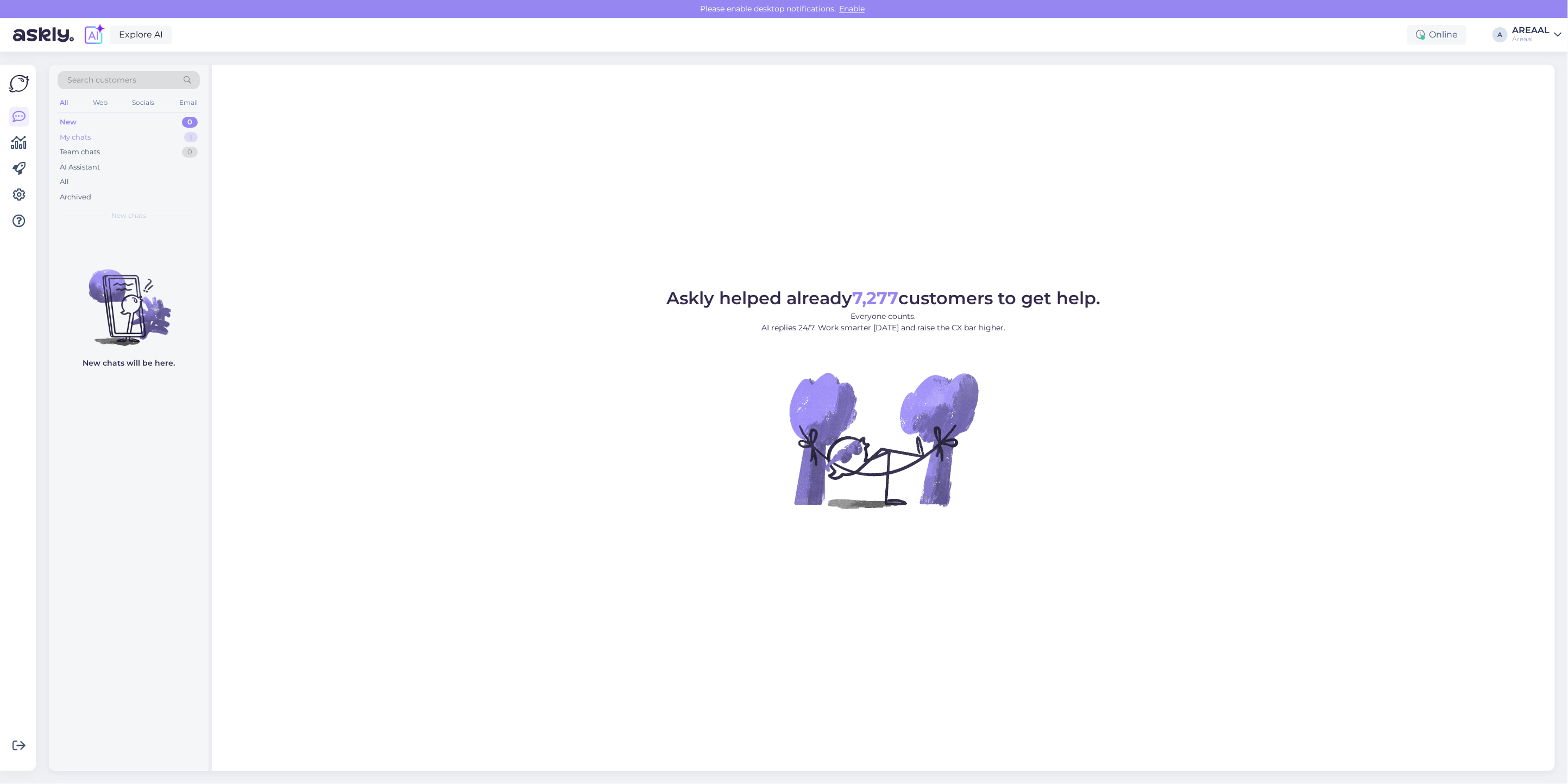
click at [172, 135] on div "My chats 1" at bounding box center [128, 137] width 143 height 15
click at [180, 252] on div "And when I ordered it was written that there is 1 available in stock" at bounding box center [140, 254] width 124 height 20
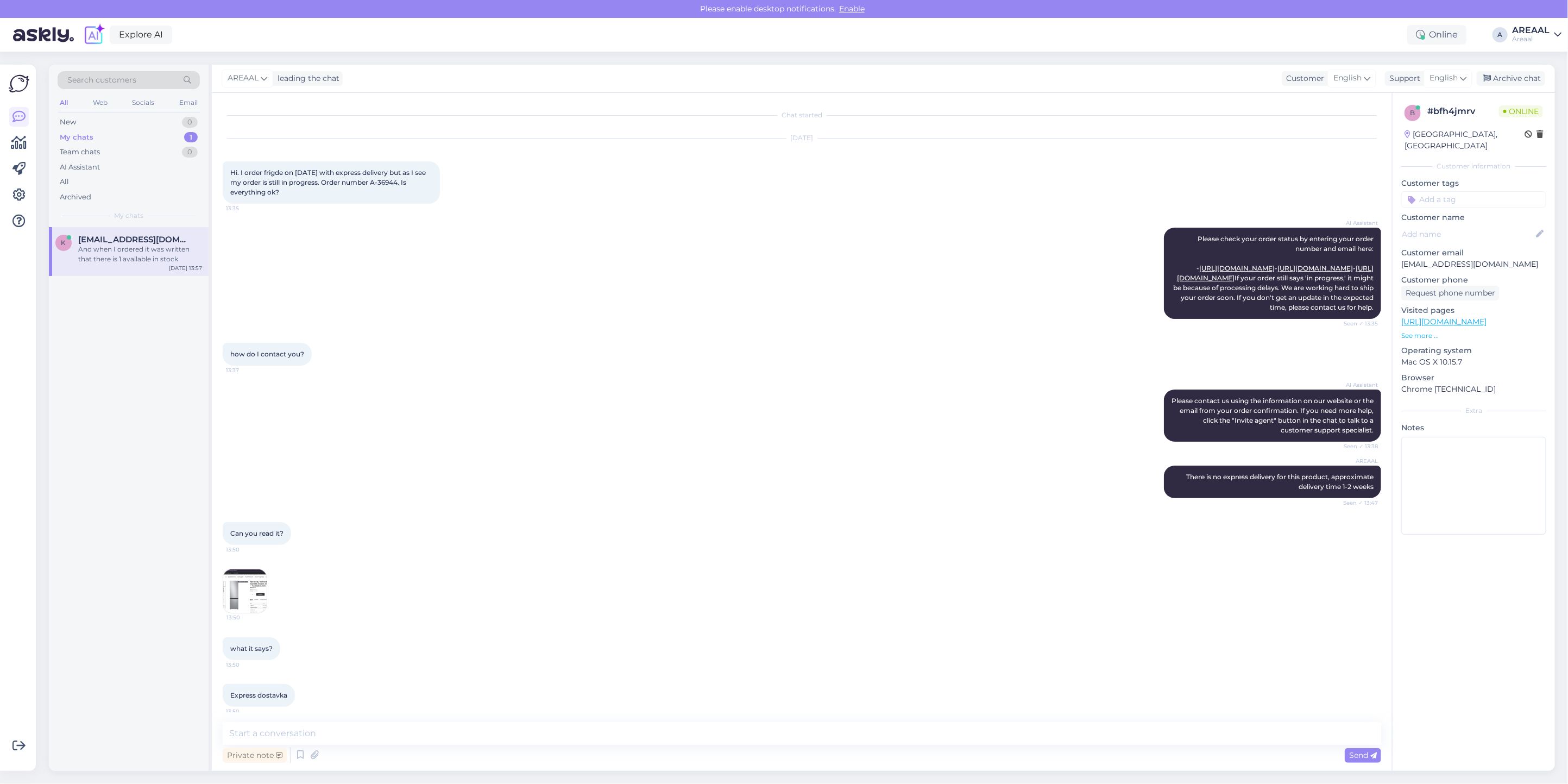
scroll to position [310, 0]
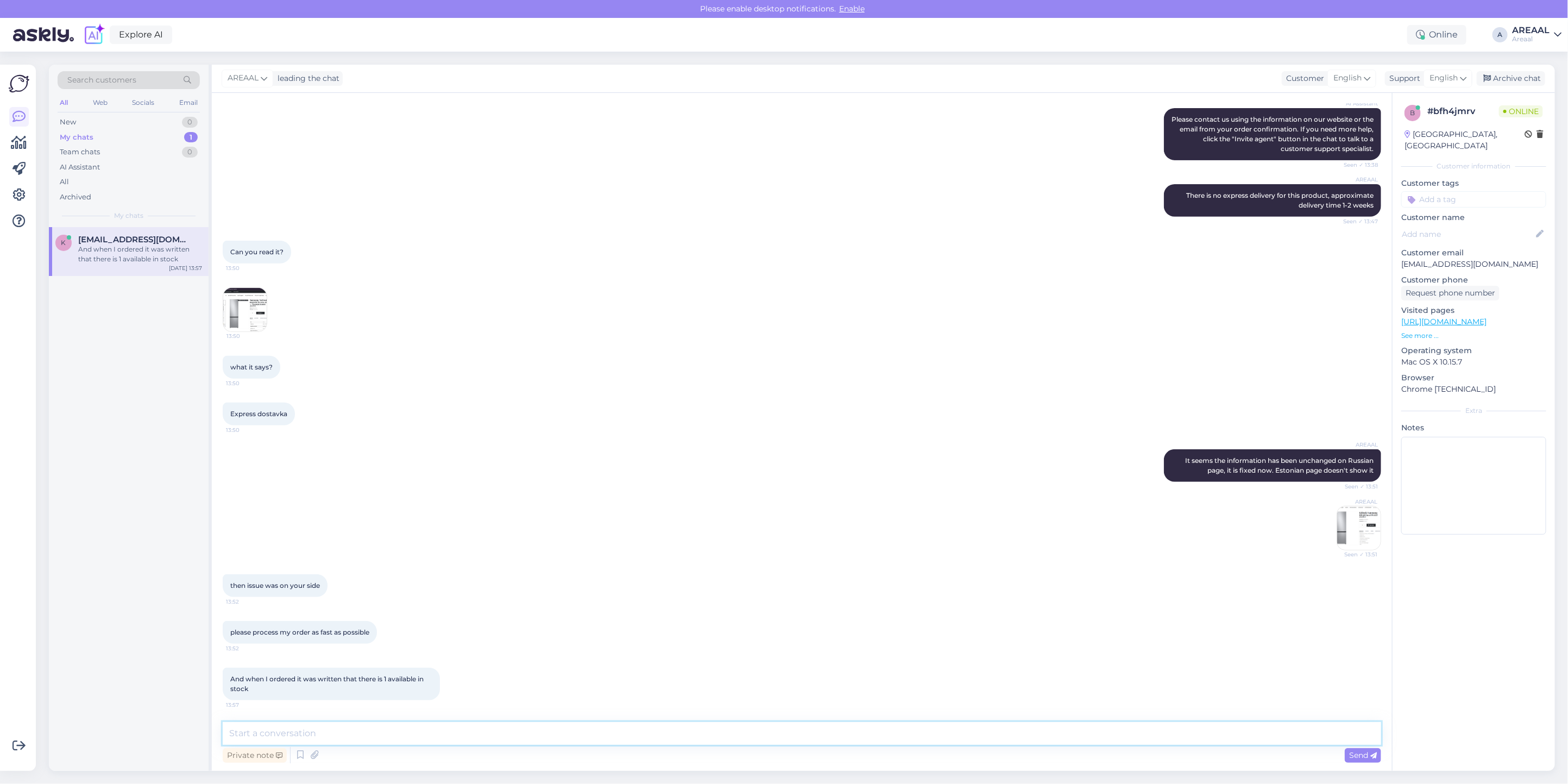
click at [796, 729] on textarea at bounding box center [801, 733] width 1158 height 22
paste textarea "Thank you for your patience and for pointing that out earlier!"
type textarea "Thank you for your patience and for pointing that out earlier!"
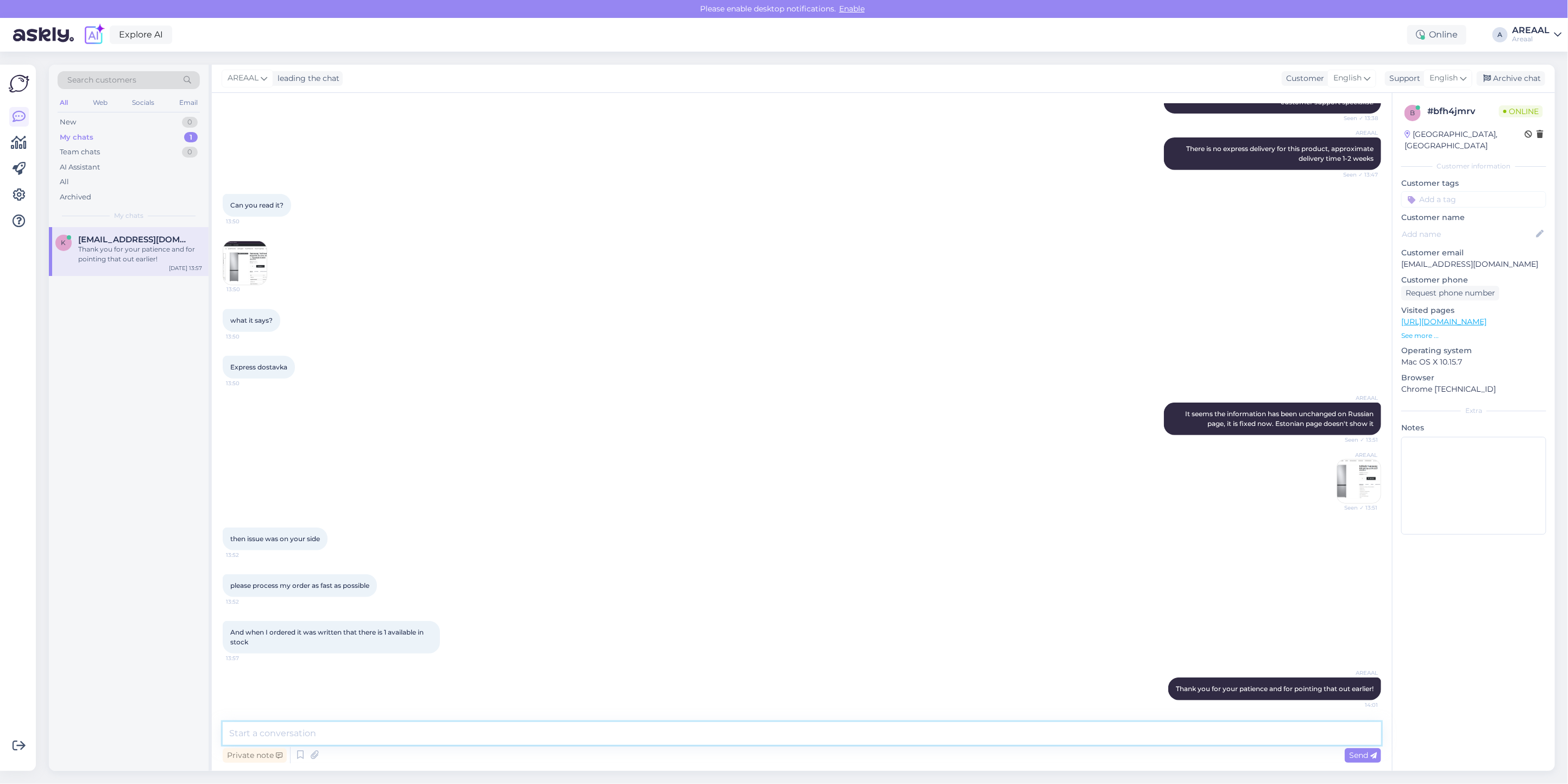
click at [729, 733] on textarea at bounding box center [801, 733] width 1158 height 22
paste textarea "he information on the Russian page has already been corrected — the product is …"
type textarea "he information on the Russian page has already been corrected — the product is …"
paste textarea "he information on the Russian page has already been corrected — the product is …"
drag, startPoint x: 748, startPoint y: 736, endPoint x: 1302, endPoint y: 728, distance: 554.1
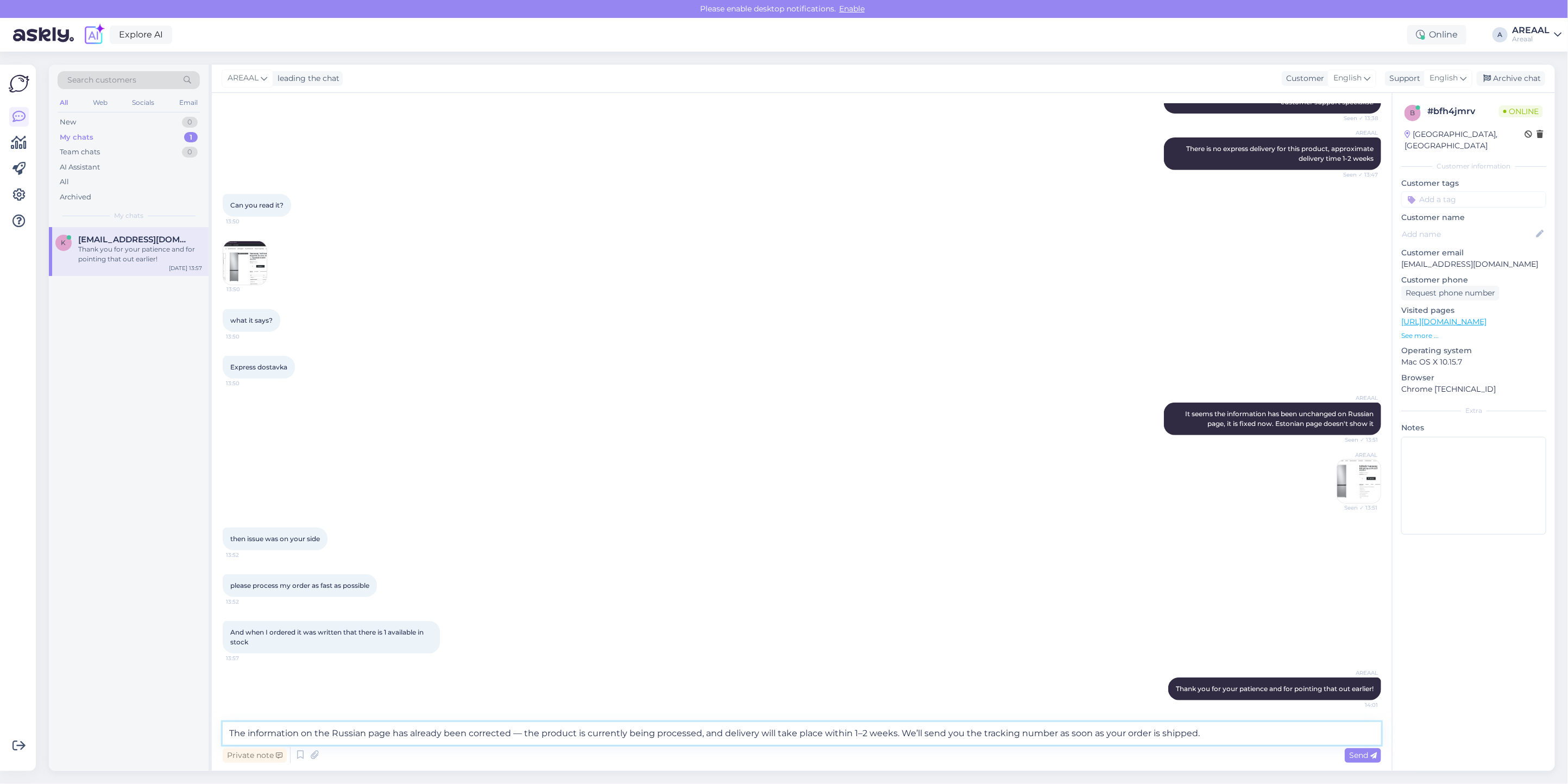
click at [1302, 728] on textarea "The information on the Russian page has already been corrected — the product is…" at bounding box center [801, 733] width 1158 height 22
type textarea "The information on the Russian page has already been corrected — the product is…"
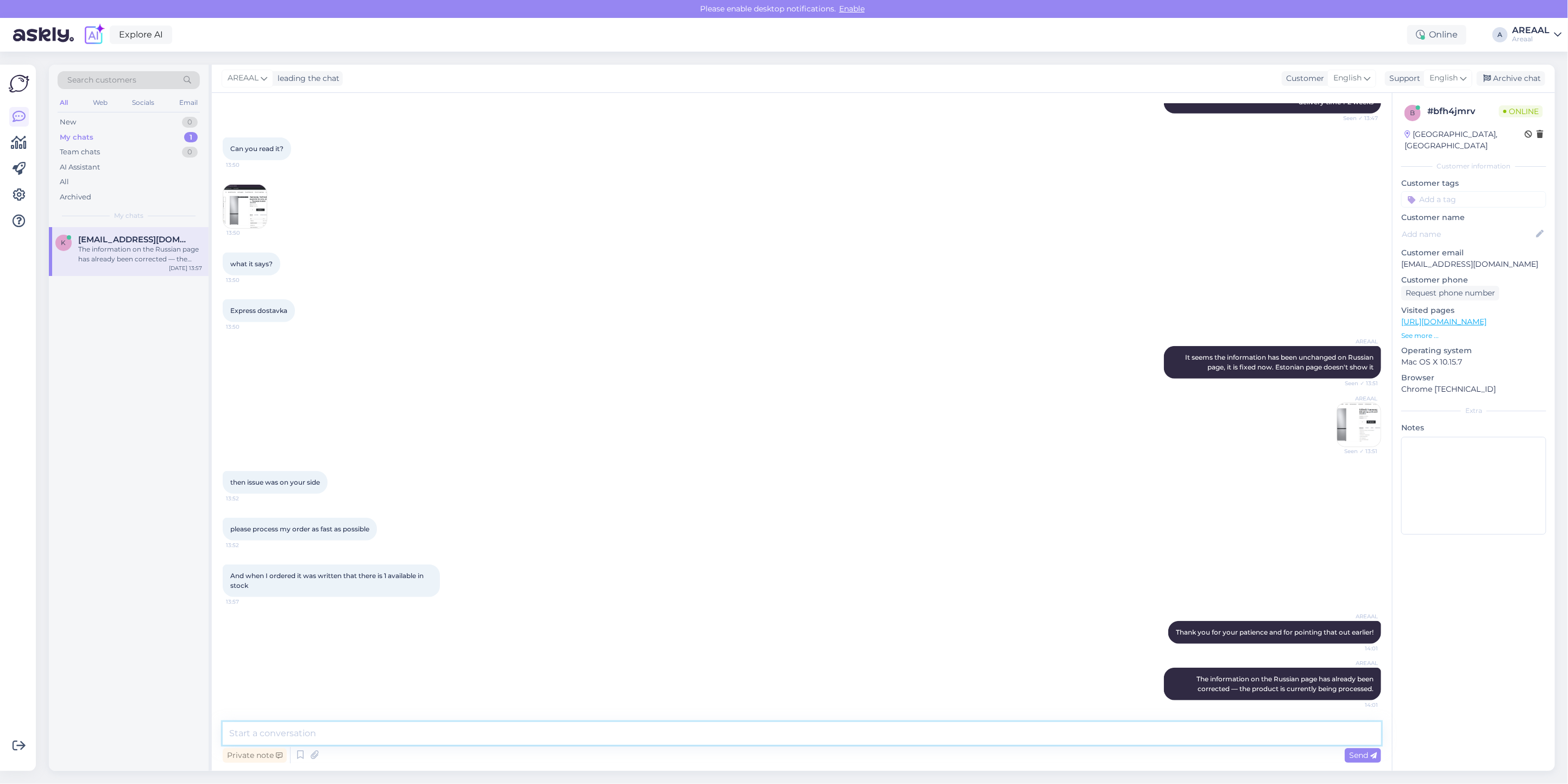
paste textarea ", and delivery will take place within 1–2 weeks. We’ll send you the tracking nu…"
type textarea "Delivery will take place within 1–2 weeks. We’ll send you the tracking number a…"
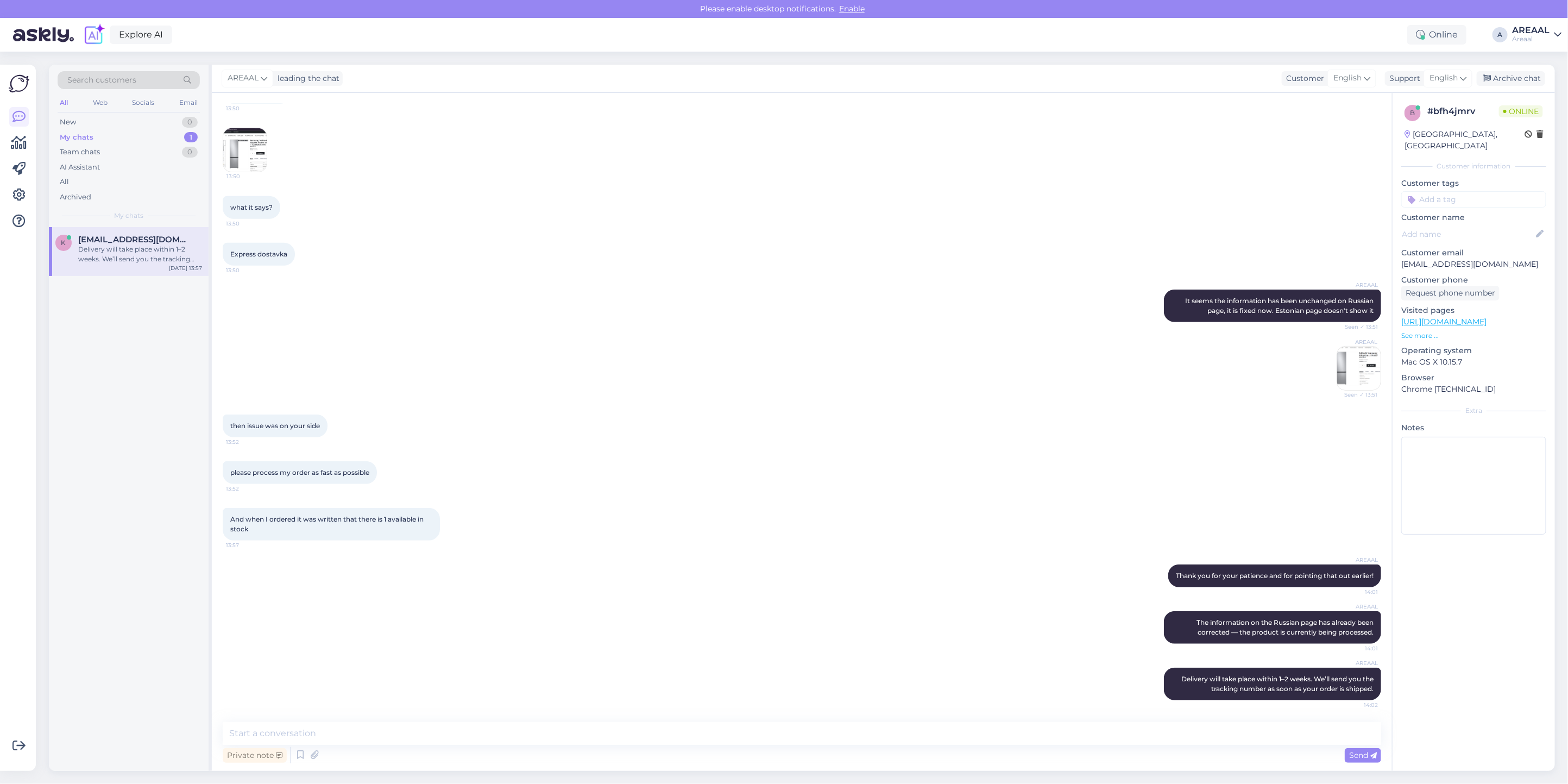
click at [705, 405] on div "then issue was on your side 13:52" at bounding box center [801, 426] width 1158 height 47
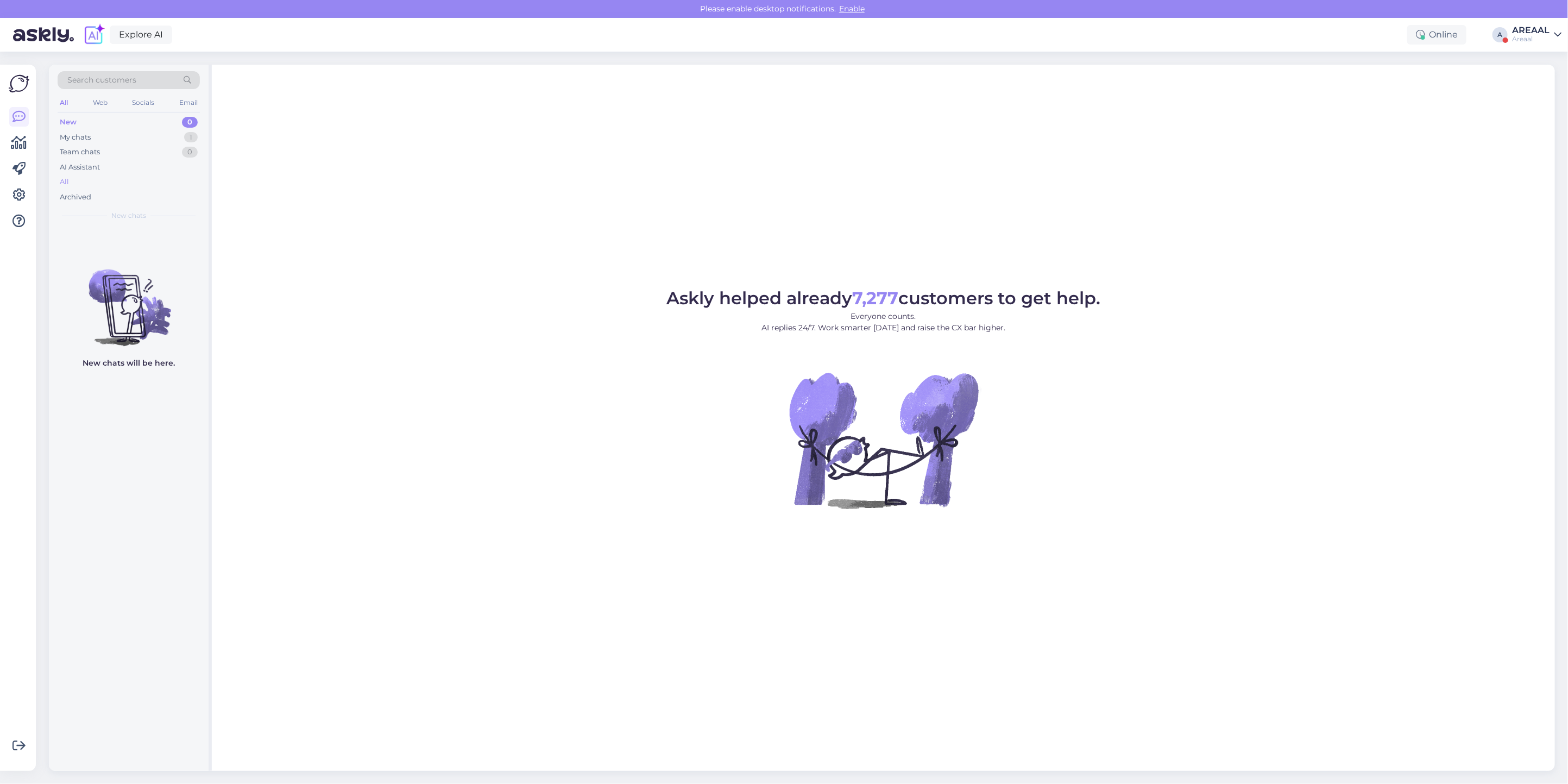
click at [131, 180] on div "All" at bounding box center [128, 181] width 143 height 15
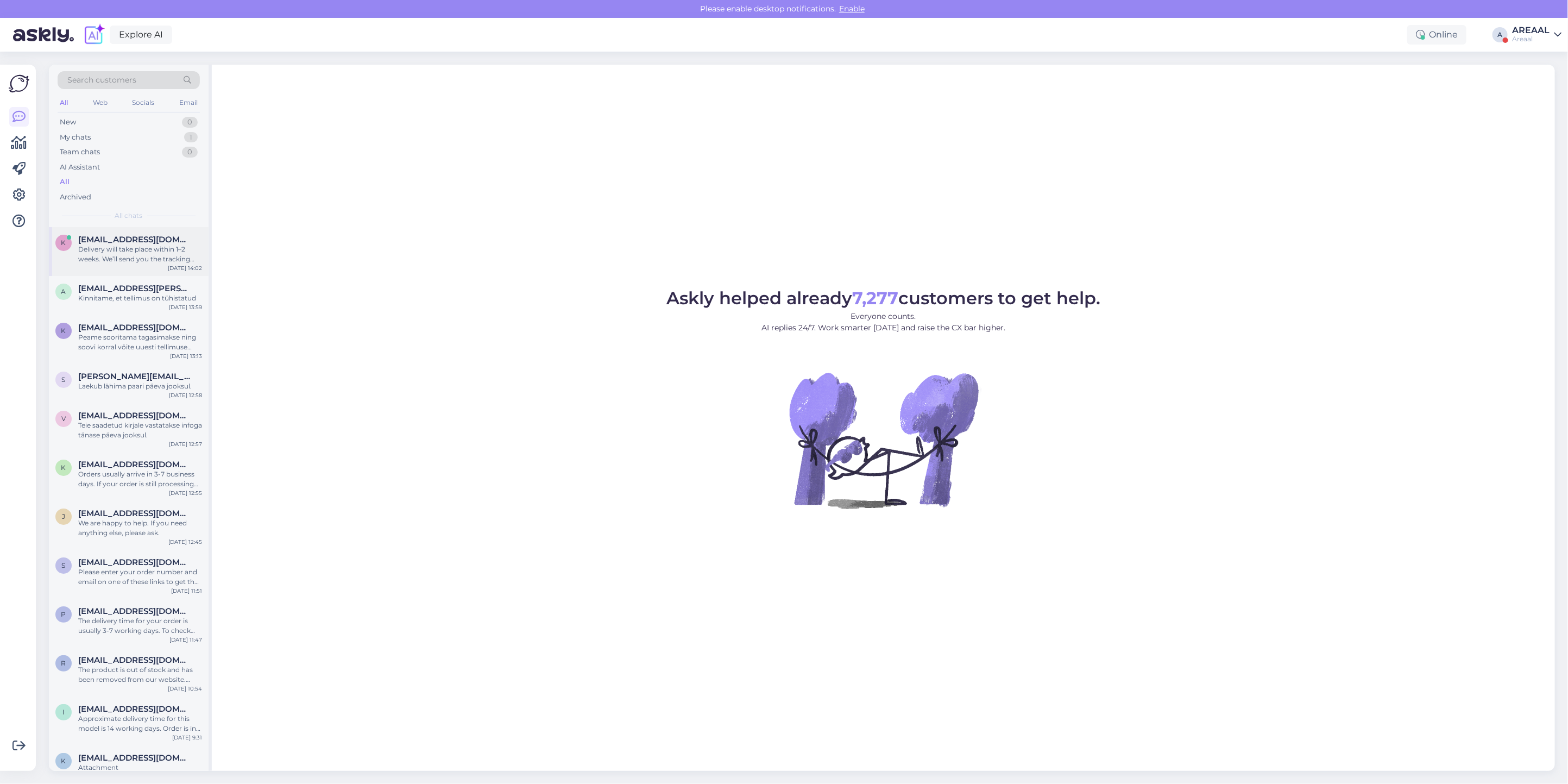
click at [140, 229] on div "k [EMAIL_ADDRESS][DOMAIN_NAME] Delivery will take place within 1–2 weeks. We’ll…" at bounding box center [128, 251] width 160 height 48
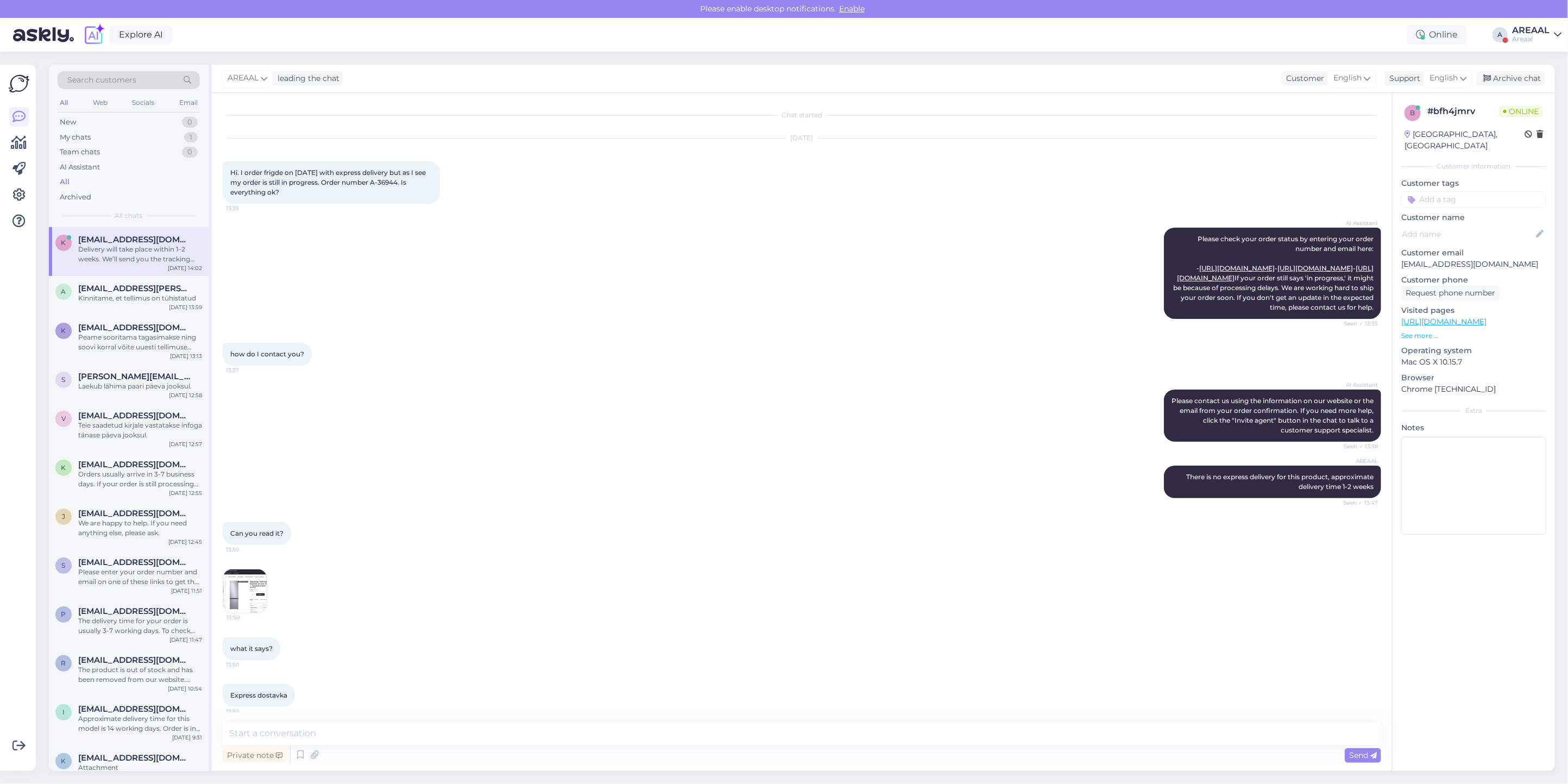
scroll to position [470, 0]
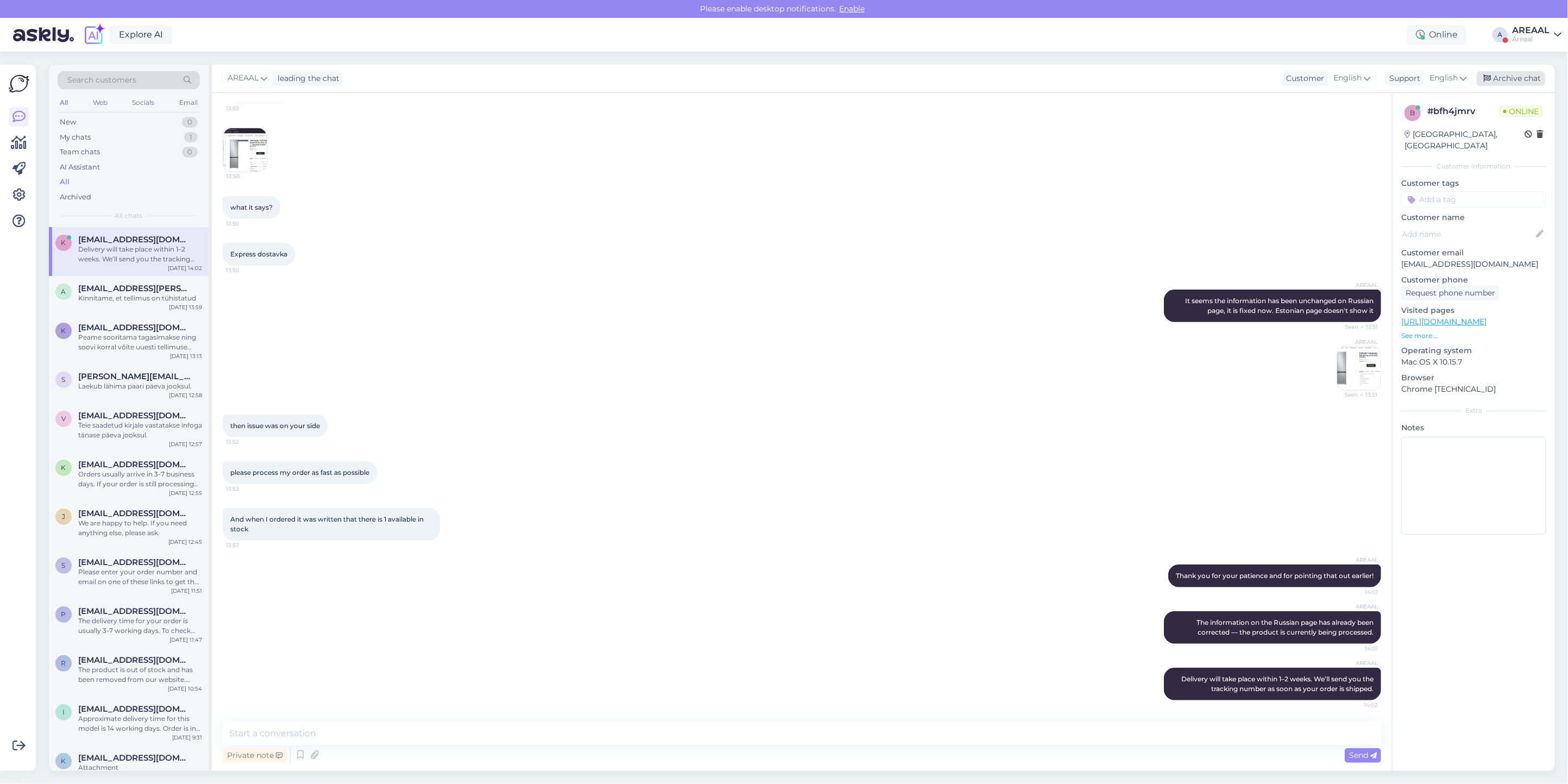
click at [1524, 75] on div "Archive chat" at bounding box center [1511, 78] width 68 height 14
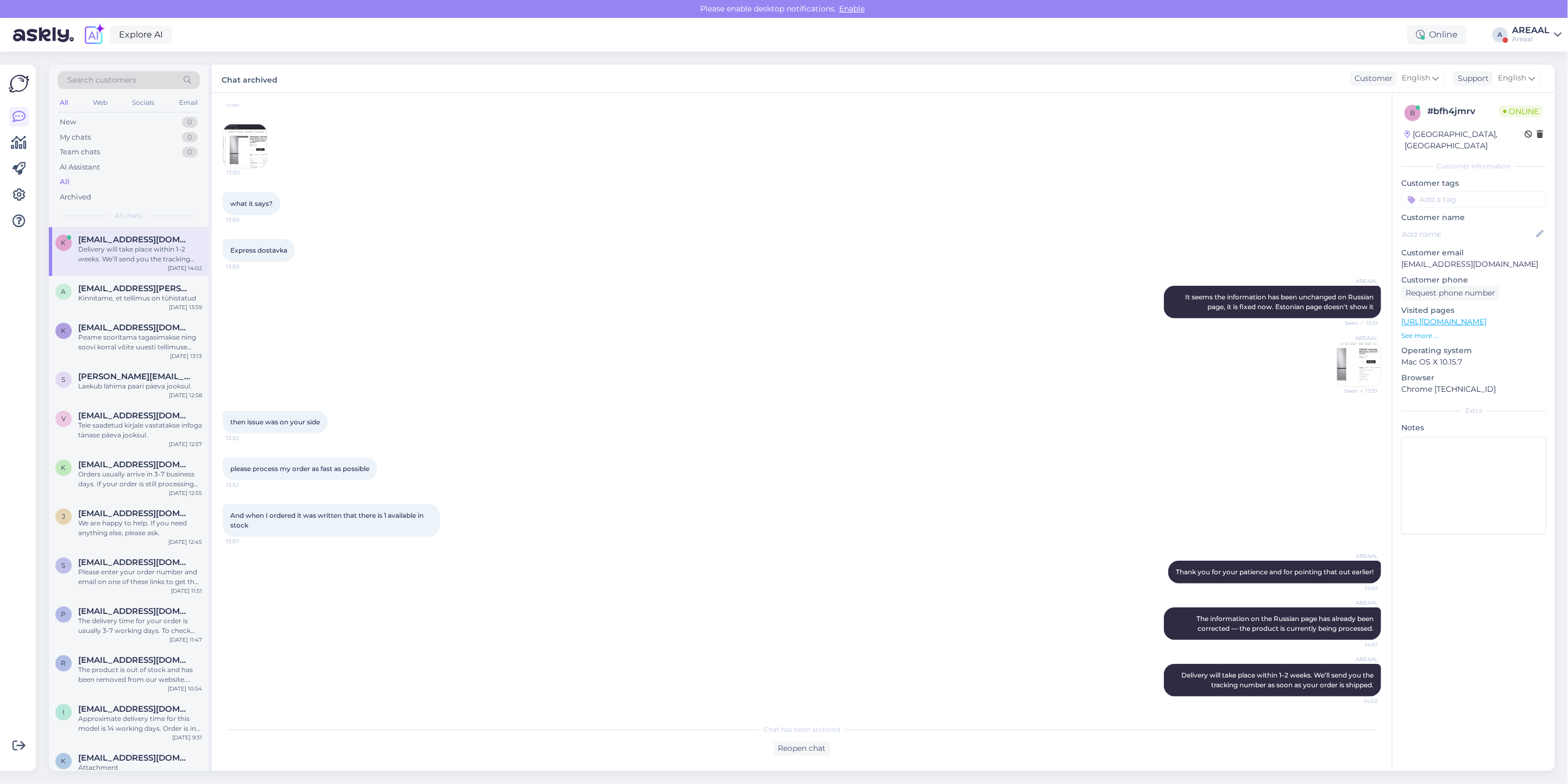
click at [1524, 28] on div "AREAAL" at bounding box center [1530, 30] width 38 height 9
click at [1538, 86] on button "Open" at bounding box center [1538, 83] width 30 height 17
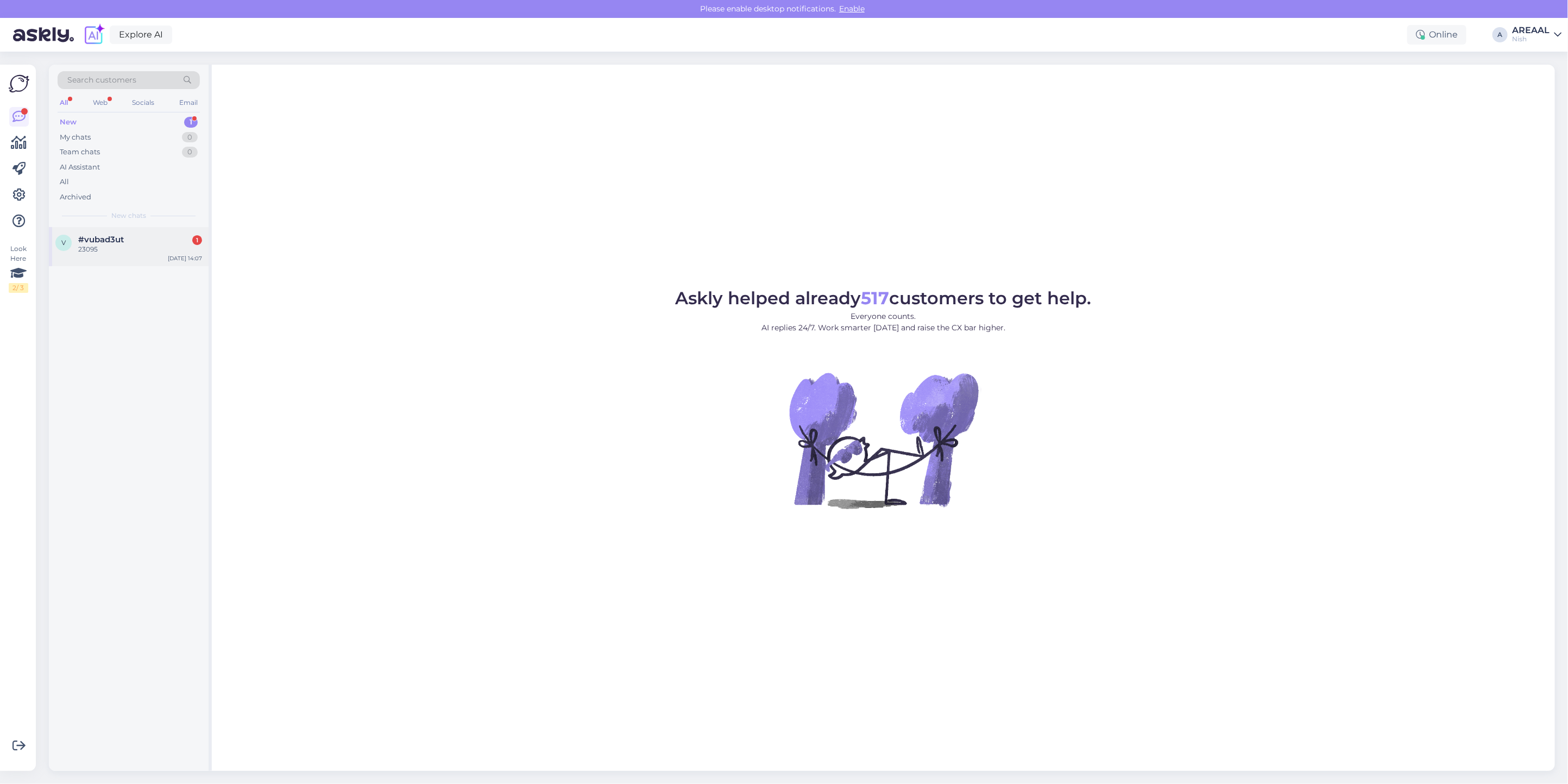
click at [143, 251] on div "23095" at bounding box center [140, 248] width 124 height 10
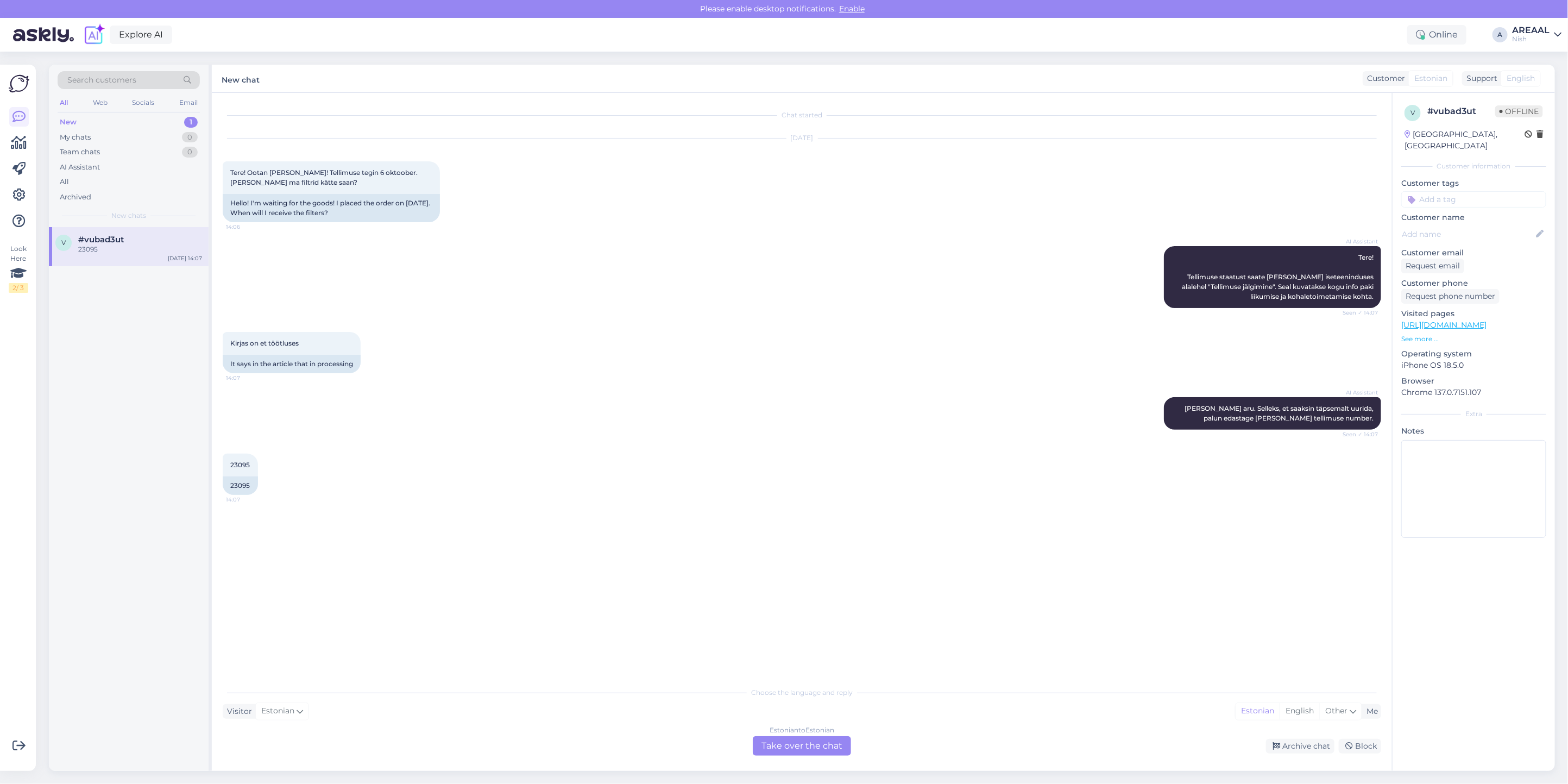
click at [814, 726] on div "Estonian to Estonian" at bounding box center [802, 729] width 65 height 10
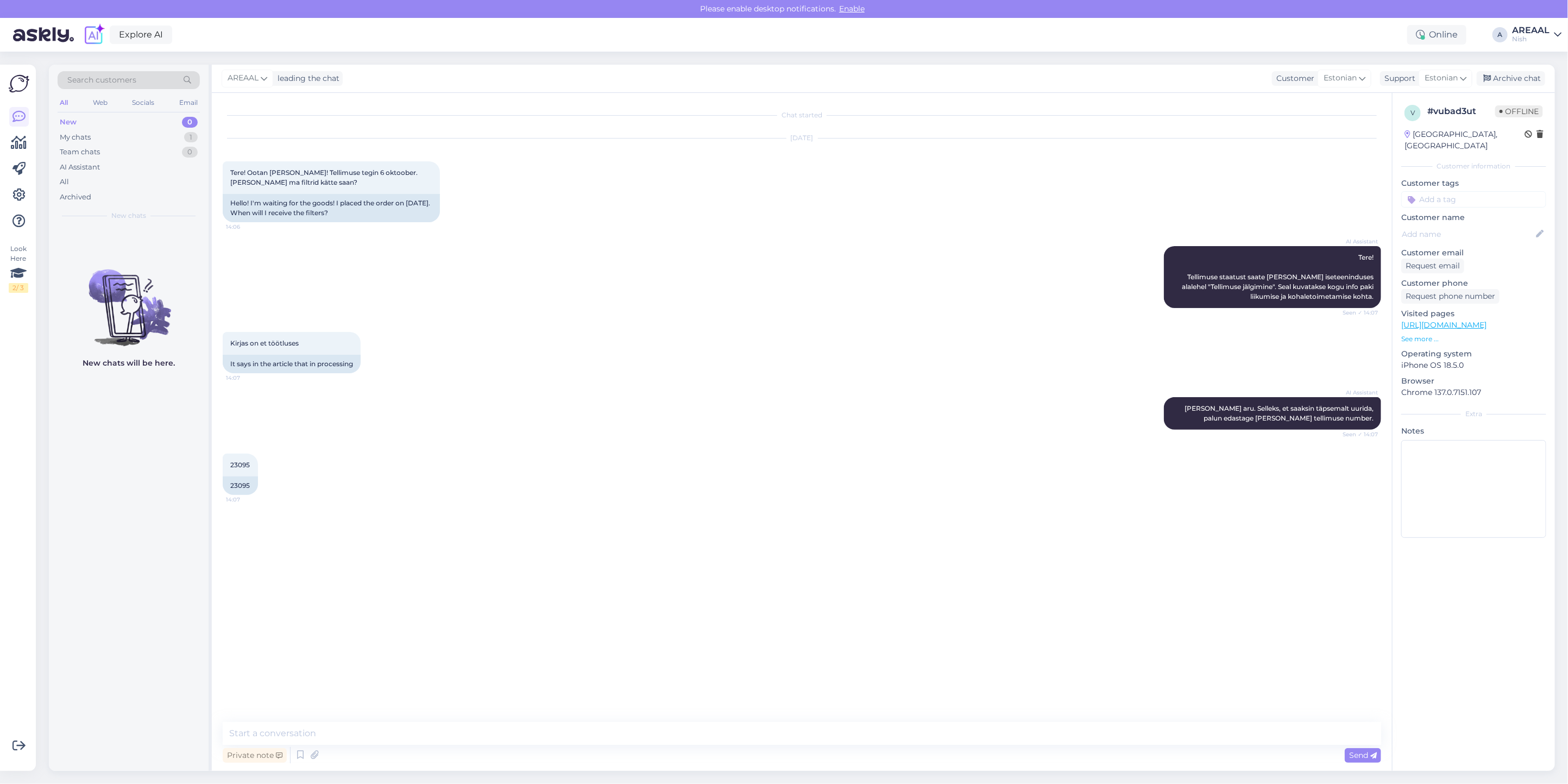
click at [814, 739] on textarea at bounding box center [801, 733] width 1158 height 22
type textarea "Tere! Tarne toimub vahemikus 15-18 oktoober"
click at [1519, 78] on div "Archive chat" at bounding box center [1511, 78] width 68 height 14
click at [1532, 30] on div "AREAAL" at bounding box center [1530, 30] width 38 height 9
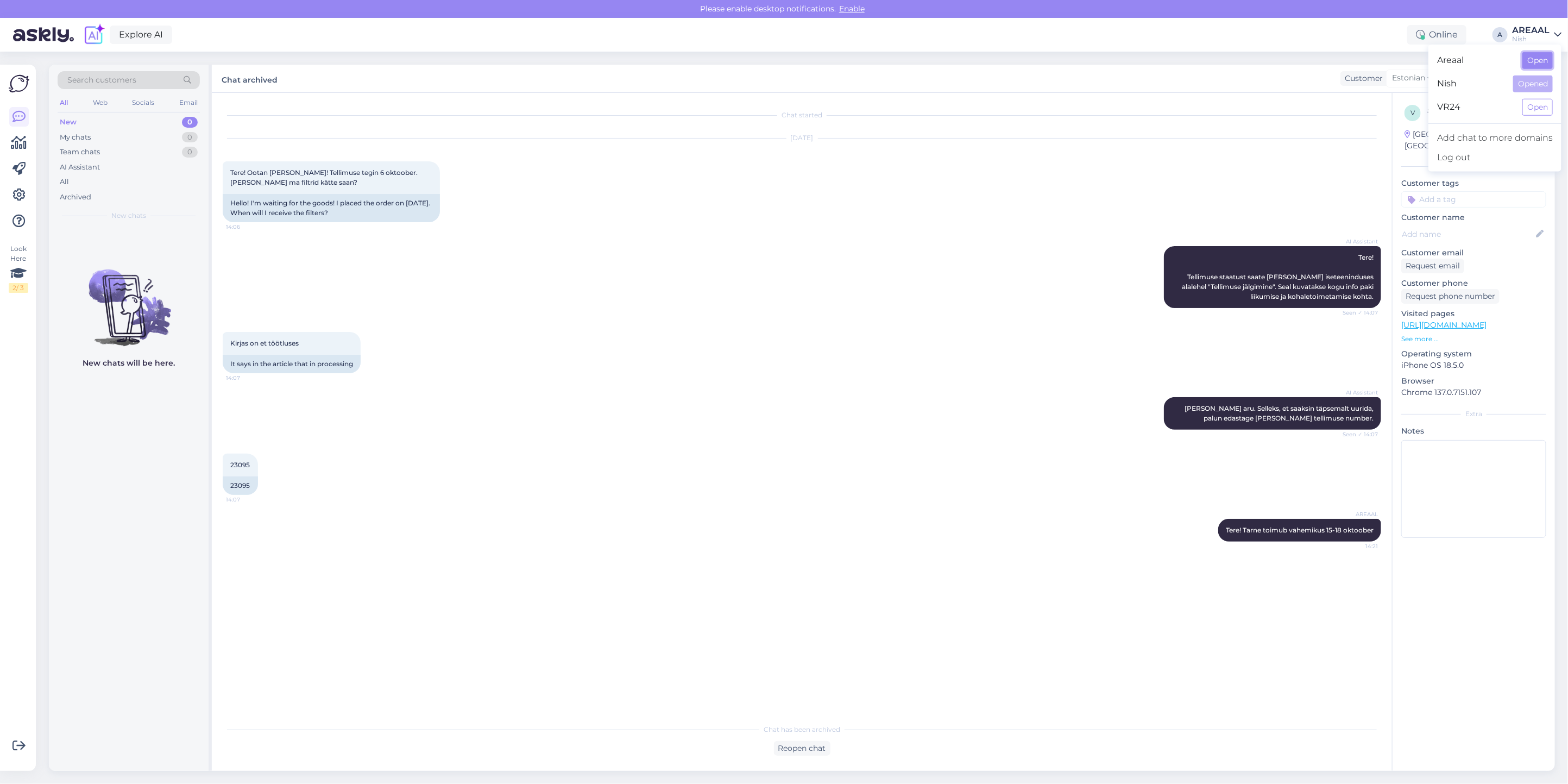
click at [1534, 60] on button "Open" at bounding box center [1538, 60] width 30 height 17
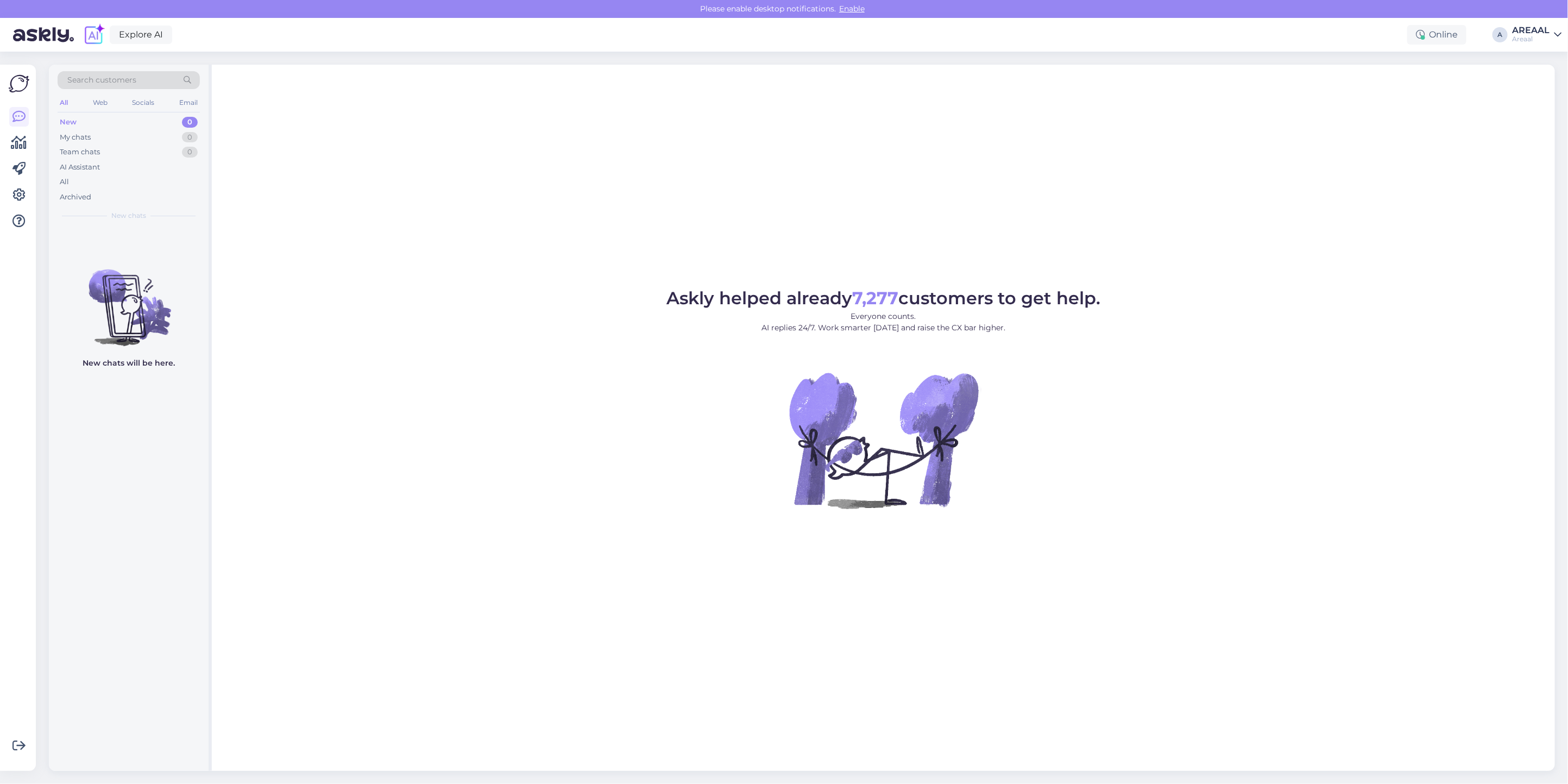
click at [1422, 321] on figure "Askly helped already 7,277 customers to get help. Everyone counts. AI replies 2…" at bounding box center [883, 414] width 1323 height 248
click at [1247, 314] on figure "Askly helped already 7,277 customers to get help. Everyone counts. AI replies 2…" at bounding box center [883, 414] width 1323 height 248
click at [1250, 313] on figure "Askly helped already 7,277 customers to get help. Everyone counts. AI replies 2…" at bounding box center [883, 414] width 1323 height 248
drag, startPoint x: 905, startPoint y: 167, endPoint x: 918, endPoint y: 177, distance: 16.4
click at [905, 167] on div "Askly helped already 7,277 customers to get help. Everyone counts. AI replies 2…" at bounding box center [883, 417] width 1343 height 706
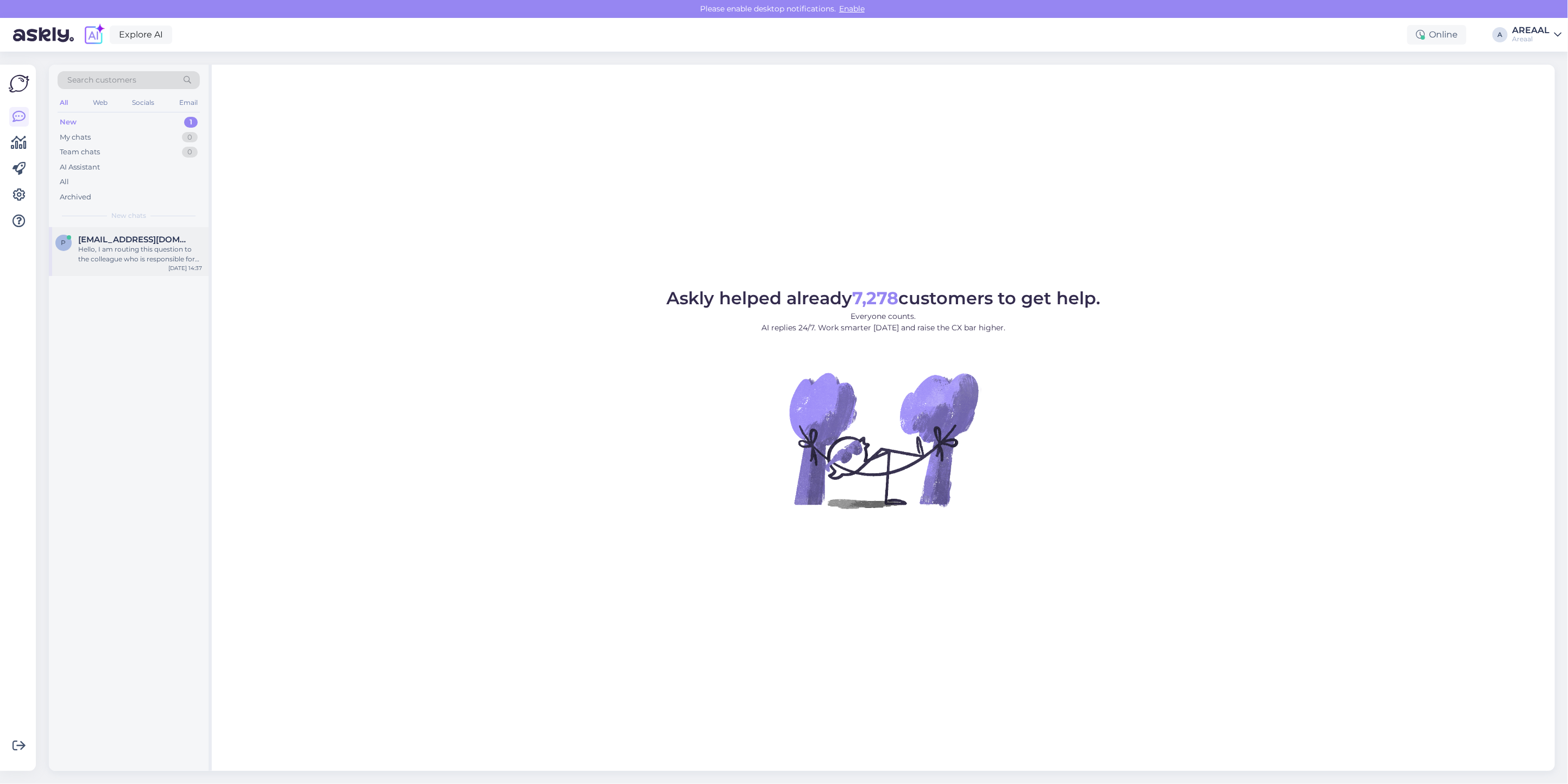
click at [95, 265] on div "p [EMAIL_ADDRESS][DOMAIN_NAME] Hello, I am routing this question to the colleag…" at bounding box center [128, 251] width 160 height 48
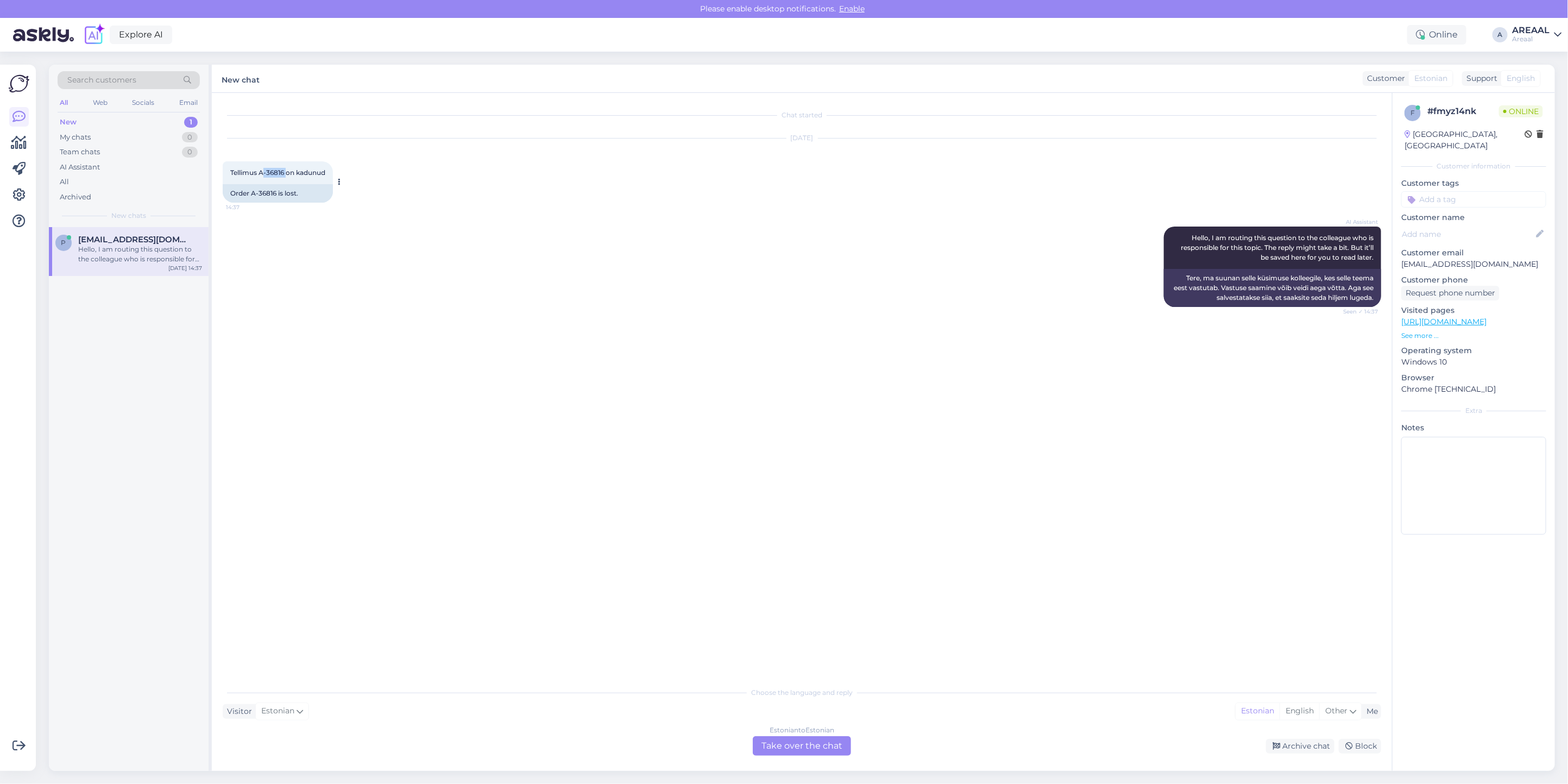
drag, startPoint x: 288, startPoint y: 169, endPoint x: 256, endPoint y: 177, distance: 33.0
click at [258, 176] on span "Tellimus A-36816 on kadunud" at bounding box center [278, 172] width 95 height 8
click at [261, 174] on span "Tellimus A-36816 on kadunud" at bounding box center [278, 172] width 95 height 8
drag, startPoint x: 261, startPoint y: 174, endPoint x: 283, endPoint y: 176, distance: 22.1
click at [283, 176] on span "Tellimus A-36816 on kadunud" at bounding box center [278, 172] width 95 height 8
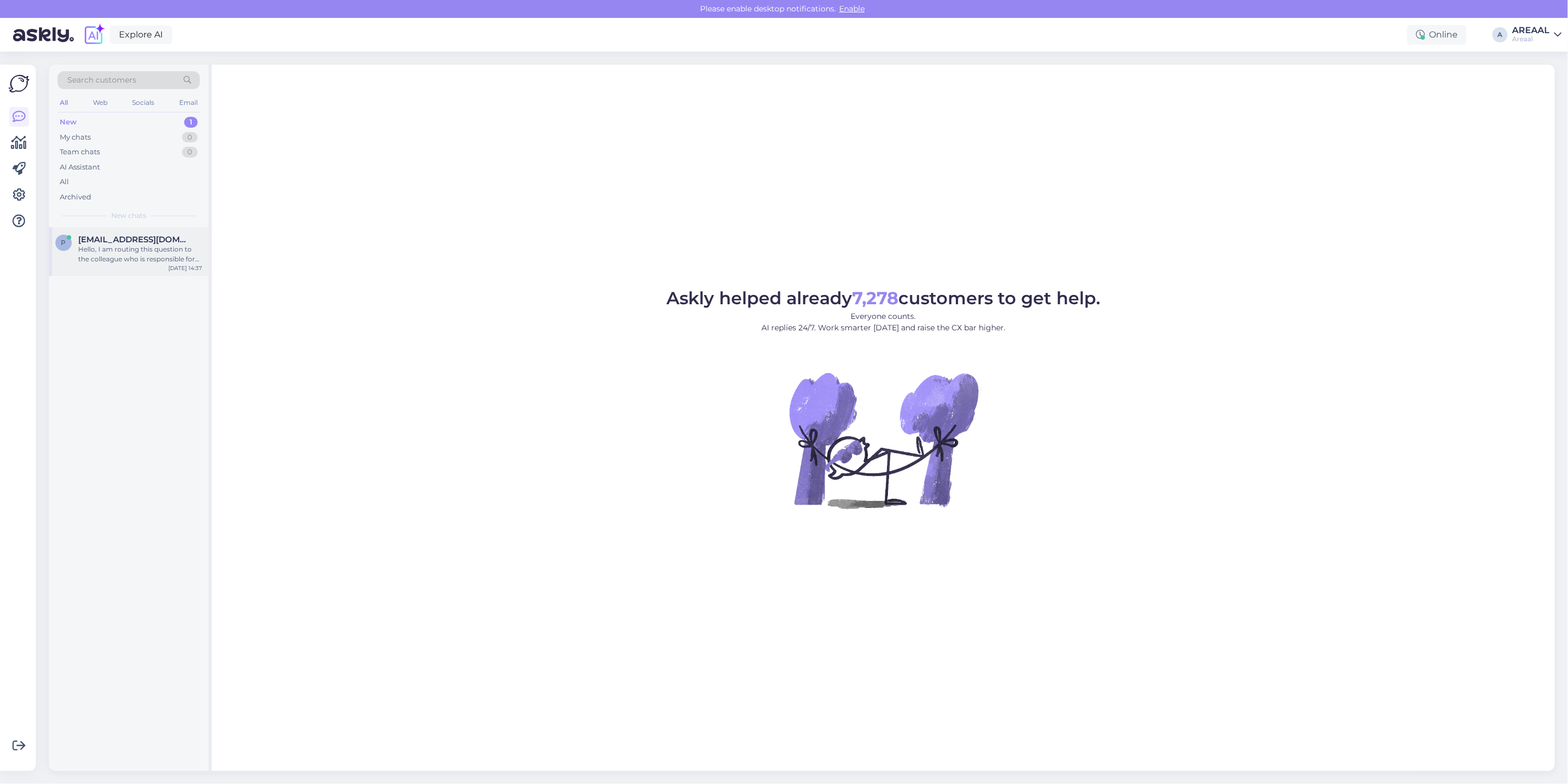
click at [97, 233] on div "p [EMAIL_ADDRESS][DOMAIN_NAME] Hello, I am routing this question to the colleag…" at bounding box center [128, 251] width 160 height 48
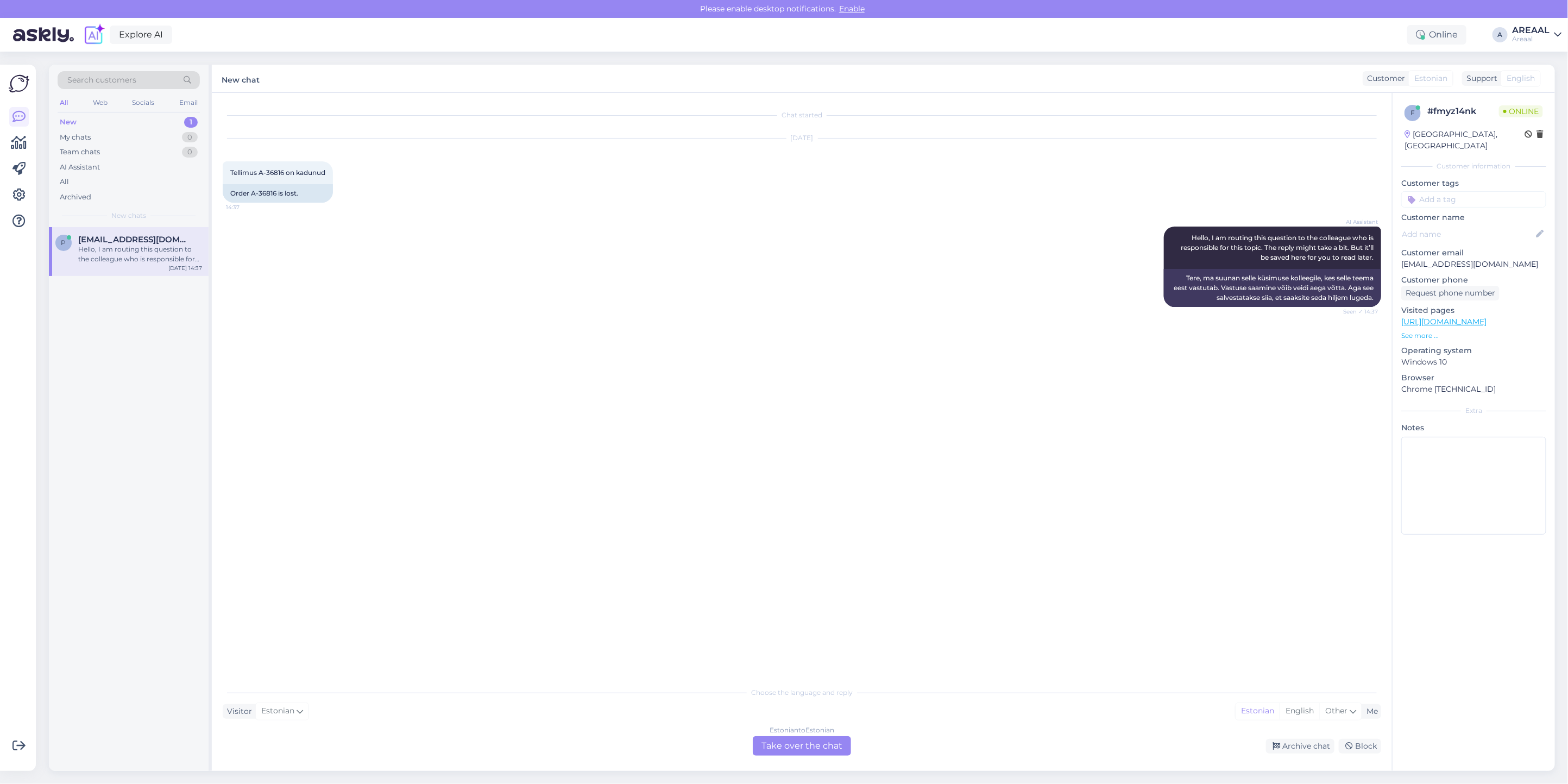
click at [778, 742] on div "Estonian to Estonian Take over the chat" at bounding box center [802, 745] width 99 height 20
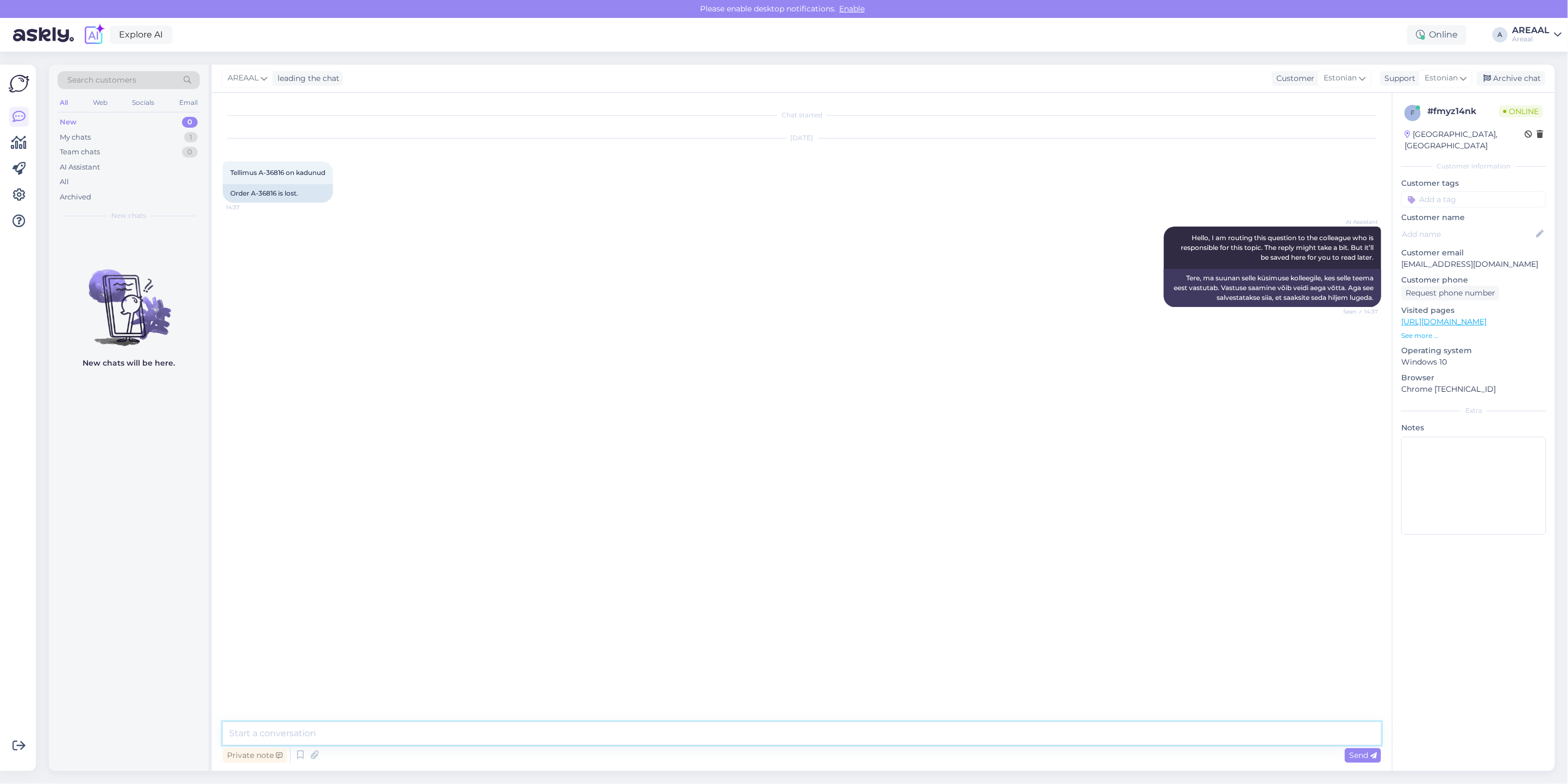
click at [777, 738] on textarea at bounding box center [801, 733] width 1158 height 22
type textarea "Tere! Kui teil on probleem tarnega, siis palun saatke kiri [EMAIL_ADDRESS][DOMA…"
click at [1485, 75] on icon at bounding box center [1486, 79] width 7 height 7
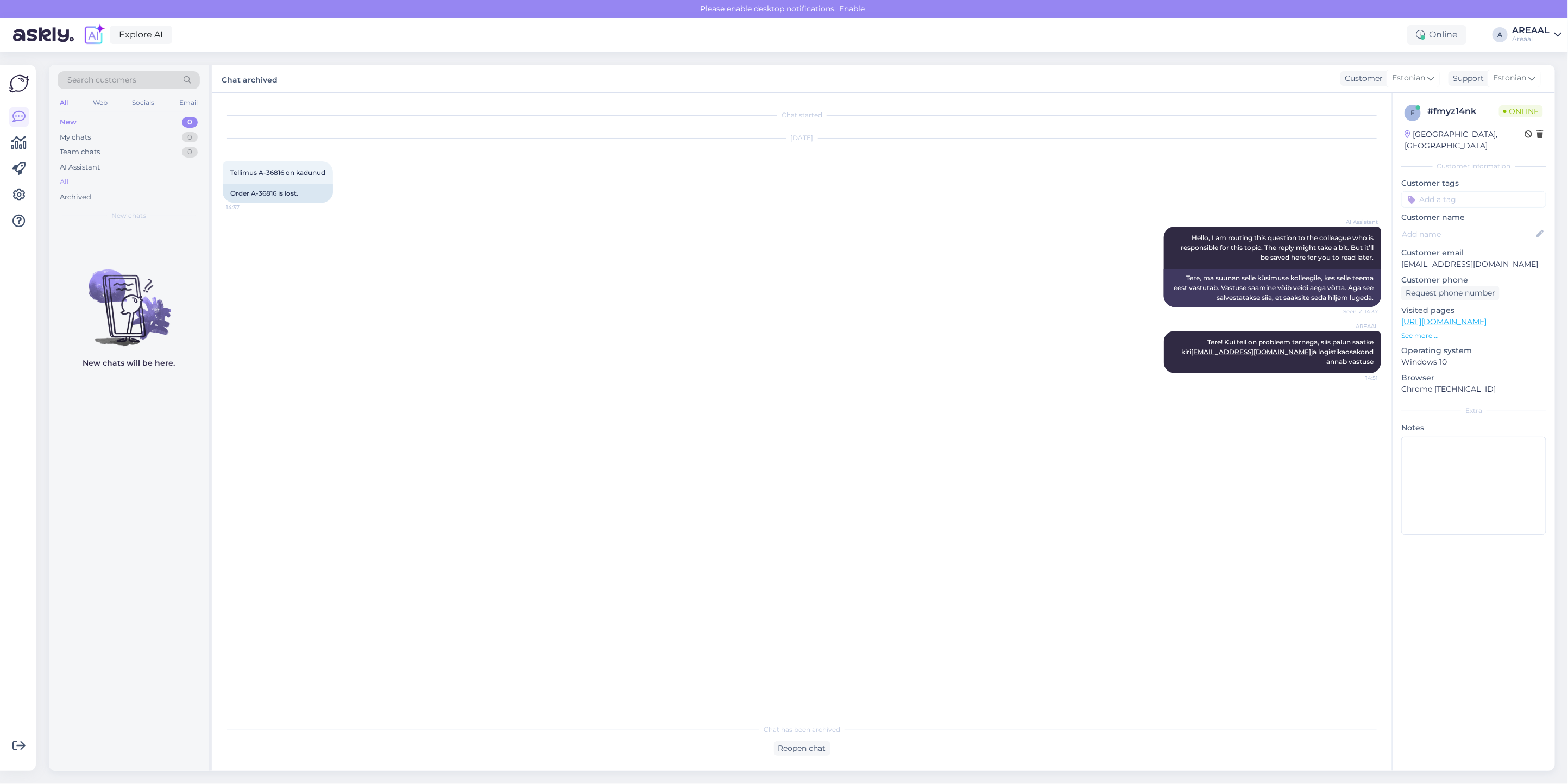
click at [113, 179] on div "All" at bounding box center [128, 181] width 143 height 15
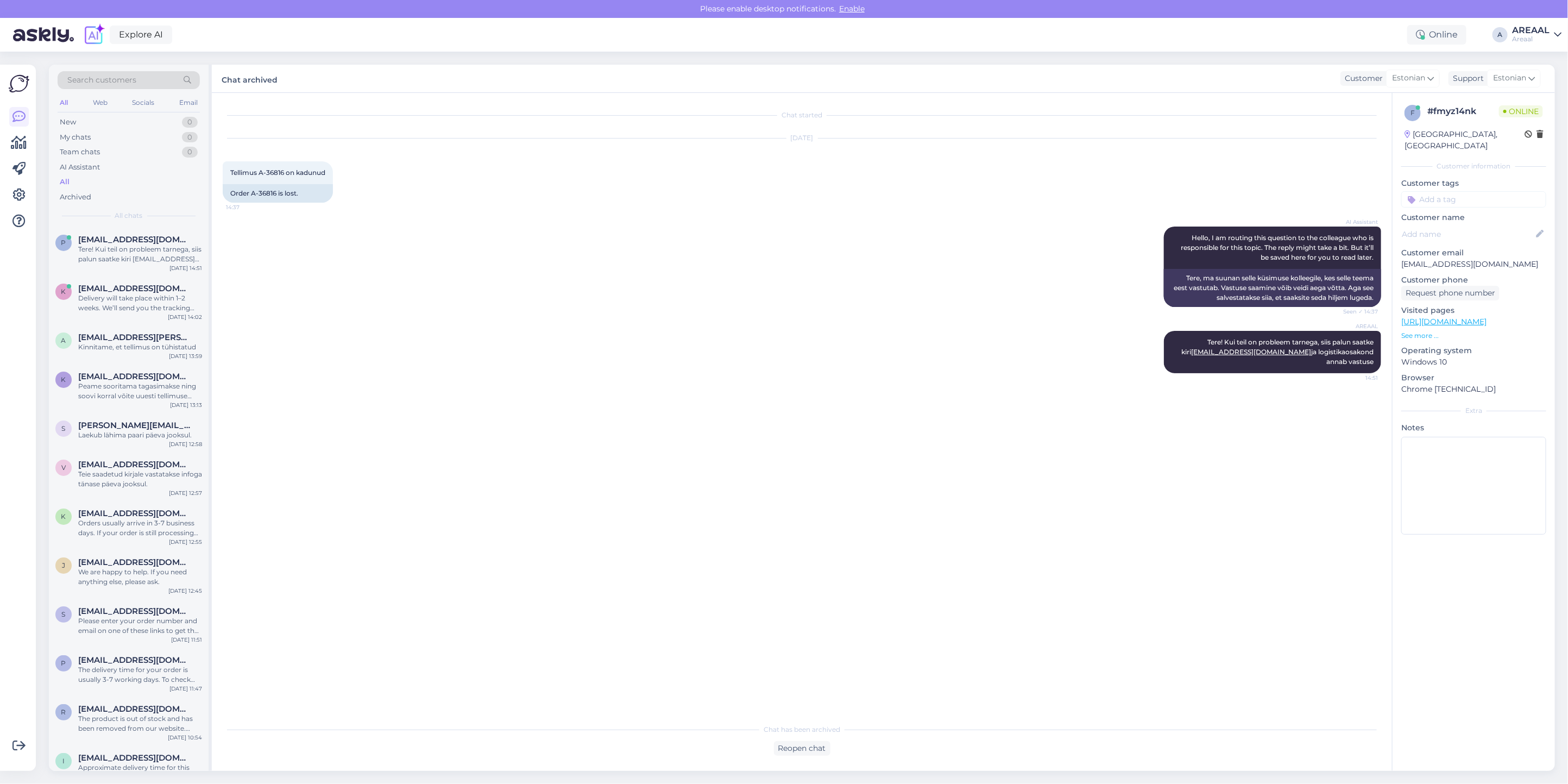
click at [96, 284] on span "khasanboy.akbarov@gmail.com" at bounding box center [135, 288] width 113 height 10
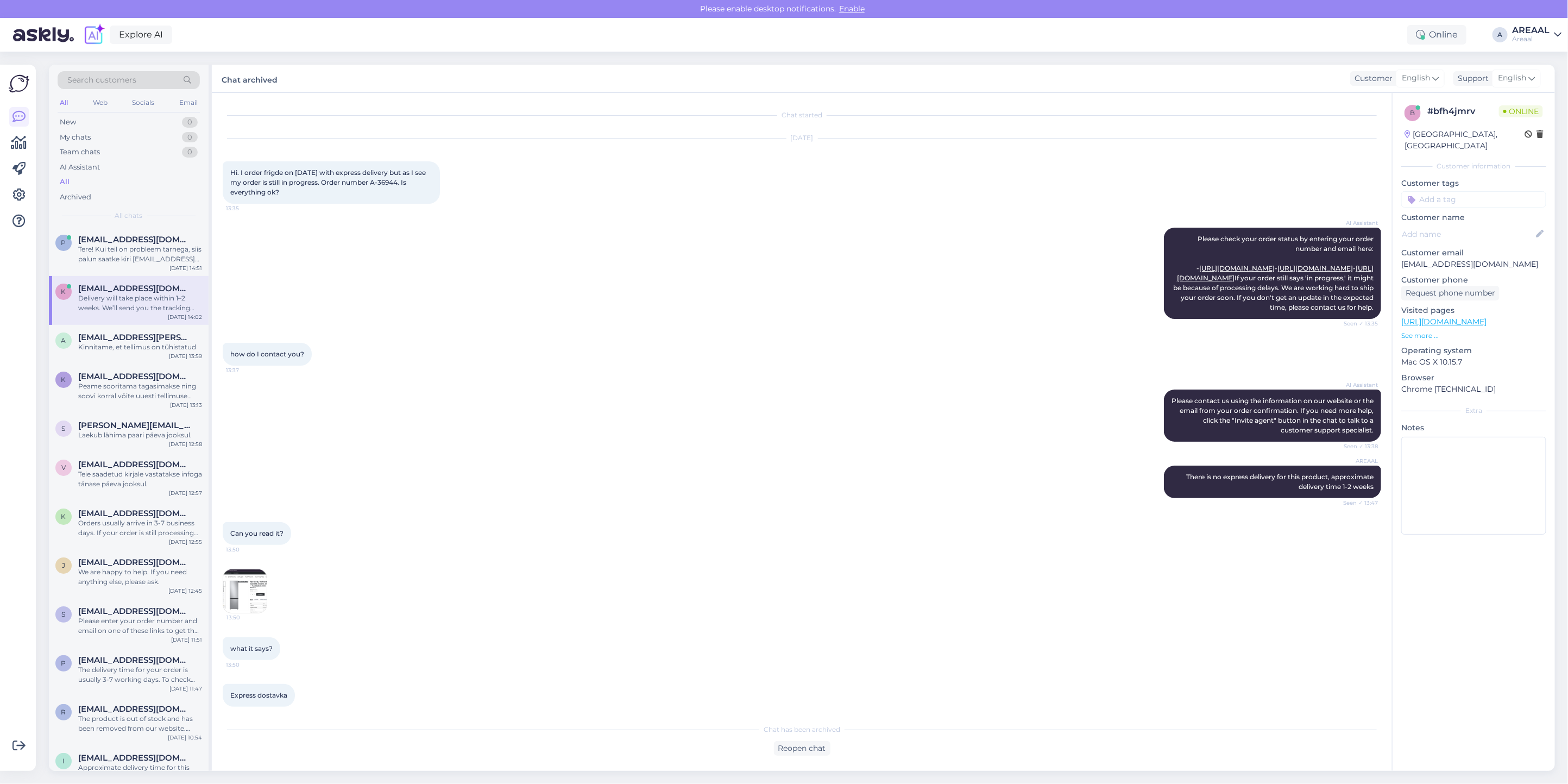
scroll to position [474, 0]
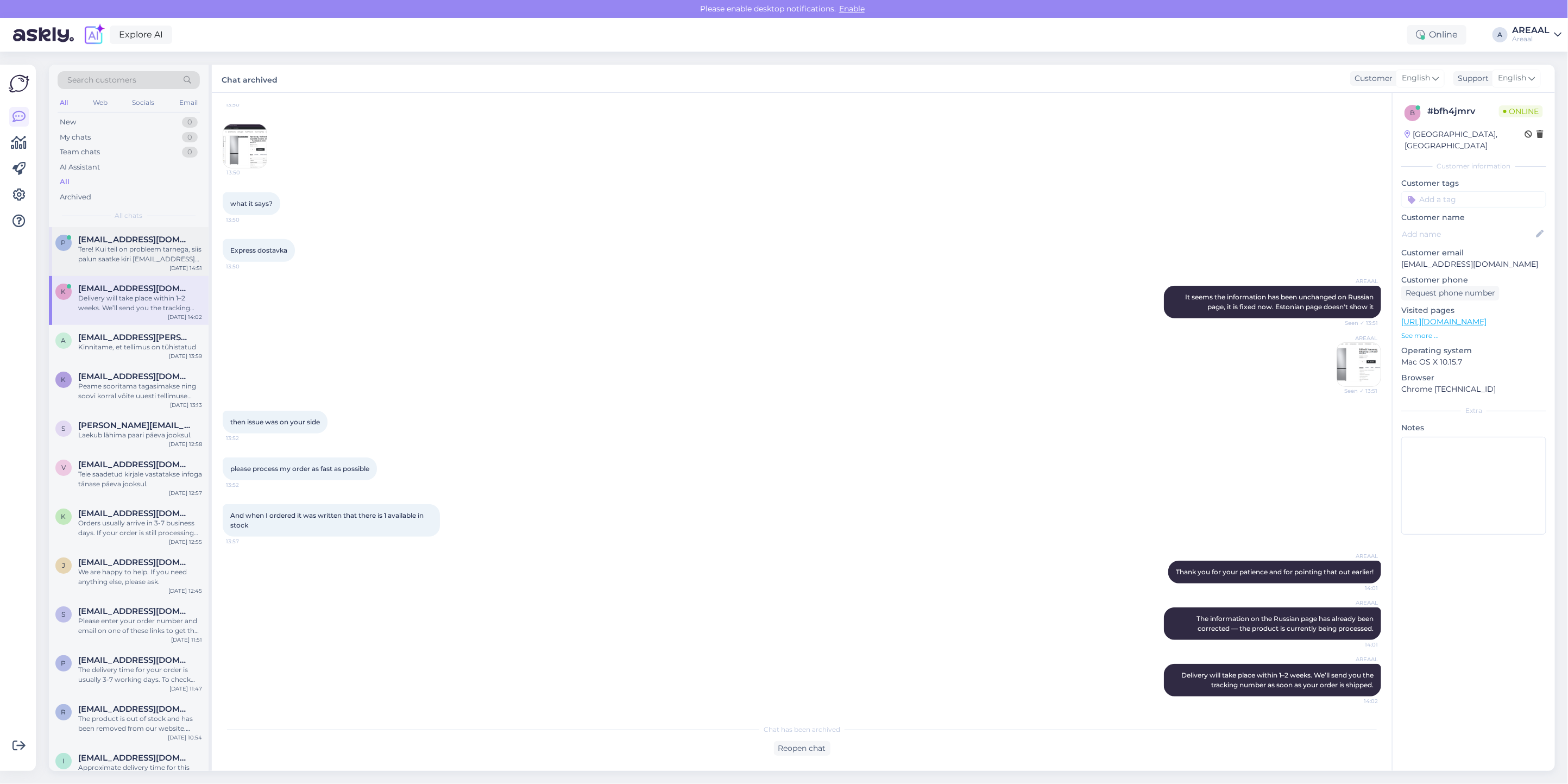
click at [126, 248] on div "Tere! Kui teil on probleem tarnega, siis palun saatke kiri info@areaal.ee ja lo…" at bounding box center [140, 254] width 124 height 20
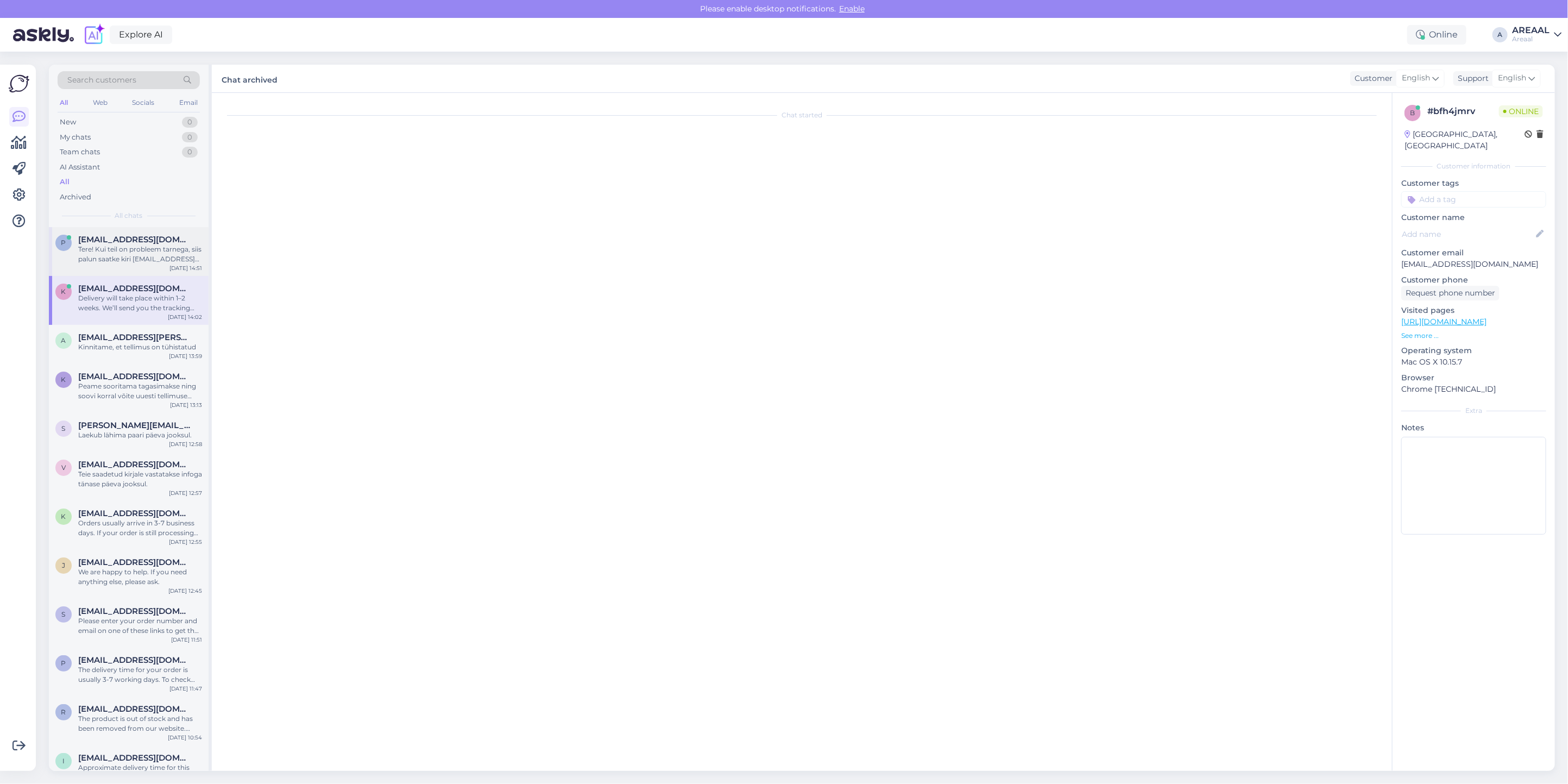
scroll to position [0, 0]
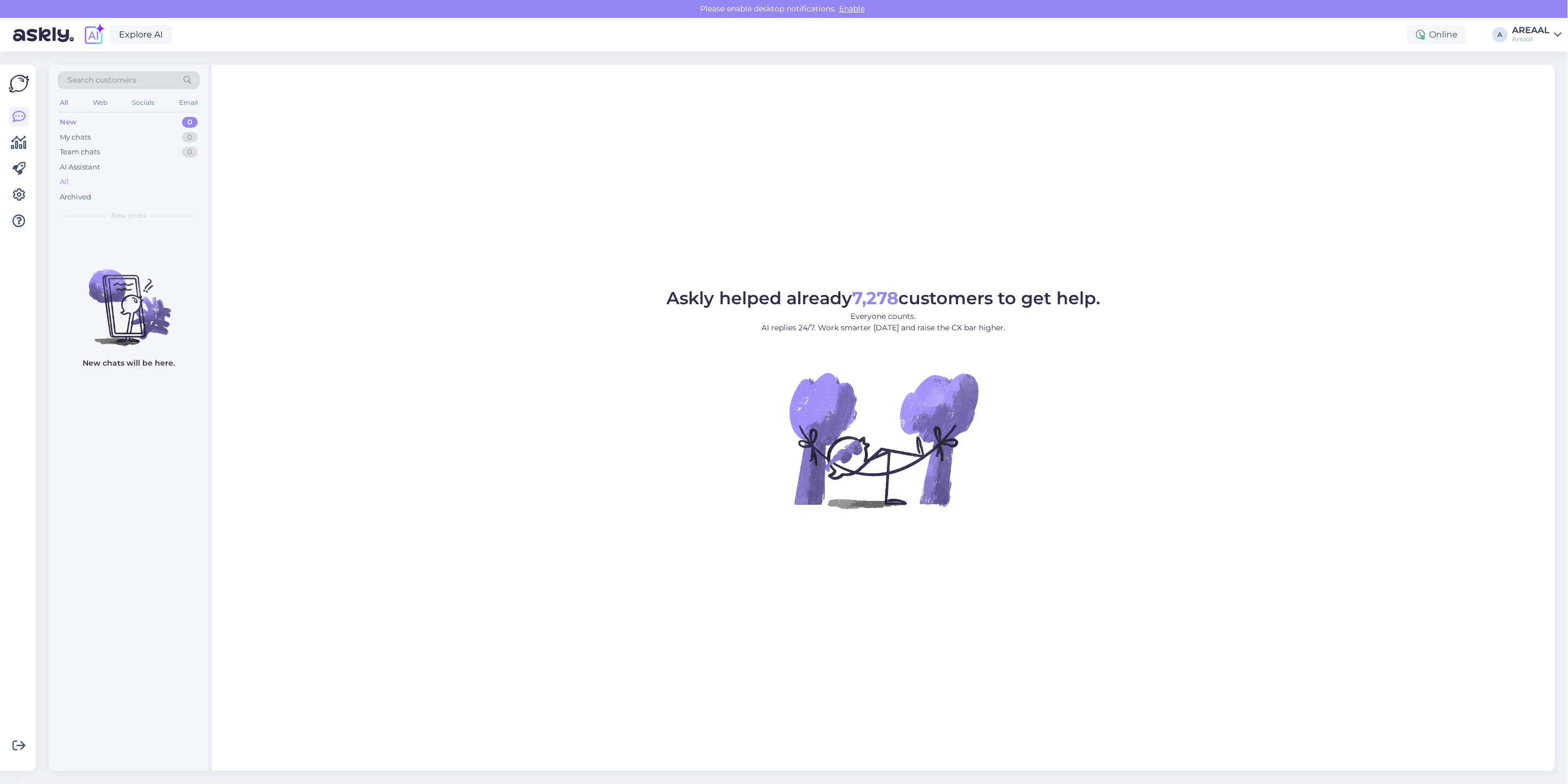
click at [148, 180] on div "All" at bounding box center [128, 181] width 143 height 15
click at [185, 188] on div "All" at bounding box center [128, 181] width 143 height 15
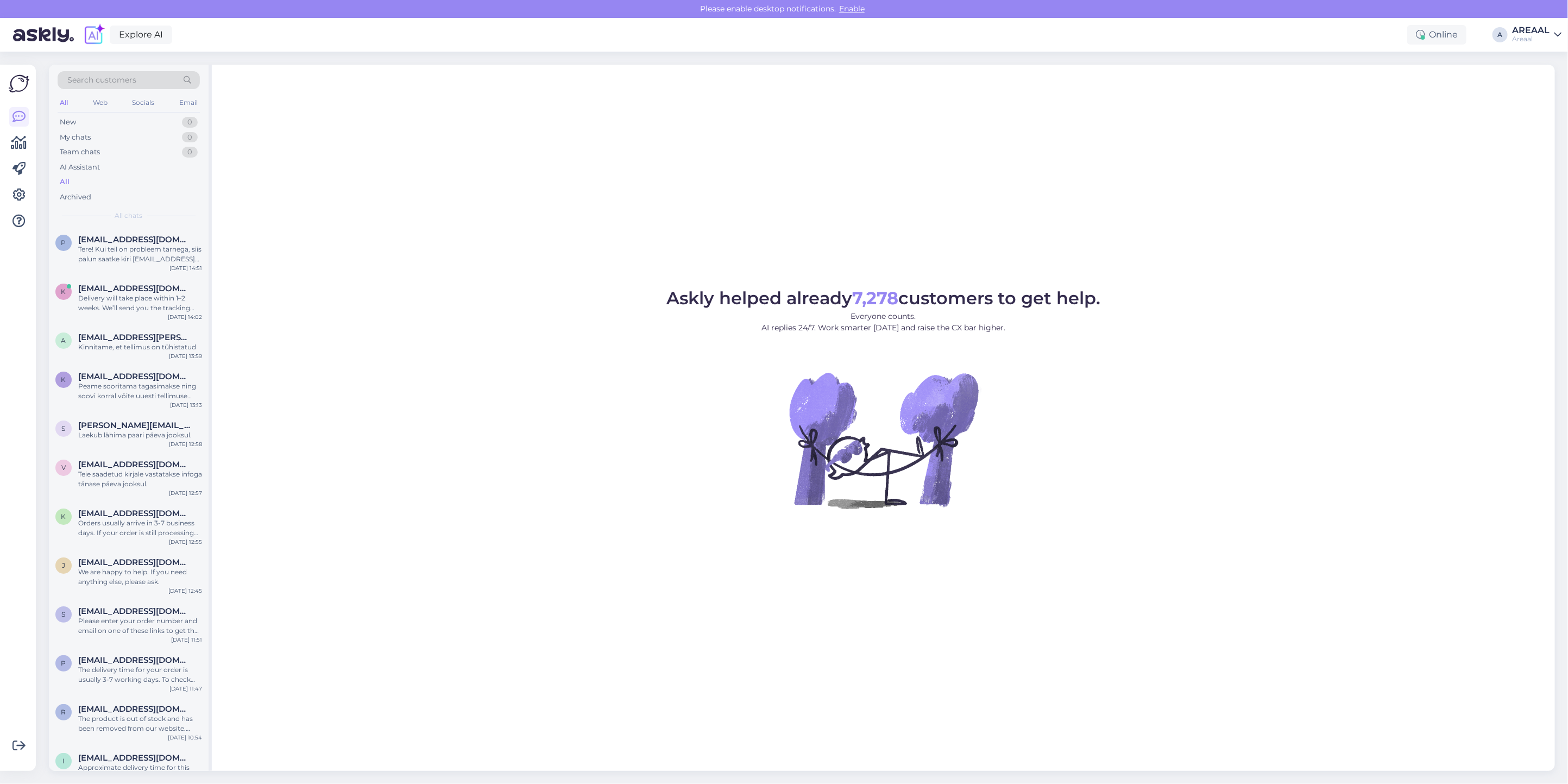
click at [828, 341] on figcaption "Askly helped already 7,278 customers to get help. Everyone counts. AI replies 2…" at bounding box center [884, 316] width 434 height 53
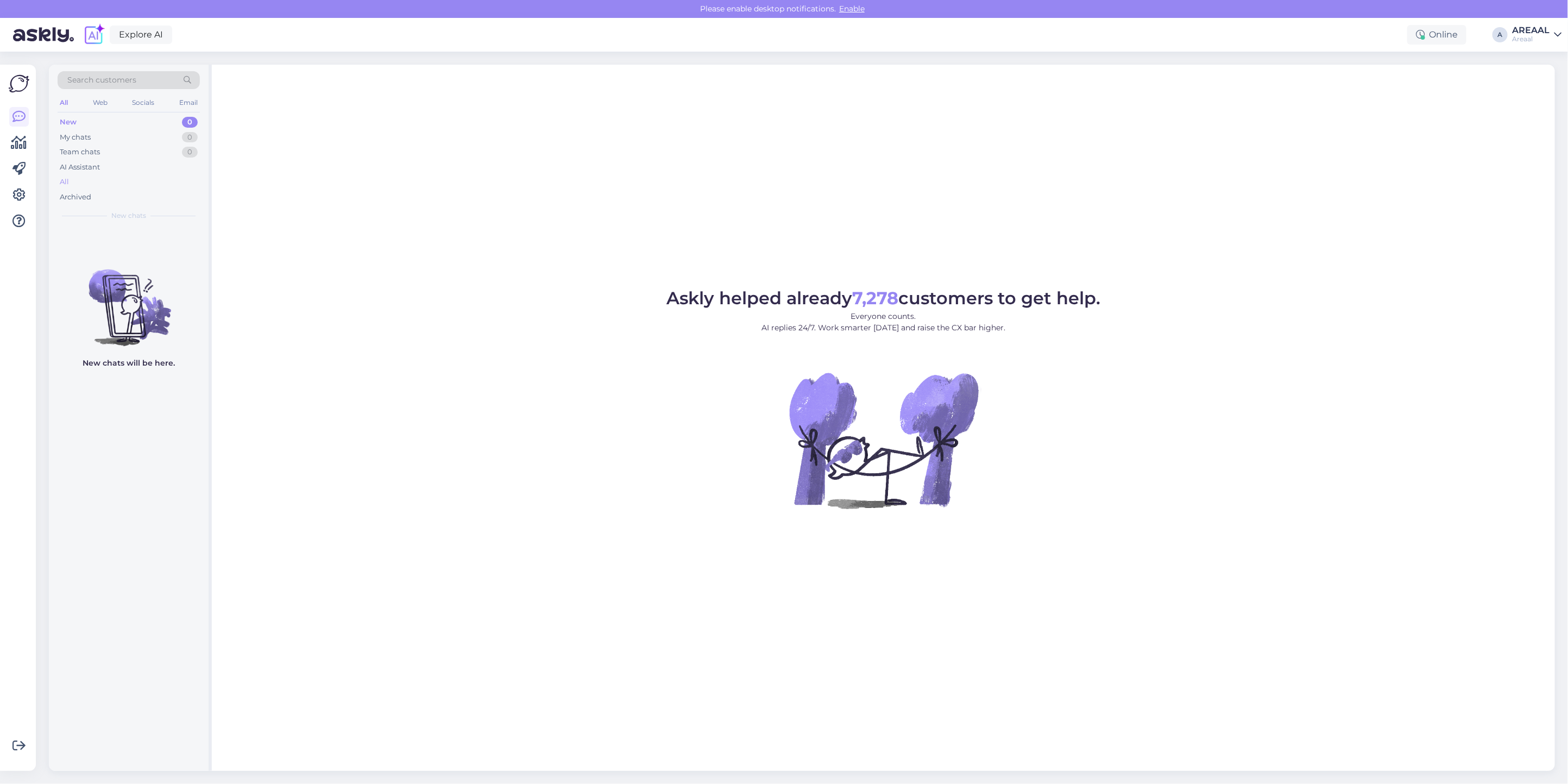
click at [163, 183] on div "All" at bounding box center [128, 181] width 143 height 15
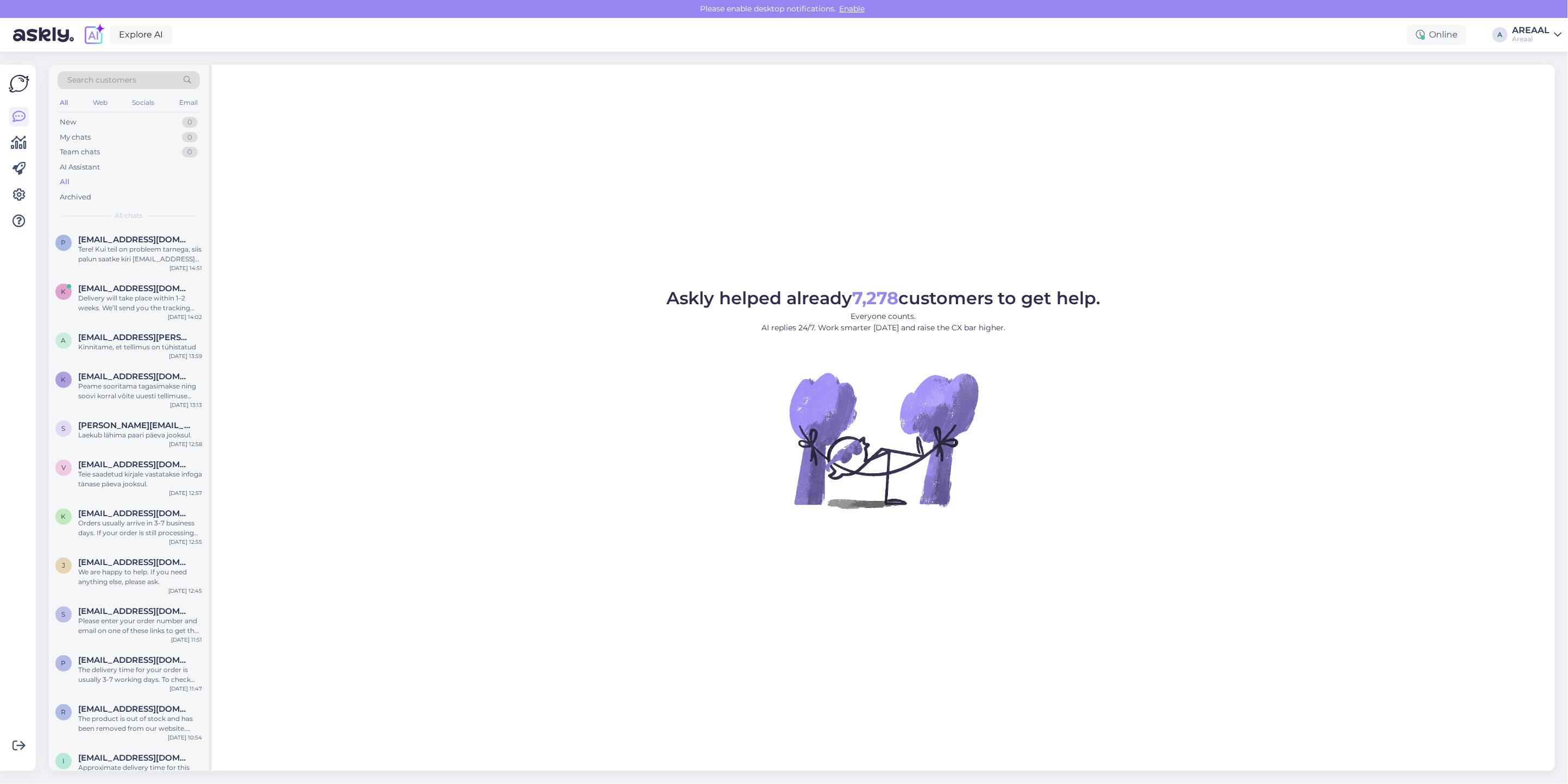
click at [588, 207] on div "Askly helped already 7,278 customers to get help. Everyone counts. AI replies 2…" at bounding box center [883, 417] width 1343 height 706
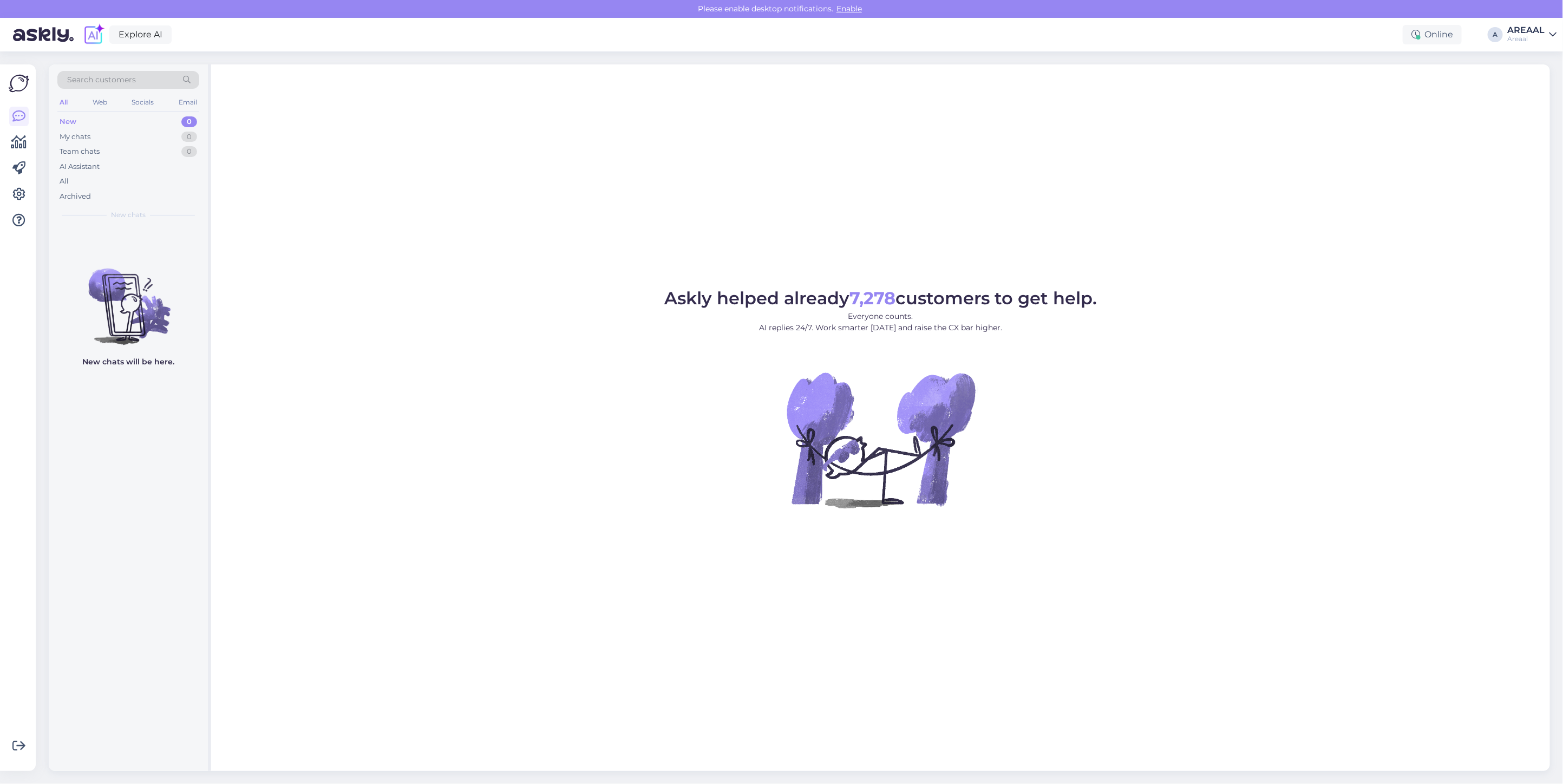
click at [50, 187] on div "Search customers All Web Socials Email New 0 My chats 0 Team chats 0 AI Assista…" at bounding box center [128, 145] width 159 height 162
click at [80, 180] on div "All" at bounding box center [128, 181] width 142 height 15
click at [1505, 23] on div "Explore AI Online A AREAAL Areaal" at bounding box center [782, 35] width 1563 height 34
click at [1518, 32] on div "AREAAL" at bounding box center [1525, 30] width 38 height 9
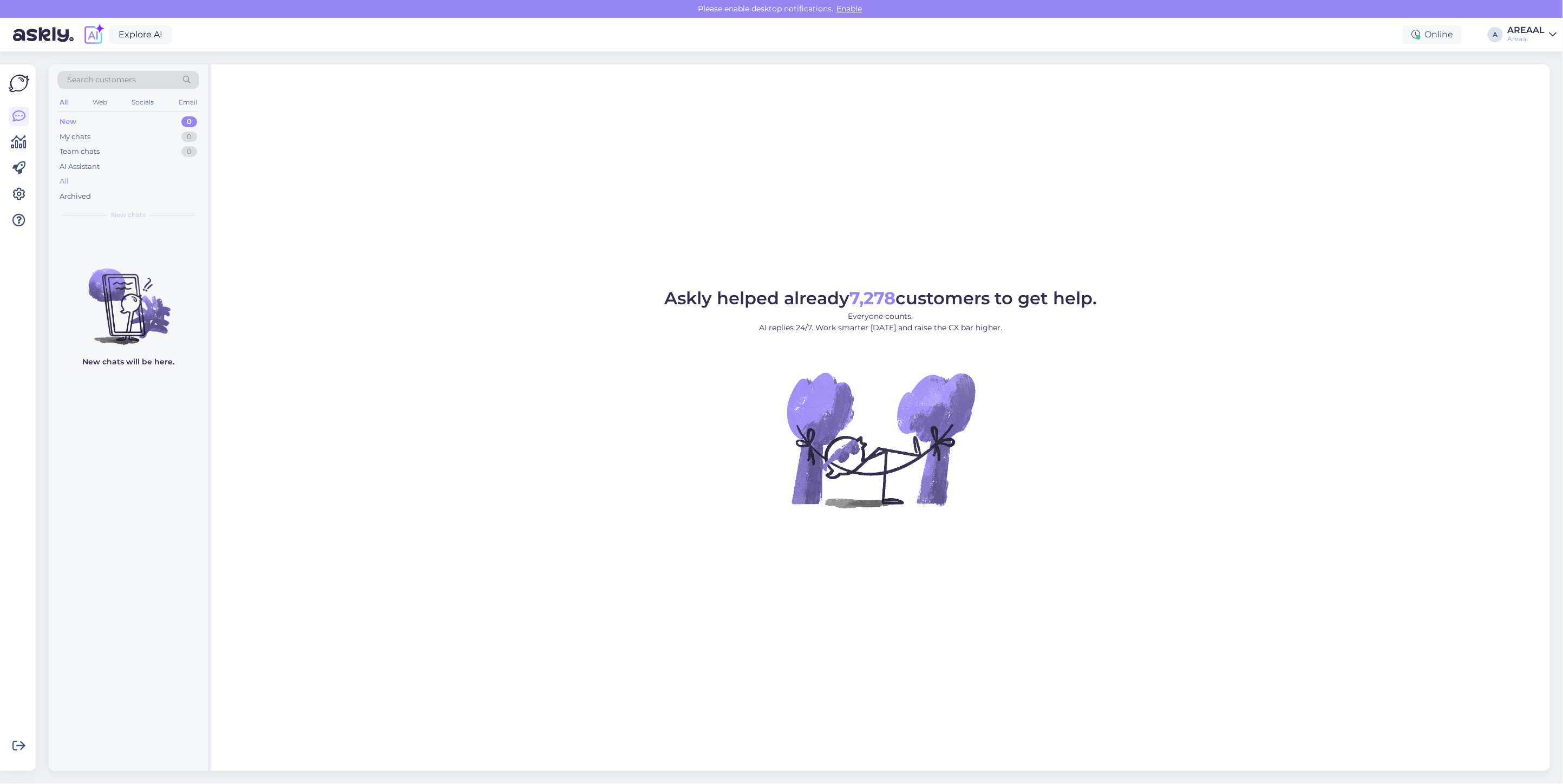
click at [139, 184] on div "All" at bounding box center [128, 181] width 142 height 15
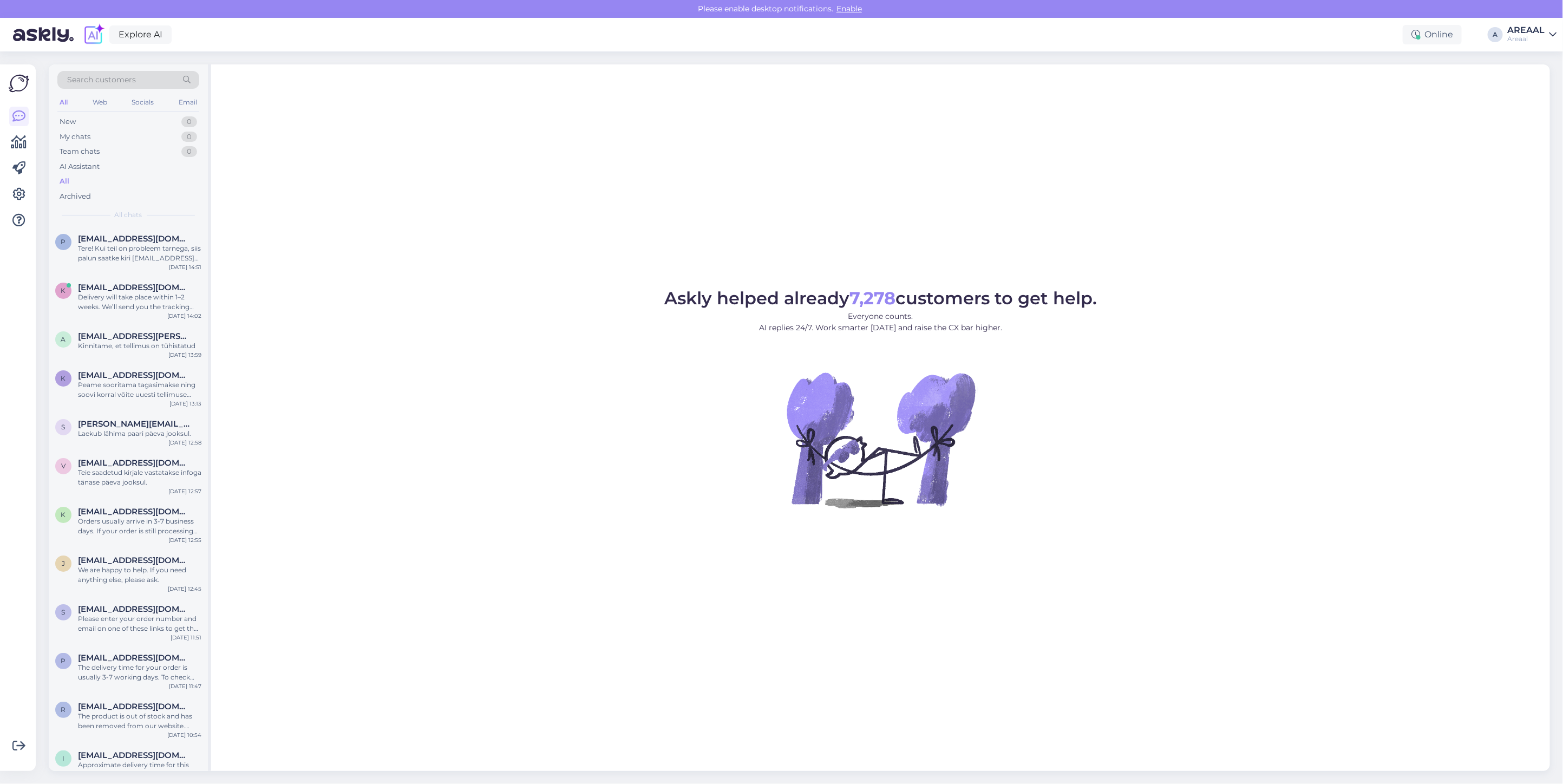
click at [571, 272] on div "Askly helped already 7,278 customers to get help. Everyone counts. AI replies 2…" at bounding box center [880, 417] width 1339 height 706
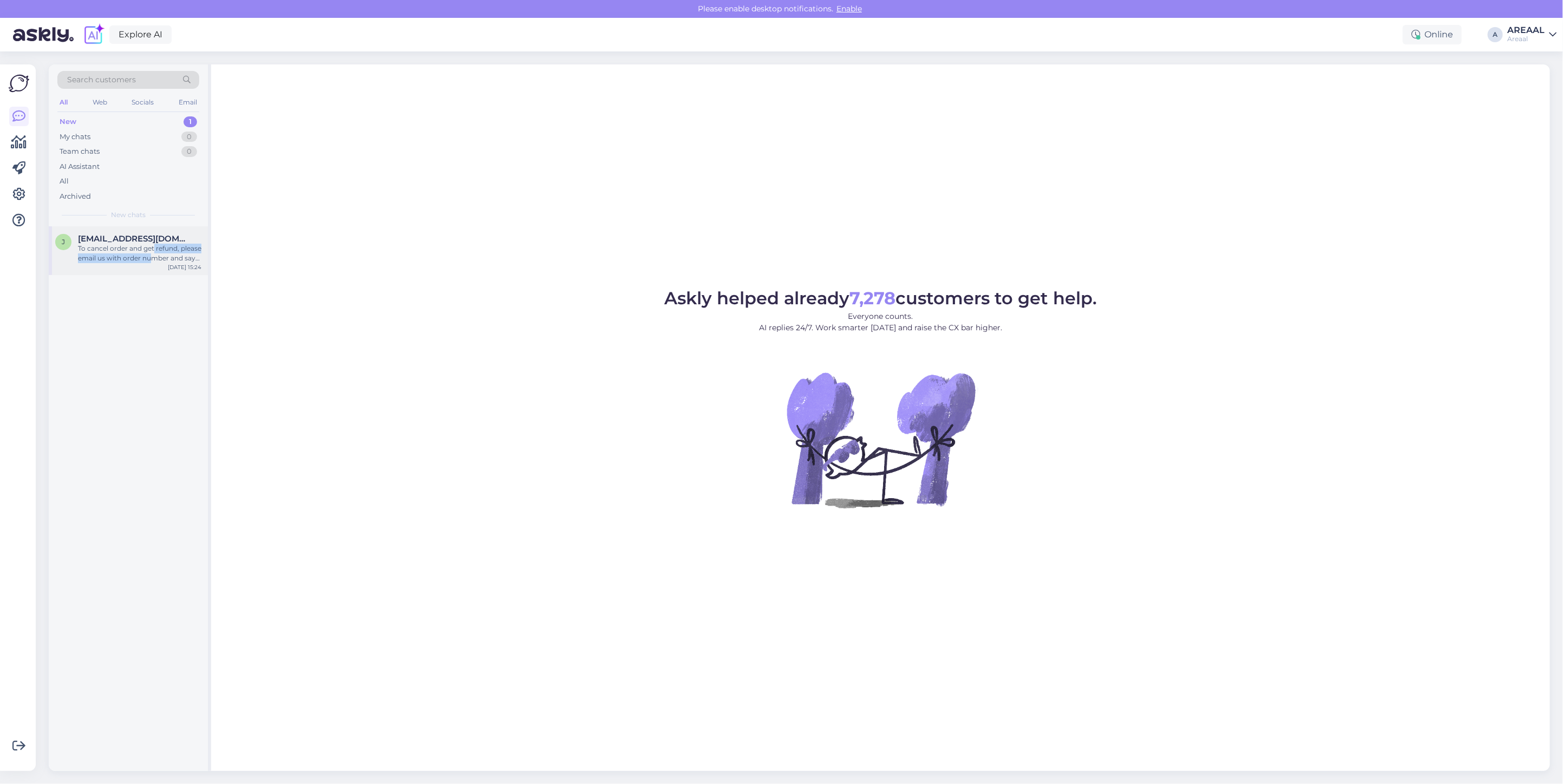
click at [152, 253] on div "To cancel order and get refund, please email us with order number and say you w…" at bounding box center [139, 253] width 123 height 20
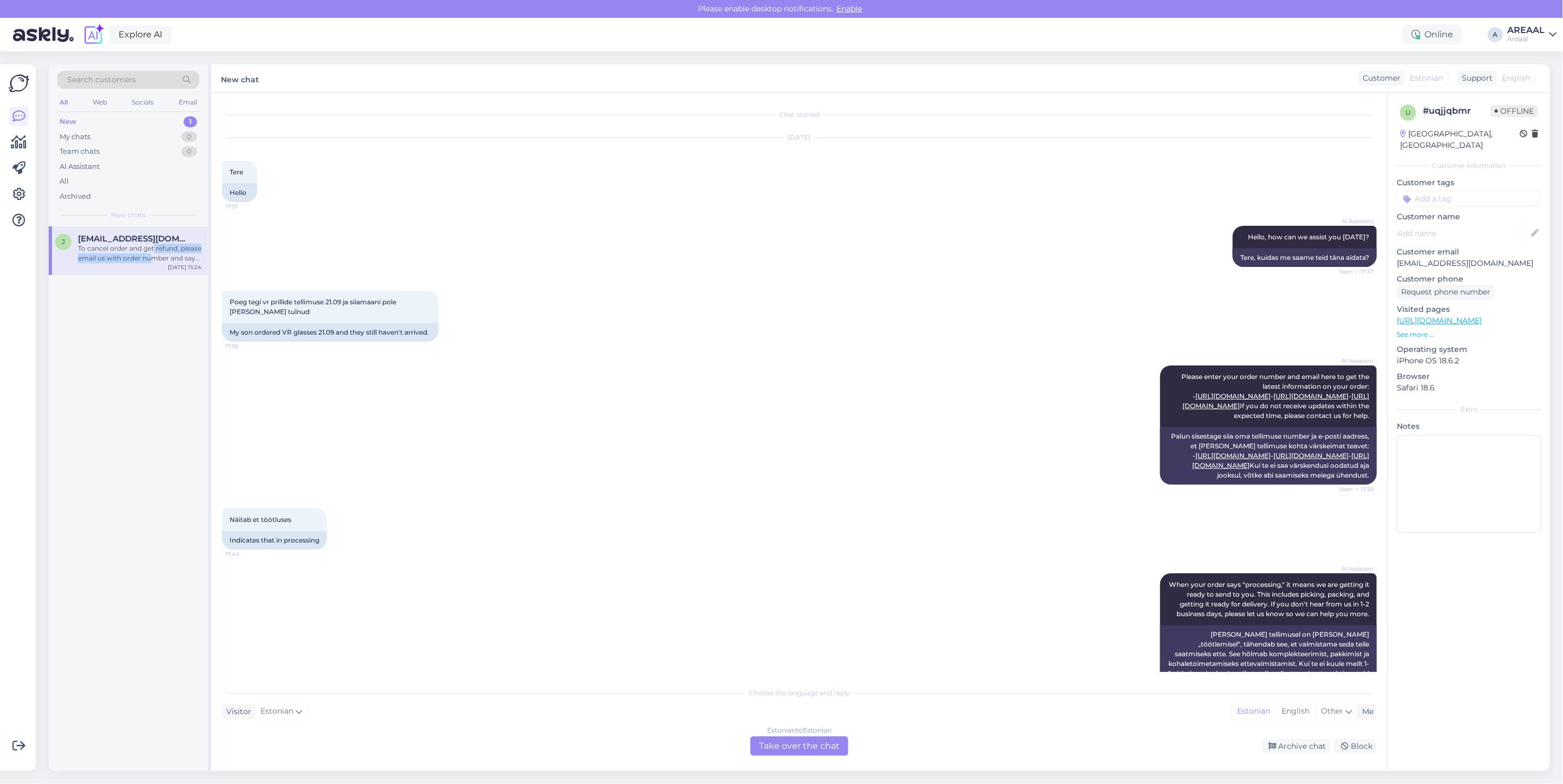
scroll to position [569, 0]
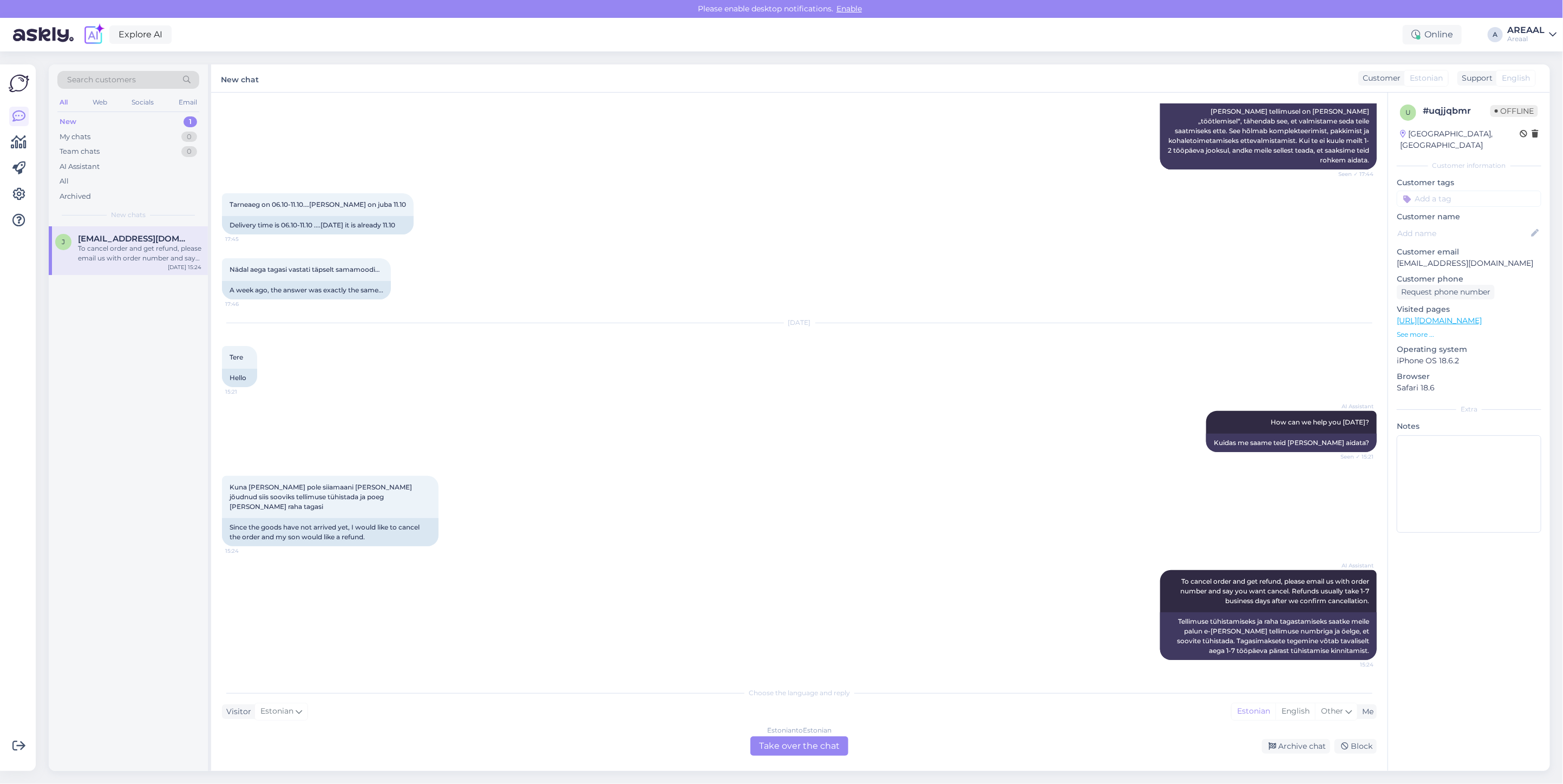
click at [980, 454] on div "AI Assistant How can we help you today? Seen ✓ 15:21 Kuidas me saame teid täna …" at bounding box center [798, 431] width 1154 height 65
click at [980, 451] on div "AI Assistant How can we help you today? Seen ✓ 15:21 Kuidas me saame teid täna …" at bounding box center [798, 431] width 1154 height 65
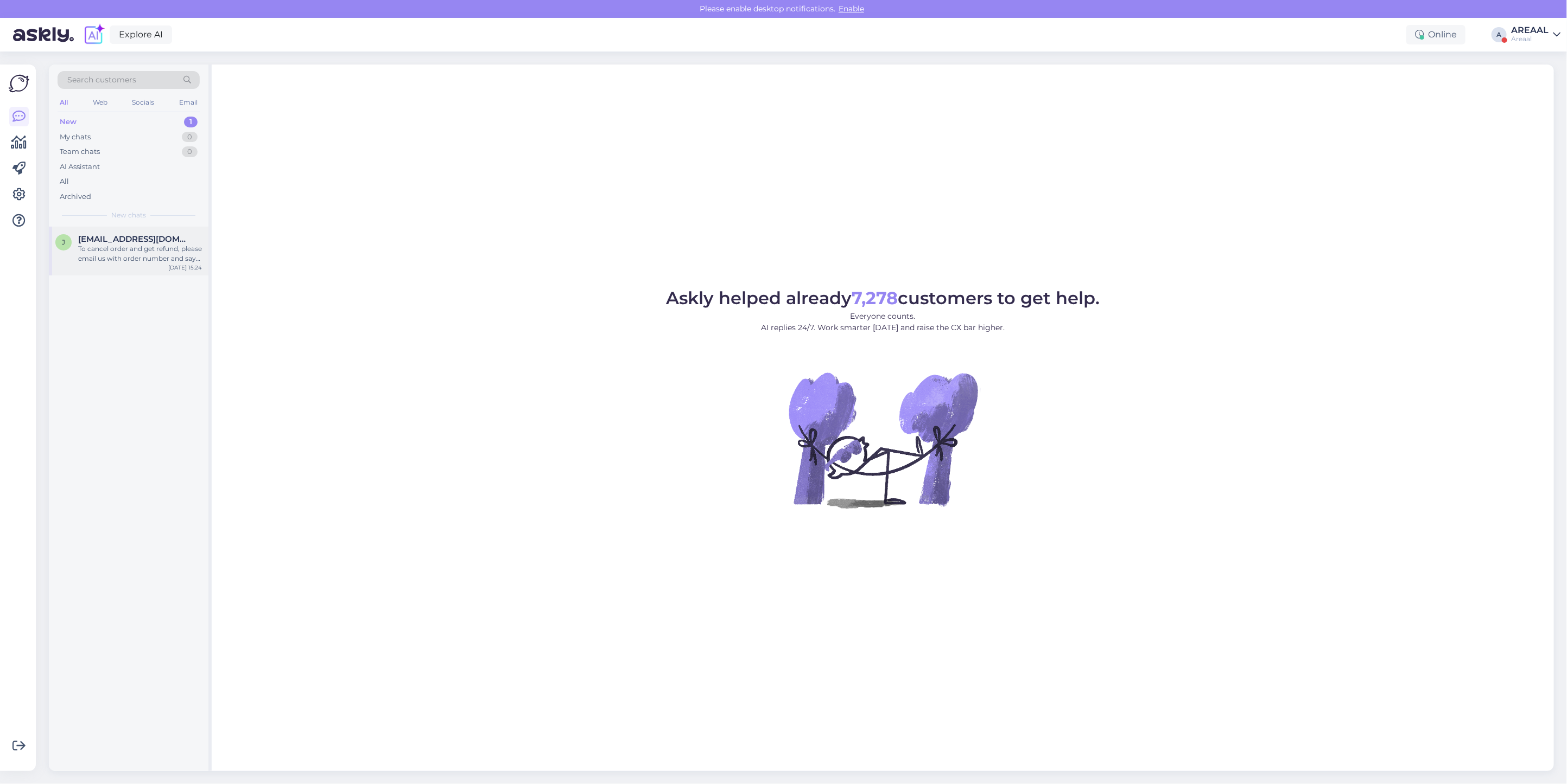
click at [156, 254] on div "To cancel order and get refund, please email us with order number and say you w…" at bounding box center [140, 254] width 124 height 20
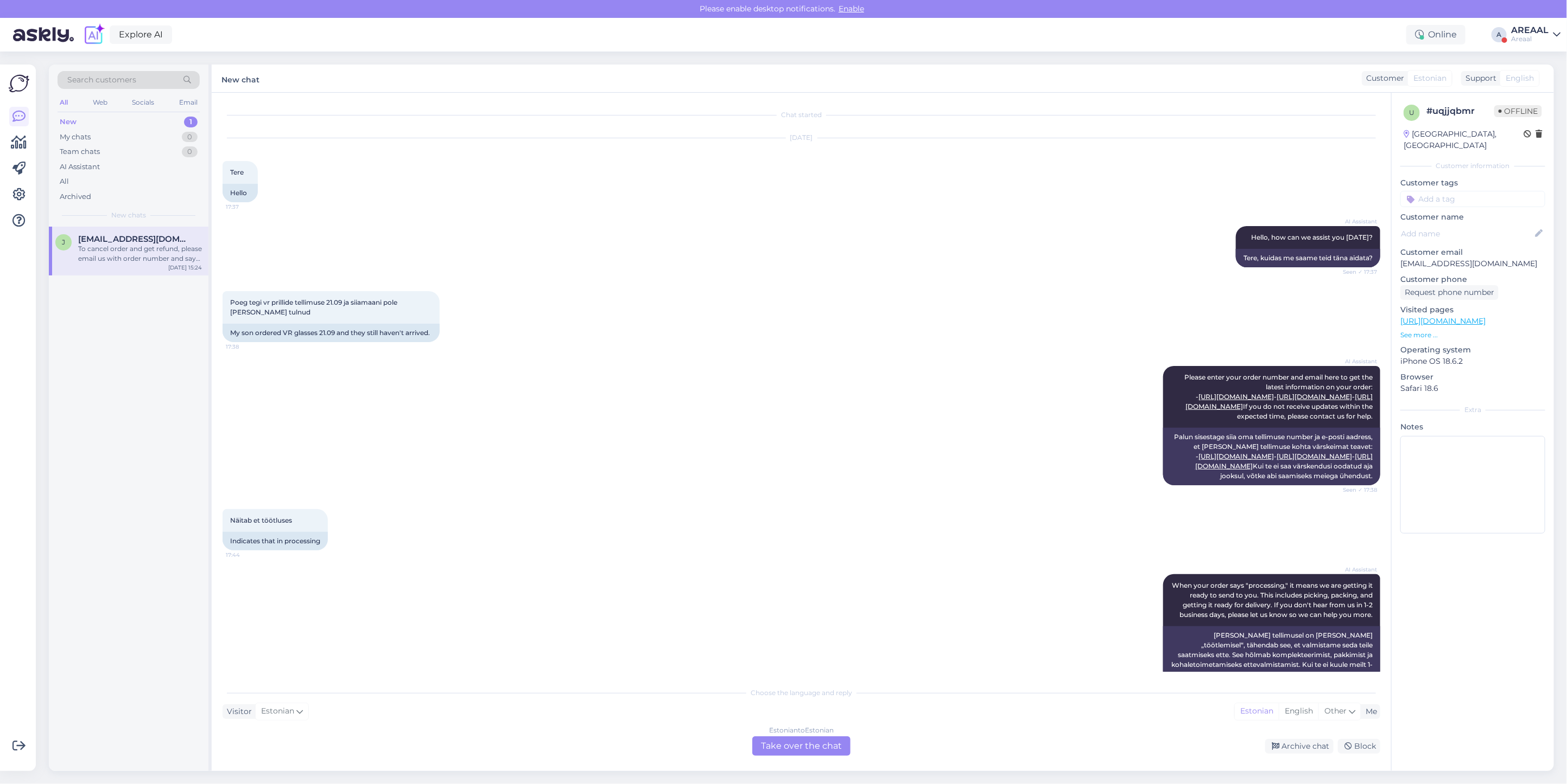
scroll to position [573, 0]
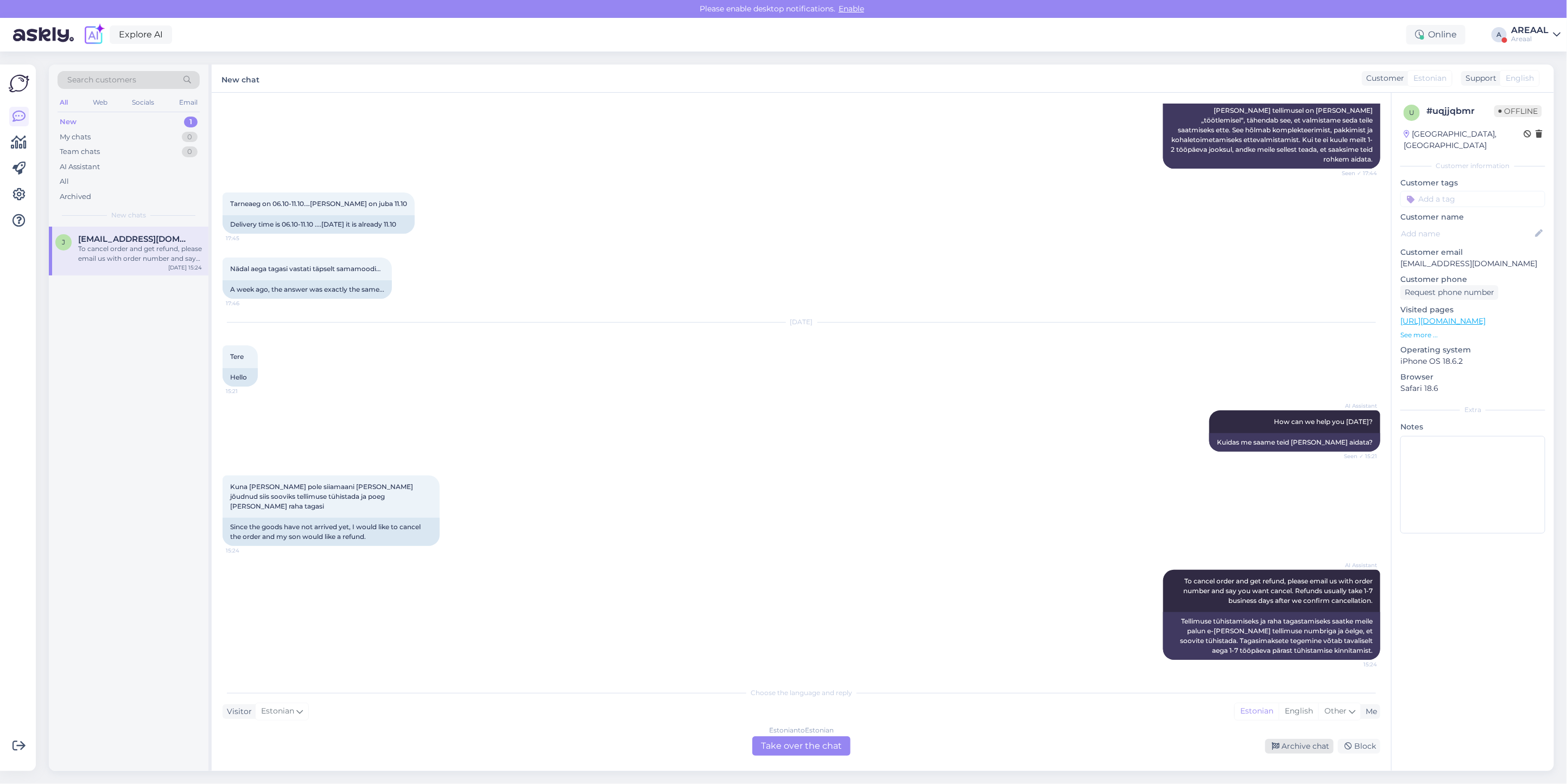
click at [1298, 742] on div "Archive chat" at bounding box center [1299, 746] width 68 height 14
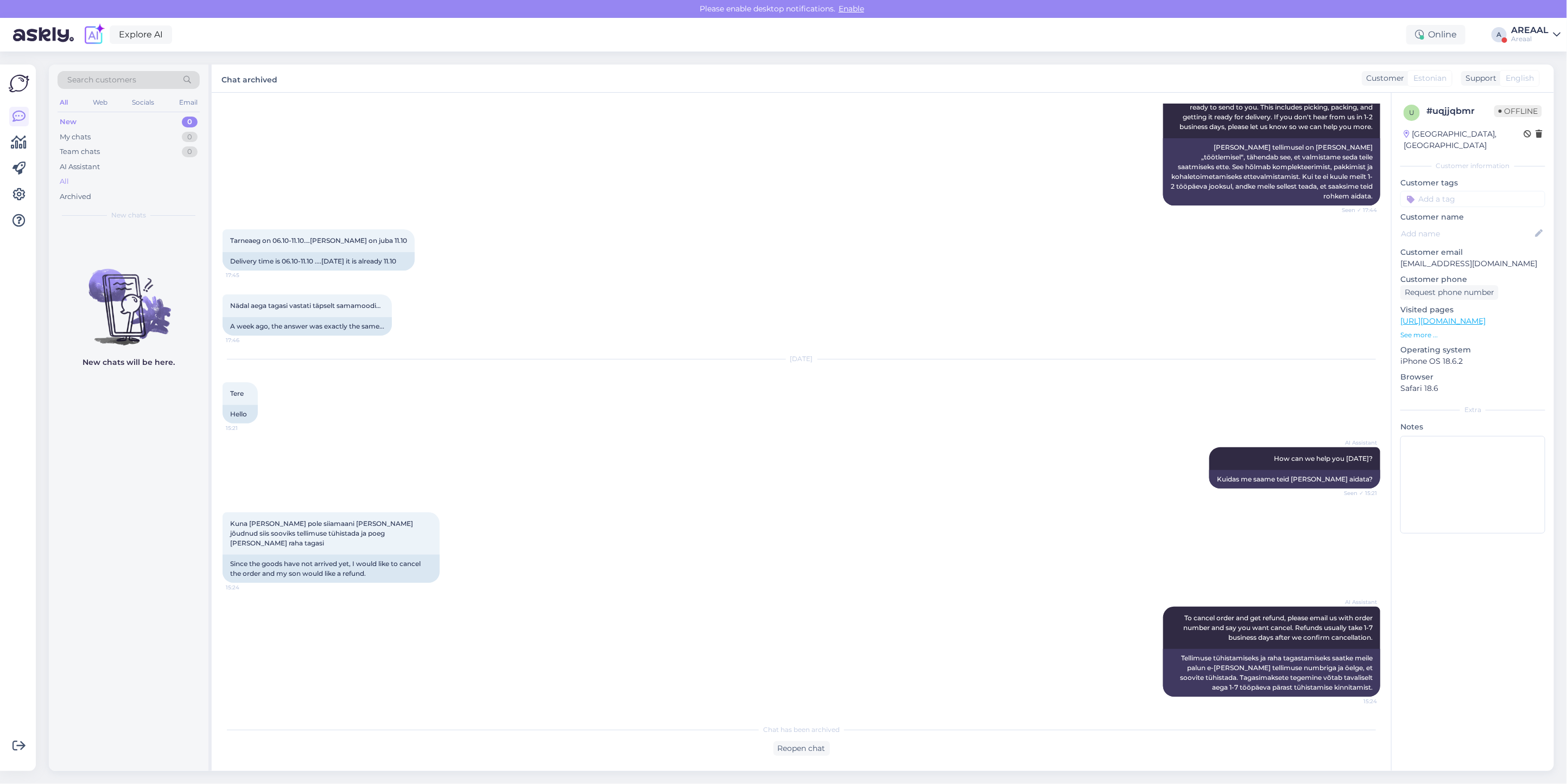
click at [100, 182] on div "All" at bounding box center [128, 181] width 143 height 15
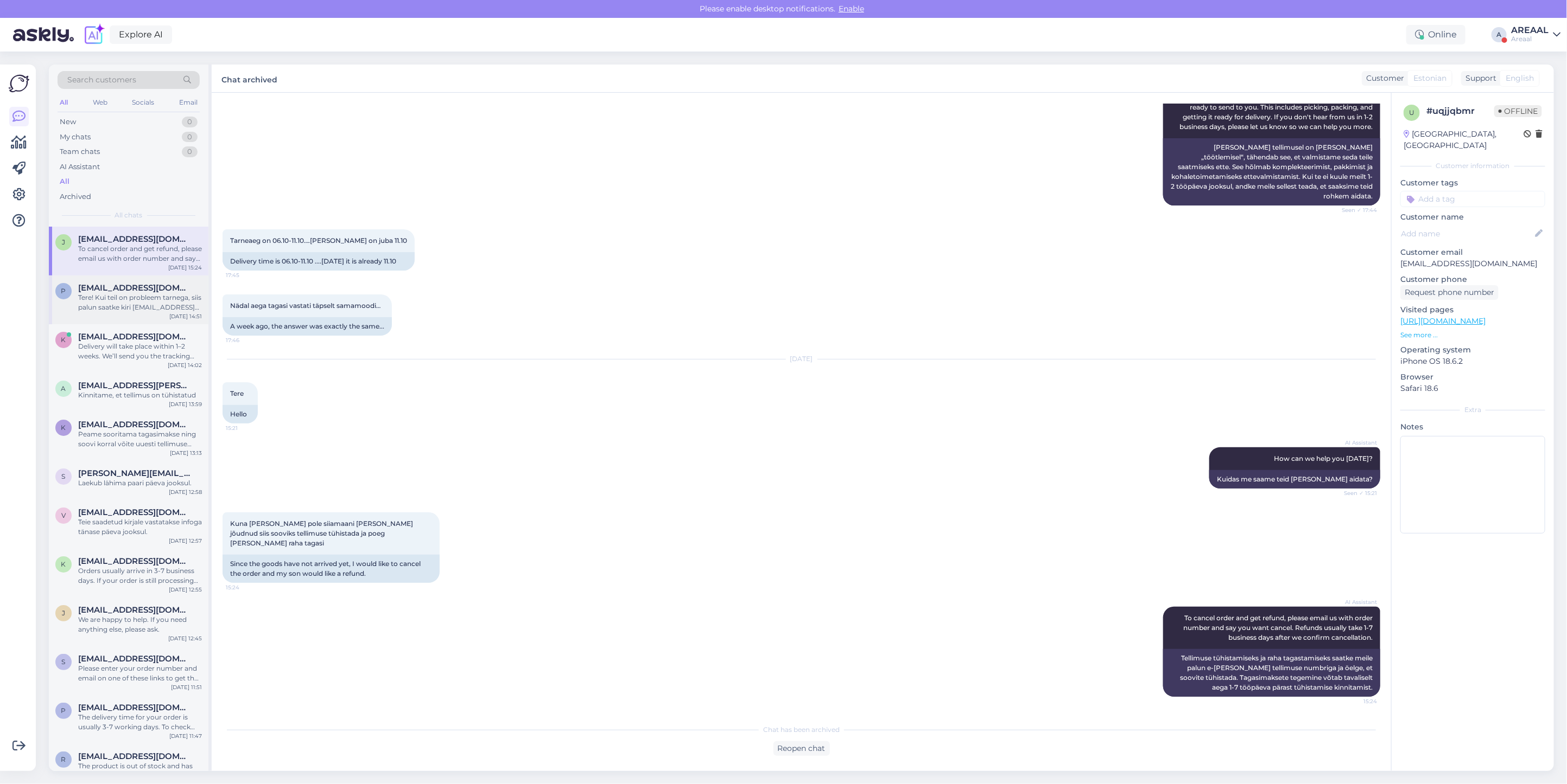
click at [166, 277] on div "p parnapriit@gmail.com Tere! Kui teil on probleem tarnega, siis palun saatke ki…" at bounding box center [128, 300] width 160 height 48
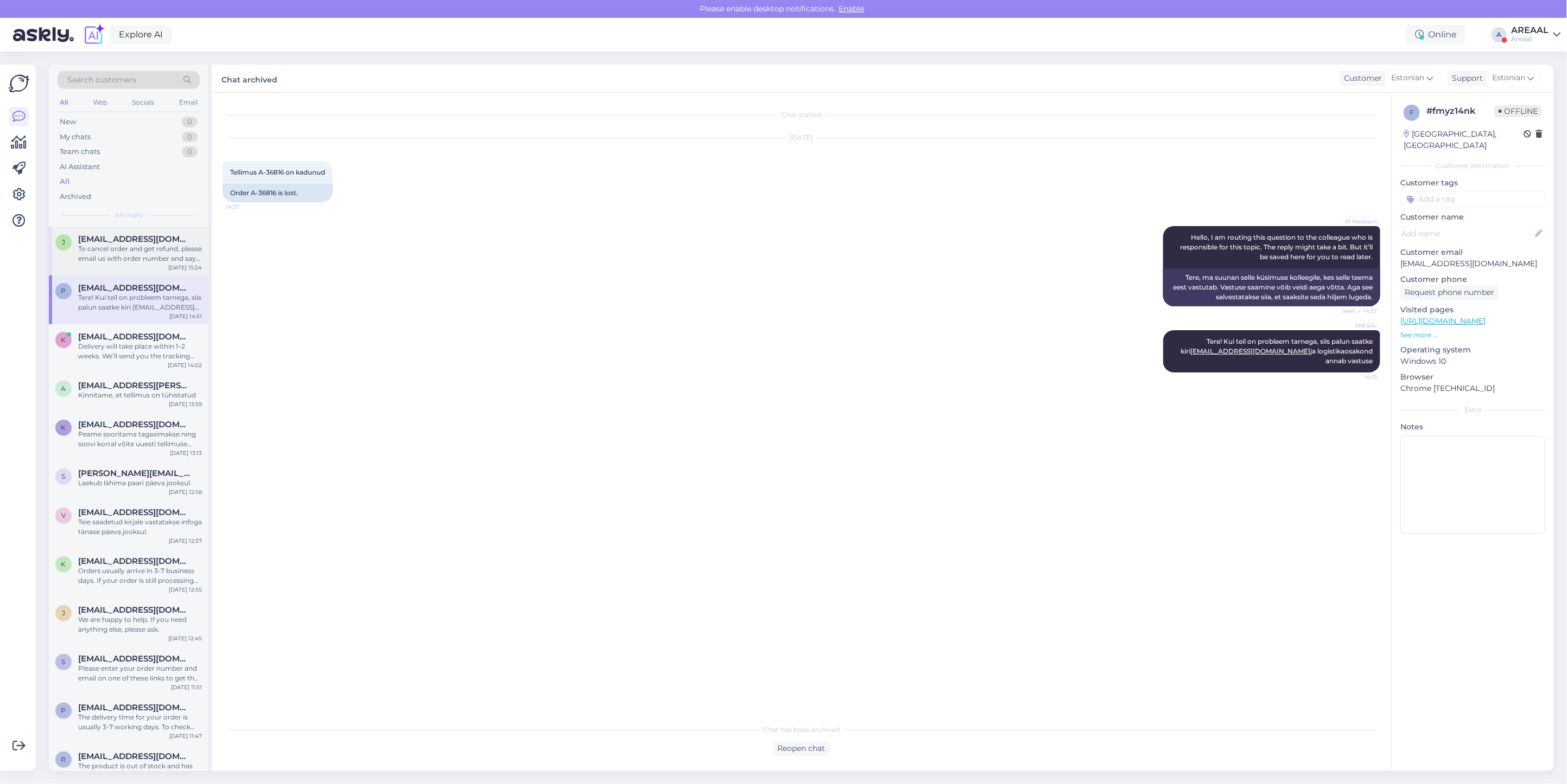
click at [145, 250] on div "To cancel order and get refund, please email us with order number and say you w…" at bounding box center [140, 254] width 124 height 20
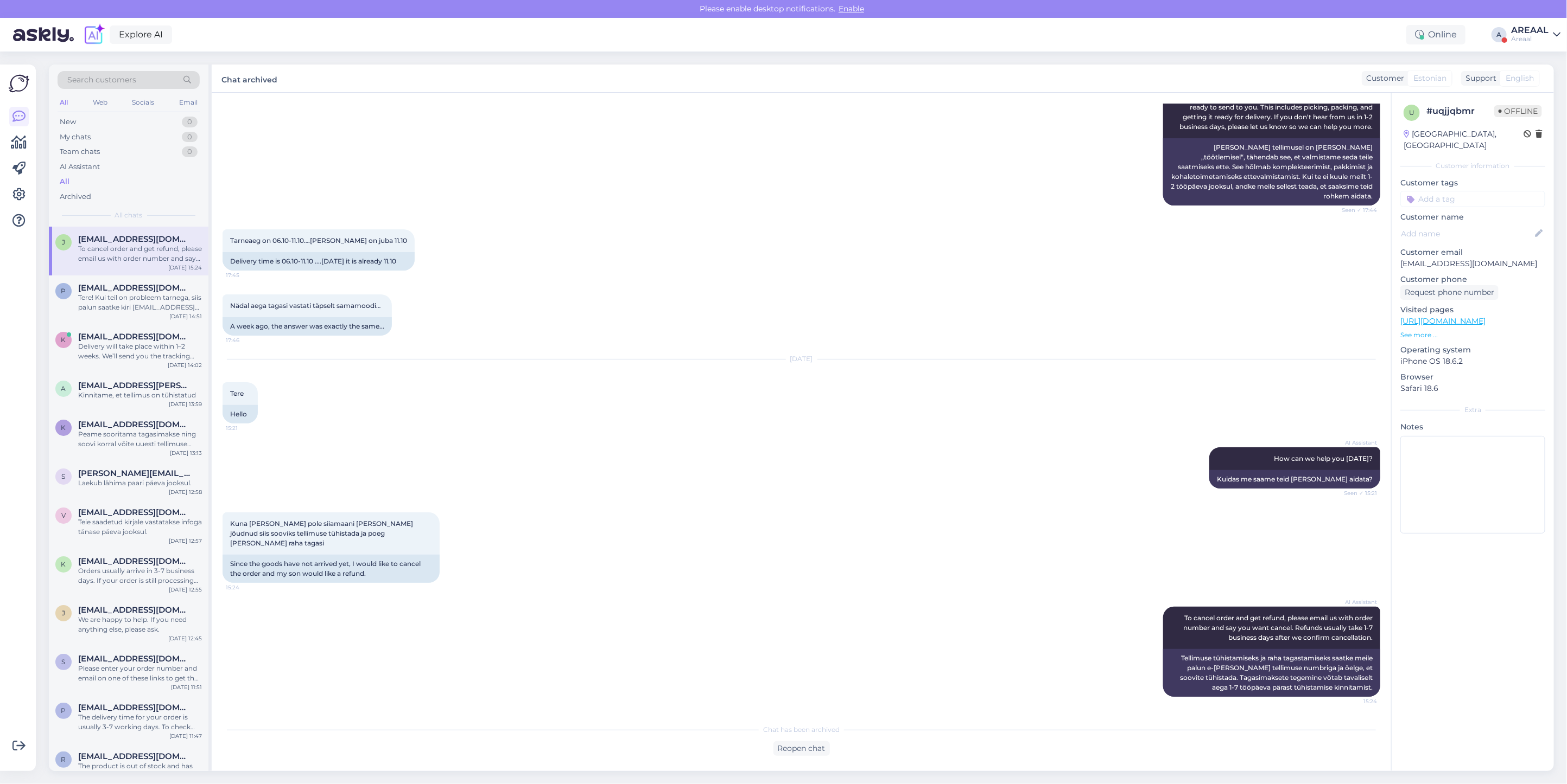
click at [1555, 29] on link "AREAAL Areaal" at bounding box center [1535, 34] width 49 height 17
click at [1538, 29] on div "AREAAL" at bounding box center [1529, 30] width 38 height 9
click at [1537, 39] on div "Areaal" at bounding box center [1529, 39] width 38 height 9
click at [1537, 97] on div "VR24 Open" at bounding box center [1493, 108] width 133 height 23
click at [1537, 87] on button "Open" at bounding box center [1537, 83] width 30 height 17
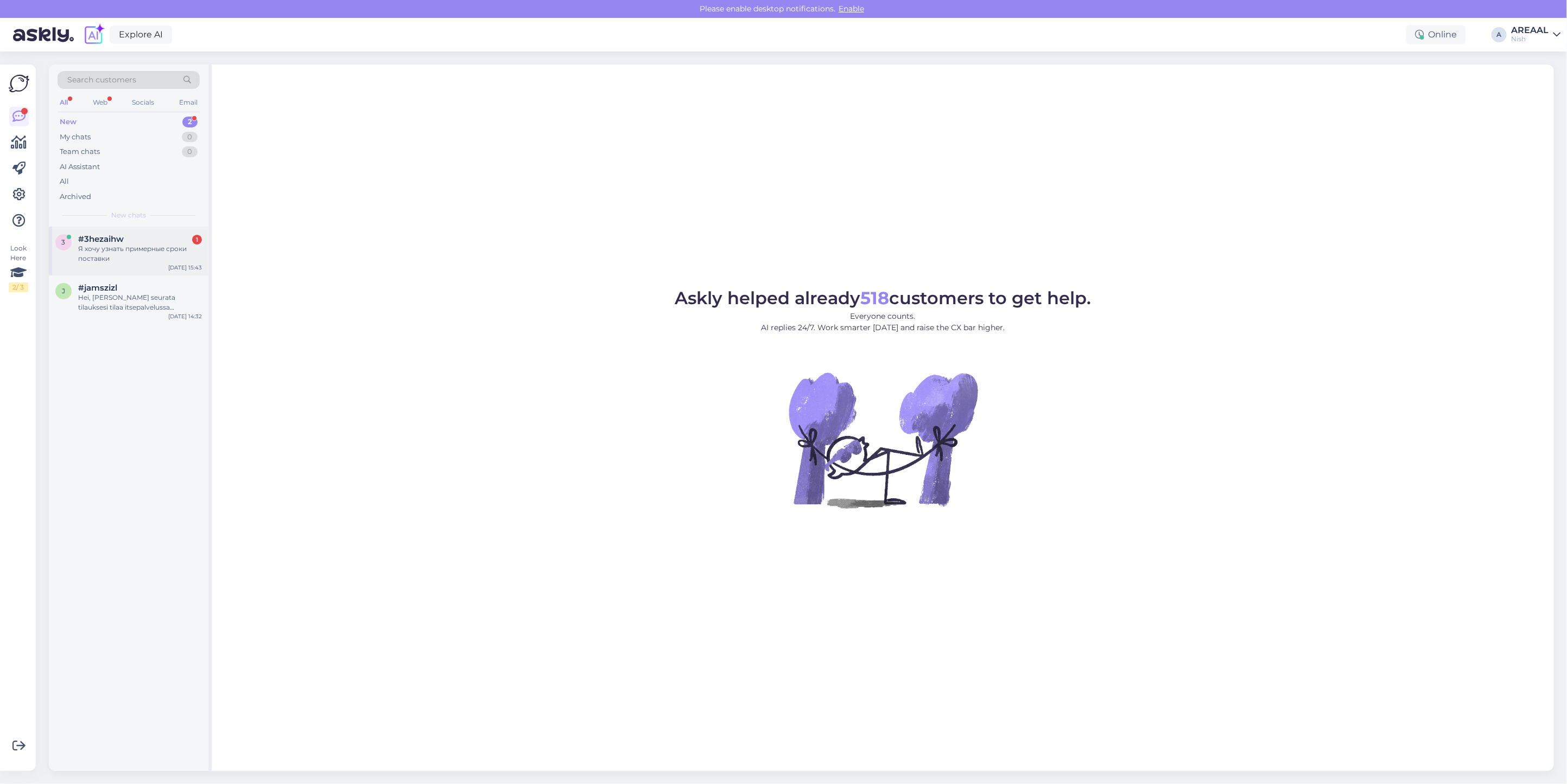
click at [115, 250] on div "Я хочу узнать примерные сроки поставки" at bounding box center [140, 254] width 124 height 20
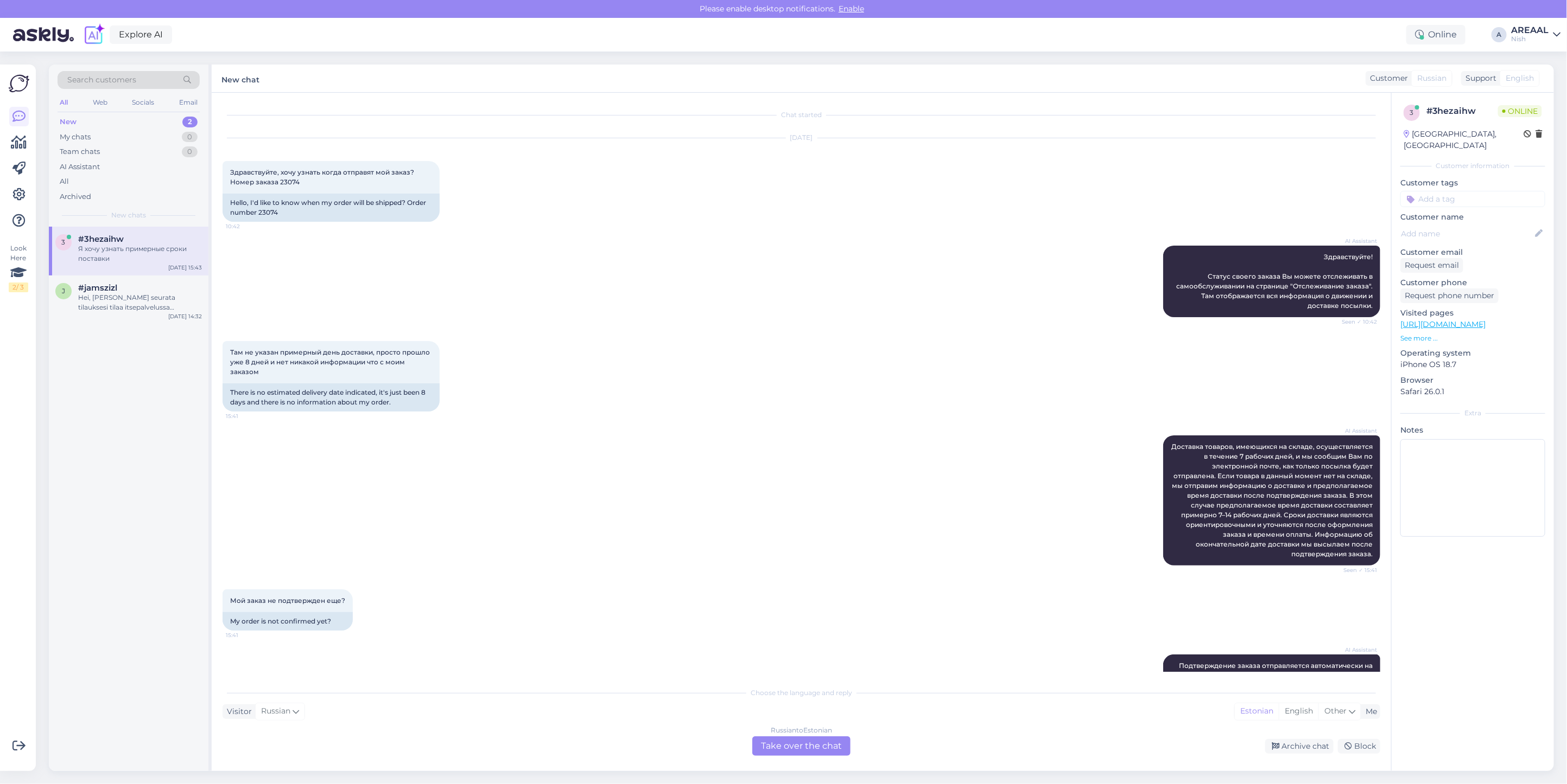
scroll to position [140, 0]
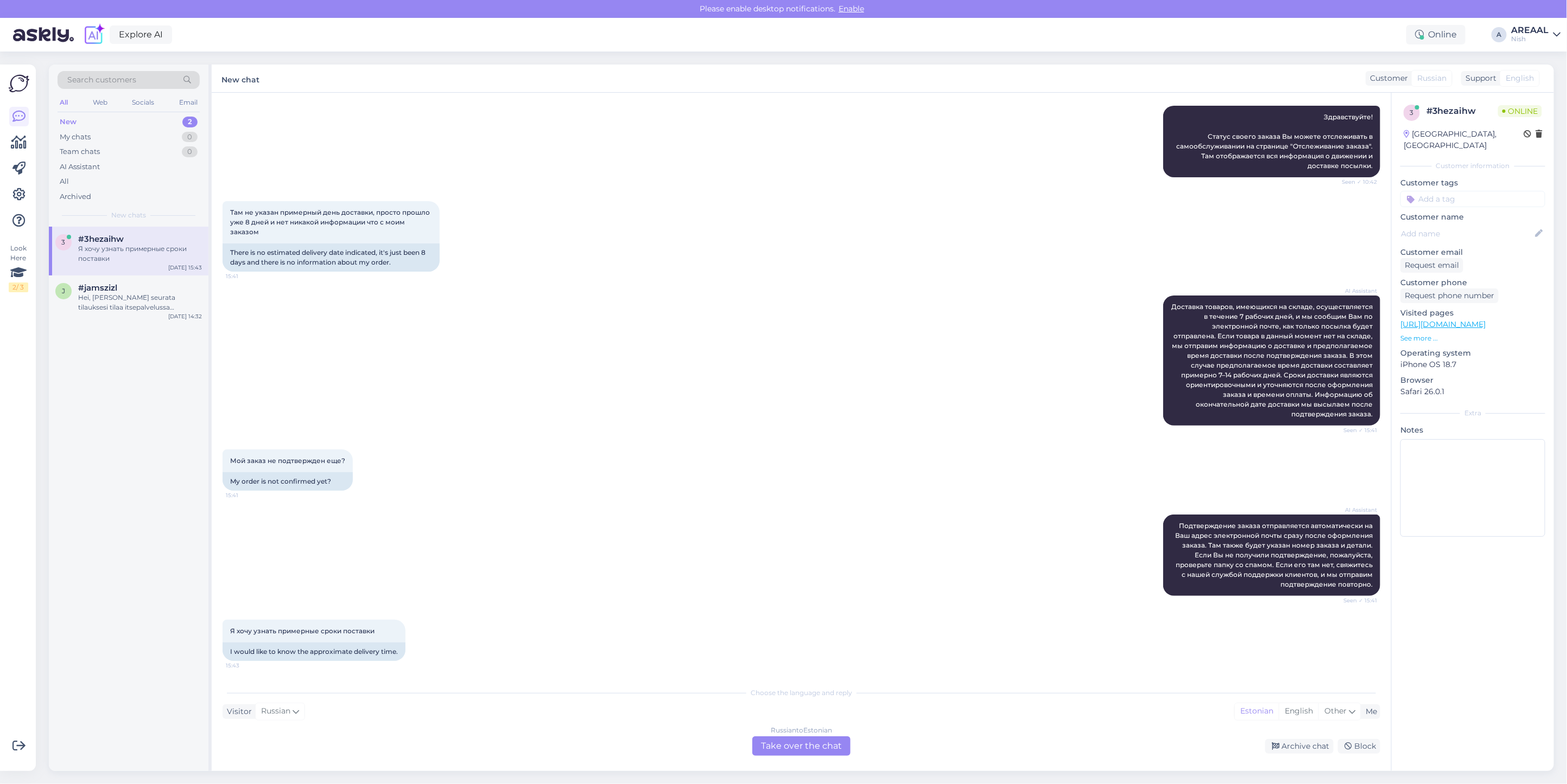
click at [403, 336] on div "AI Assistant Seen ✓ 15:41" at bounding box center [801, 361] width 1157 height 154
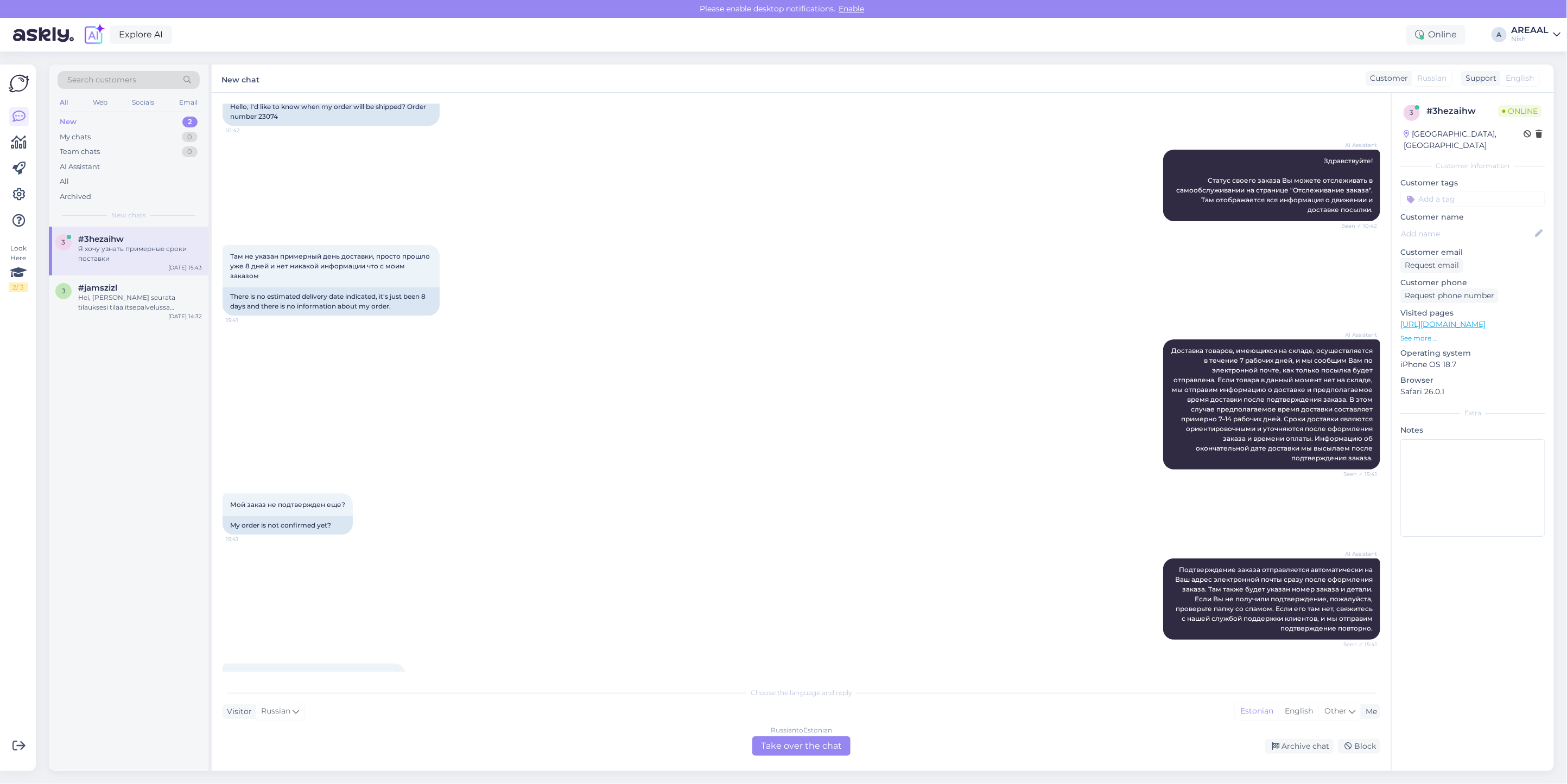
scroll to position [0, 0]
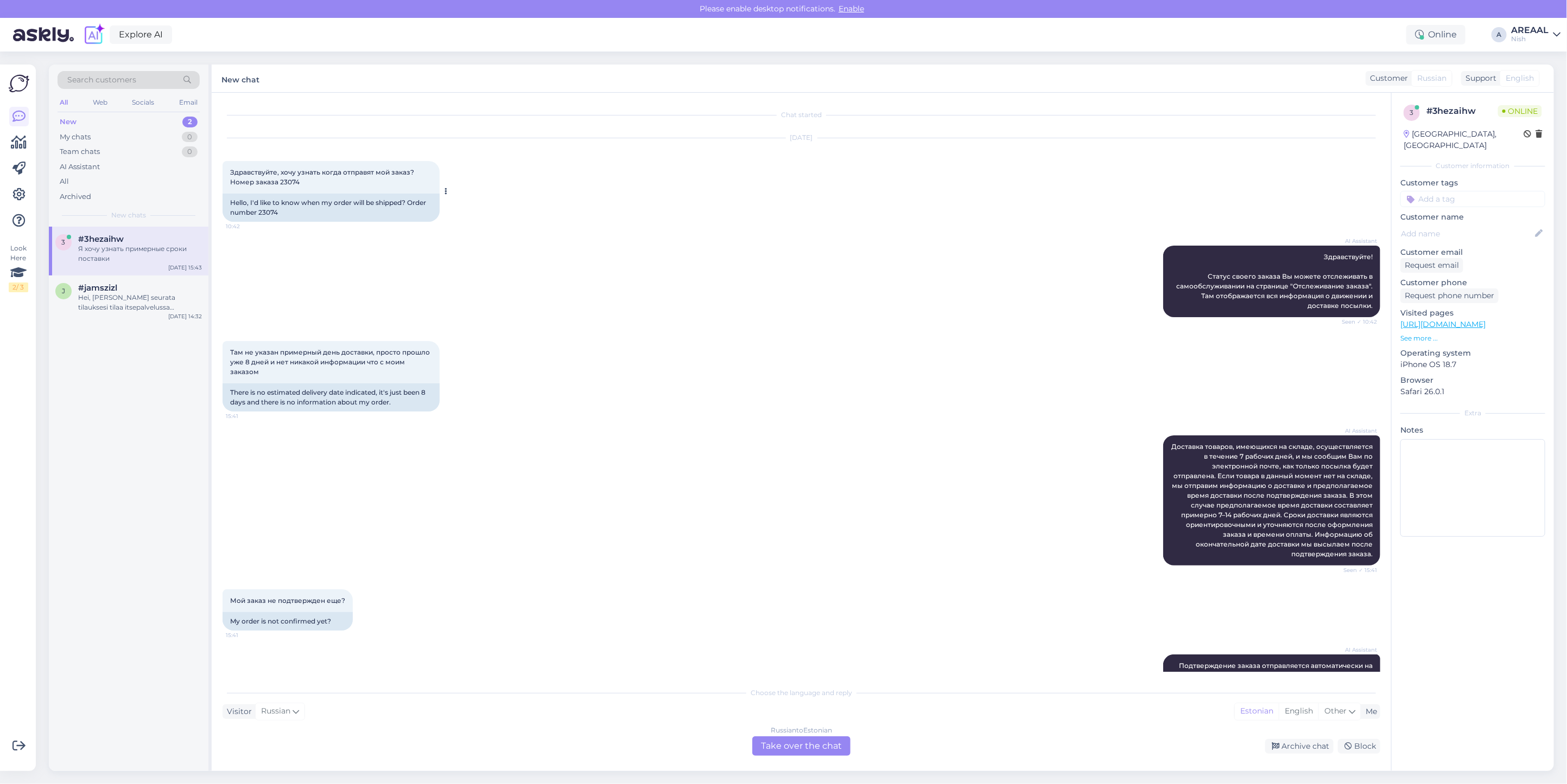
click at [264, 211] on div "Hello, I'd like to know when my order will be shipped? Order number 23074" at bounding box center [331, 207] width 217 height 28
copy div "23074"
click at [798, 737] on div "Russian to Estonian Take over the chat" at bounding box center [801, 746] width 99 height 20
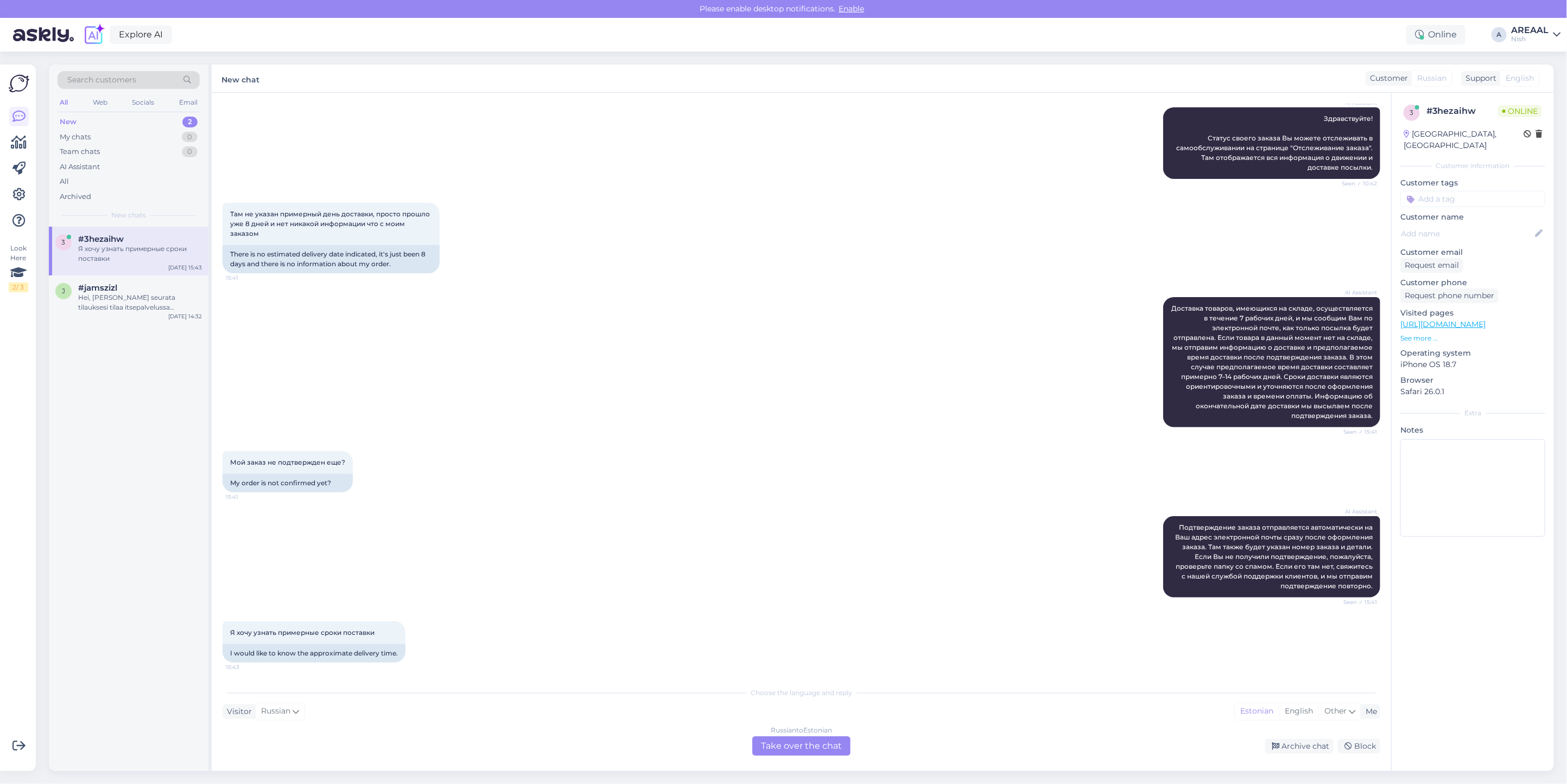
scroll to position [115, 0]
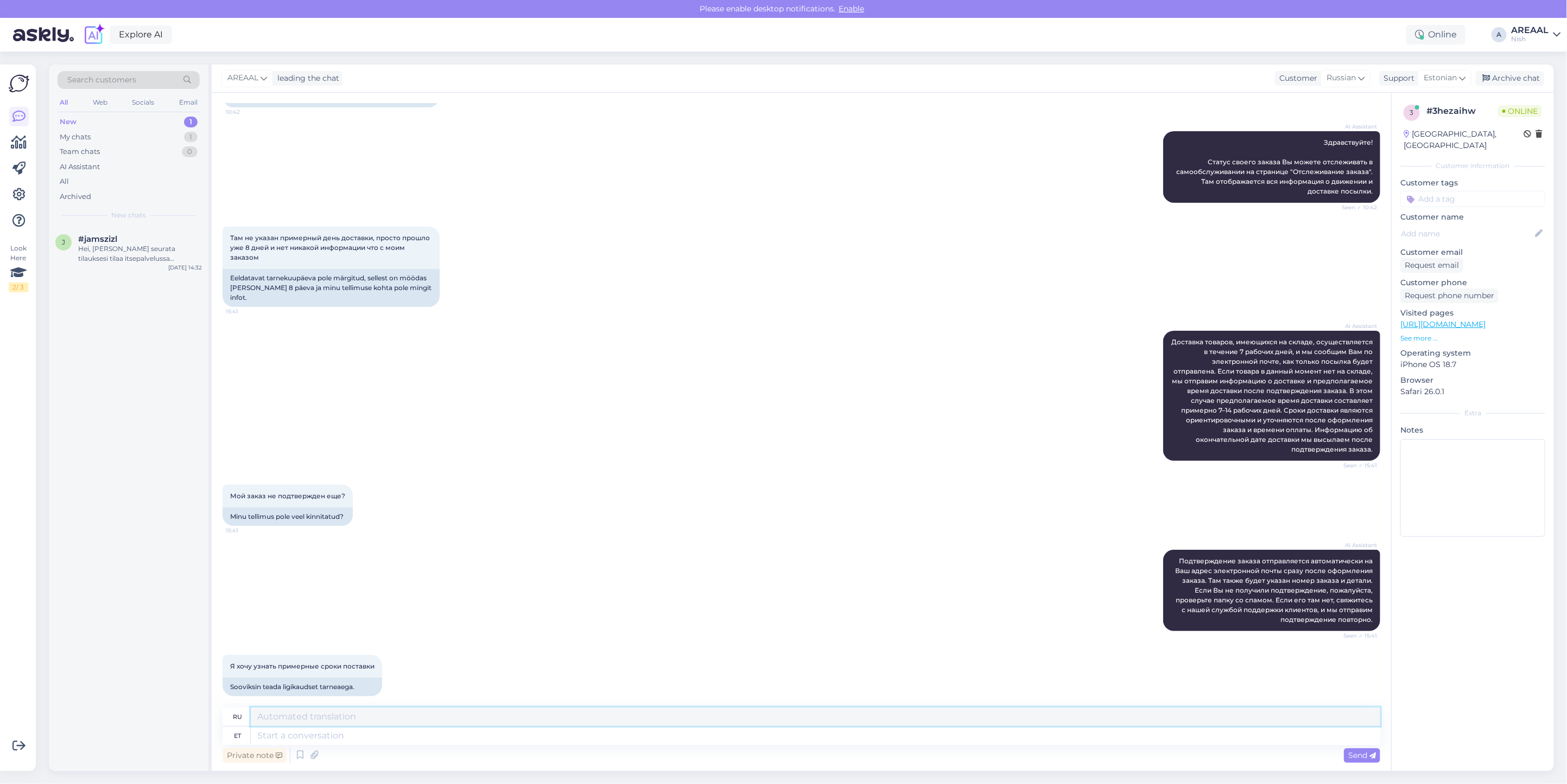
click at [820, 724] on textarea at bounding box center [816, 717] width 1130 height 19
click at [821, 736] on textarea at bounding box center [816, 736] width 1130 height 19
type textarea "Orienteeruv tr"
type textarea "Ориентирование"
type textarea "Orienteeruv tarneaeg an"
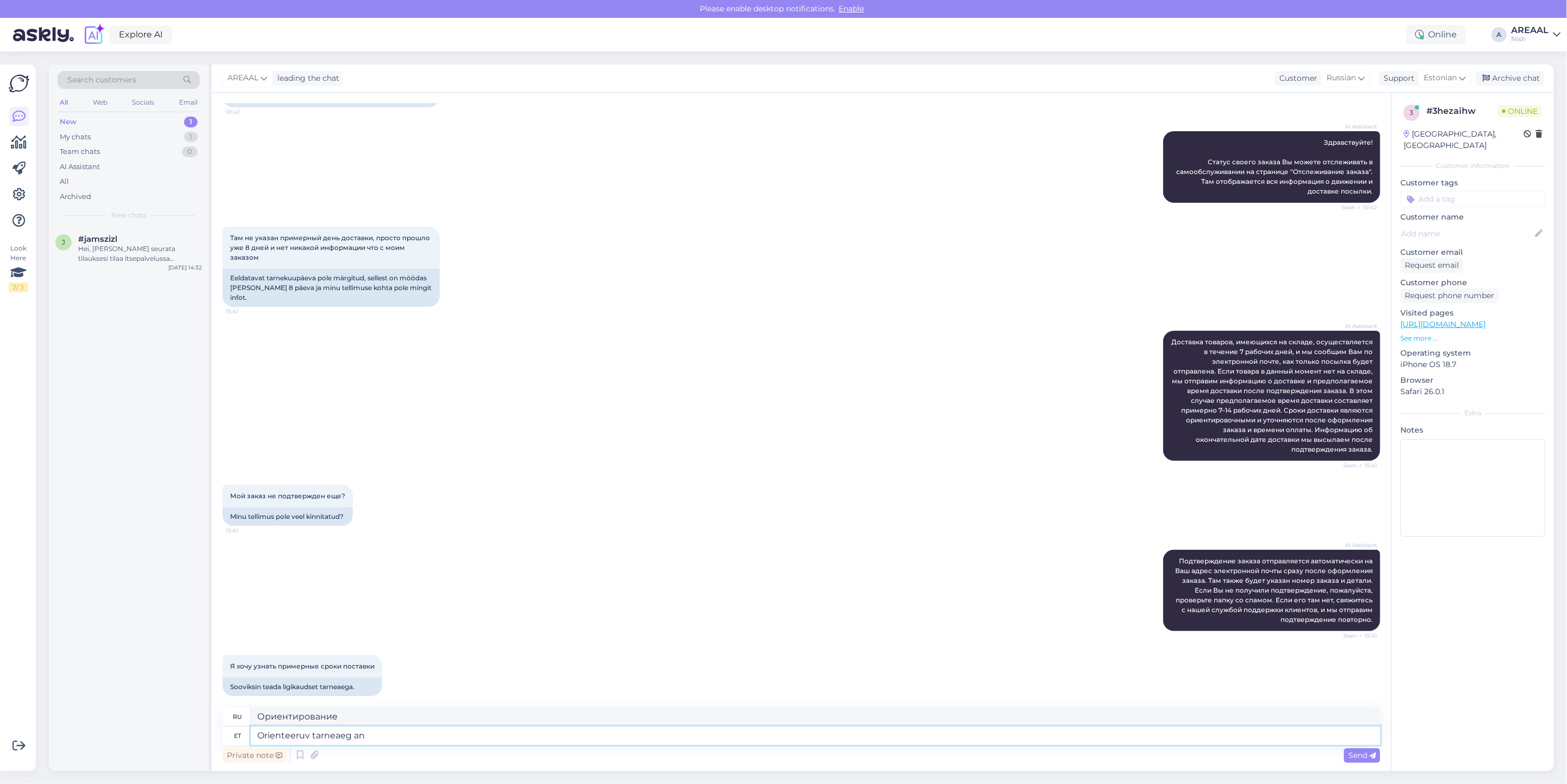
type textarea "Расчетное время доставки"
type textarea "Orienteeruv tarneaeg antud mud"
type textarea "Расчетное время доставки указано"
type textarea "Orienteeruv tarneaeg antud mudelile 7-1"
type textarea "Расчетное время доставки этой модели"
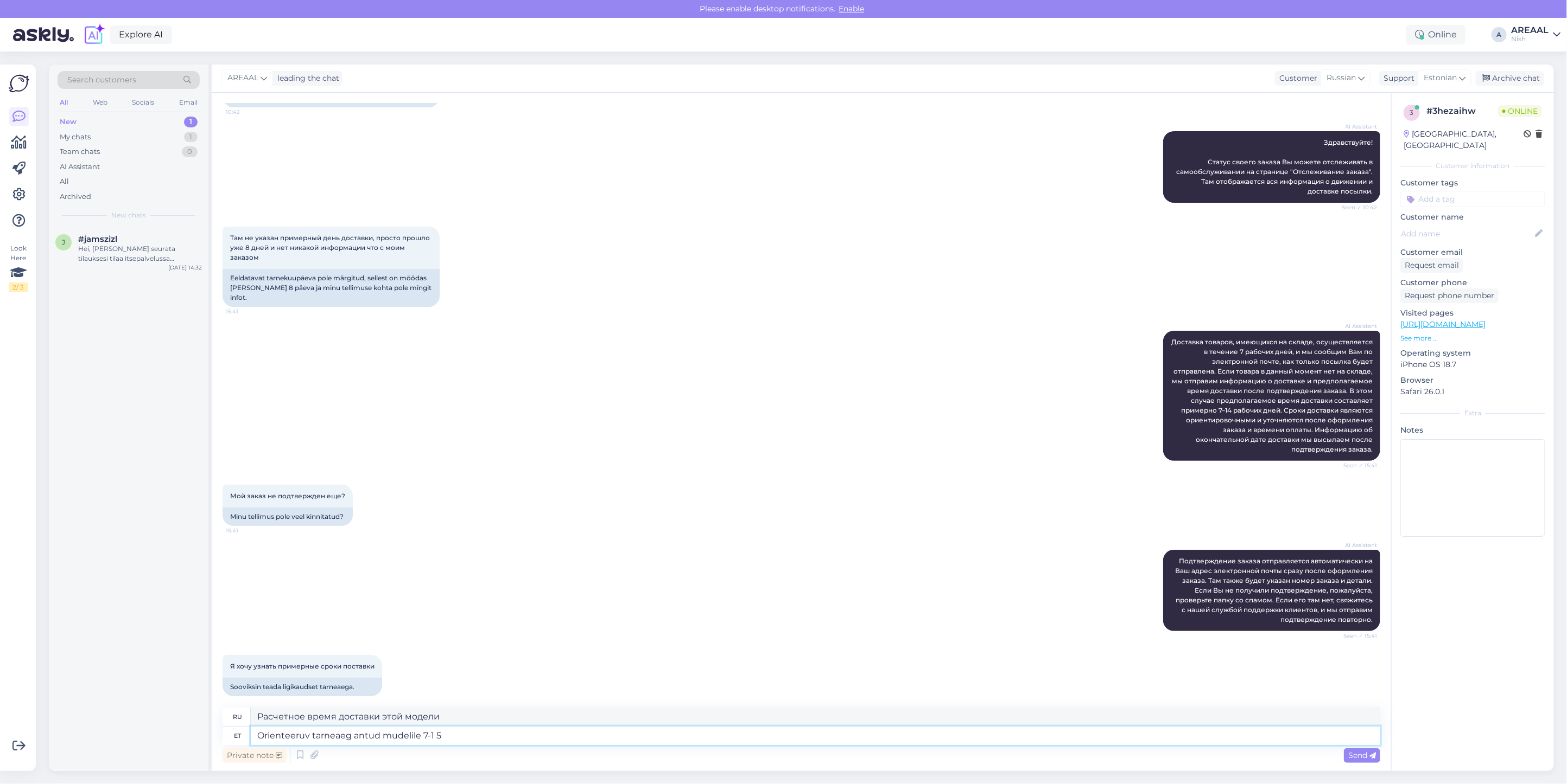
type textarea "Orienteeruv tarneaeg antud mudelile 7-1"
type textarea "Расчетное время доставки этой модели 7-1"
type textarea "Orienteeruv tarneaeg antud mudelile 7-14 töö"
type textarea "Расчетное время доставки этой модели 7-14"
type textarea "Orienteeruv tarneaeg antud mudelile 7-14 tööpäva alate"
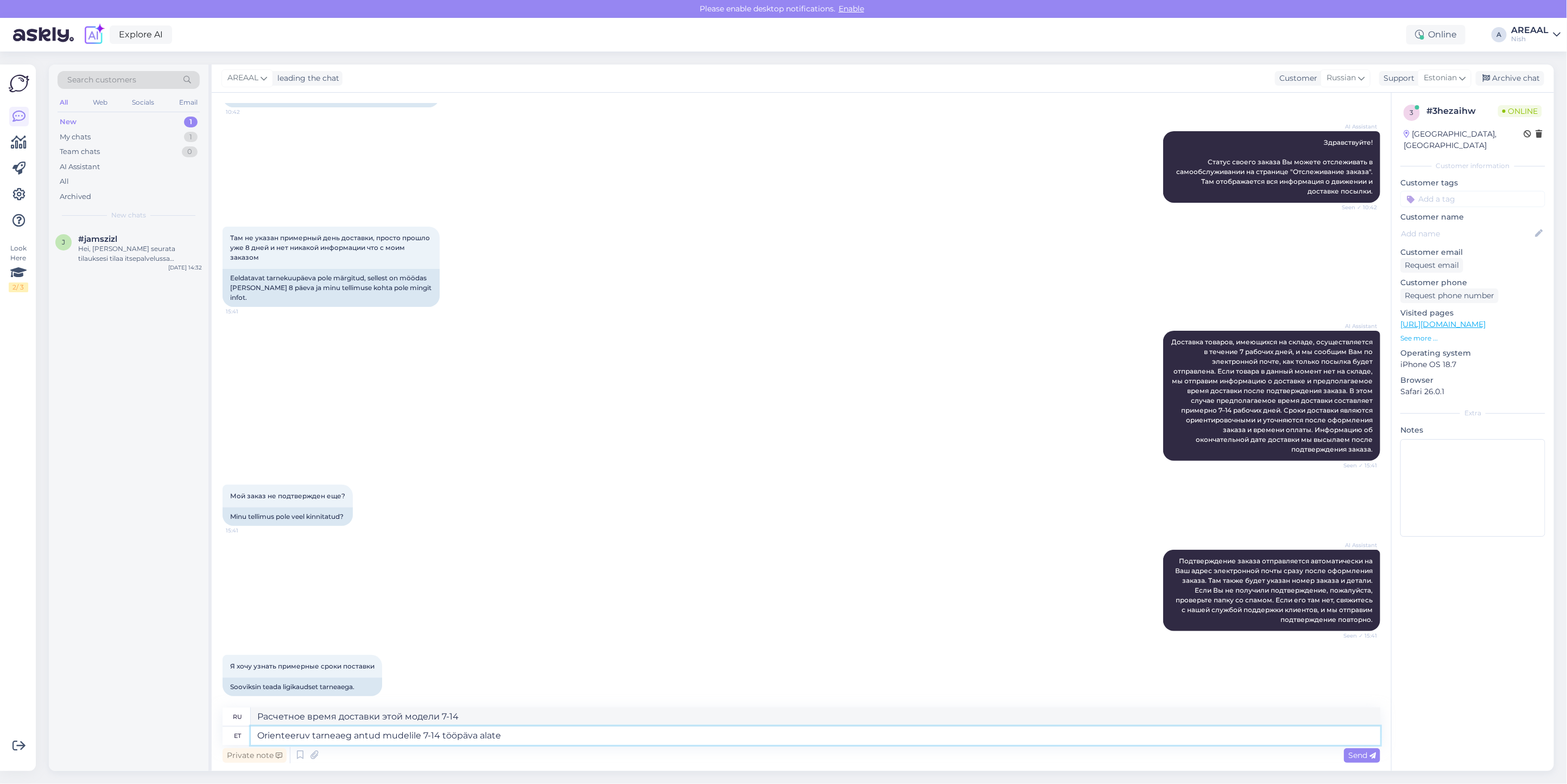
type textarea "Расчетный срок доставки этой модели 7-14 рабочих дней."
type textarea "Orienteeruv tarneaeg antud mudelile 7-14 tööpäeva alates telli"
type textarea "Расчетное время доставки этой модели 7-14 рабочих дней с"
type textarea "Orienteeruv tarneaeg antud mudelile 7-14 tööpäeva alates tellimuse vormi"
type textarea "Расчетный срок поставки данной модели составляет 7–14 рабочих дней с момента за…"
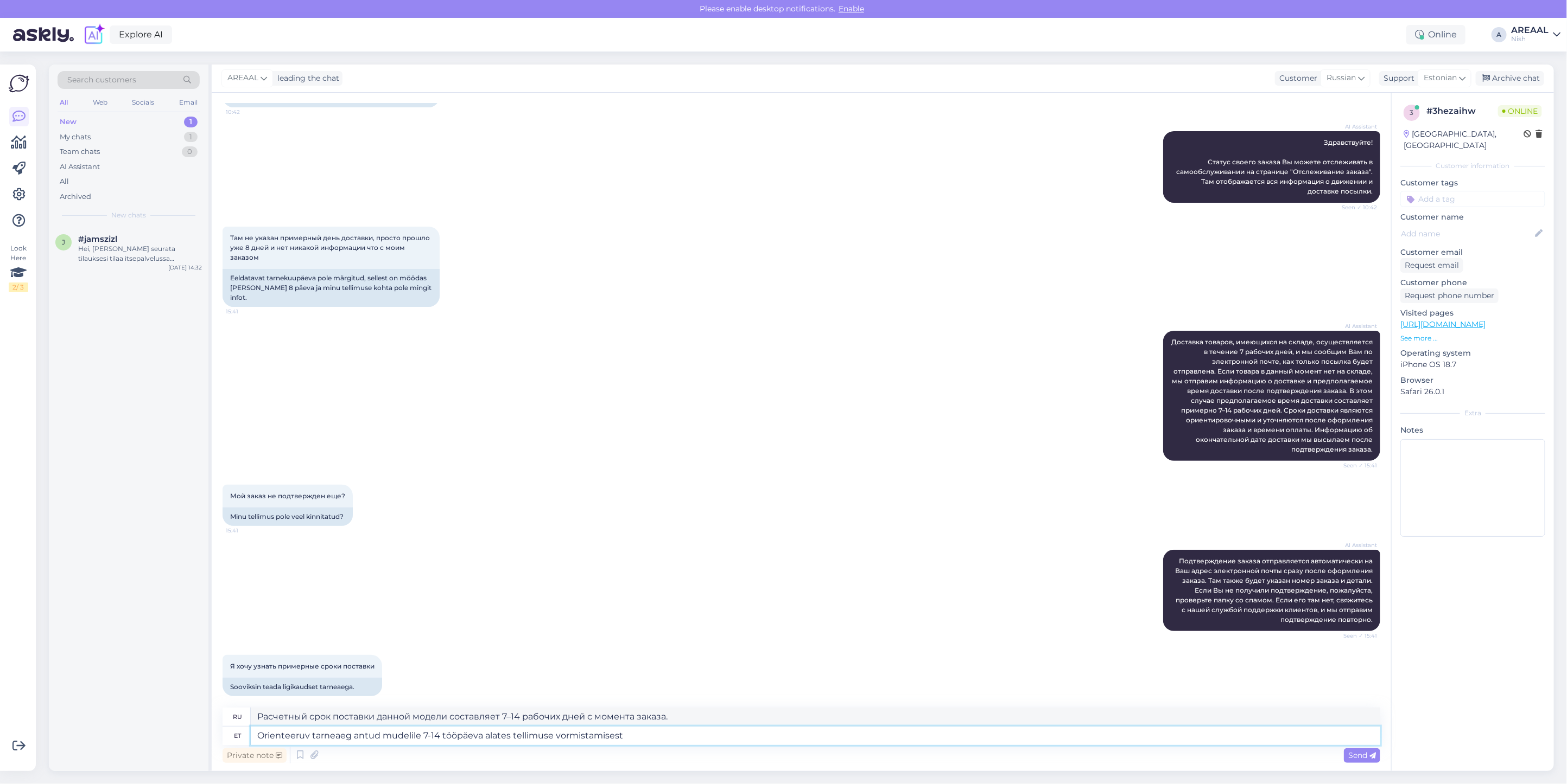
type textarea "Orienteeruv tarneaeg antud mudelile 7-14 tööpäeva alates tellimuse vormistamise…"
type textarea "Расчетный срок поставки данной модели составляет 7–14 рабочих дней с момента оф…"
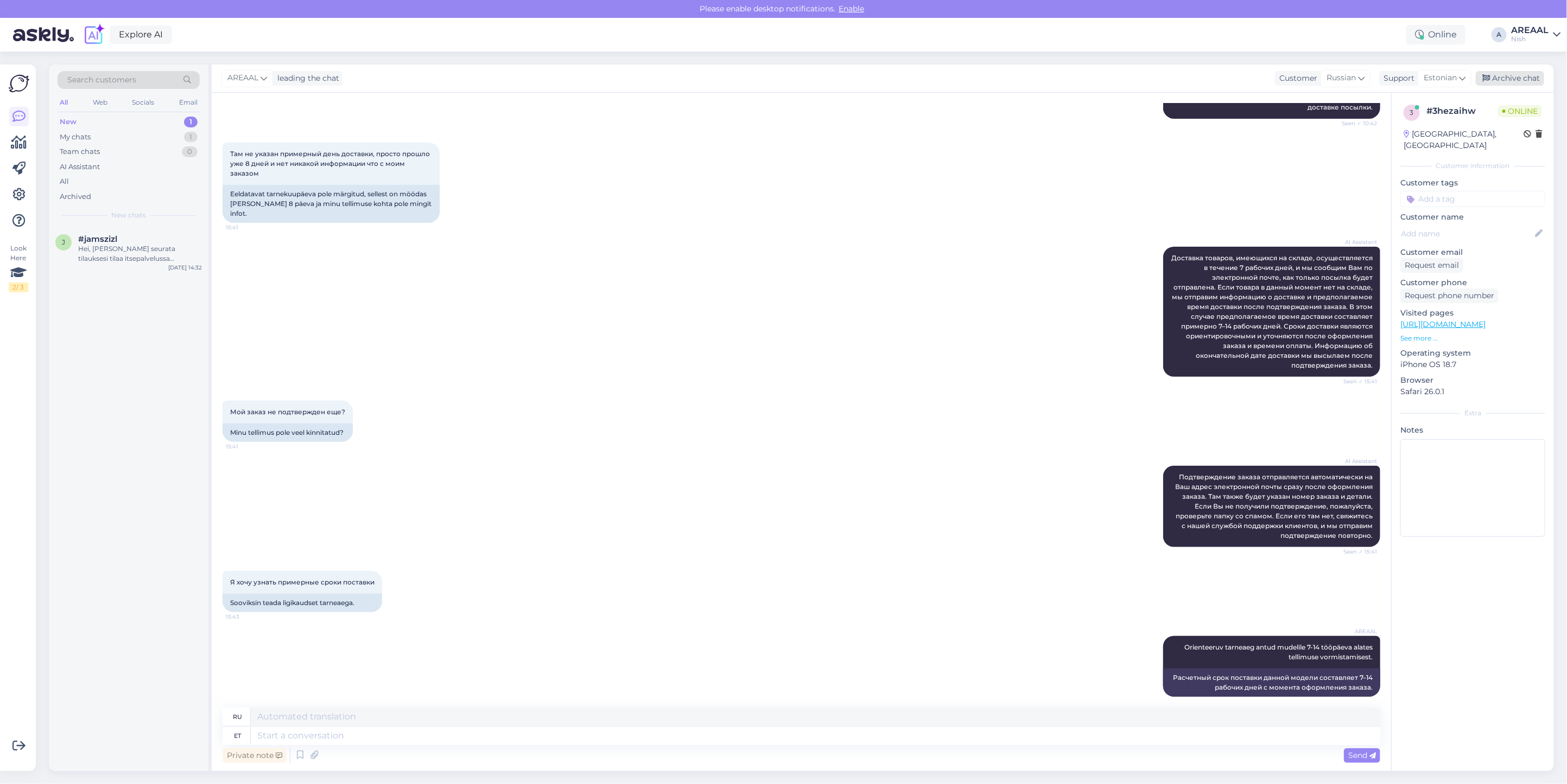
click at [1518, 75] on div "Archive chat" at bounding box center [1510, 78] width 68 height 14
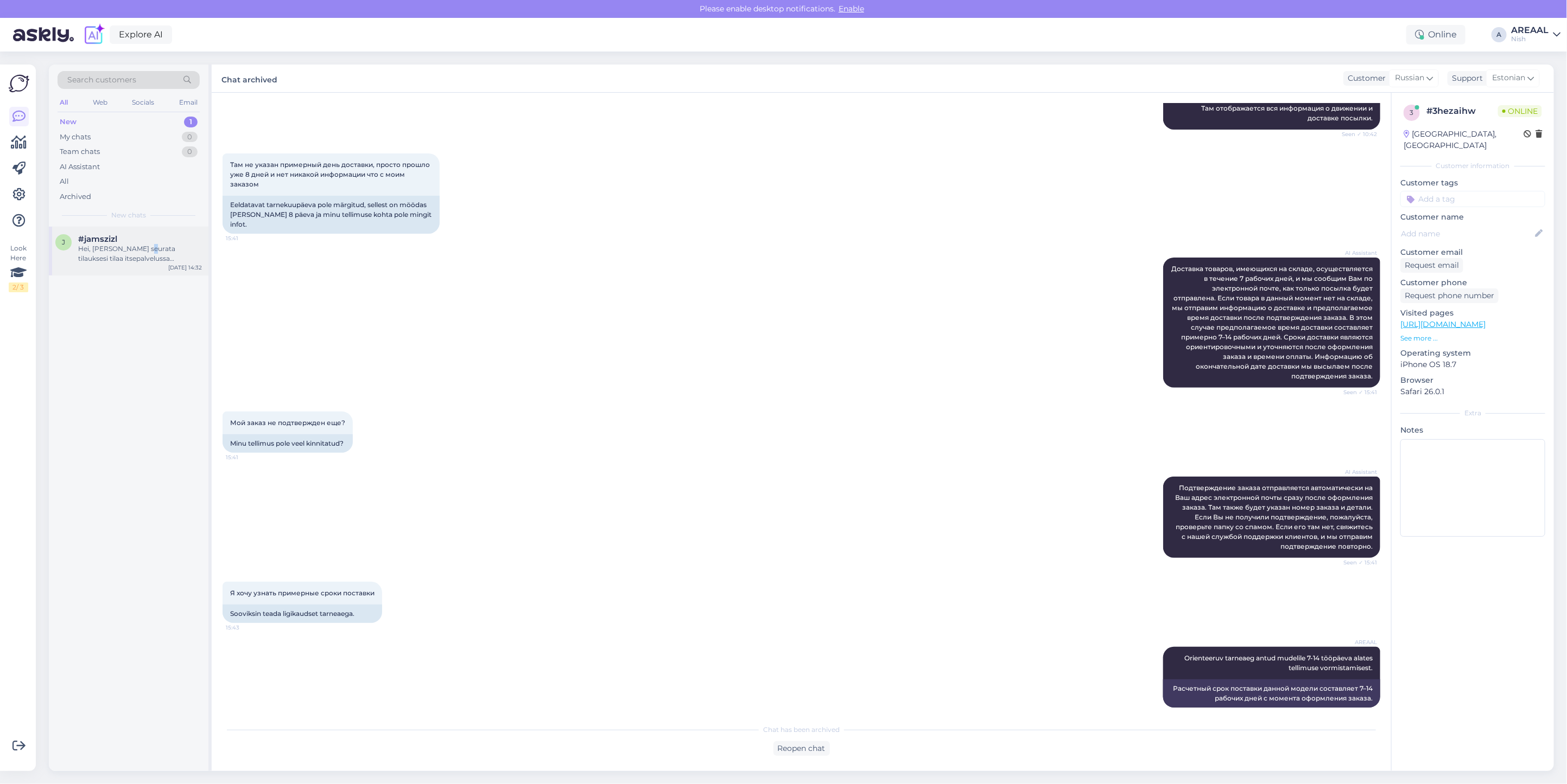
click at [136, 250] on div "Hei, Voit seurata tilauksesi tilaa itsepalvelussa "Tilauksen seuranta" -sivulla…" at bounding box center [140, 254] width 124 height 20
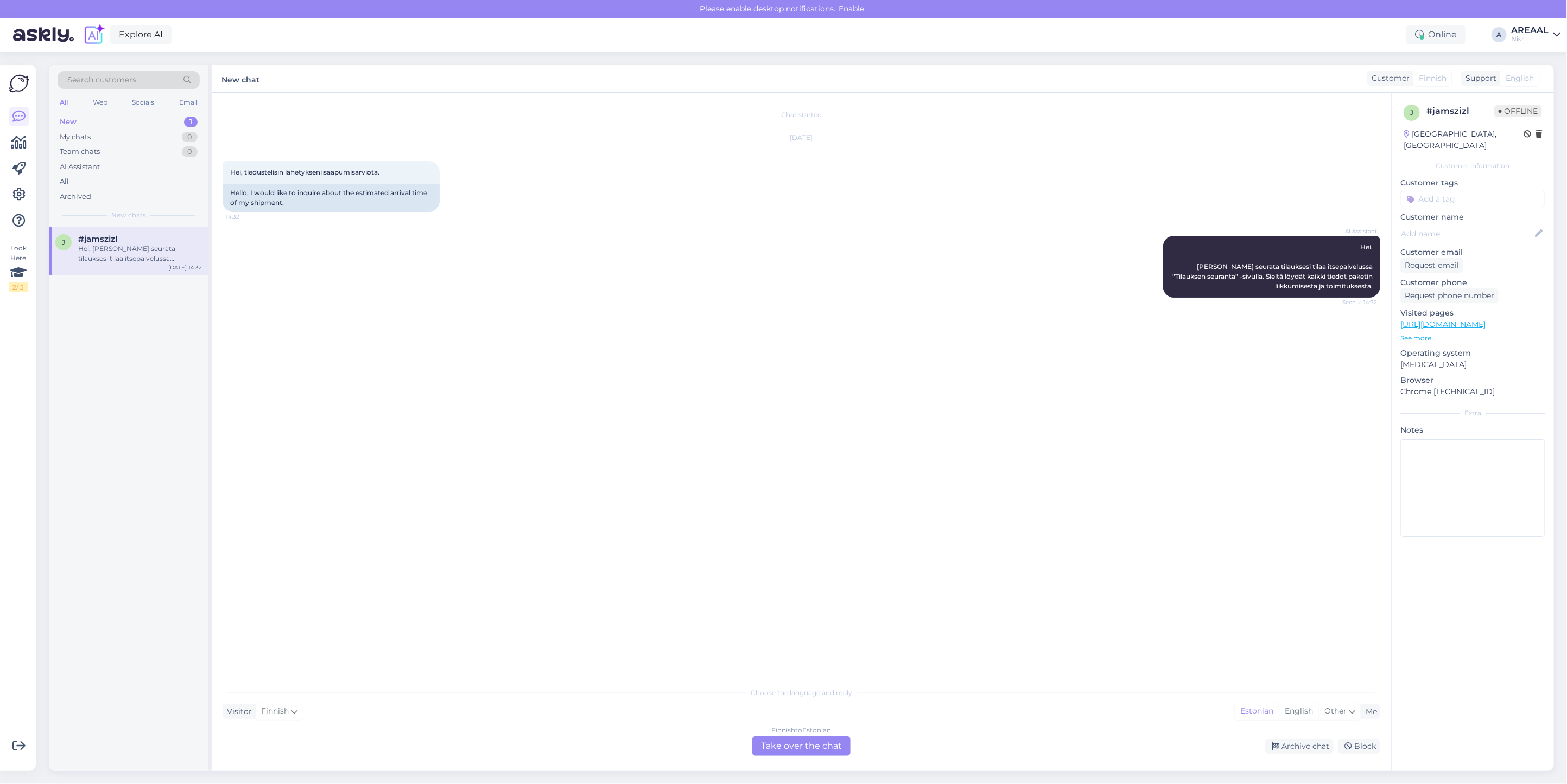
click at [866, 754] on div "Finnish to Estonian Take over the chat Archive chat Block" at bounding box center [801, 746] width 1157 height 20
click at [834, 745] on div "Finnish to Estonian Take over the chat" at bounding box center [801, 746] width 99 height 20
click at [818, 732] on div "Finnish to Estonian" at bounding box center [801, 730] width 60 height 10
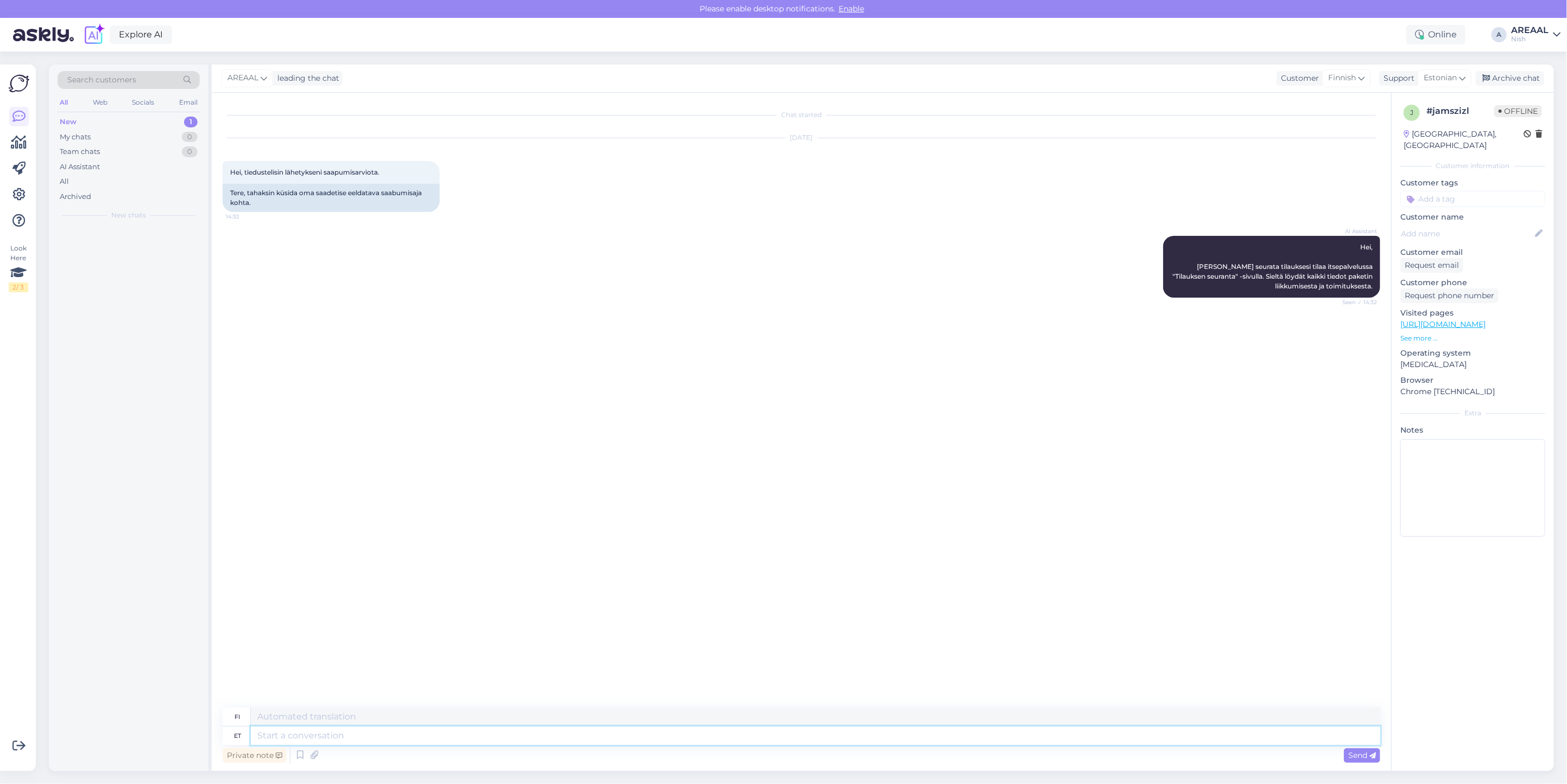
click at [820, 732] on textarea at bounding box center [816, 736] width 1130 height 19
type textarea "What i"
type textarea "Mitä"
type textarea "What is the"
type textarea "Mikä on"
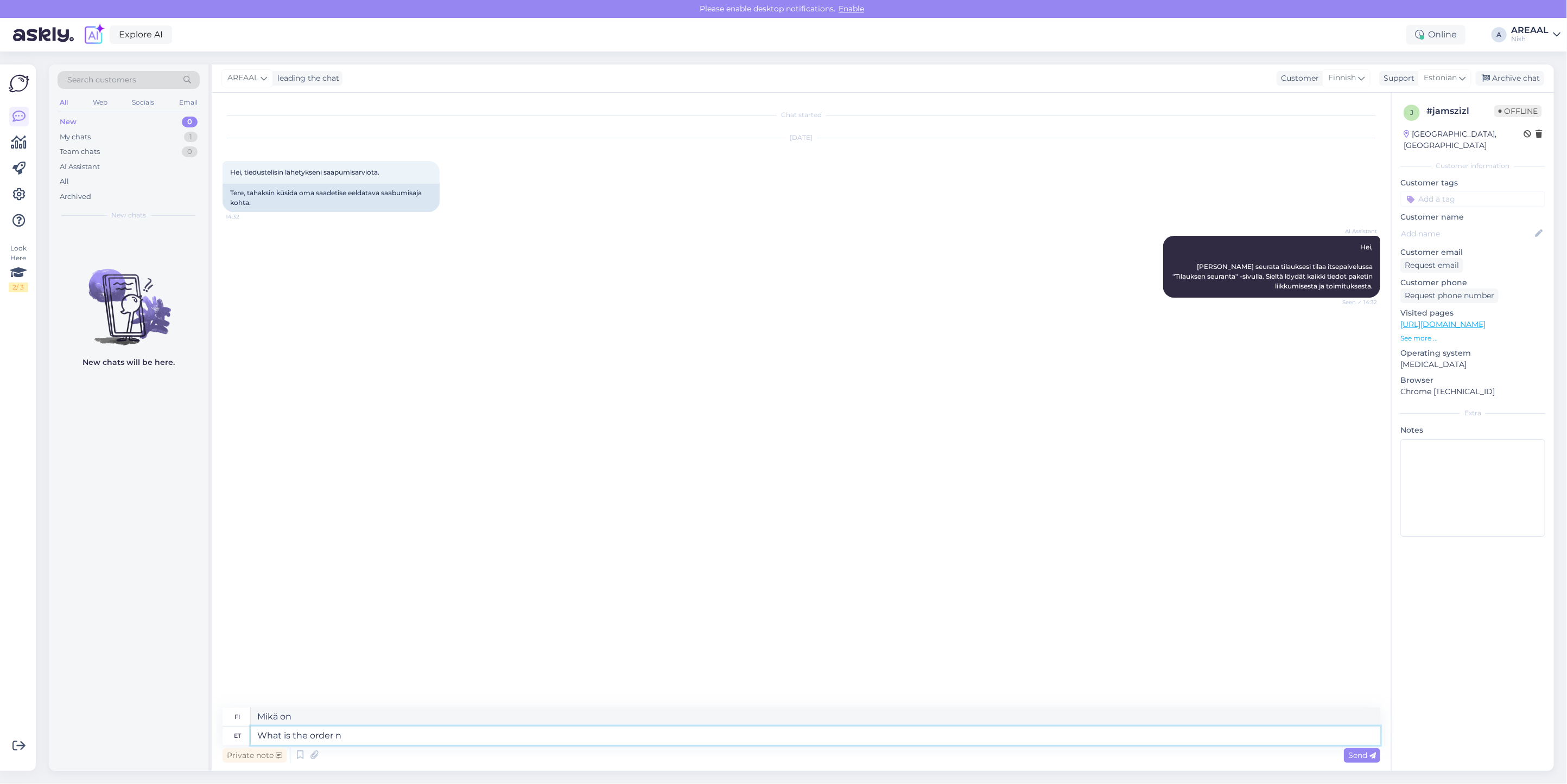
type textarea "What is the order nu"
type textarea "Mikä on järjestys?"
type textarea "What is the order number?"
type textarea "Mikä on tilausnumero?"
click at [1538, 65] on div "AREAAL leading the chat Customer Finnish Support Estonian Archive chat" at bounding box center [882, 78] width 1342 height 28
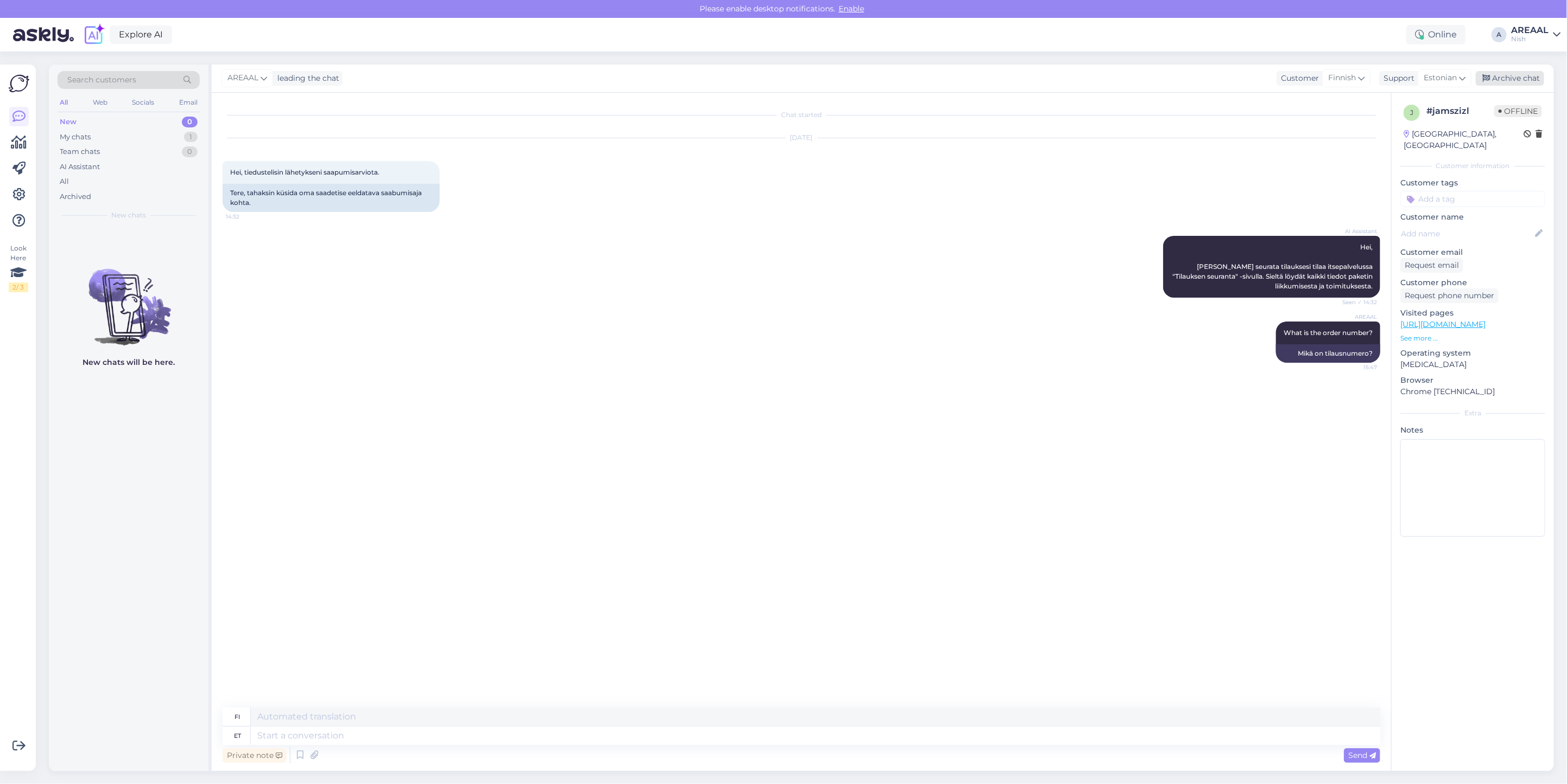
click at [1533, 73] on div "Archive chat" at bounding box center [1510, 78] width 68 height 14
click at [1528, 39] on div "Nish" at bounding box center [1529, 39] width 38 height 9
click at [1538, 60] on button "Open" at bounding box center [1537, 60] width 30 height 17
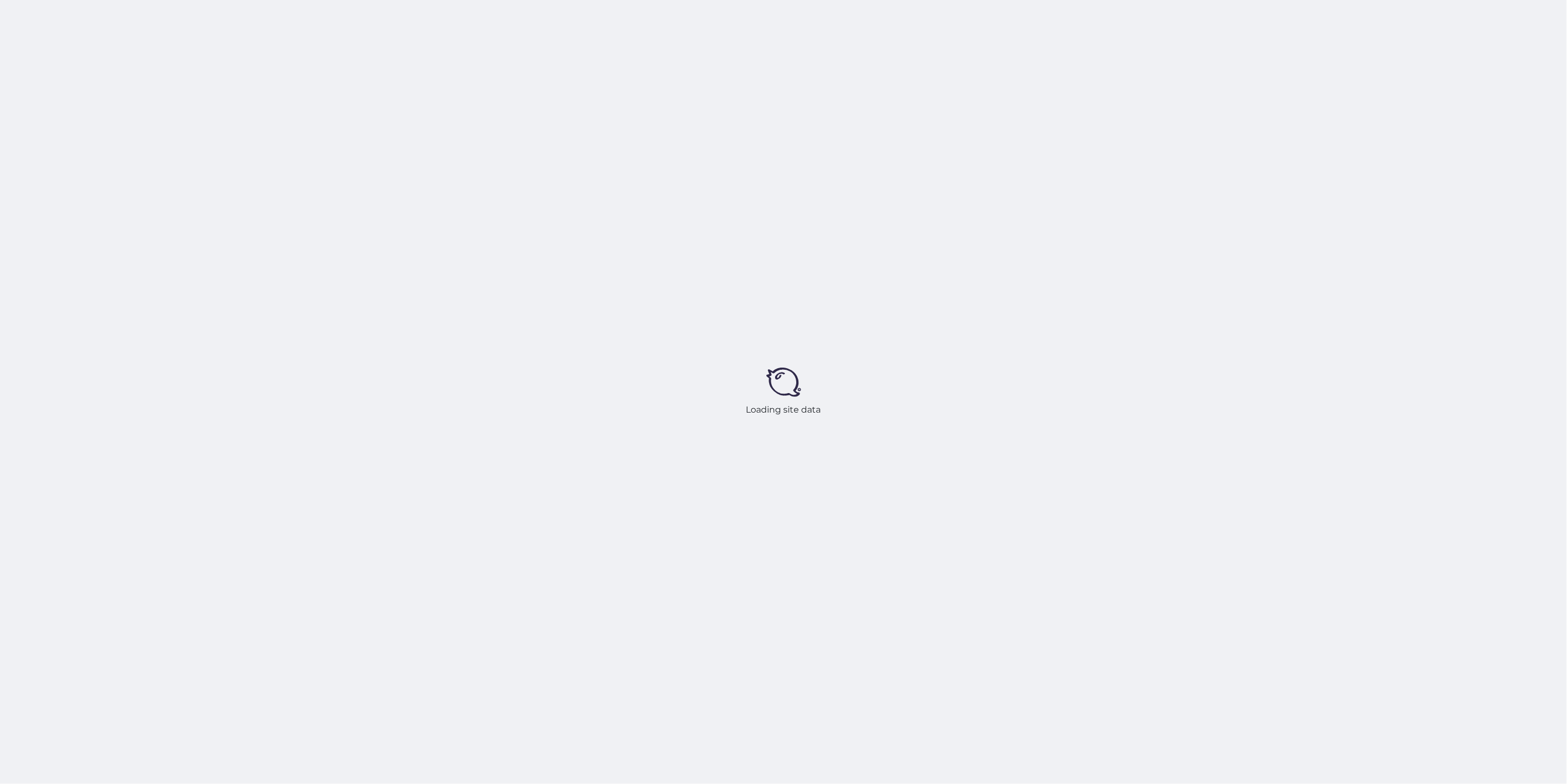
click at [945, 288] on div "Loading site data" at bounding box center [784, 392] width 1567 height 784
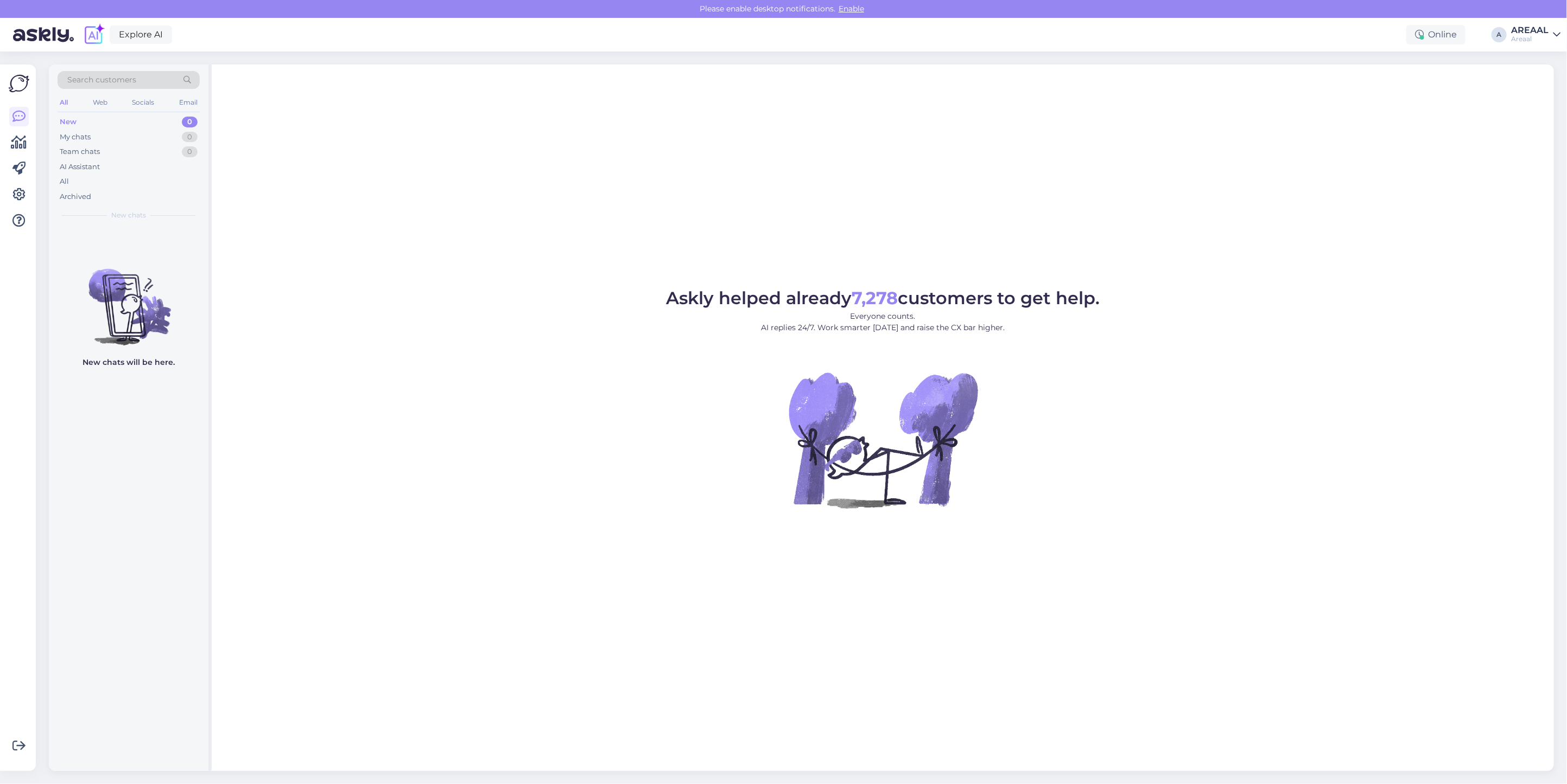
click at [1222, 305] on figure "Askly helped already 7,278 customers to get help. Everyone counts. AI replies 2…" at bounding box center [882, 413] width 1322 height 248
click at [1027, 266] on div "Askly helped already 7,278 customers to get help. Everyone counts. AI replies 2…" at bounding box center [882, 418] width 1342 height 707
click at [998, 185] on div "Askly helped already 7,278 customers to get help. Everyone counts. AI replies 2…" at bounding box center [882, 417] width 1342 height 705
click at [122, 178] on div "All" at bounding box center [128, 181] width 143 height 15
click at [885, 145] on div "Askly helped already 7,278 customers to get help. Everyone counts. AI replies 2…" at bounding box center [882, 417] width 1342 height 705
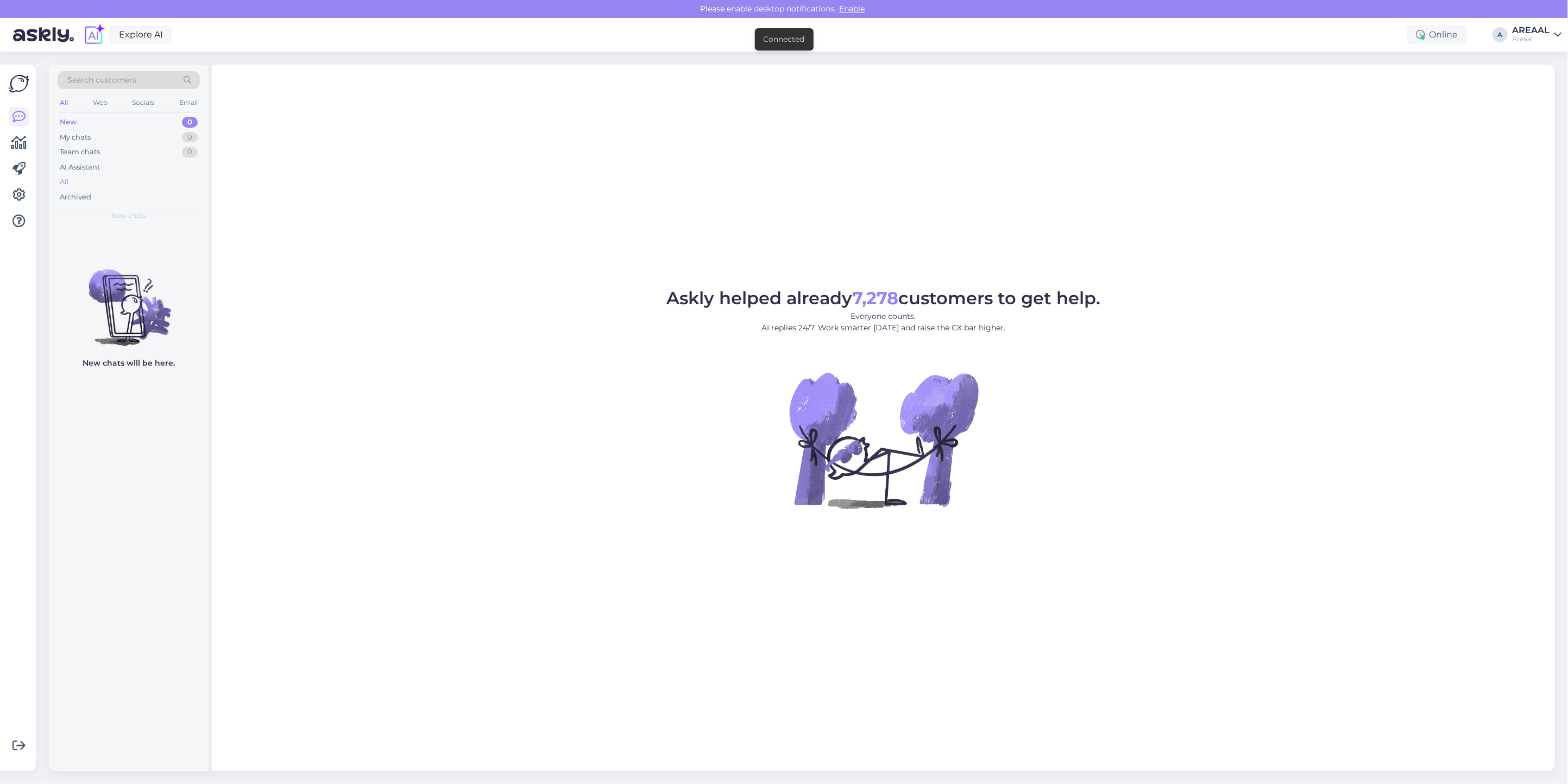
click at [91, 185] on div "All" at bounding box center [128, 181] width 143 height 15
click at [104, 199] on div "Archived" at bounding box center [128, 196] width 143 height 15
click at [99, 179] on div "All" at bounding box center [128, 181] width 143 height 15
click at [132, 181] on div "All" at bounding box center [128, 181] width 143 height 15
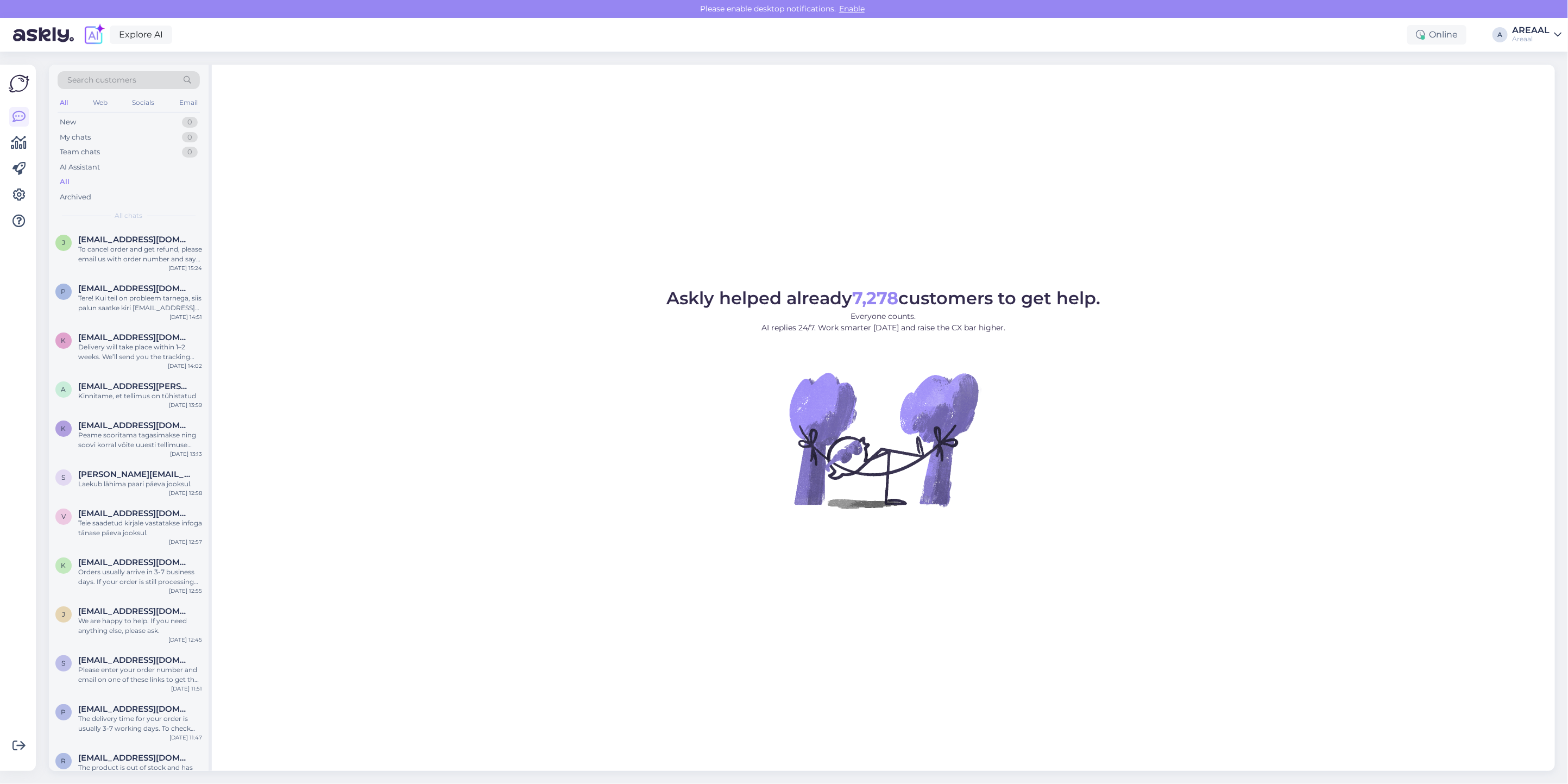
click at [1527, 37] on div "Areaal" at bounding box center [1530, 39] width 38 height 9
click at [1538, 74] on div "Nish Open" at bounding box center [1494, 84] width 133 height 23
click at [1546, 84] on button "Open" at bounding box center [1538, 83] width 30 height 17
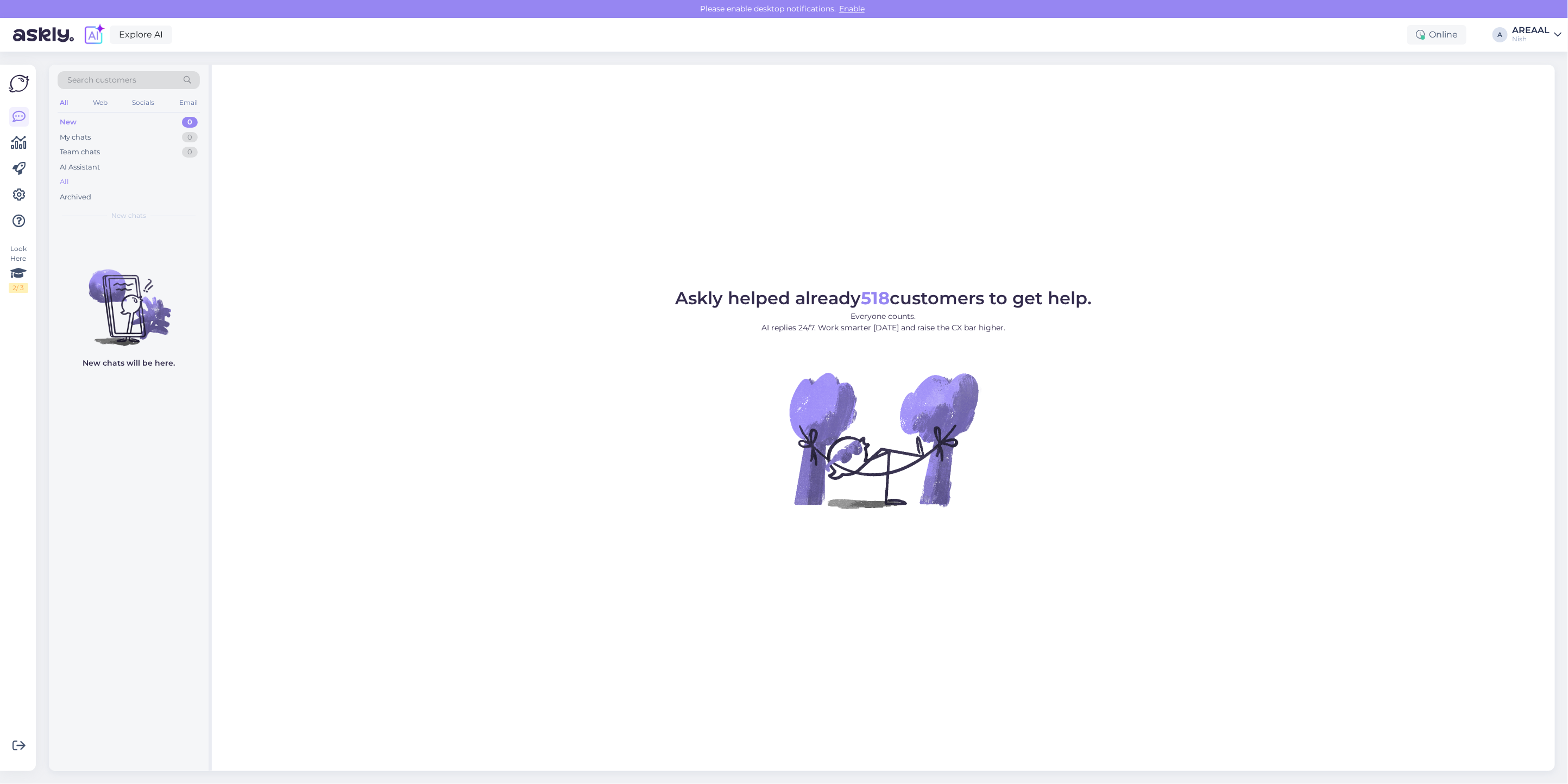
click at [135, 182] on div "All" at bounding box center [128, 181] width 143 height 15
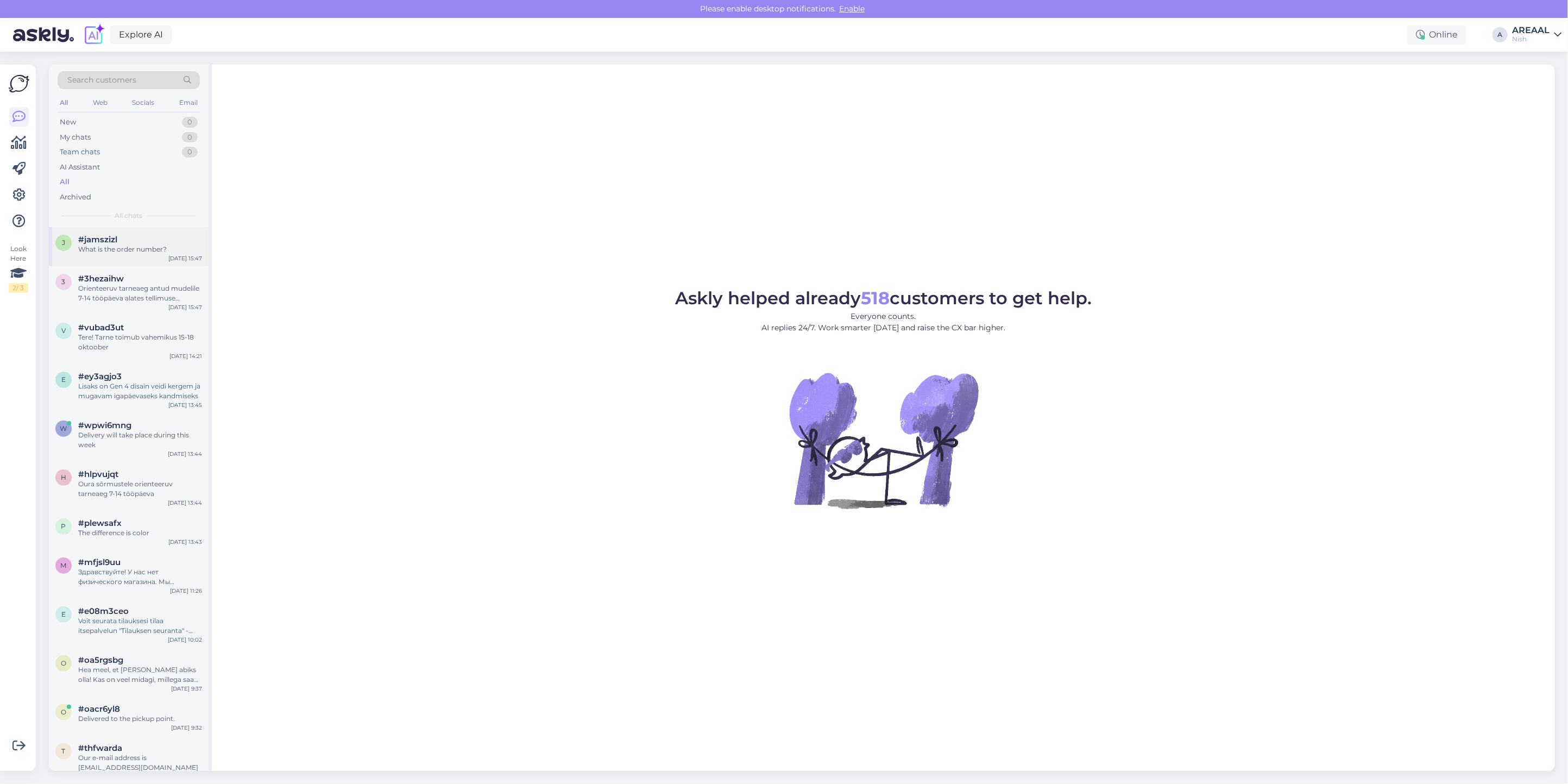
click at [135, 243] on div "#jamszizl" at bounding box center [140, 240] width 124 height 10
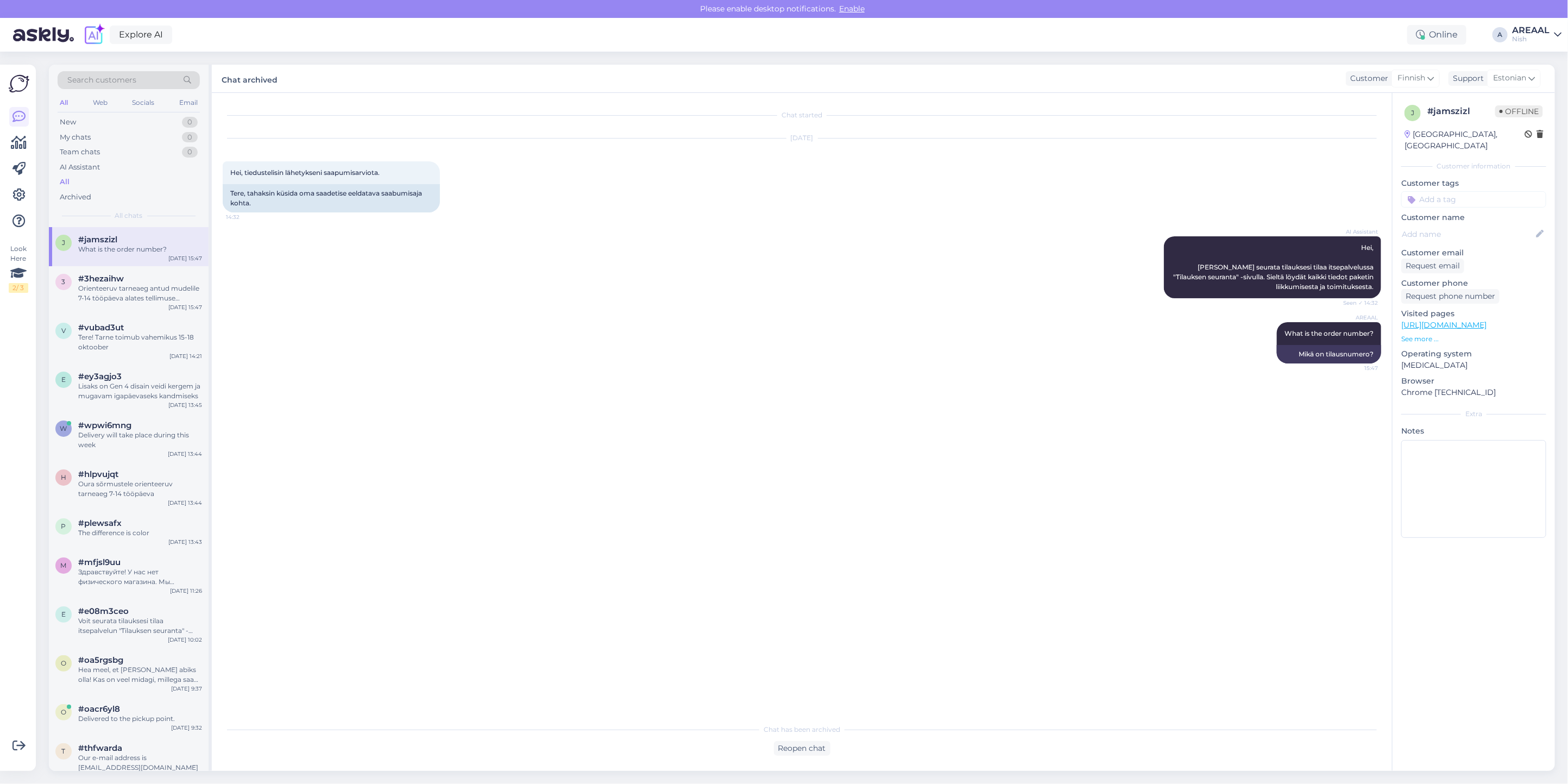
click at [1540, 31] on div "AREAAL" at bounding box center [1530, 30] width 38 height 9
click at [1535, 63] on button "Open" at bounding box center [1538, 60] width 30 height 17
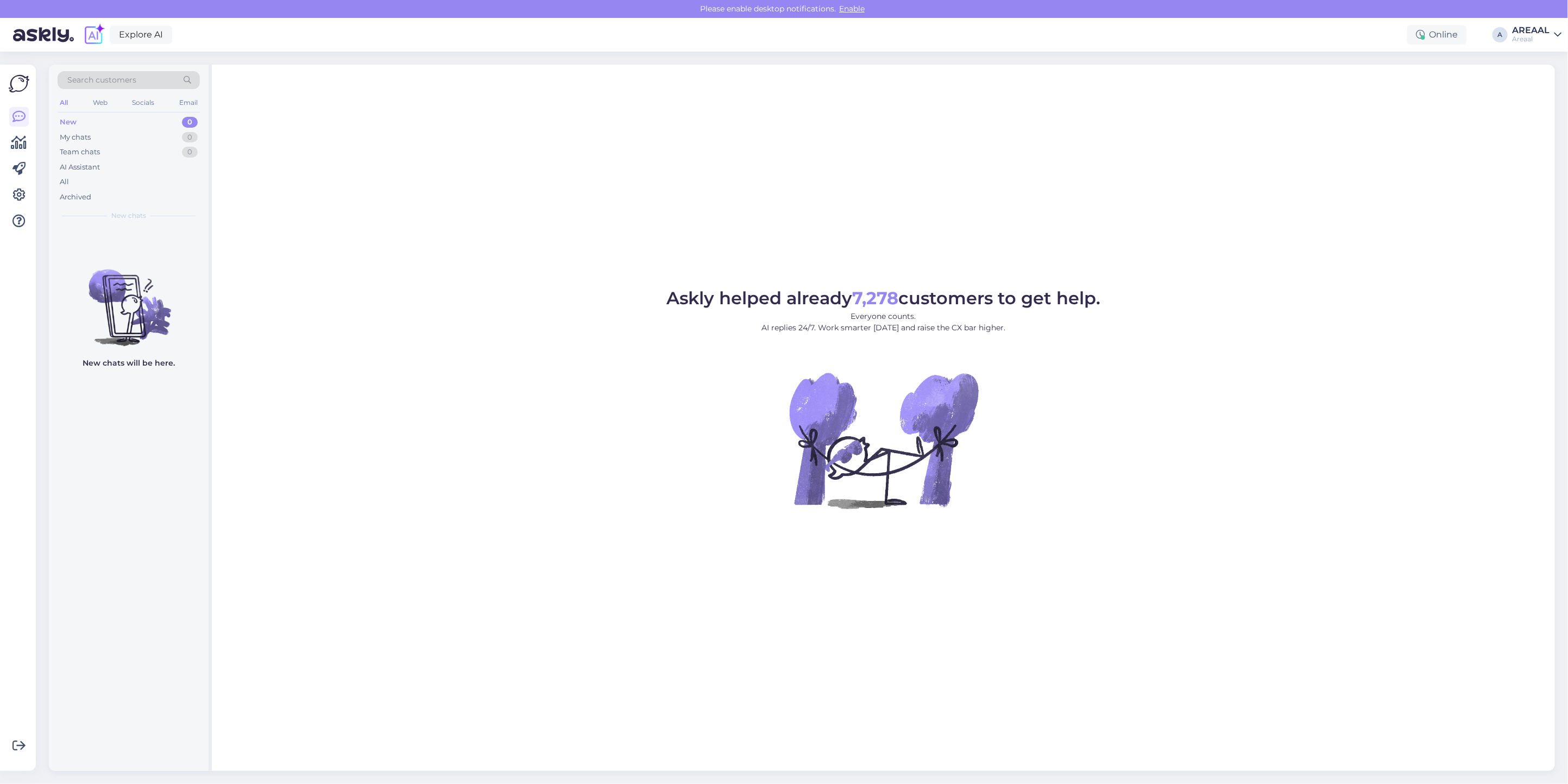
click at [867, 142] on div "Askly helped already 7,278 customers to get help. Everyone counts. AI replies 2…" at bounding box center [883, 417] width 1343 height 706
click at [102, 185] on div "All" at bounding box center [128, 181] width 143 height 15
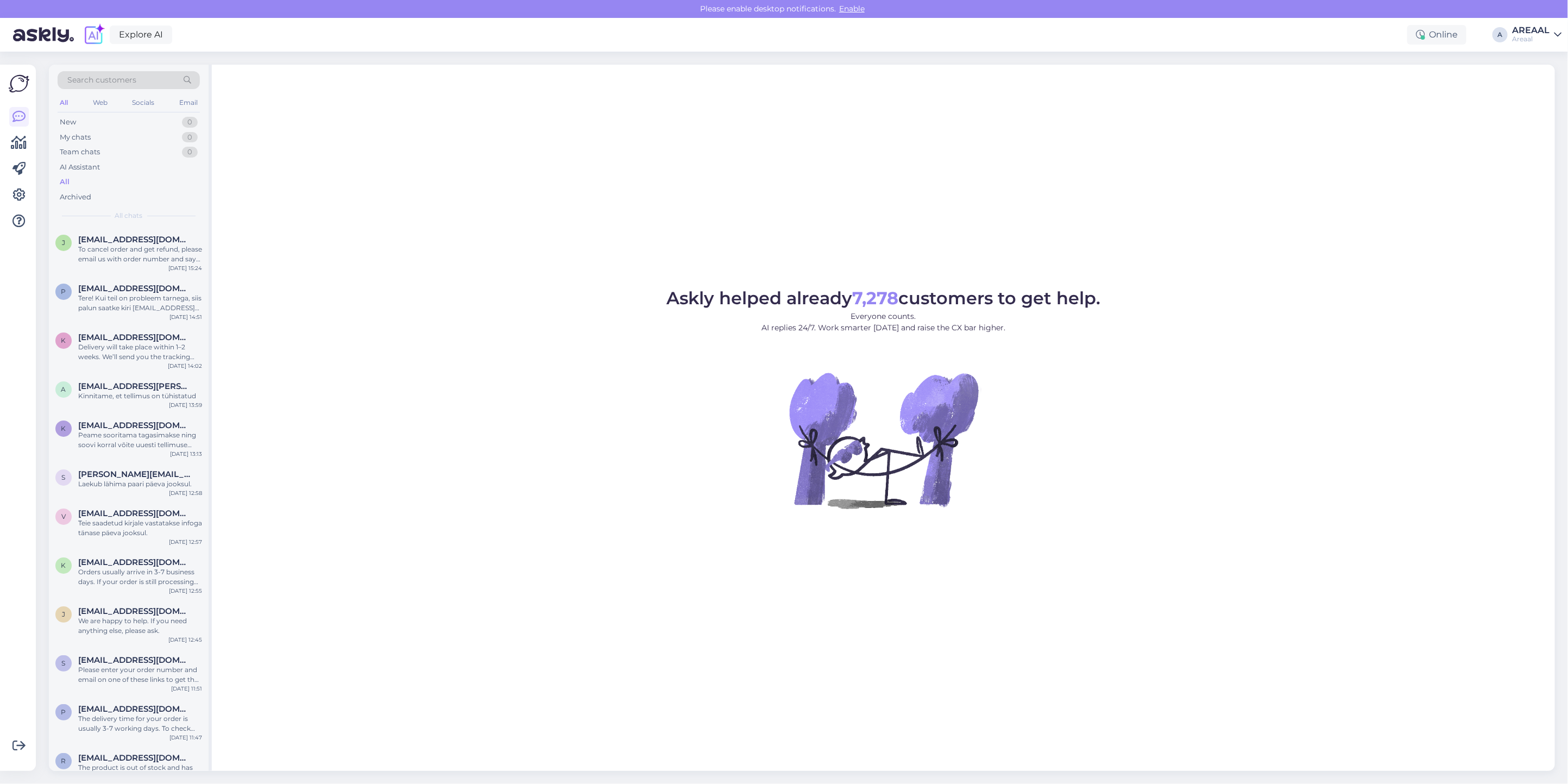
click at [1519, 37] on div "Areaal" at bounding box center [1530, 39] width 38 height 9
click at [1542, 96] on div "VR24 Open" at bounding box center [1494, 108] width 133 height 23
click at [1542, 91] on button "Open" at bounding box center [1538, 83] width 30 height 17
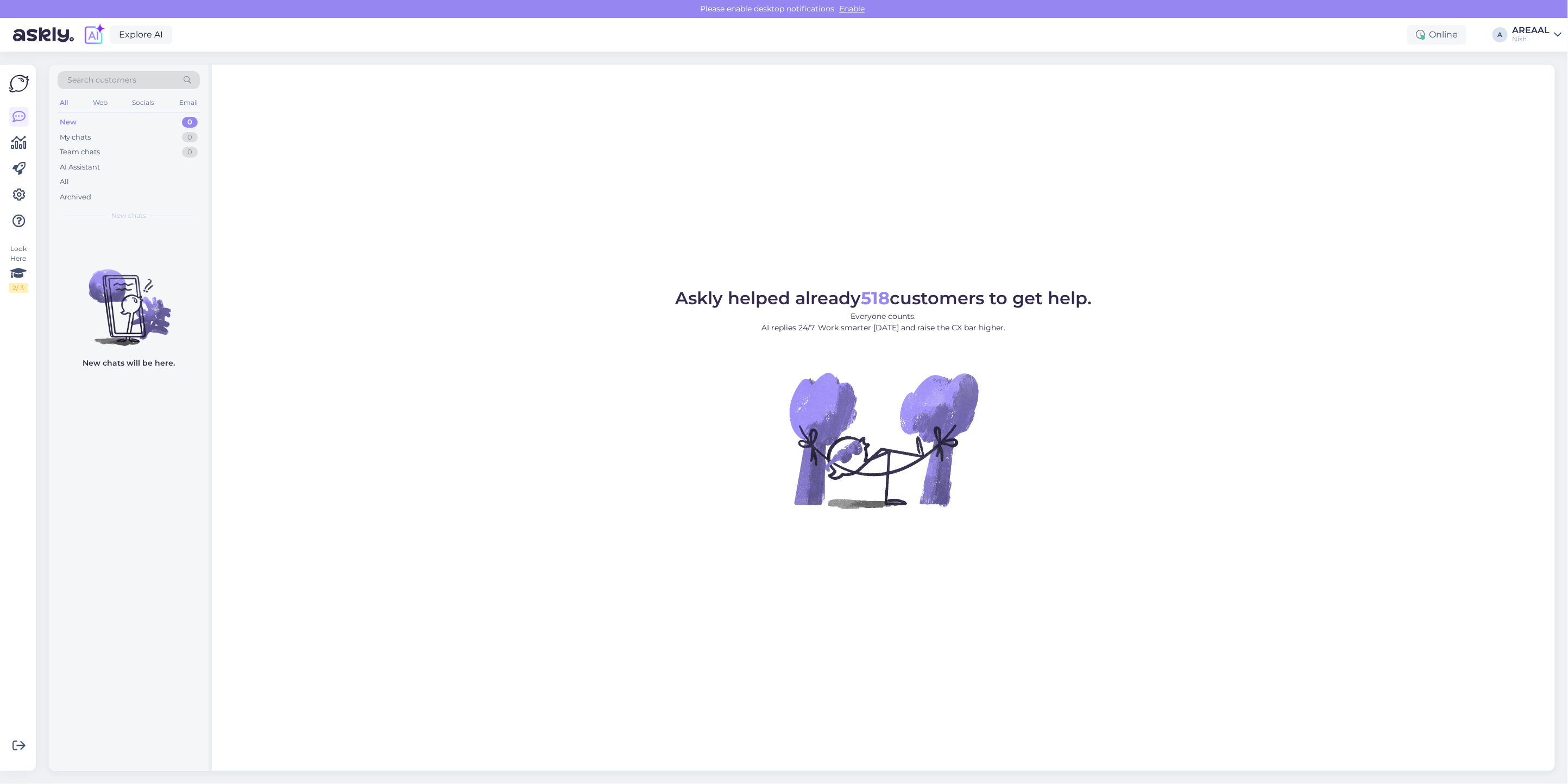
click at [110, 183] on div "All" at bounding box center [128, 181] width 143 height 15
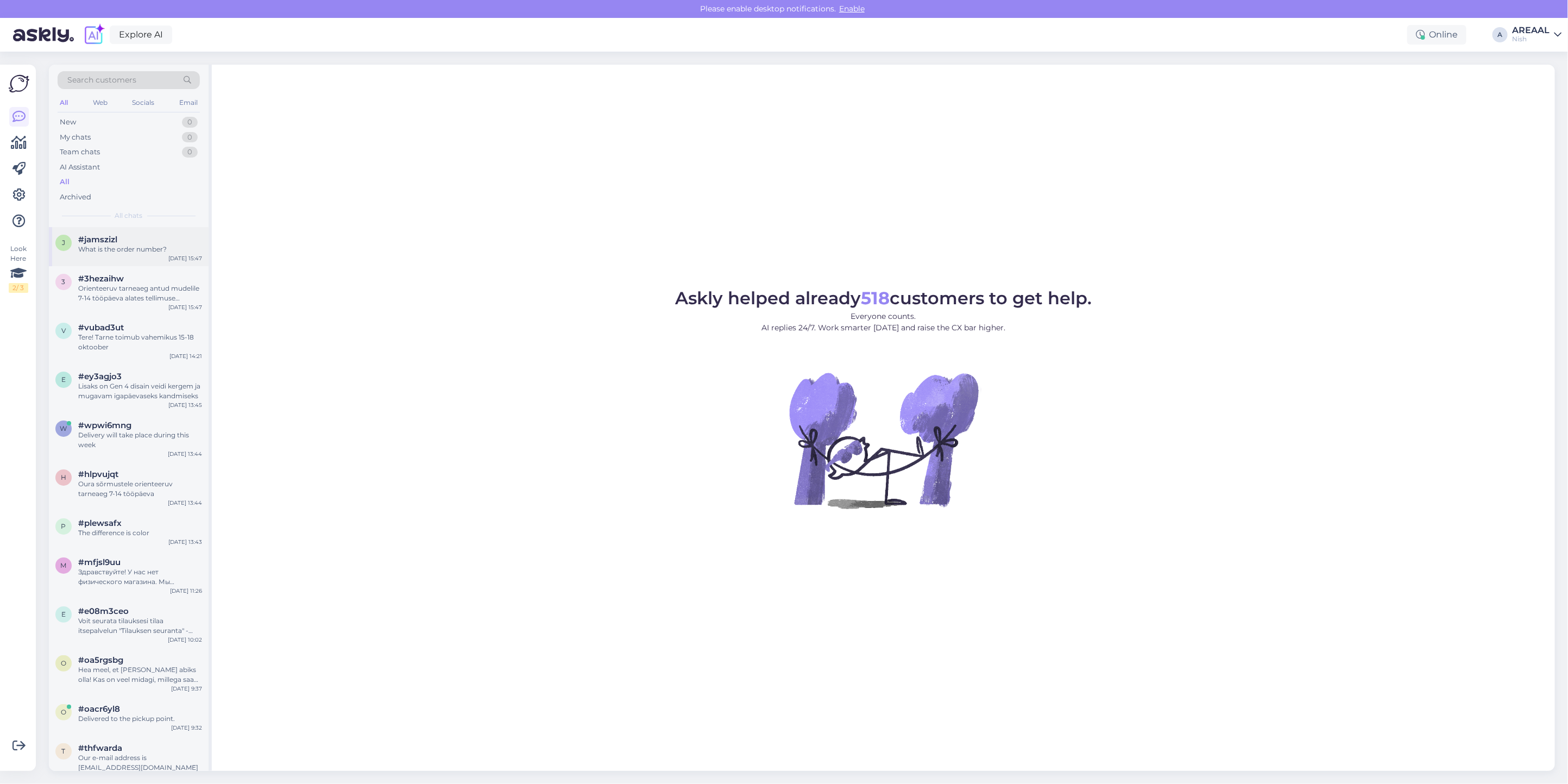
click at [123, 235] on div "#jamszizl" at bounding box center [140, 240] width 124 height 10
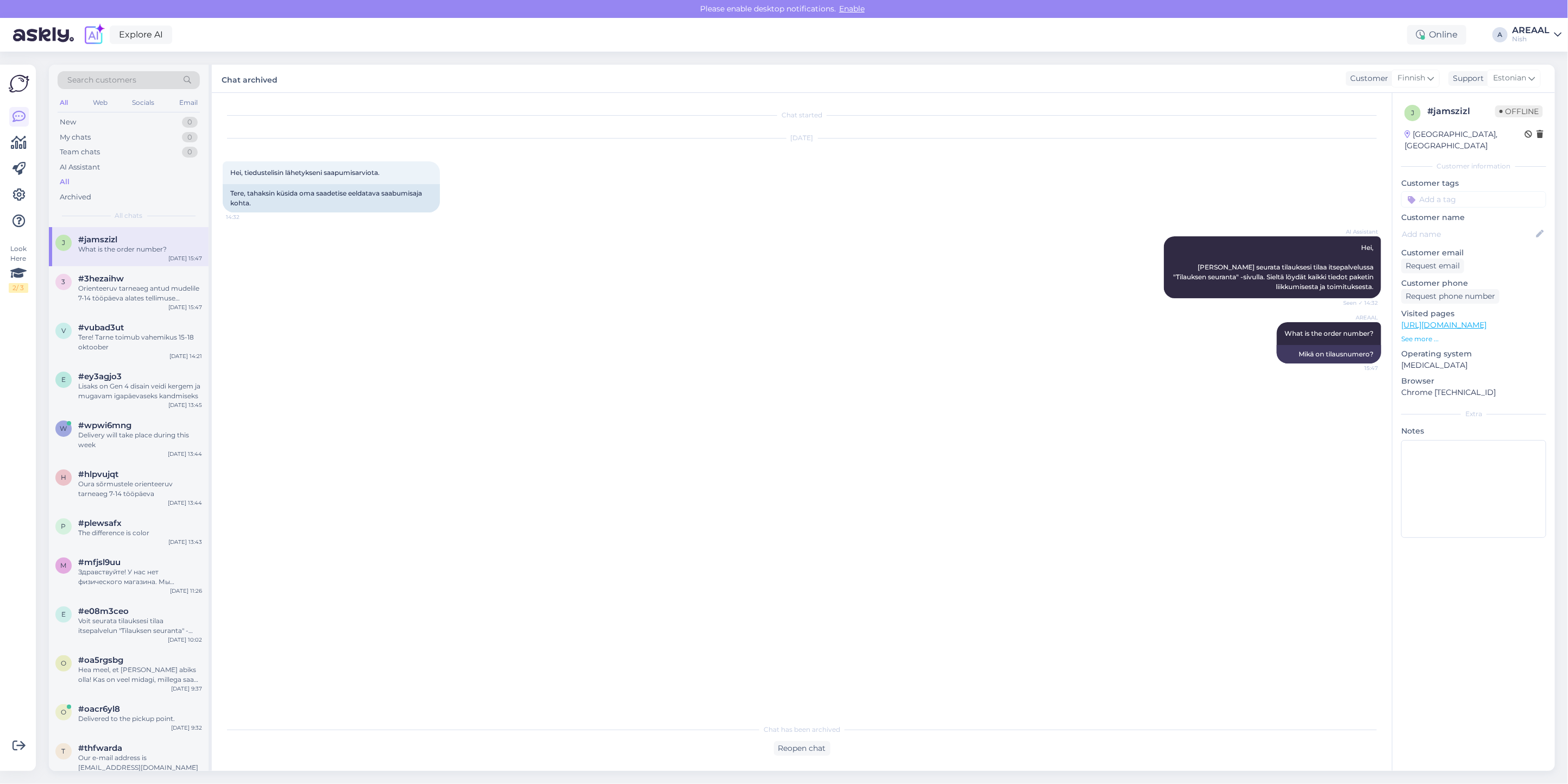
click at [1531, 38] on div "Nish" at bounding box center [1530, 39] width 38 height 9
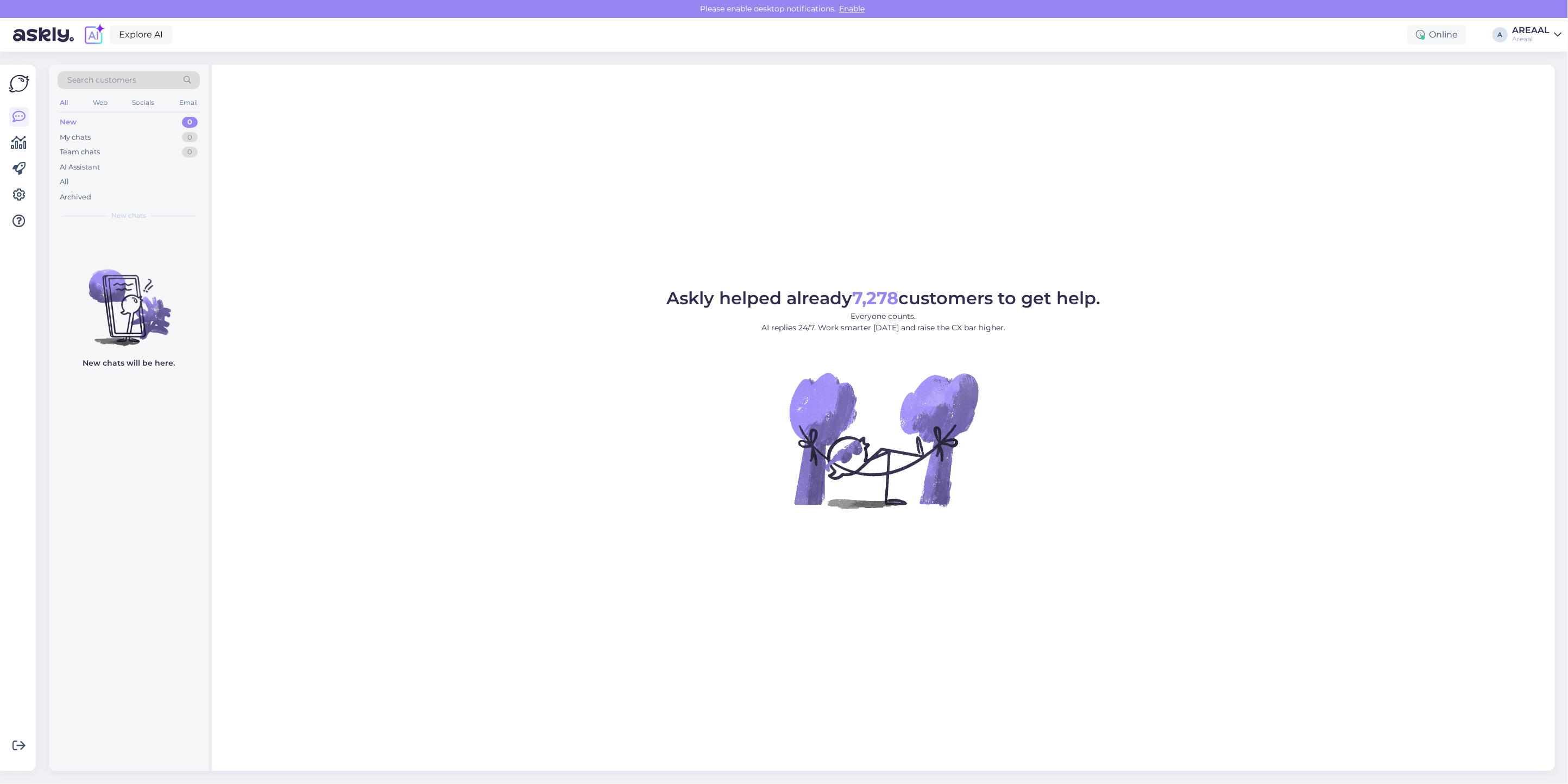
click at [1388, 525] on figure "Askly helped already 7,278 customers to get help. Everyone counts. AI replies 2…" at bounding box center [883, 414] width 1323 height 248
click at [143, 177] on div "All" at bounding box center [128, 181] width 143 height 15
click at [118, 182] on div "All" at bounding box center [128, 181] width 143 height 15
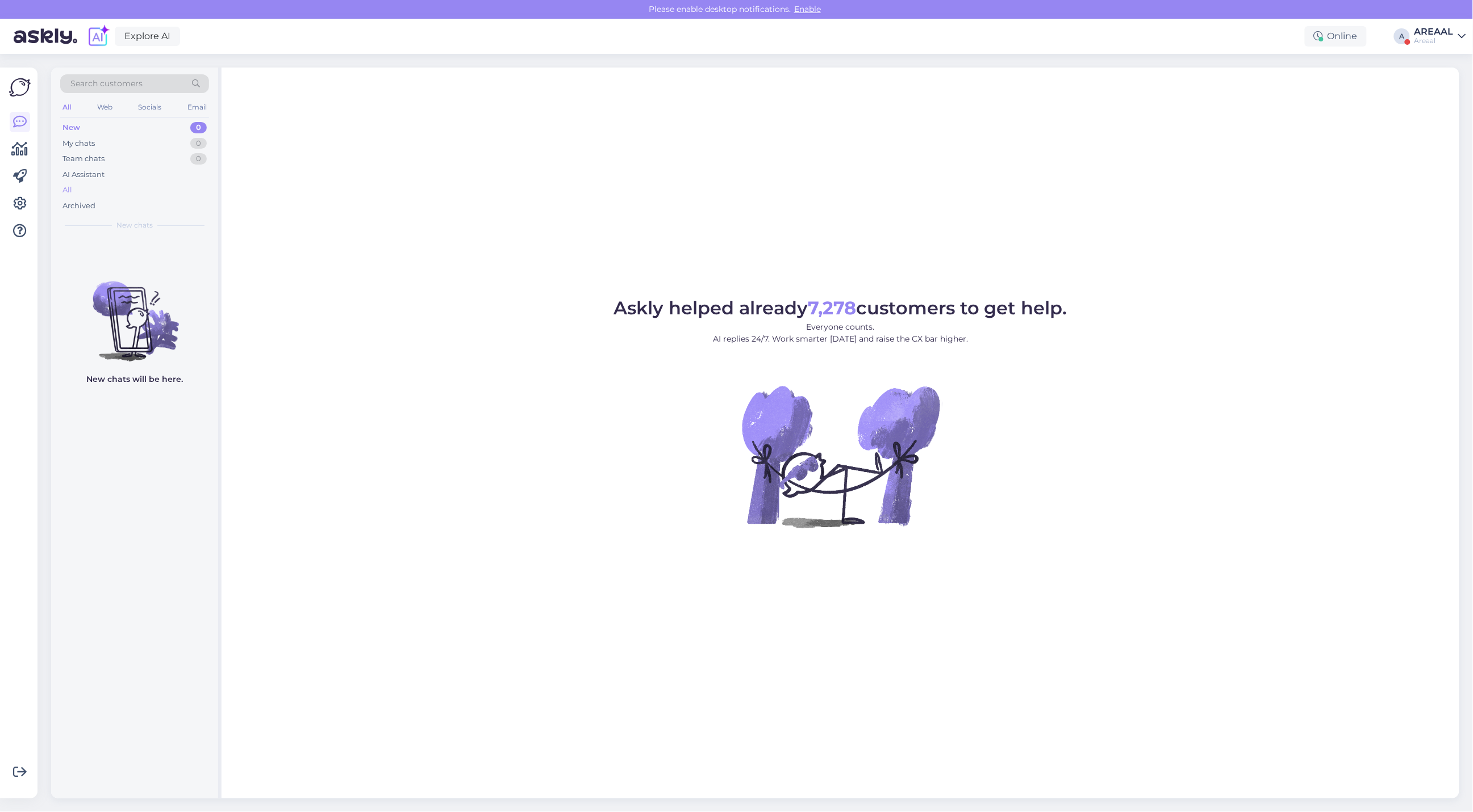
click at [123, 189] on div "All" at bounding box center [134, 189] width 149 height 16
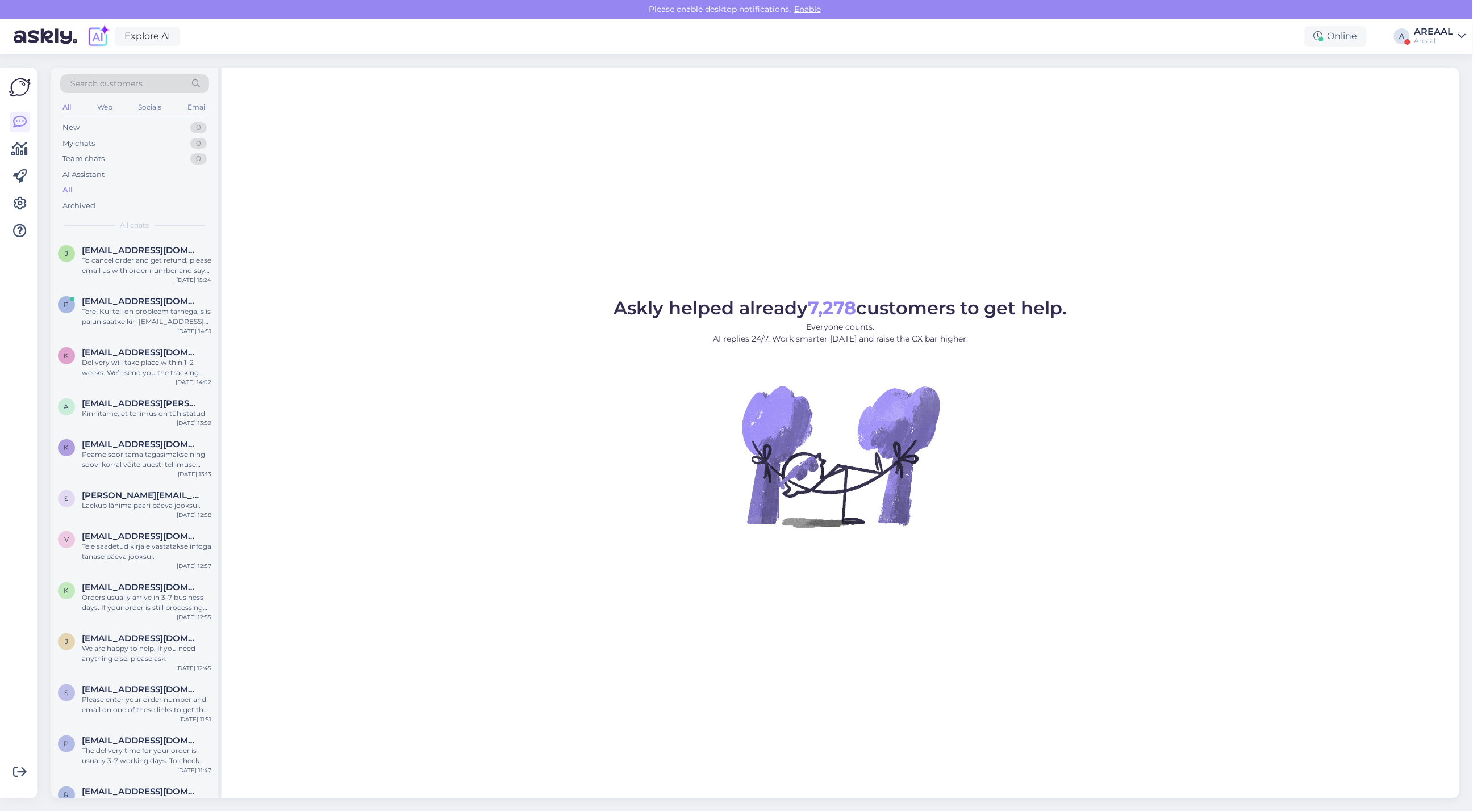
click at [311, 243] on div "Askly helped already 7,278 customers to get help. Everyone counts. AI replies 2…" at bounding box center [840, 433] width 1238 height 731
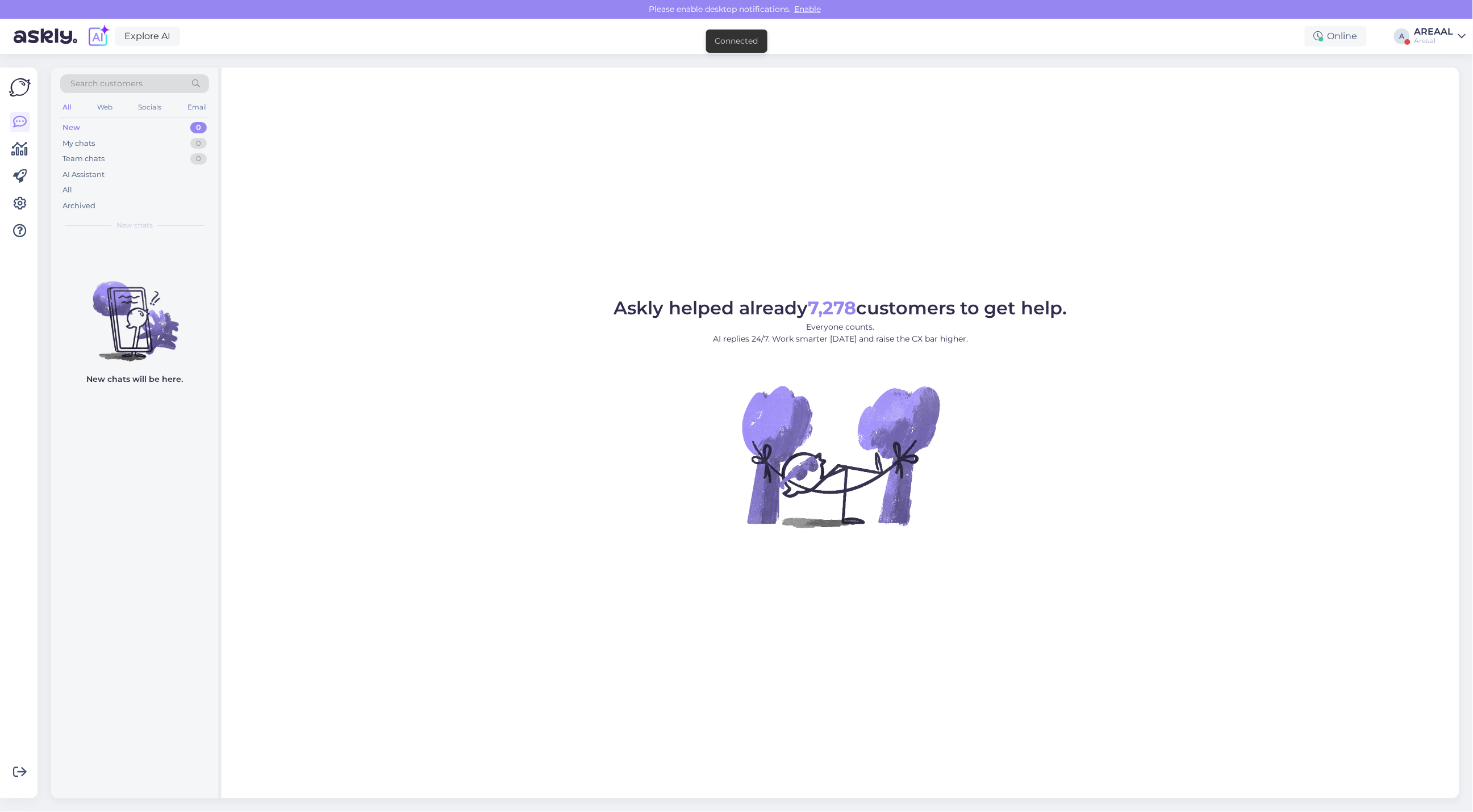
click at [1441, 35] on div "AREAAL" at bounding box center [1434, 32] width 39 height 9
click at [1451, 81] on button "Open" at bounding box center [1441, 87] width 32 height 18
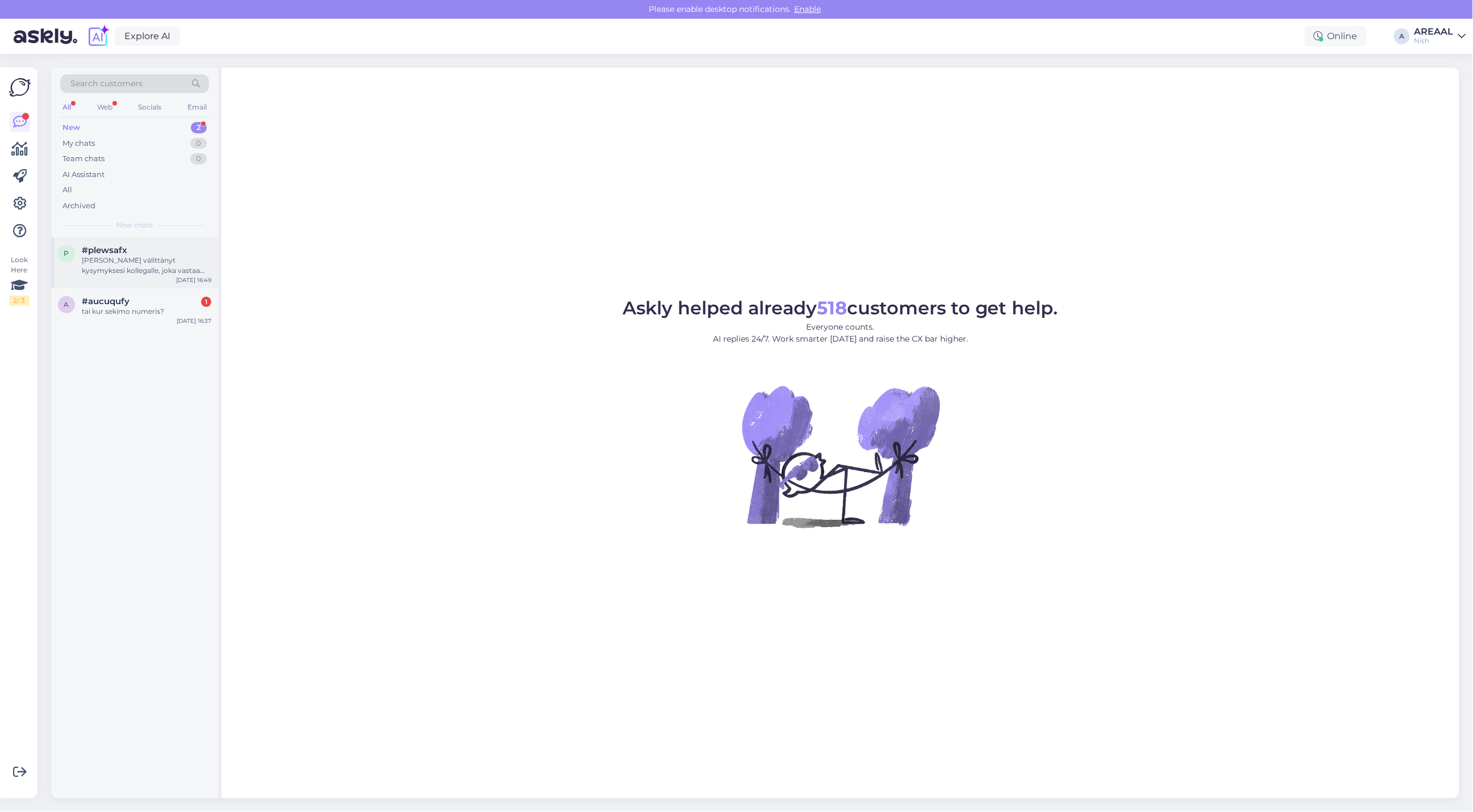
click at [190, 250] on div "#plewsafx" at bounding box center [146, 250] width 129 height 10
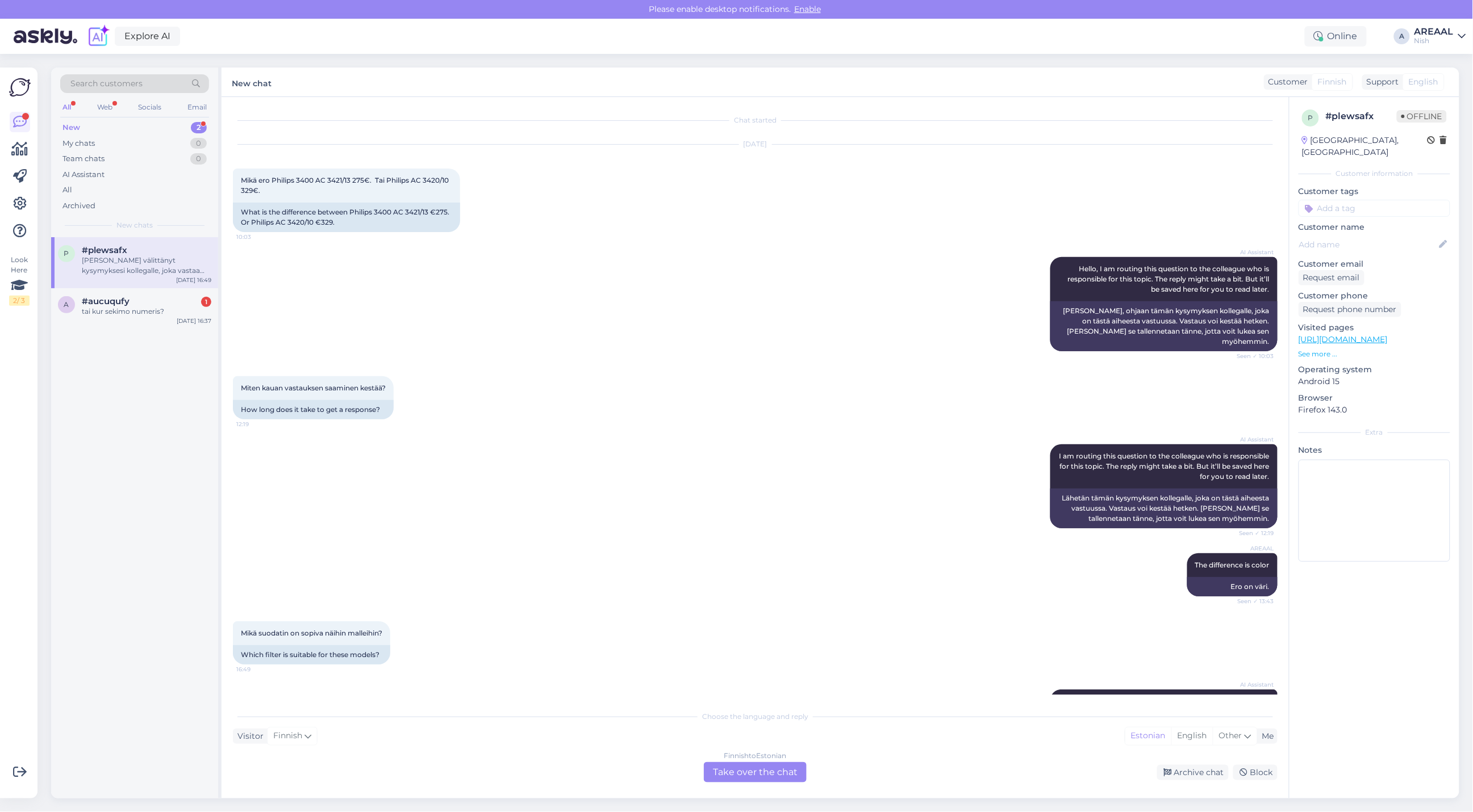
scroll to position [40, 0]
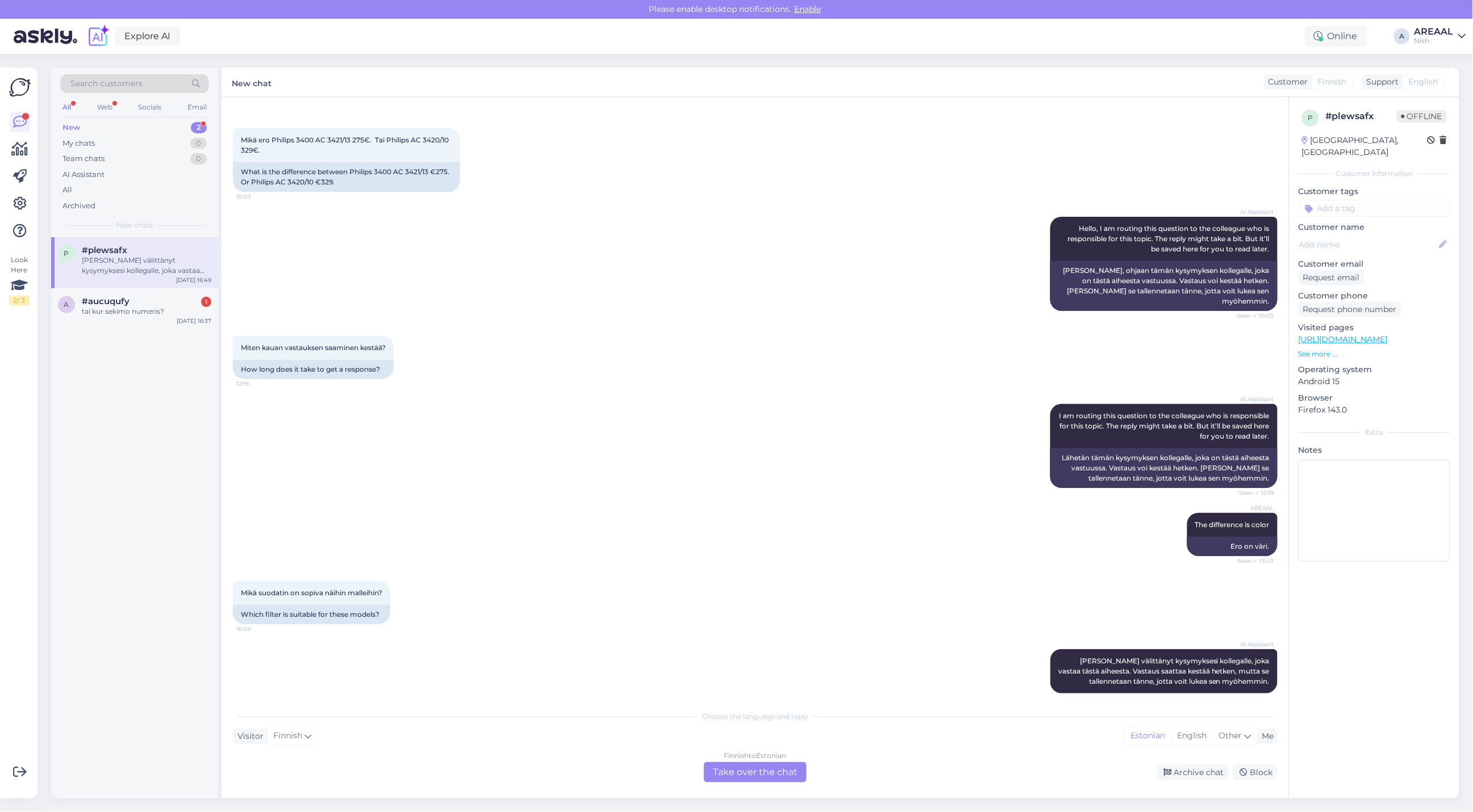
click at [739, 770] on div "Finnish to Estonian Take over the chat" at bounding box center [755, 773] width 103 height 21
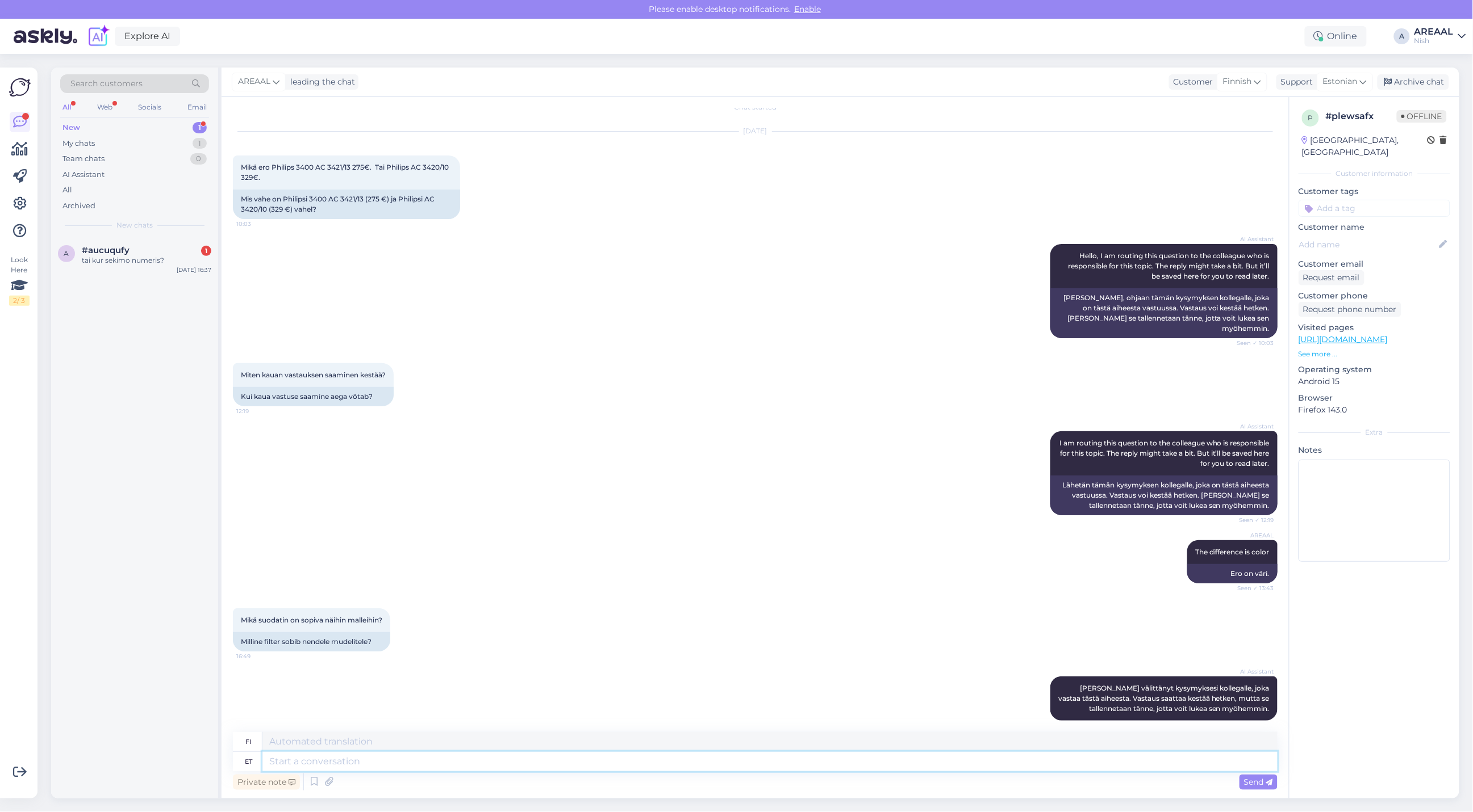
click at [738, 766] on textarea at bounding box center [770, 761] width 1015 height 20
paste textarea "Molempiin malleihin sopii suodatin FY2420/30, joka sisältää sekä HEPA- että akt…"
type textarea "Molempiin malleihin sopii suodatin FY2420/30, joka sisältää sekä HEPA- että akt…"
click at [739, 742] on textarea at bounding box center [770, 742] width 1015 height 20
paste textarea "Molempiin malleihin sopii suodatin FY2420/30, joka sisältää sekä HEPA- että akt…"
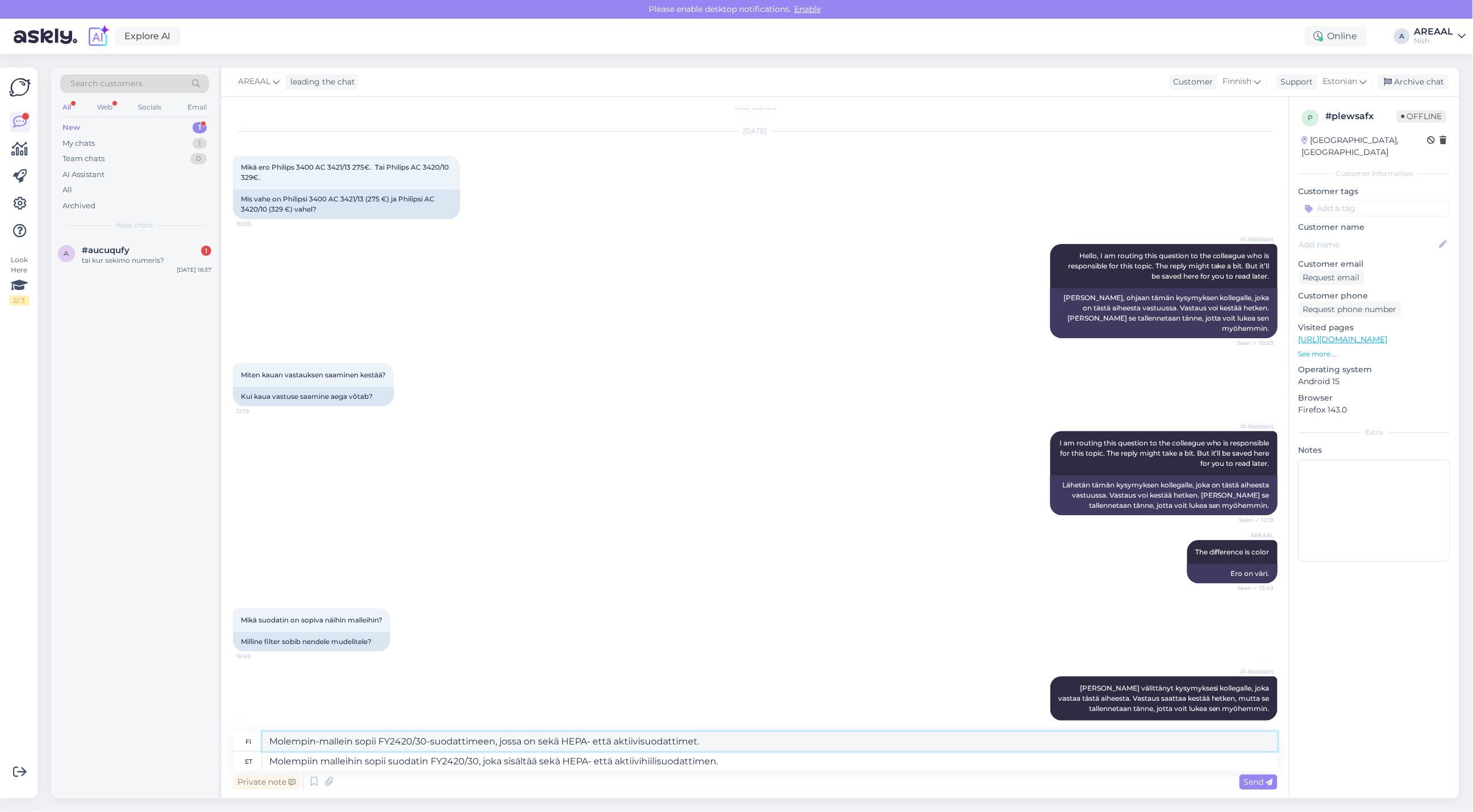
click at [756, 751] on textarea "Molempin-mallein sopii FY2420/30-suodattimeen, jossa on sekä HEPA- että aktiivi…" at bounding box center [770, 742] width 1015 height 20
paste textarea "in malleihin sopii suodatin FY2420/30, joka sisältää sekä HEPA- että aktiivihii…"
type textarea "Molempiin malleihin sopii suodatin FY2420/30, joka sisältää sekä HEPA- että akt…"
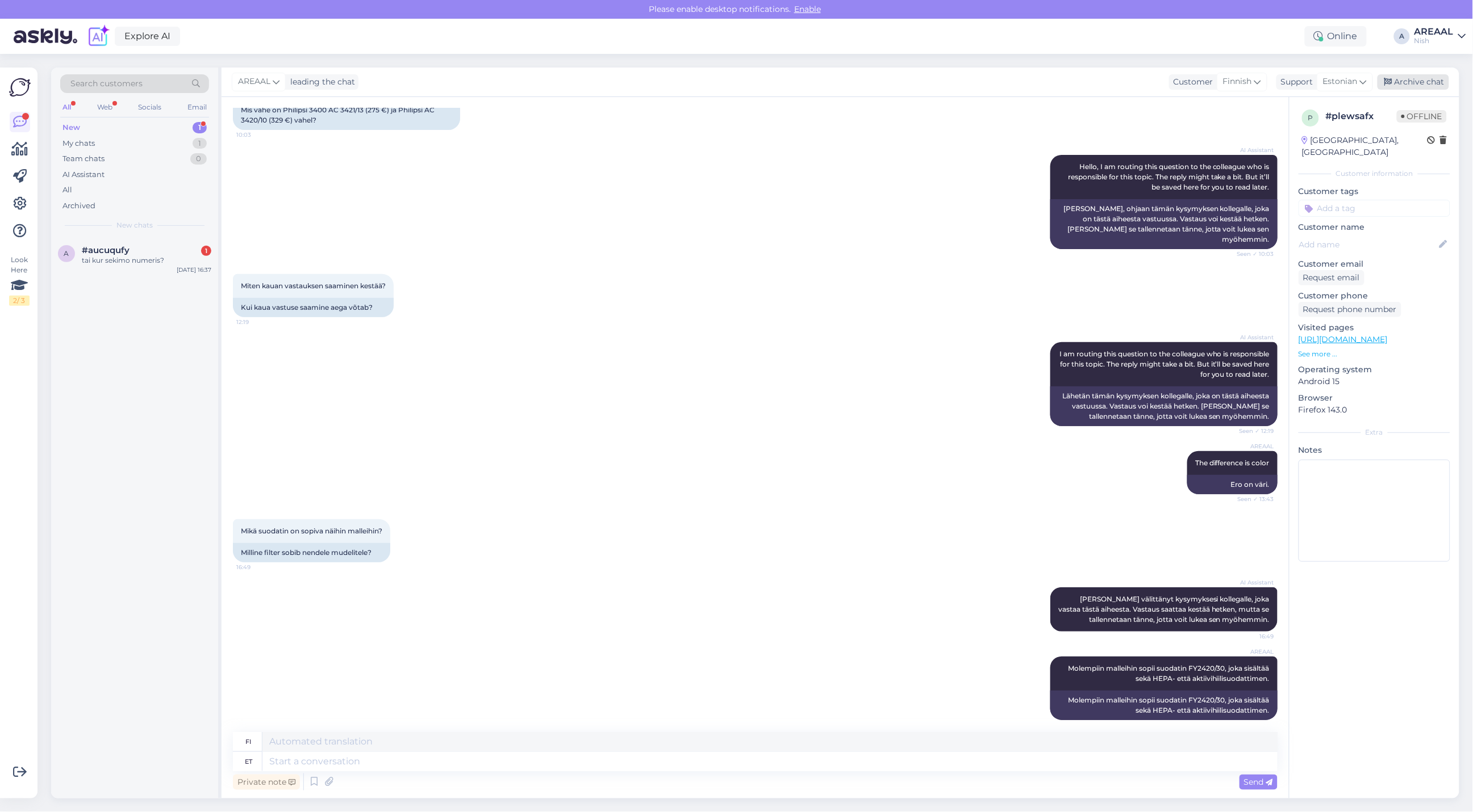
click at [1410, 80] on div "Archive chat" at bounding box center [1413, 82] width 71 height 15
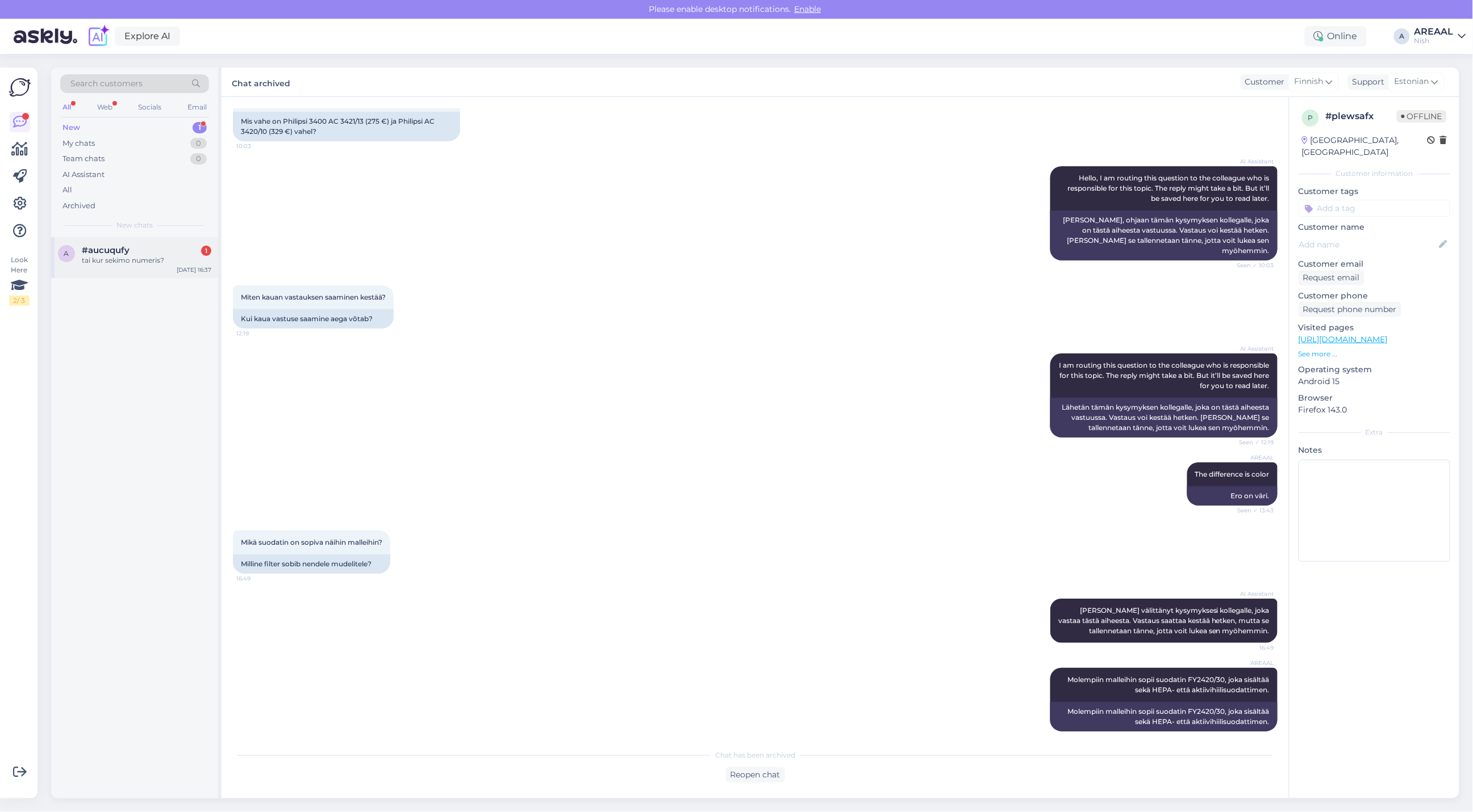
click at [190, 240] on div "a #aucuqufy 1 tai kur sekimo numeris? Oct 13 16:37" at bounding box center [134, 258] width 167 height 41
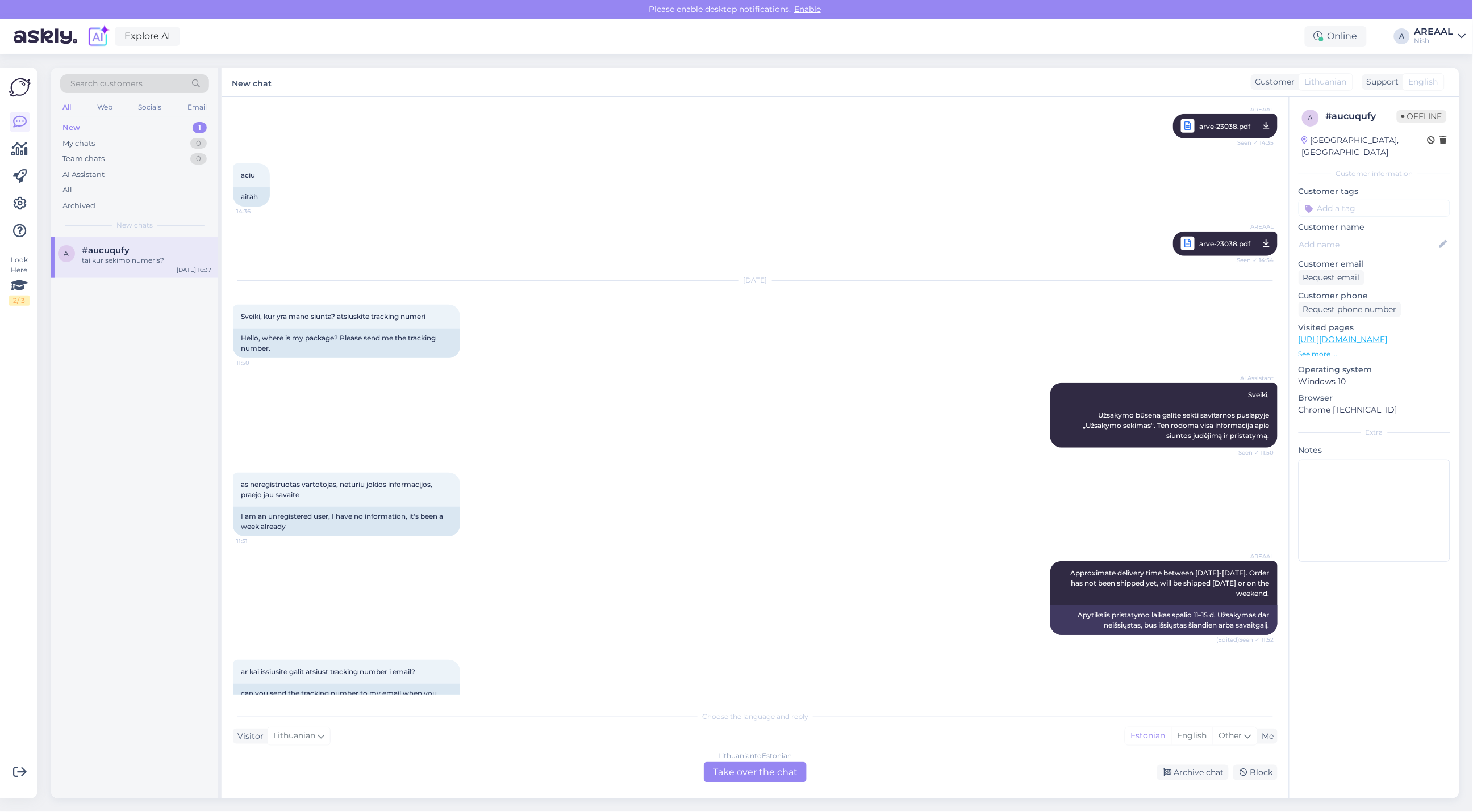
scroll to position [0, 0]
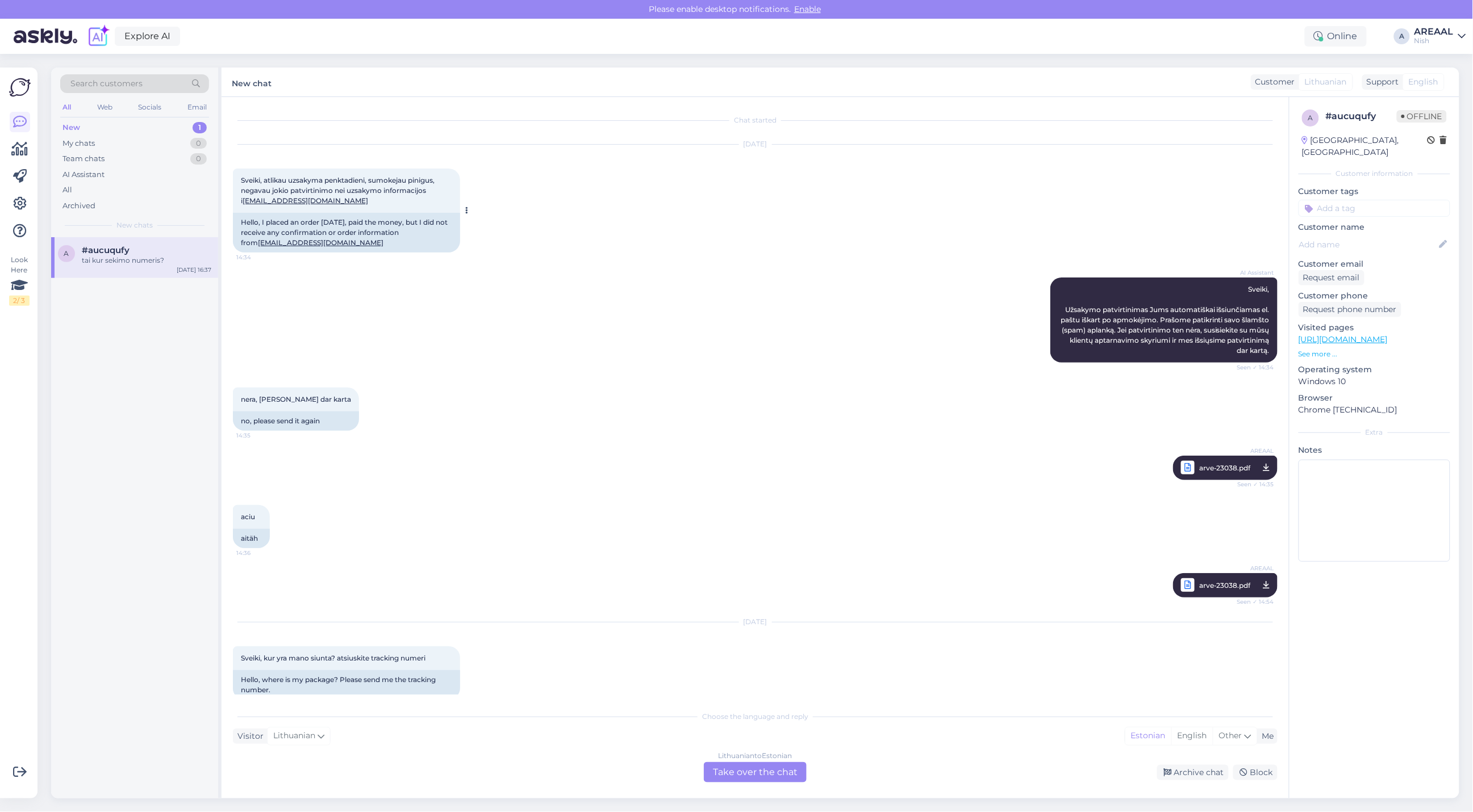
drag, startPoint x: 347, startPoint y: 248, endPoint x: 238, endPoint y: 251, distance: 109.0
click at [236, 248] on div "Hello, I placed an order on Friday, paid the money, but I did not receive any c…" at bounding box center [346, 233] width 227 height 39
copy link "email.j.lapasinskas@gmail.com"
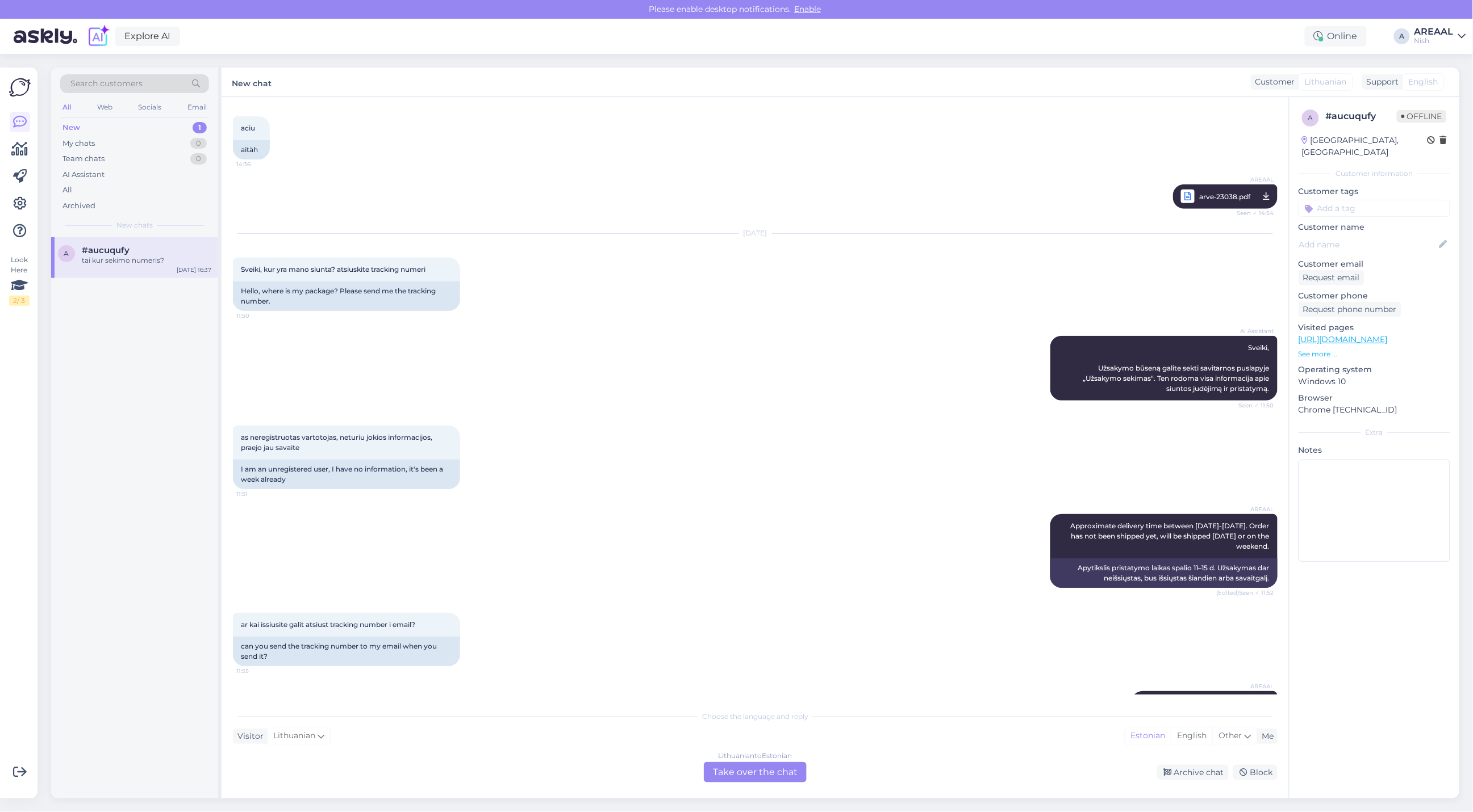
scroll to position [648, 0]
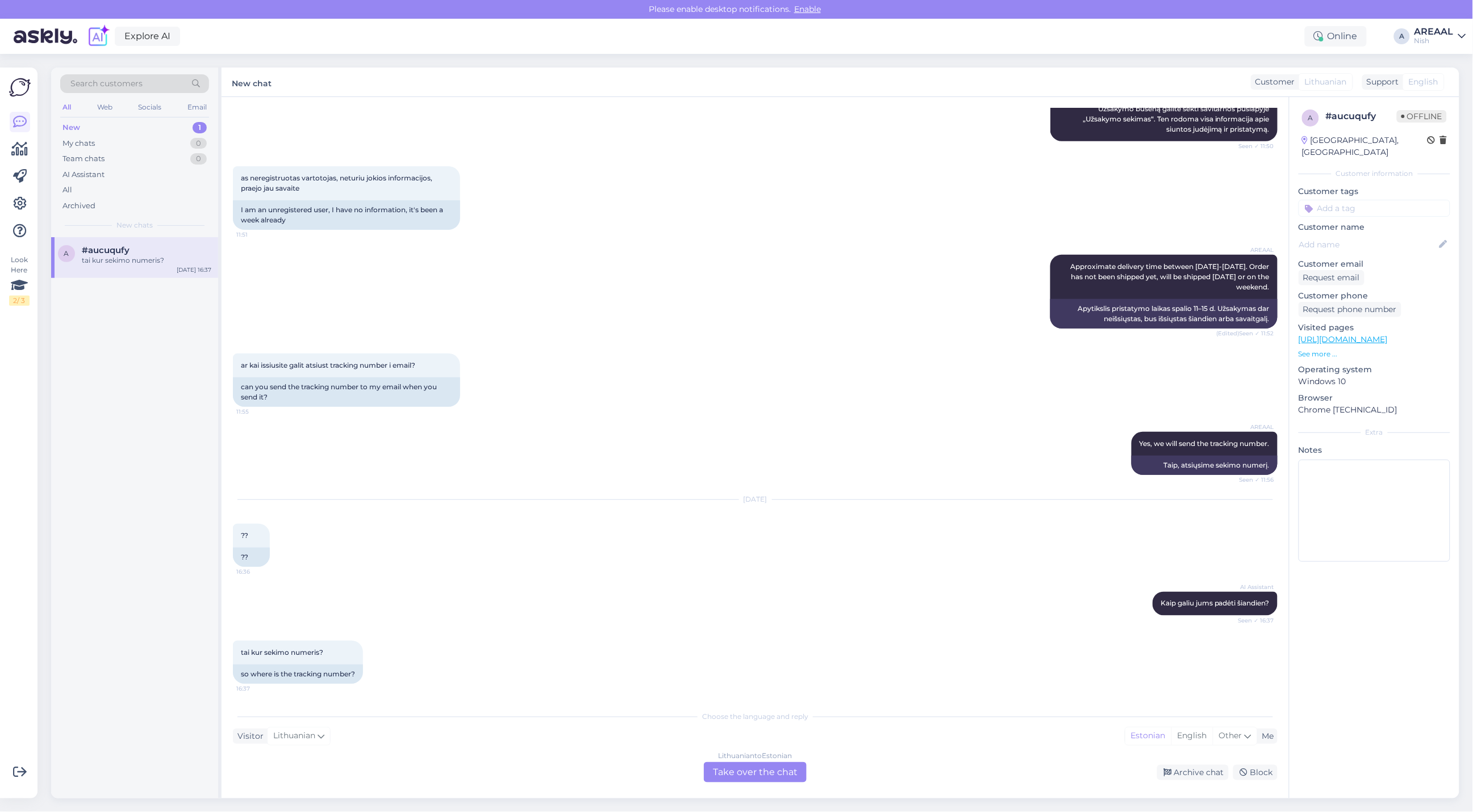
click at [858, 335] on div "AREAAL Approximate delivery time between 11-15 october. Order has not been ship…" at bounding box center [754, 291] width 1044 height 98
click at [1185, 770] on div "Archive chat" at bounding box center [1192, 773] width 71 height 15
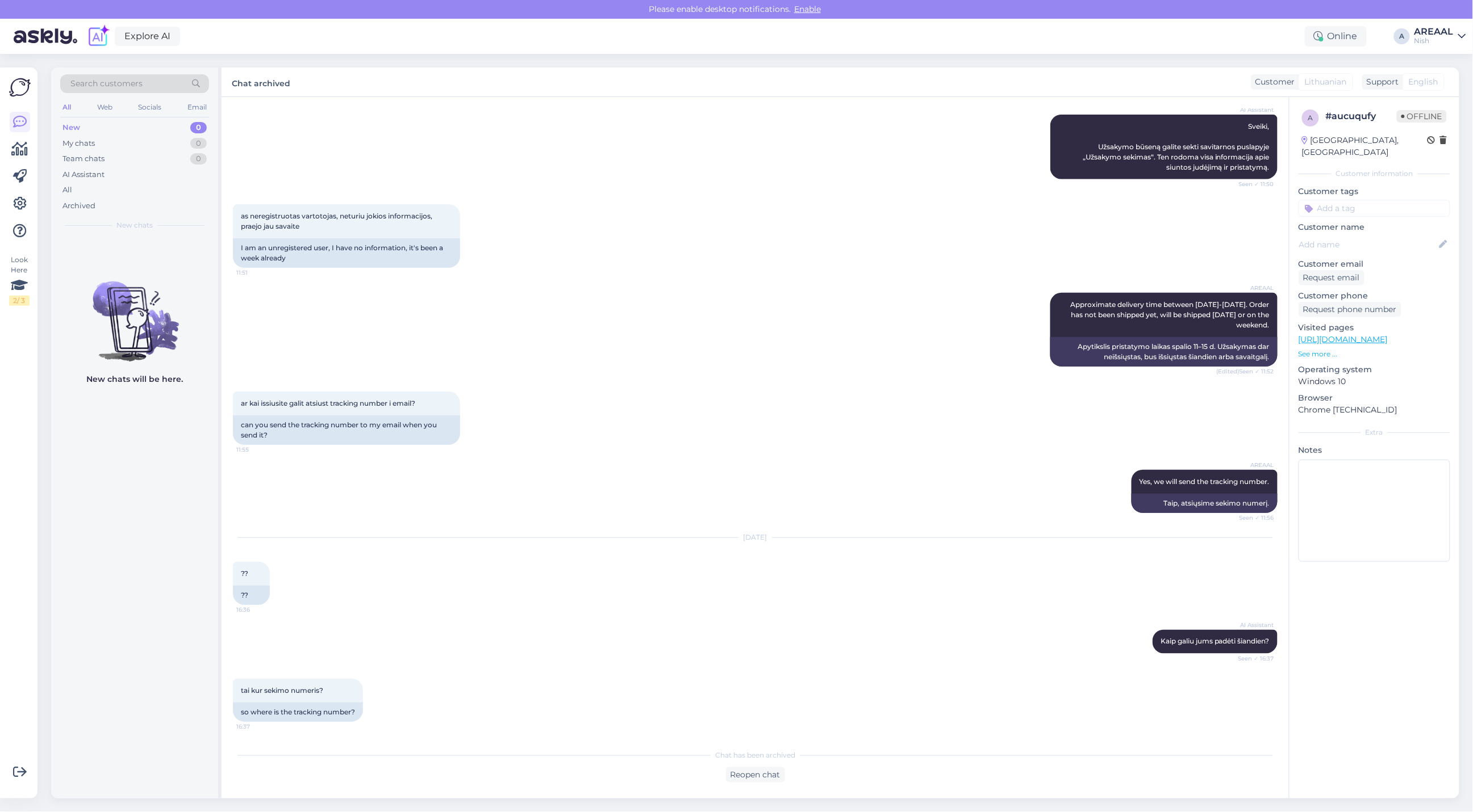
click at [1435, 34] on div "AREAAL" at bounding box center [1434, 32] width 39 height 9
click at [1435, 61] on button "Open" at bounding box center [1441, 63] width 32 height 18
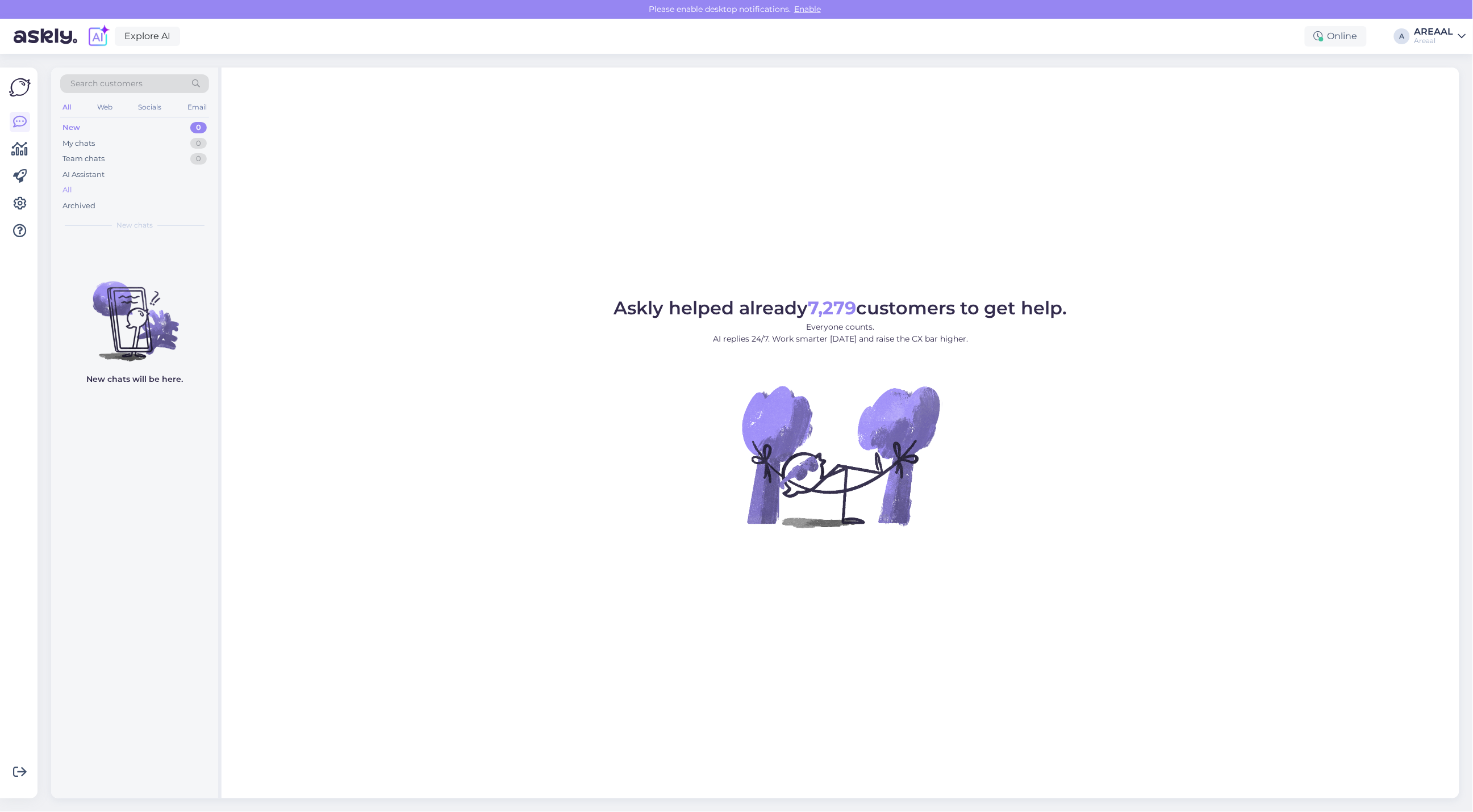
click at [160, 187] on div "All" at bounding box center [134, 189] width 149 height 16
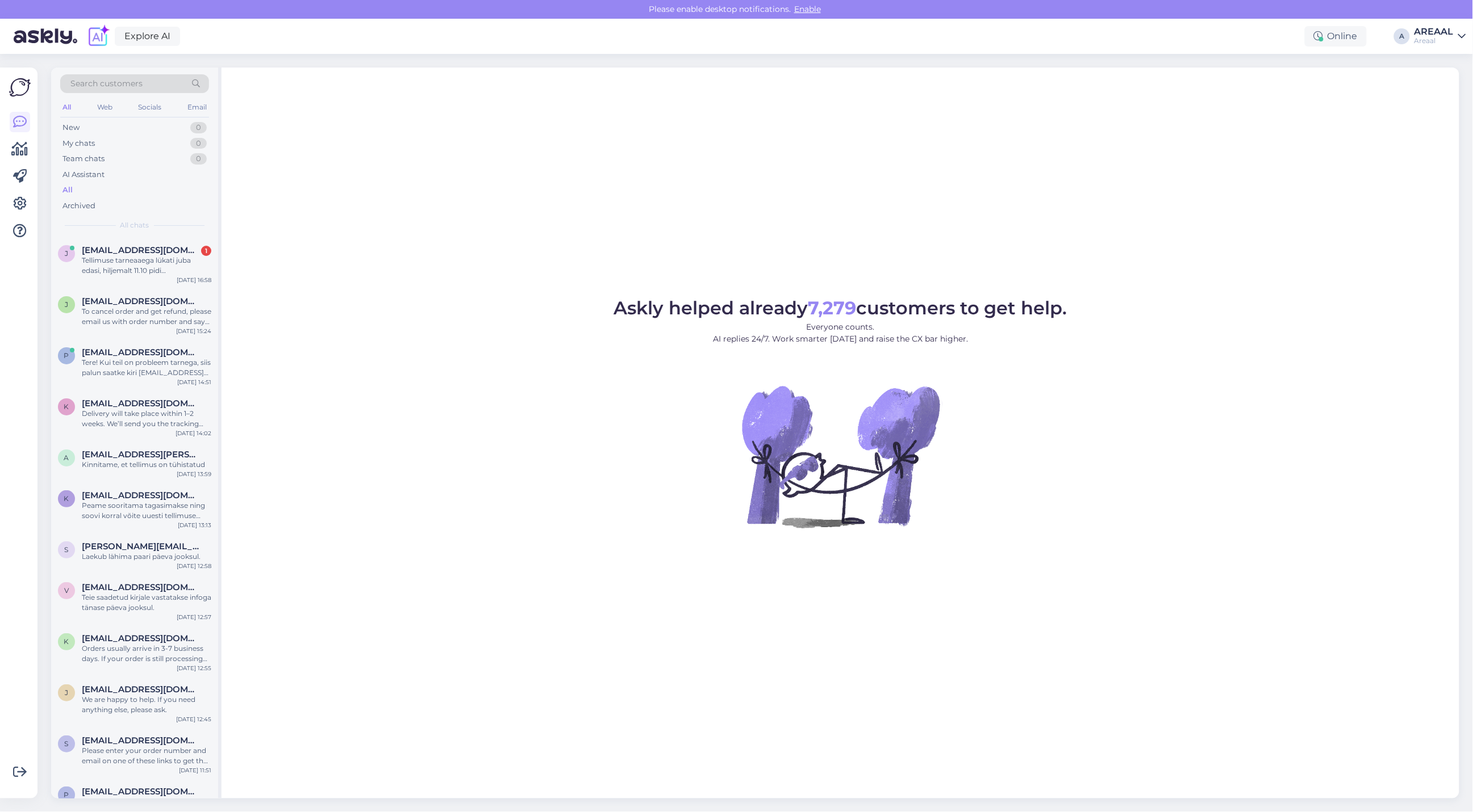
click at [301, 188] on div "Askly helped already 7,279 customers to get help. Everyone counts. AI replies 2…" at bounding box center [840, 433] width 1238 height 731
click at [94, 273] on div "Tellimuse tarneaaega lükati juba edasi, hiljemalt 11.10 pidi kohal olema, kahju…" at bounding box center [146, 265] width 129 height 21
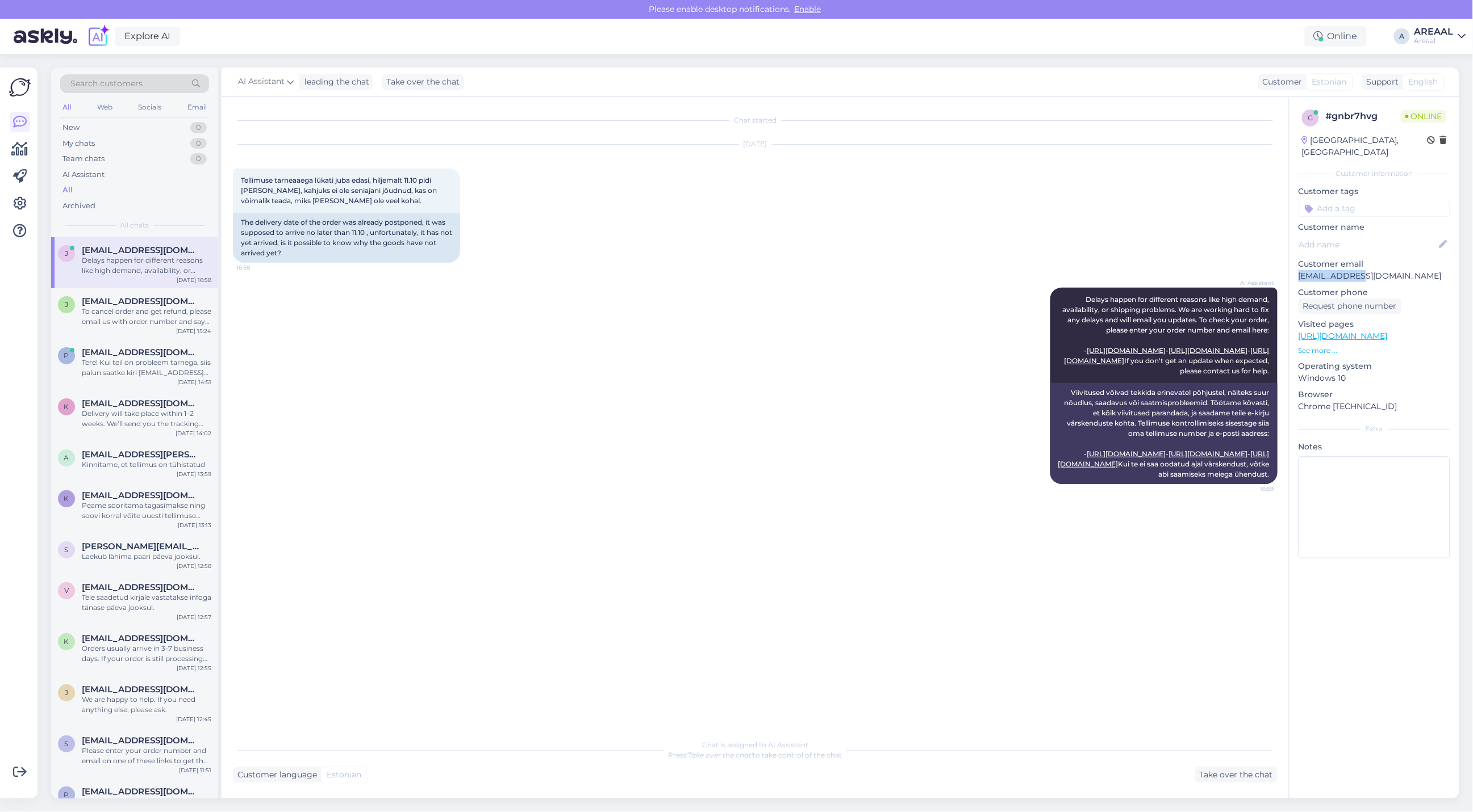
copy p "[EMAIL_ADDRESS][DOMAIN_NAME]"
copy div "Tellimuse tarneaaega lükati juba edasi, hiljemalt 11.10 pidi kohal olema, kahju…"
copy p "[EMAIL_ADDRESS][DOMAIN_NAME]"
drag, startPoint x: 1350, startPoint y: 273, endPoint x: 1291, endPoint y: 267, distance: 59.3
click at [1291, 267] on div "g # gnbr7hvg Online Estonia, Tallinn Customer information Customer tags Custome…" at bounding box center [1374, 337] width 170 height 478
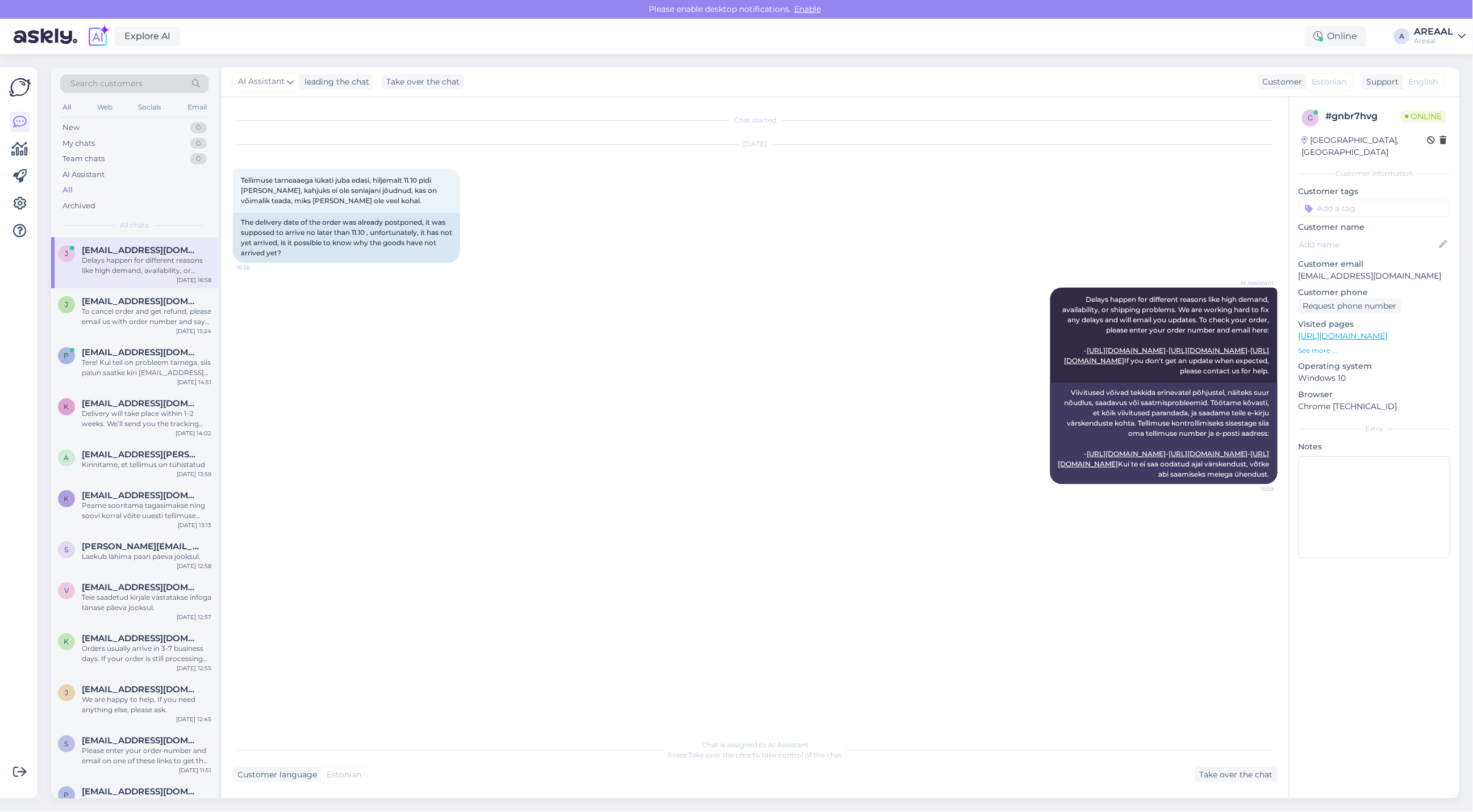
click at [771, 354] on div "AI Assistant Delays happen for different reasons like high demand, availability…" at bounding box center [754, 386] width 1044 height 221
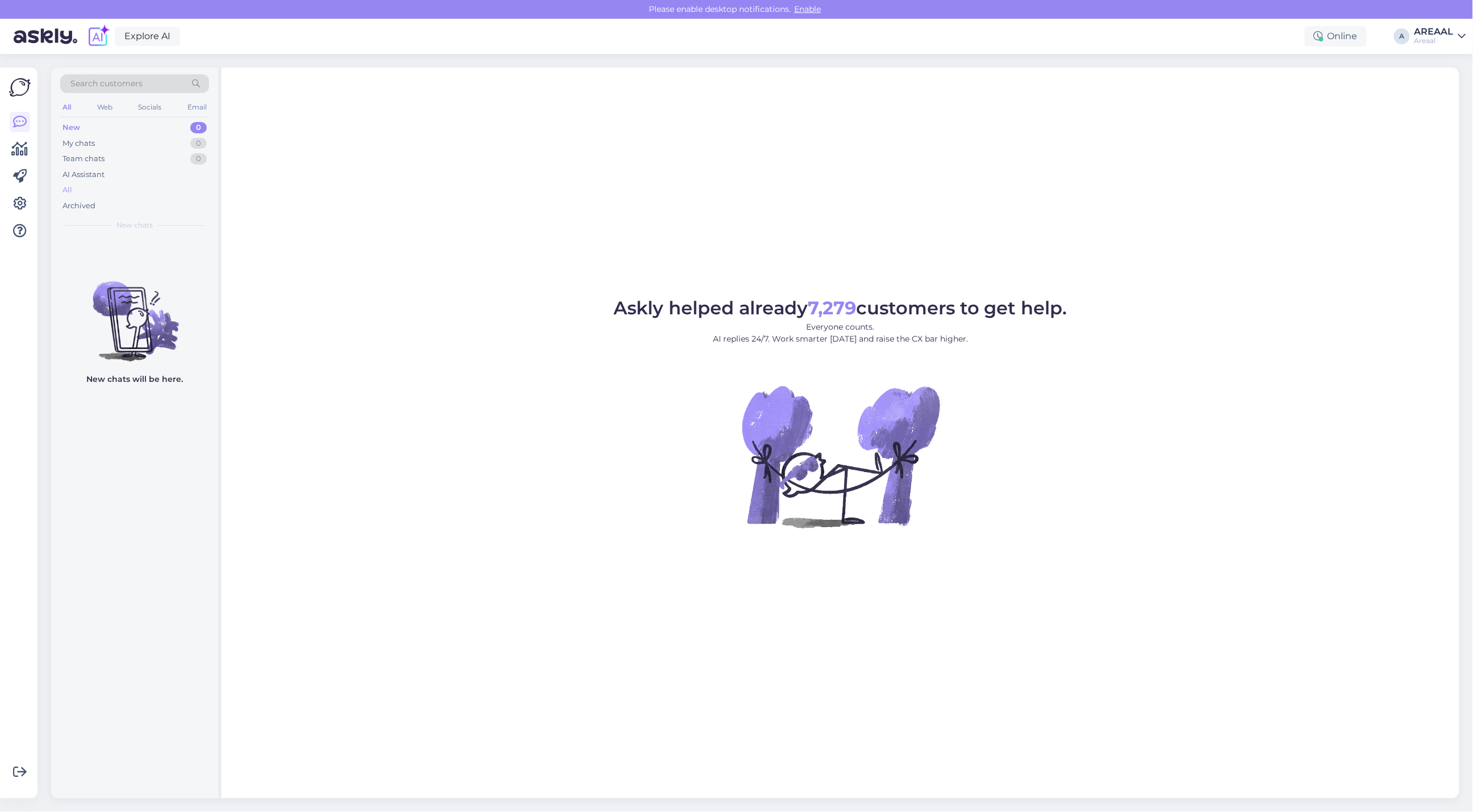
click at [166, 187] on div "All" at bounding box center [134, 189] width 149 height 16
click at [628, 213] on div "Askly helped already 7,279 customers to get help. Everyone counts. AI replies 2…" at bounding box center [840, 433] width 1238 height 731
click at [132, 258] on div "ma just praegu olengi siin teiega ühenduses" at bounding box center [146, 265] width 129 height 21
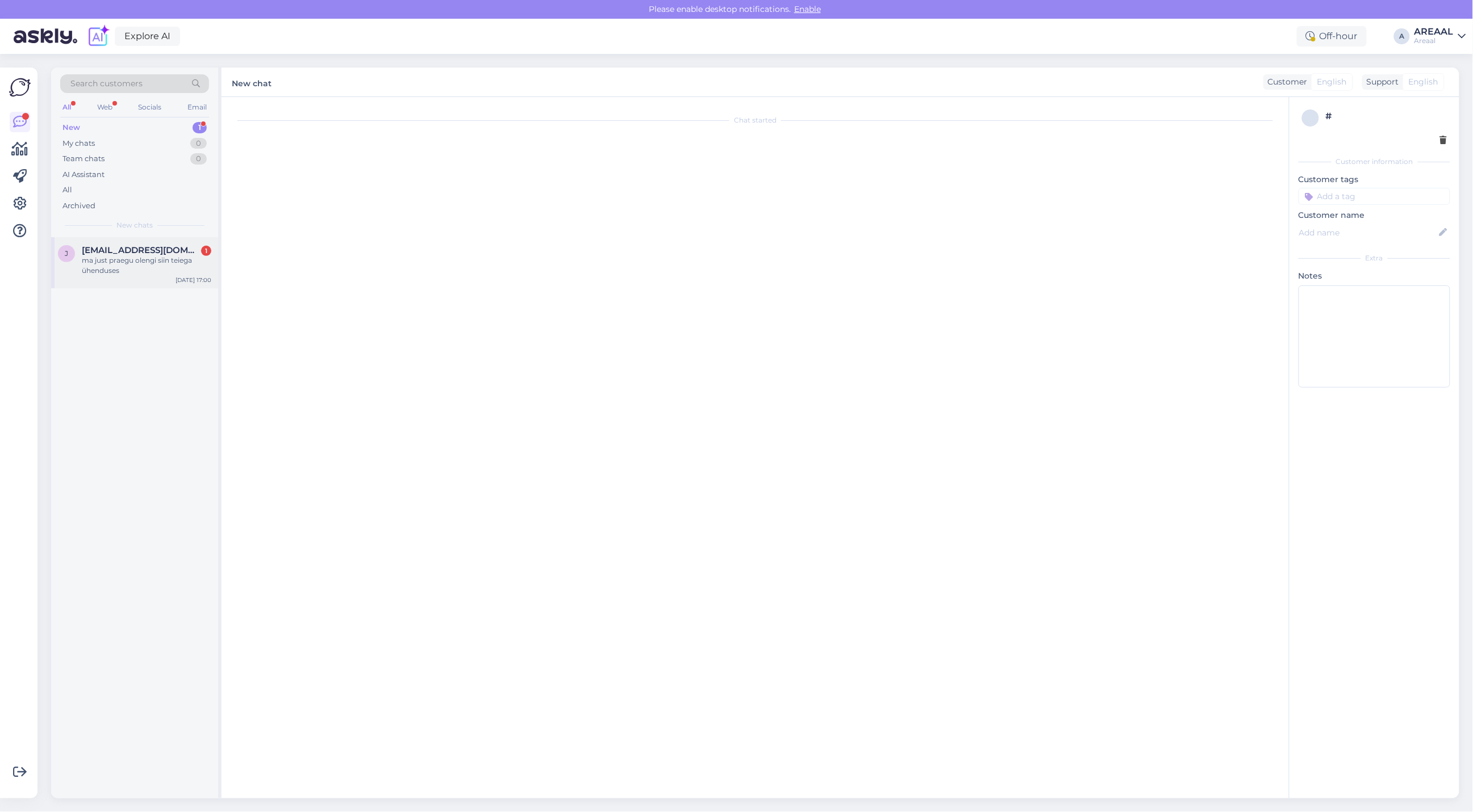
scroll to position [117, 0]
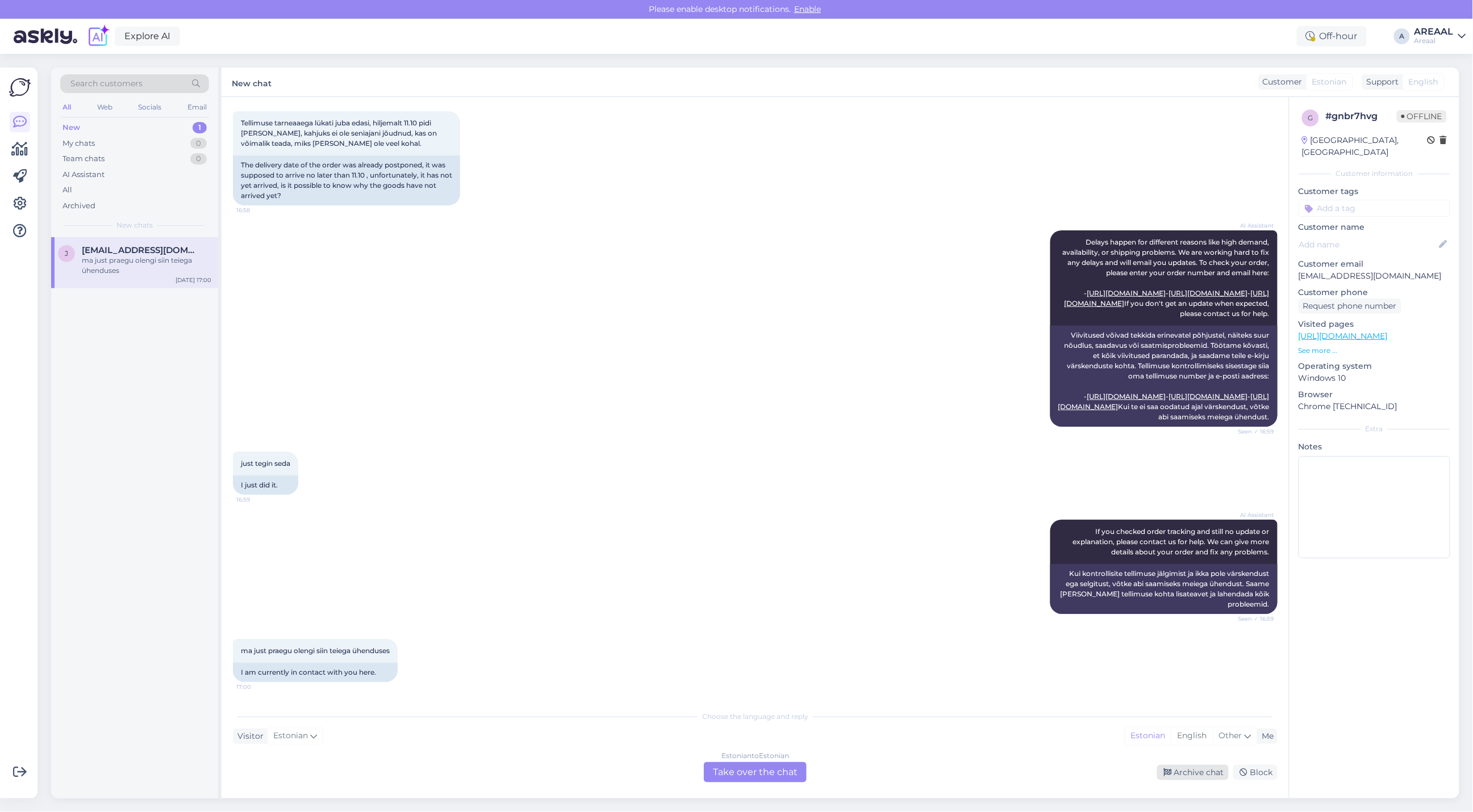
click at [1203, 774] on div "Archive chat" at bounding box center [1192, 773] width 71 height 15
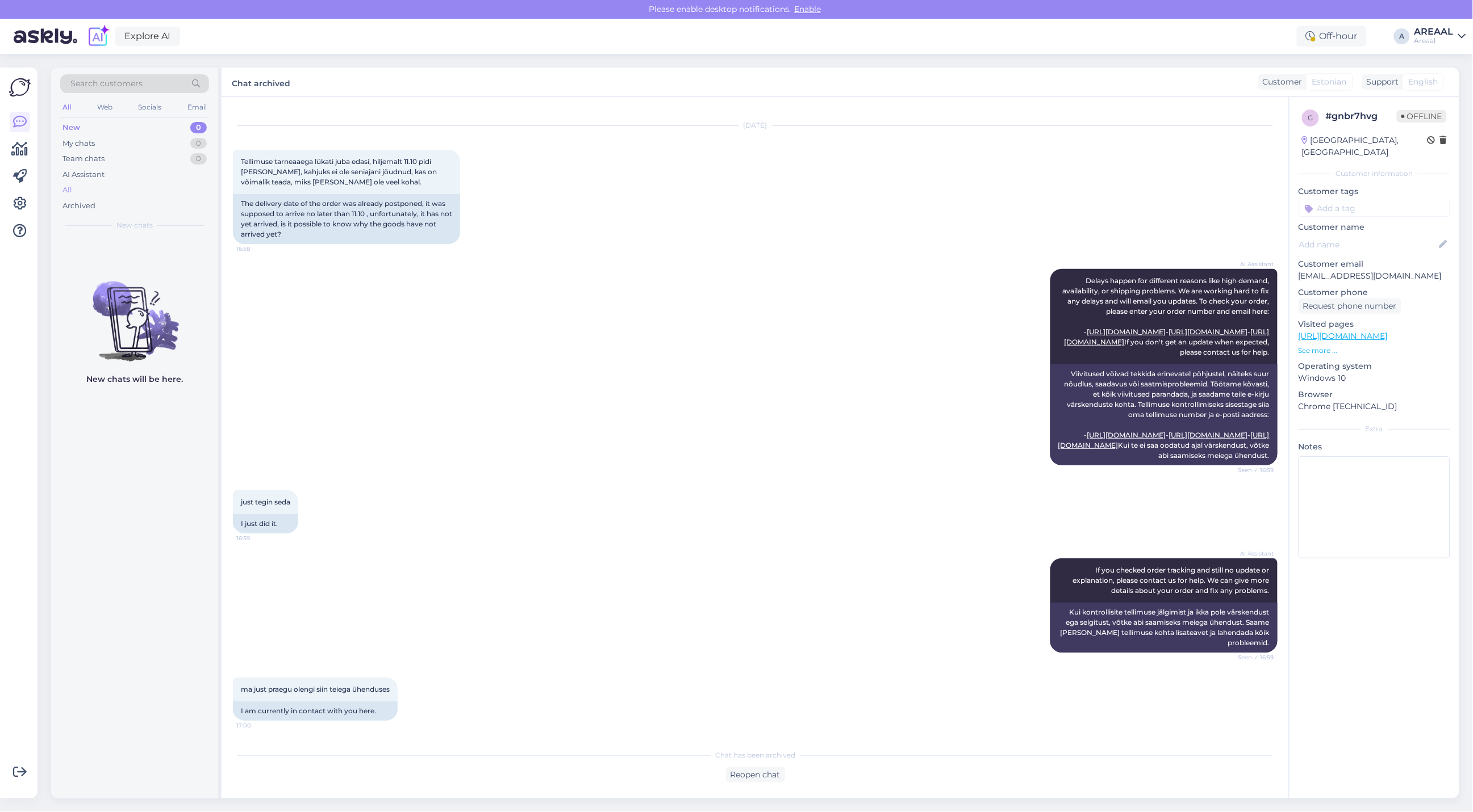
click at [185, 188] on div "All" at bounding box center [134, 189] width 149 height 16
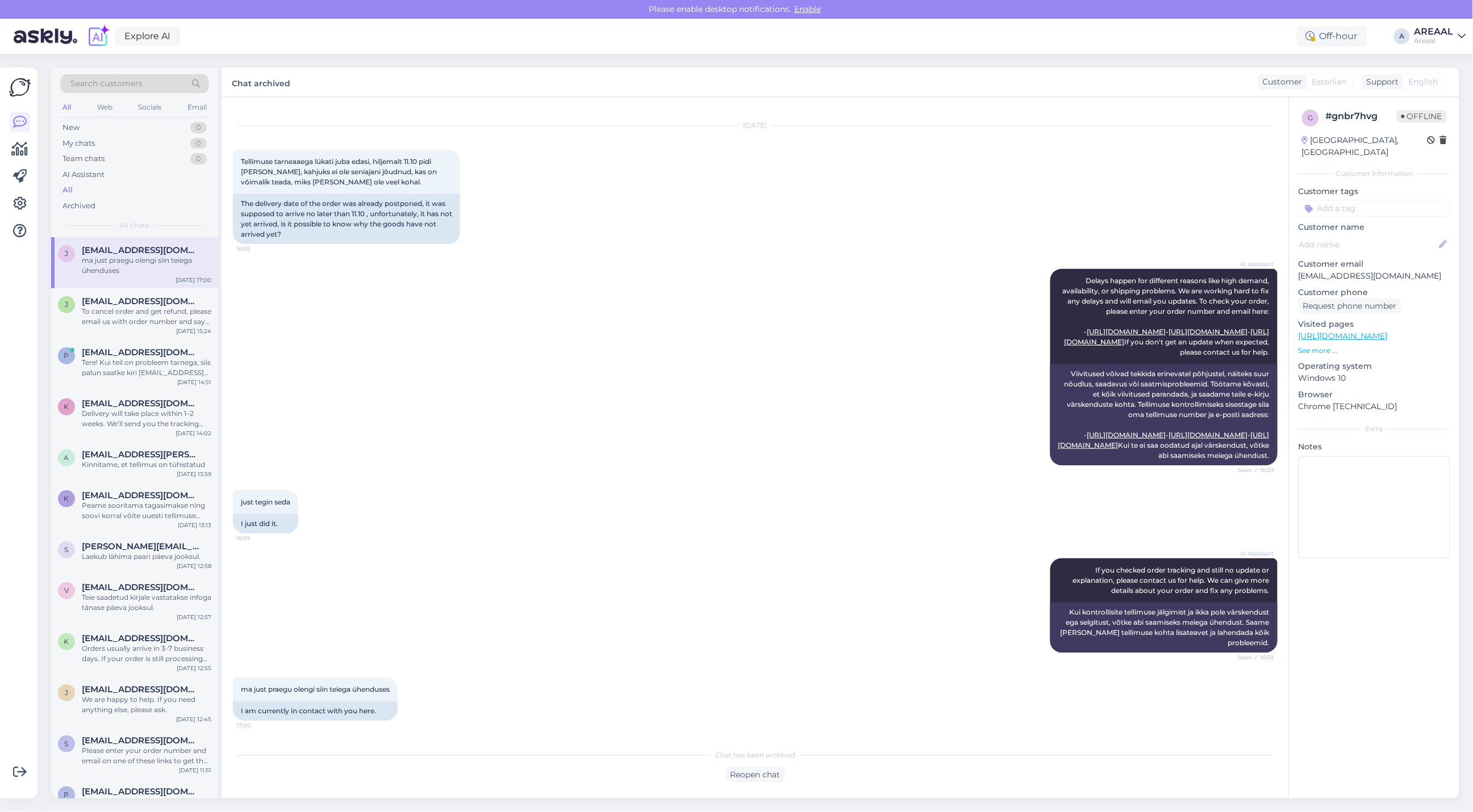
click at [1455, 37] on link "AREAAL Areaal" at bounding box center [1439, 36] width 52 height 18
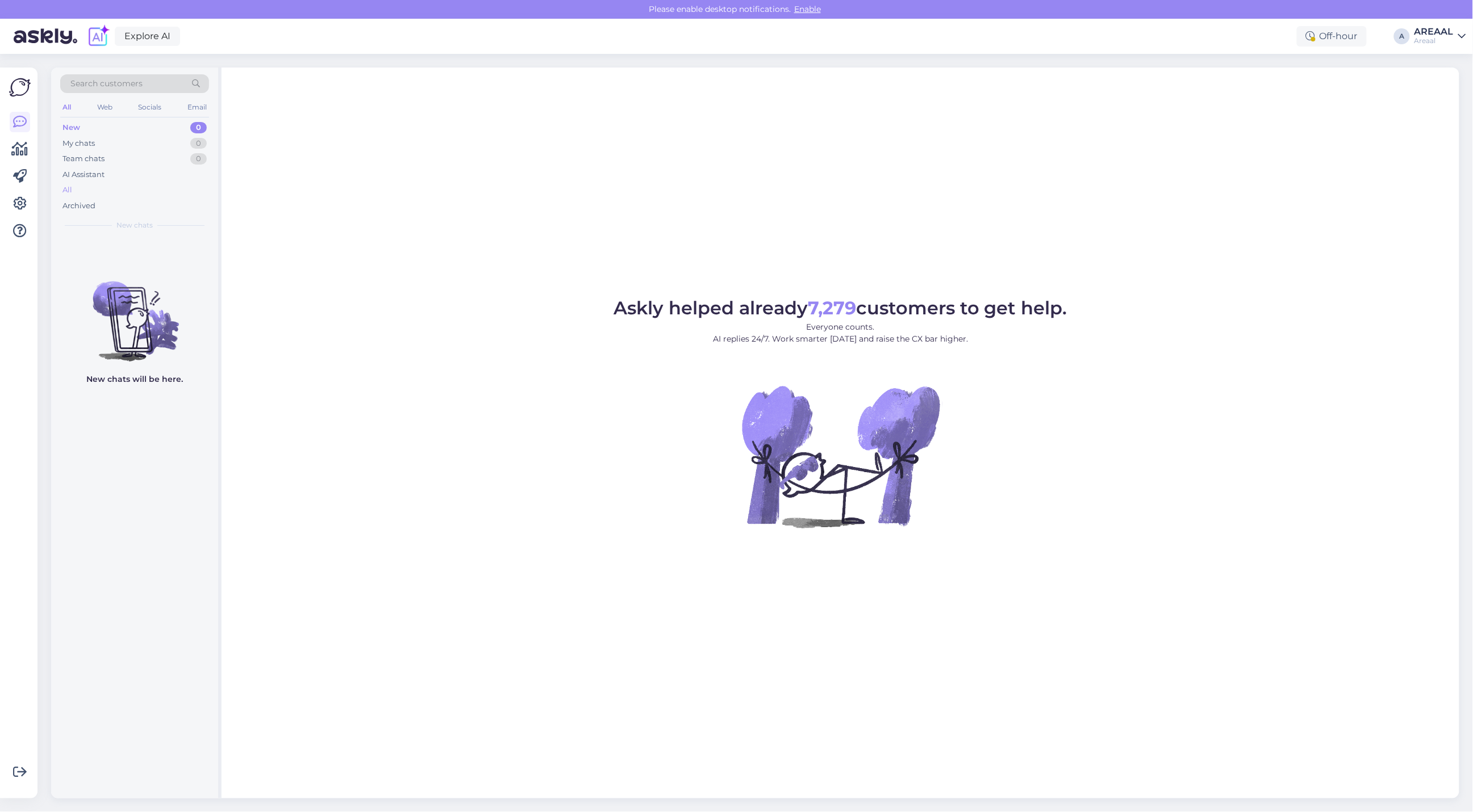
click at [131, 194] on div "All" at bounding box center [134, 189] width 149 height 16
click at [144, 188] on div "All" at bounding box center [134, 189] width 149 height 16
click at [100, 188] on div "All" at bounding box center [134, 189] width 149 height 16
